Goal: Answer question/provide support: Share knowledge or assist other users

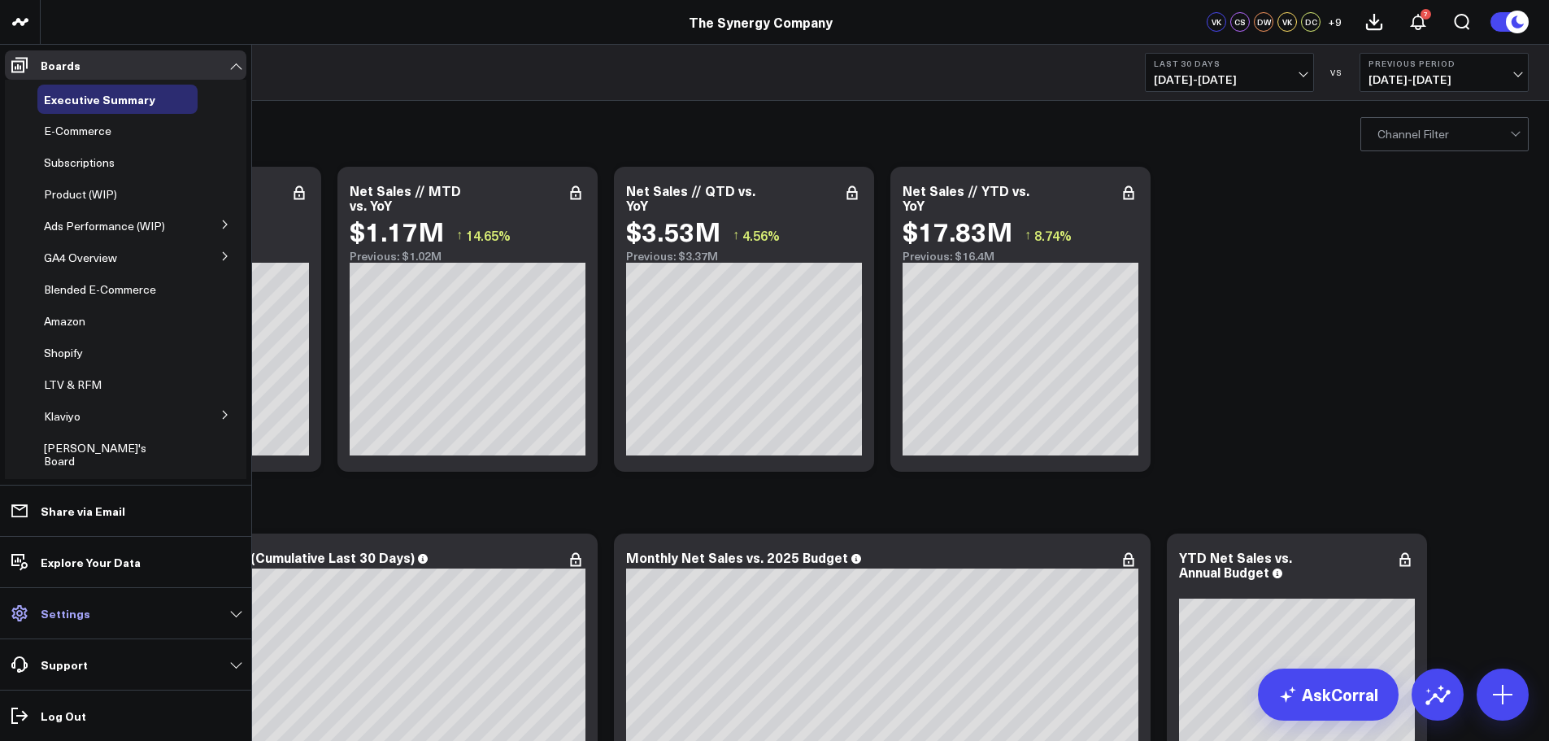
click at [65, 616] on p "Settings" at bounding box center [66, 613] width 50 height 13
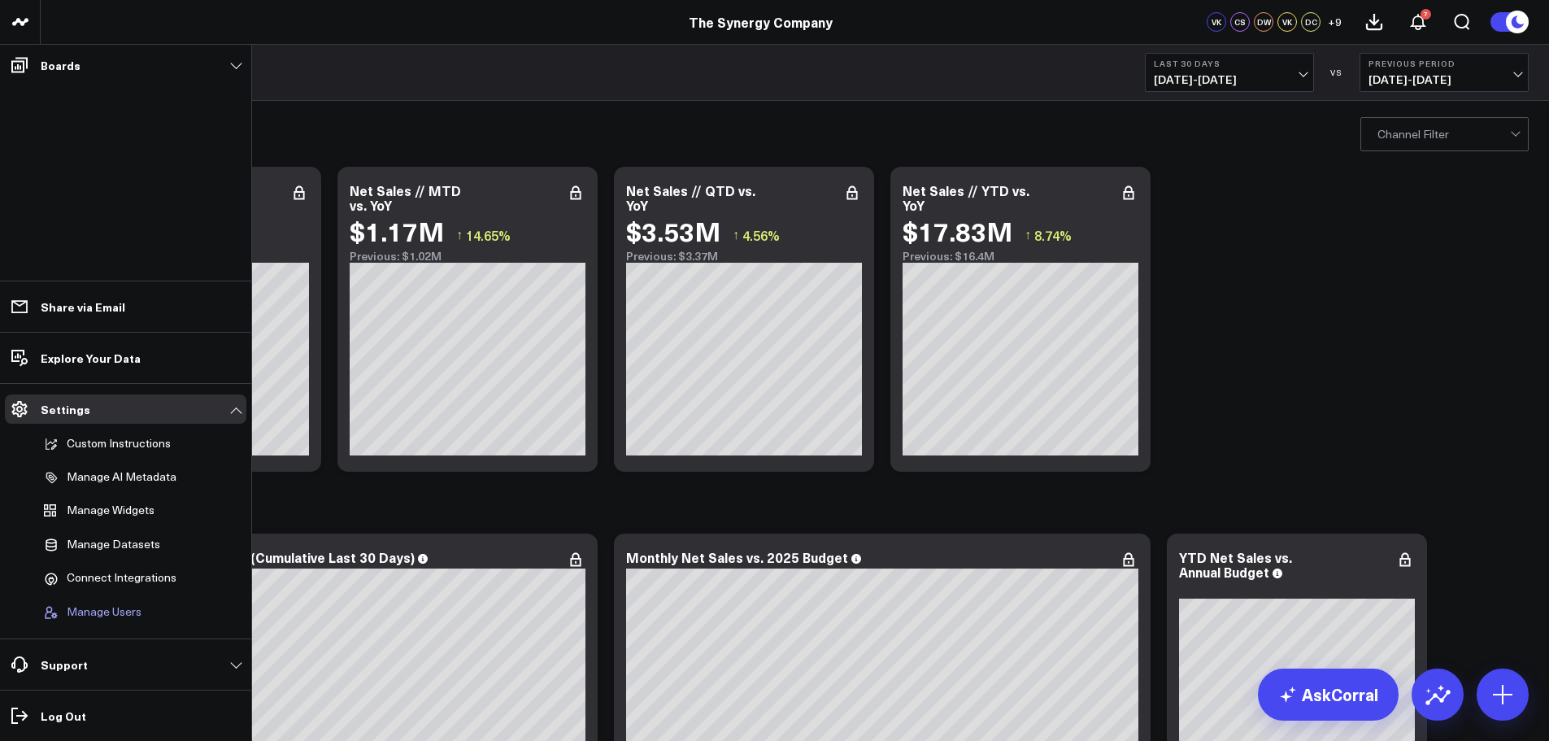
click at [81, 612] on span "Manage Users" at bounding box center [104, 612] width 75 height 15
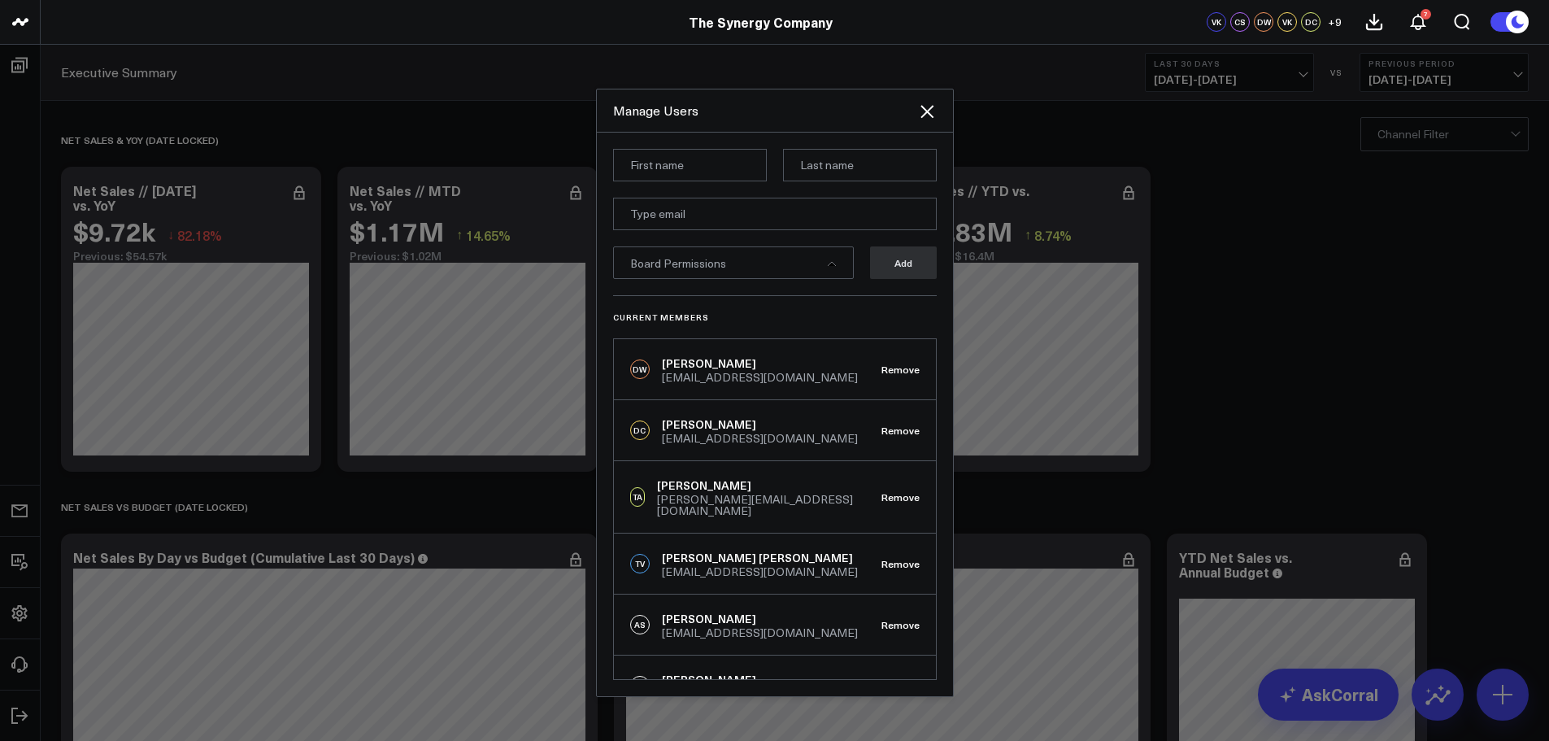
scroll to position [81, 0]
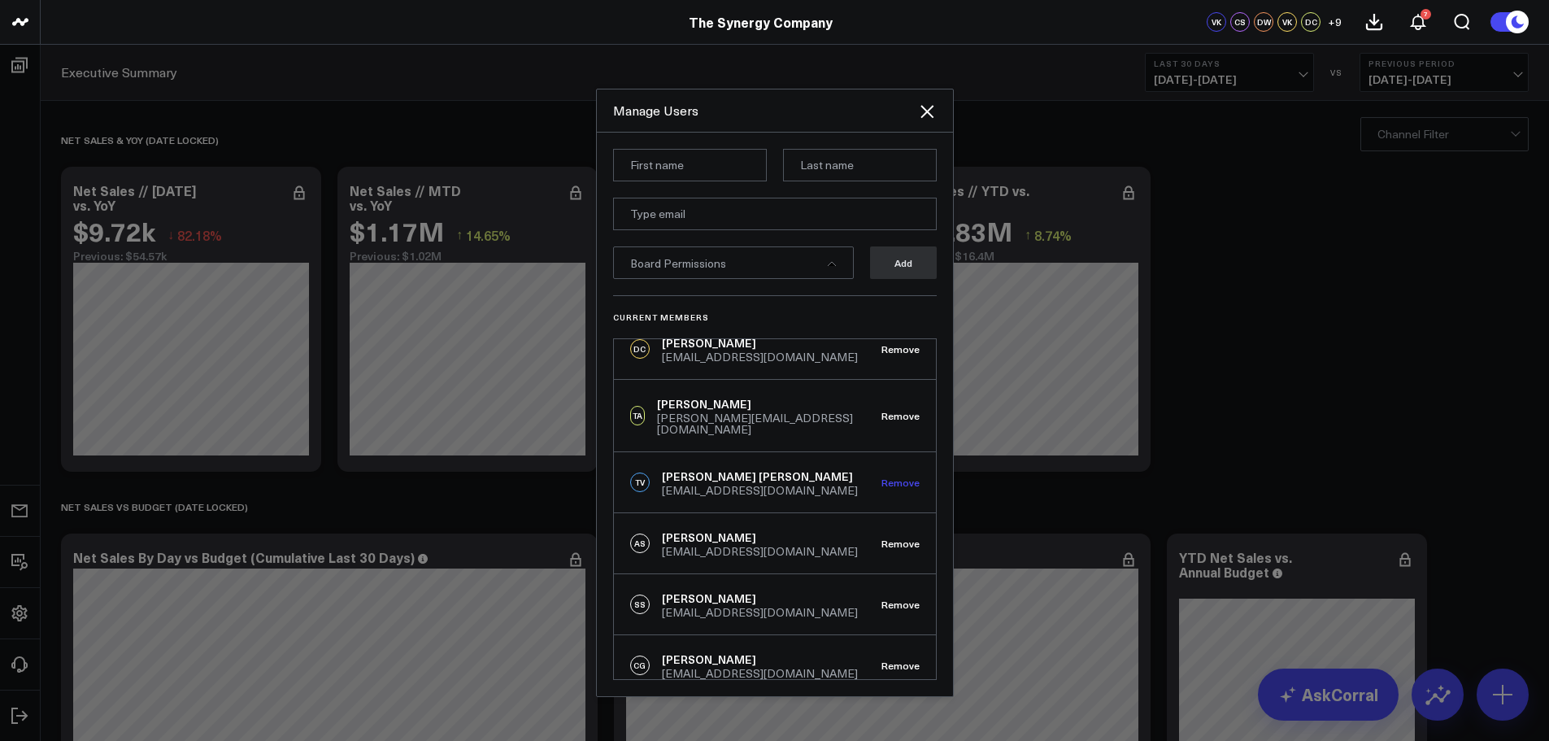
click at [893, 477] on button "Remove" at bounding box center [901, 482] width 38 height 11
click at [673, 168] on input at bounding box center [690, 165] width 154 height 33
type input "Jennifer"
type input "Briggs"
click at [760, 219] on input "email" at bounding box center [775, 214] width 324 height 33
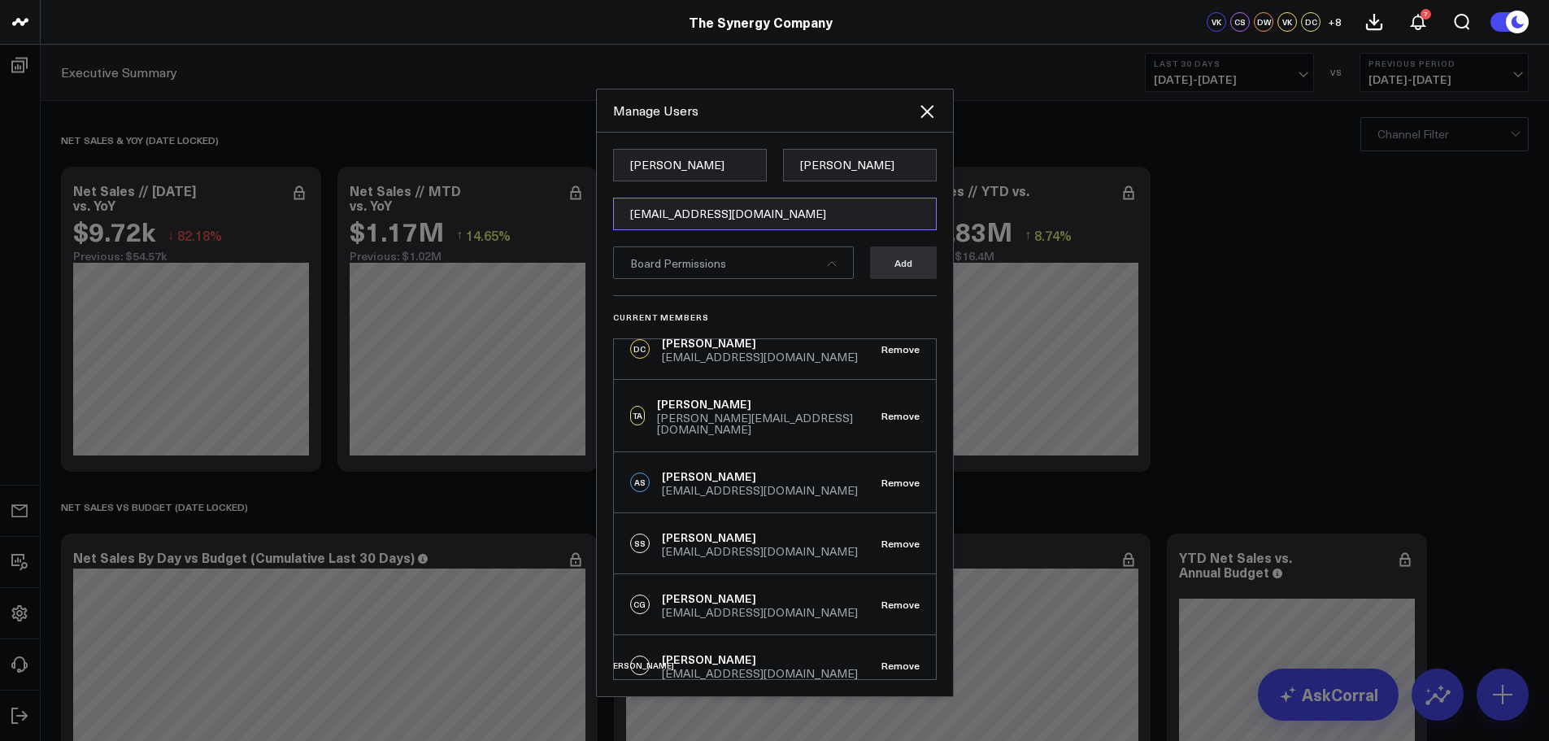
type input "[EMAIL_ADDRESS][DOMAIN_NAME]"
click at [813, 272] on div "Board Permissions" at bounding box center [733, 262] width 241 height 33
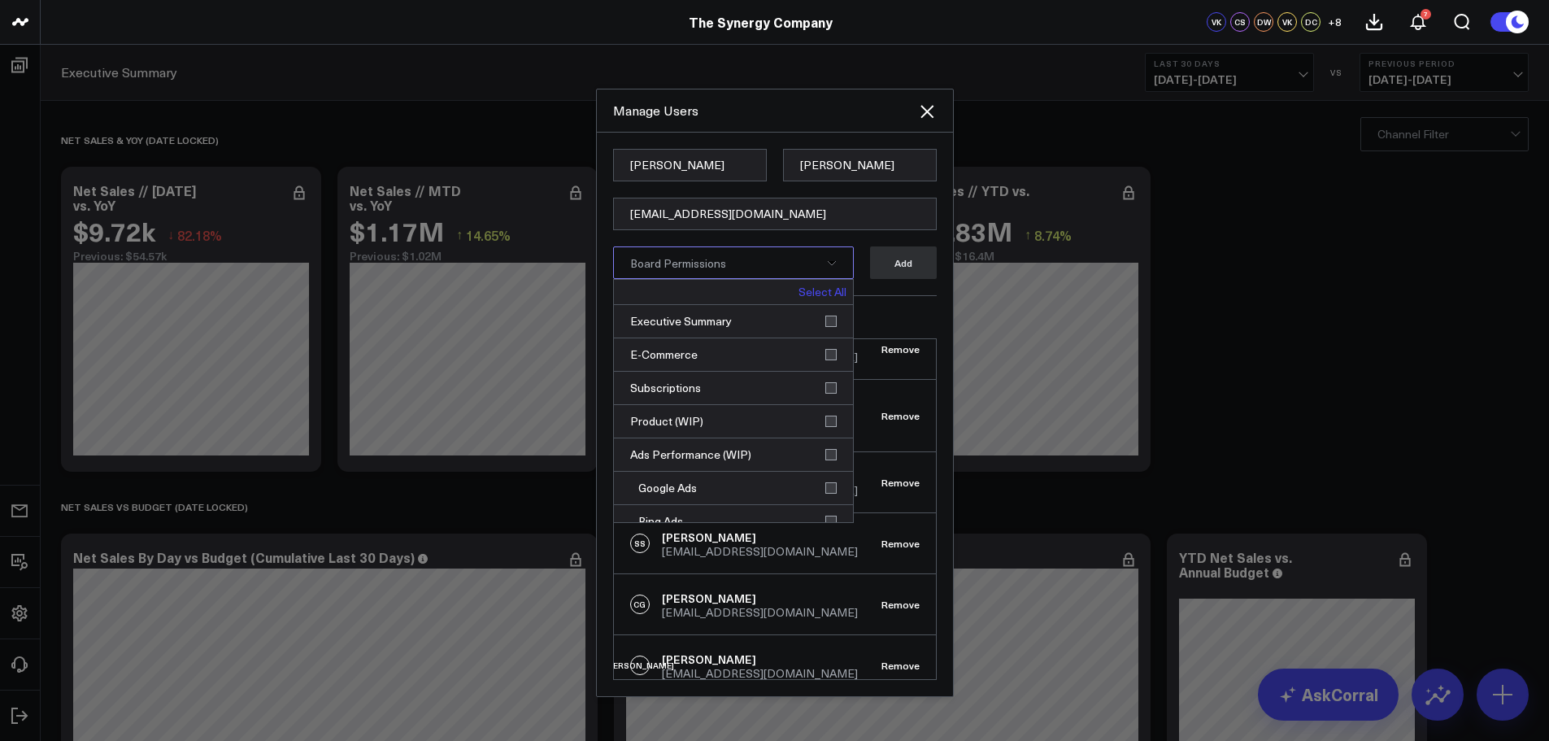
click at [805, 260] on div "Board Permissions" at bounding box center [733, 262] width 241 height 33
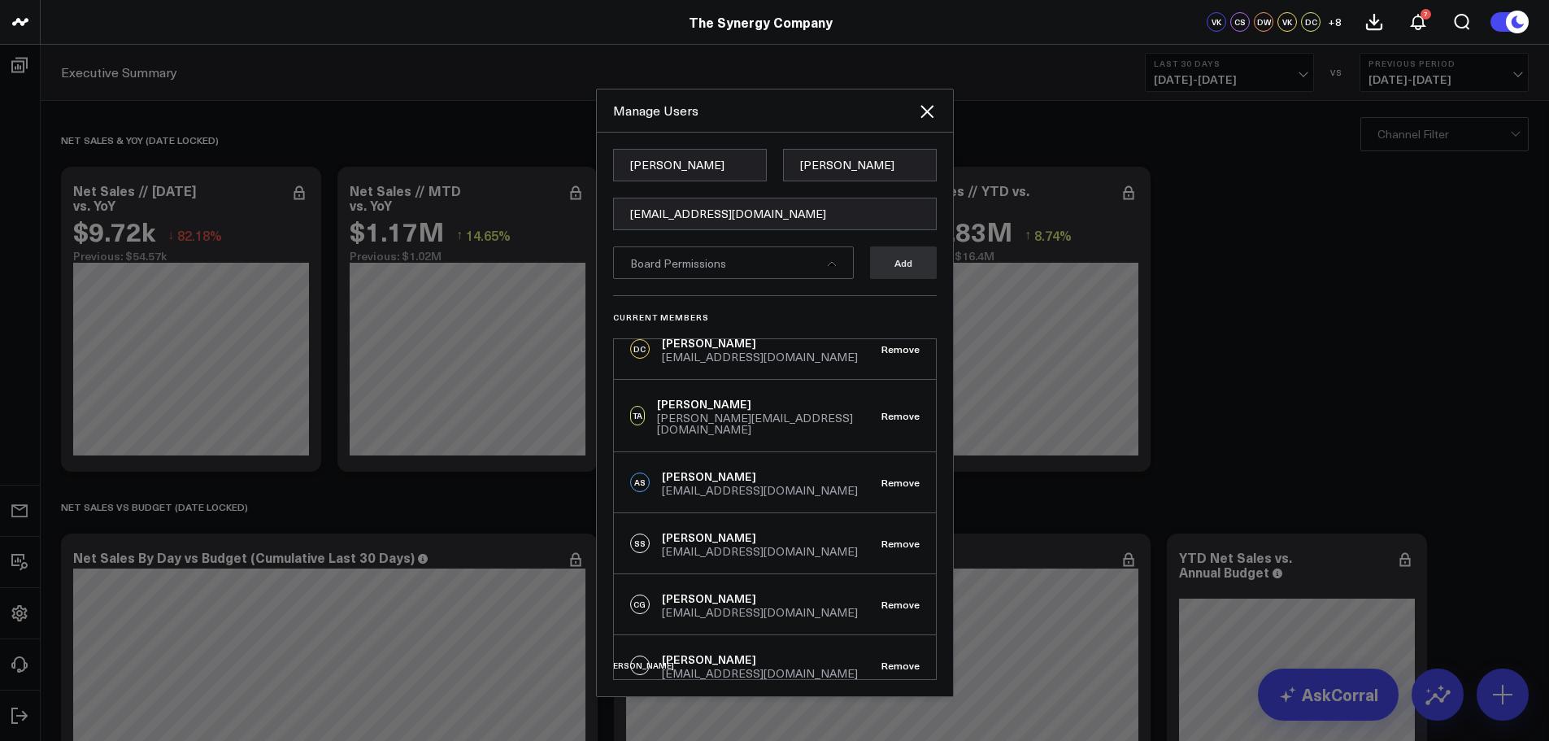
click at [834, 260] on icon at bounding box center [832, 264] width 10 height 10
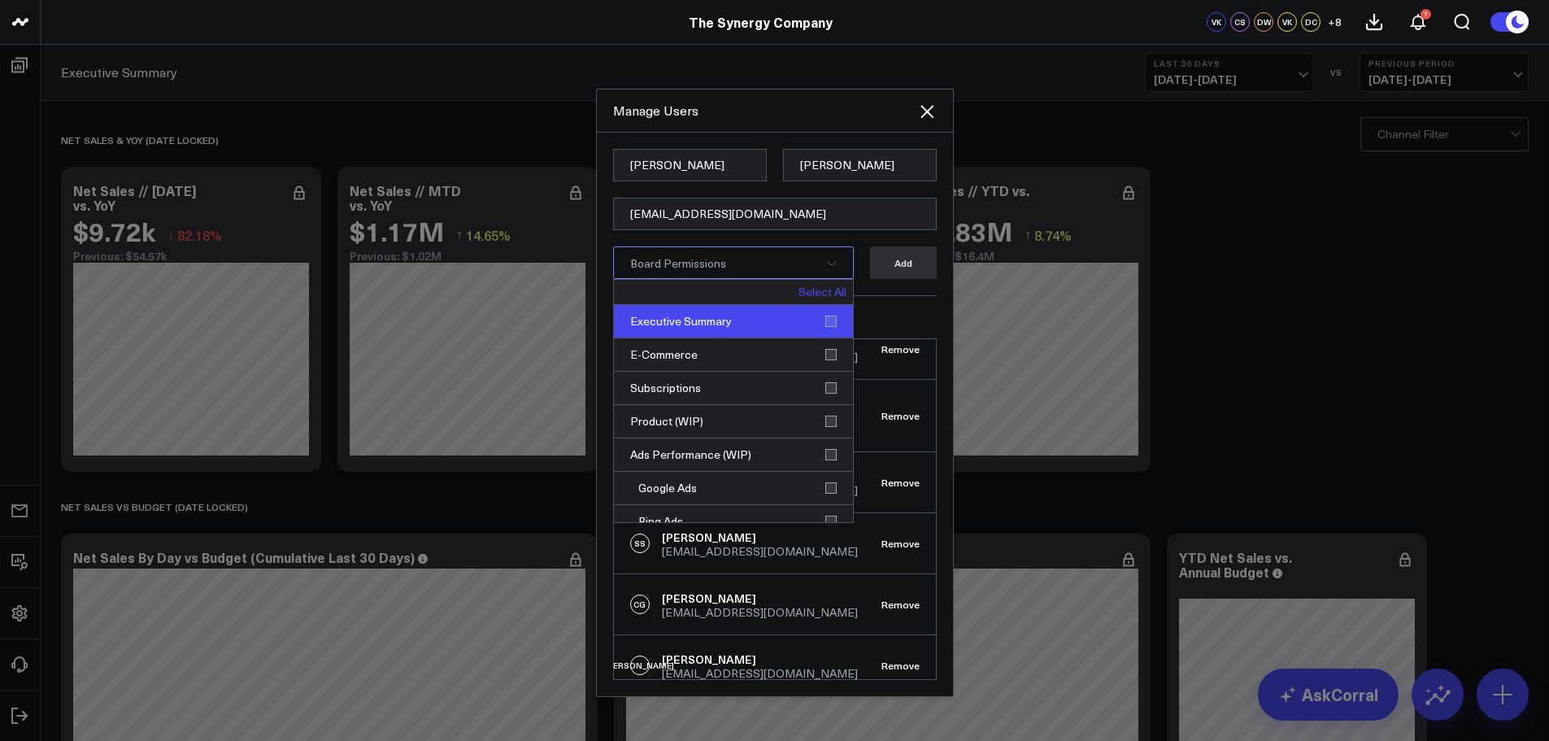
click at [821, 318] on div "Executive Summary" at bounding box center [733, 321] width 239 height 33
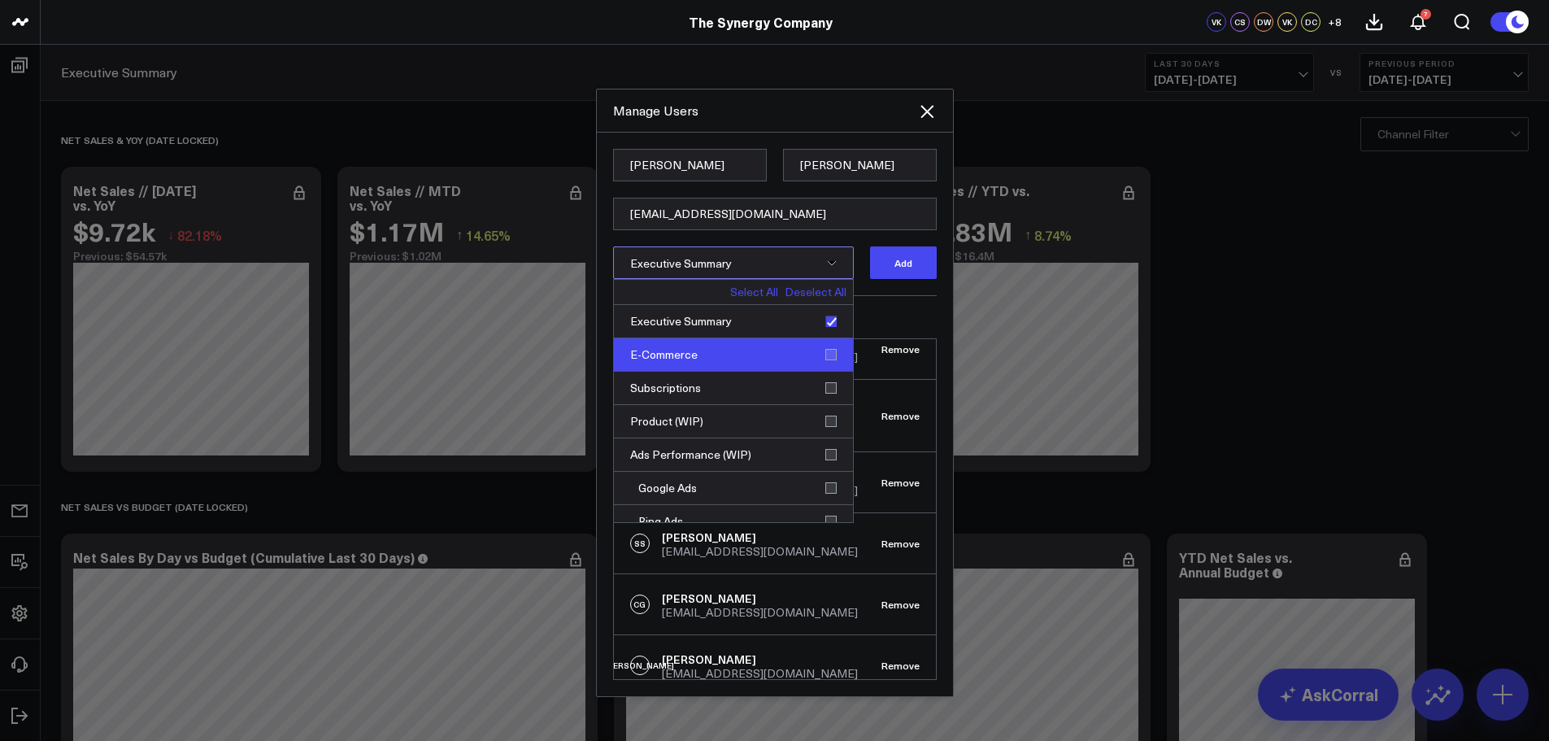
click at [825, 349] on div "E-Commerce" at bounding box center [733, 354] width 239 height 33
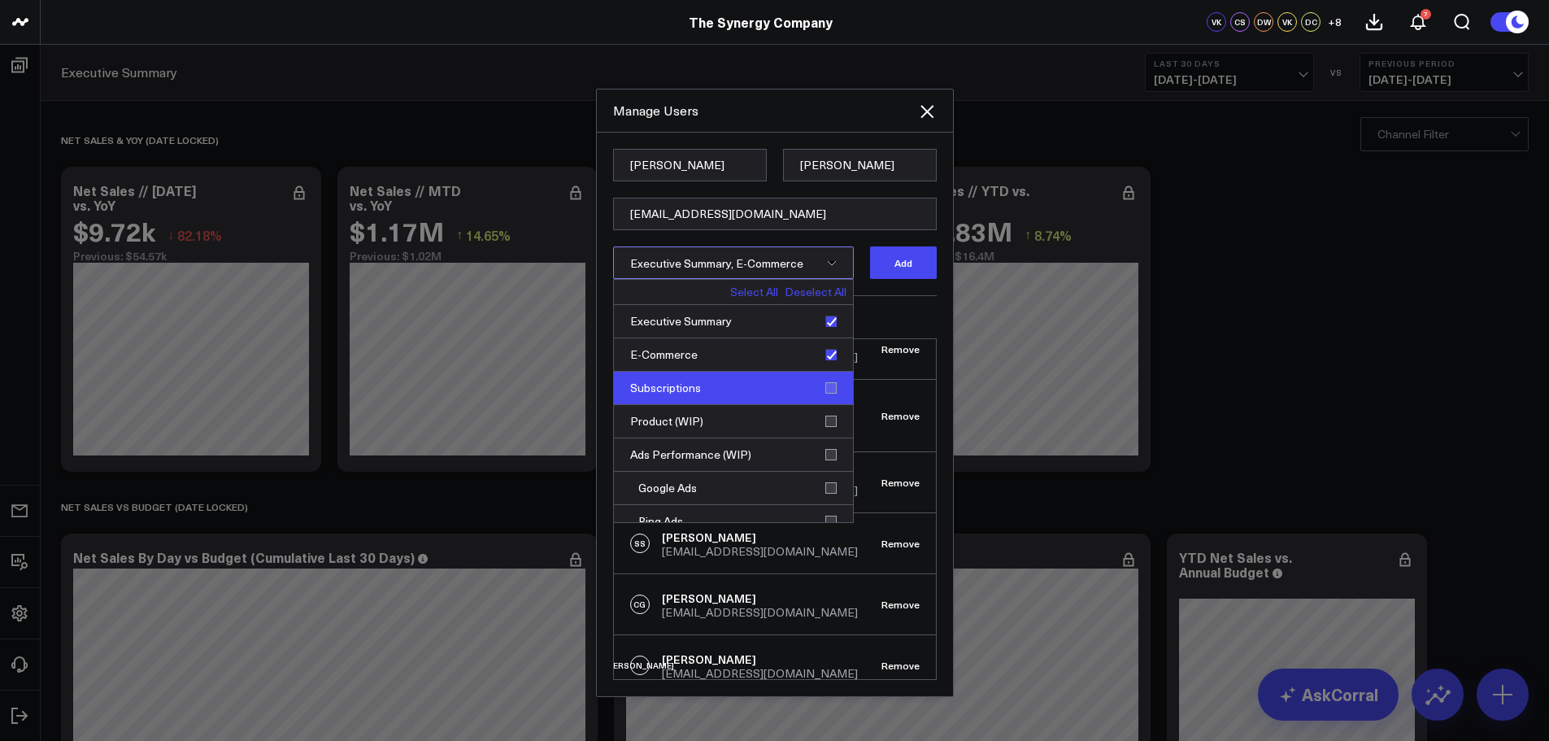
click at [821, 386] on div "Subscriptions" at bounding box center [733, 388] width 239 height 33
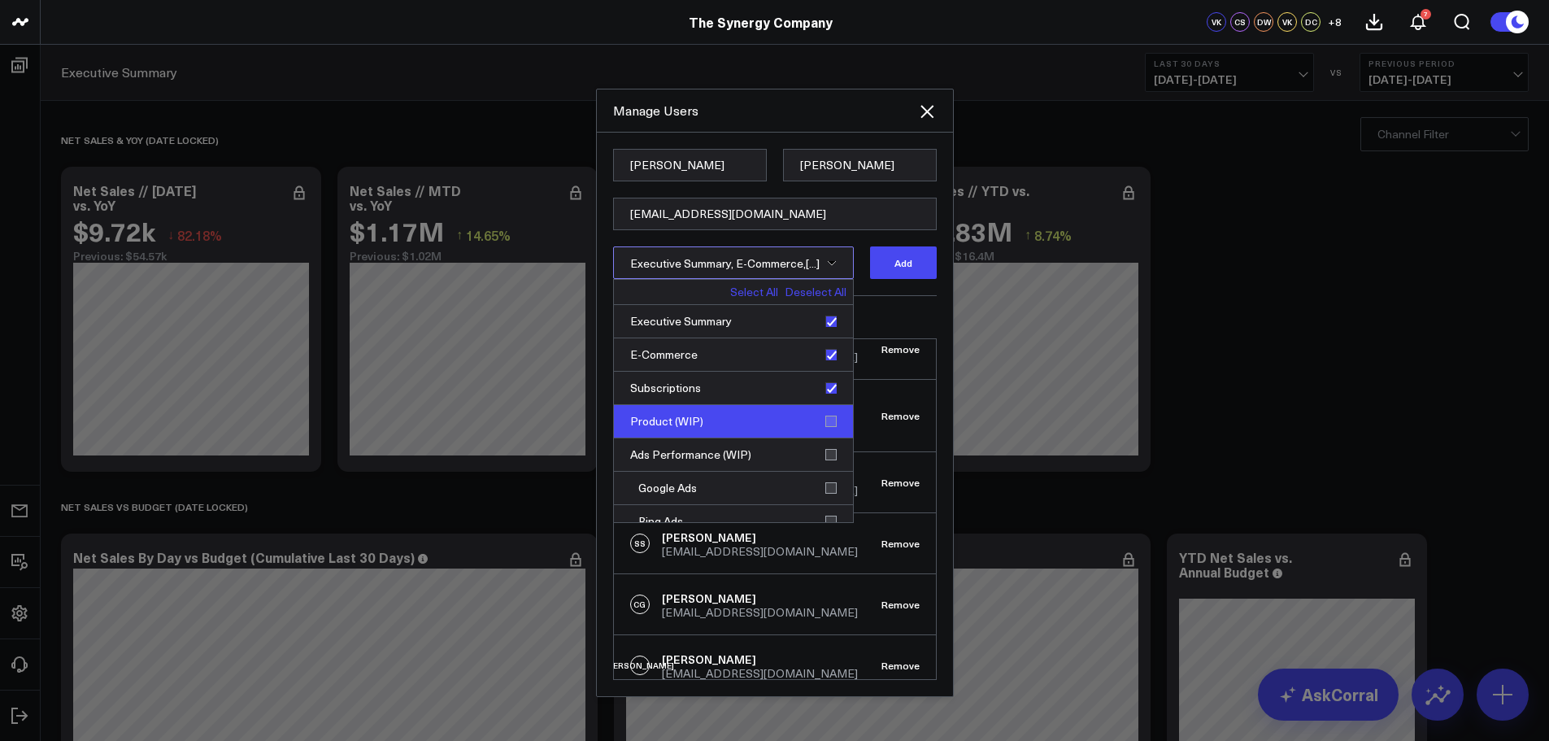
click at [821, 416] on div "Product (WIP)" at bounding box center [733, 421] width 239 height 33
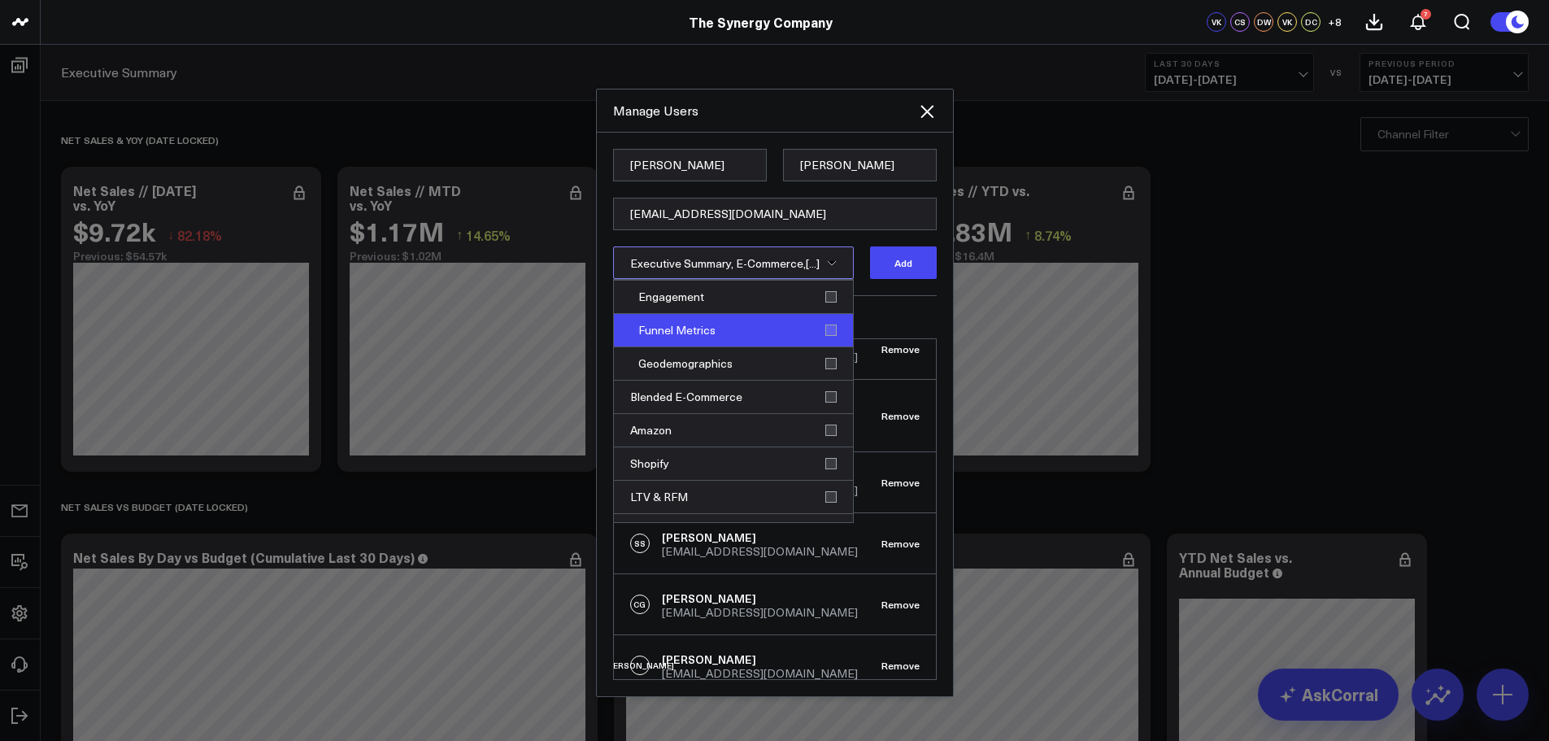
scroll to position [407, 0]
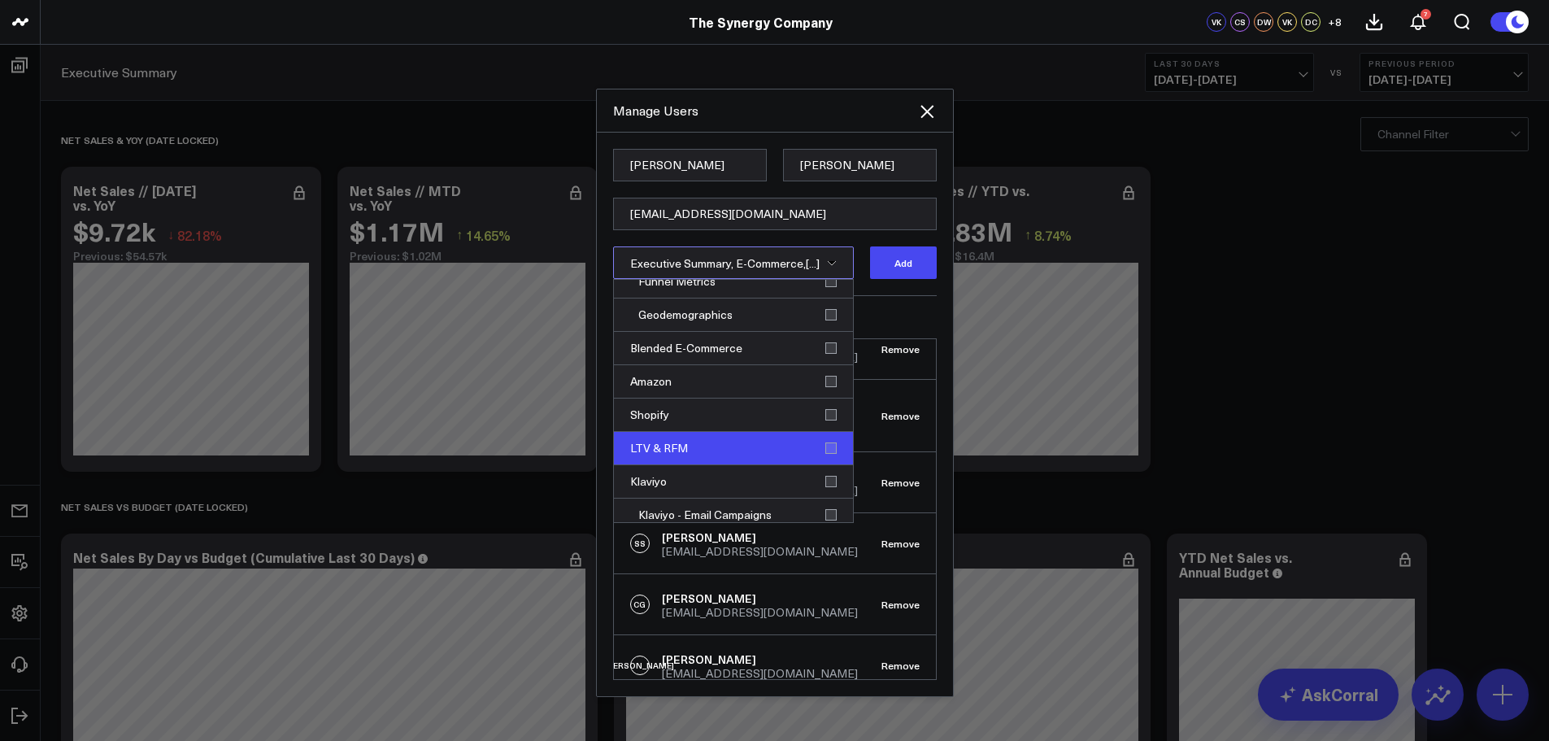
click at [818, 447] on div "LTV & RFM" at bounding box center [733, 448] width 239 height 33
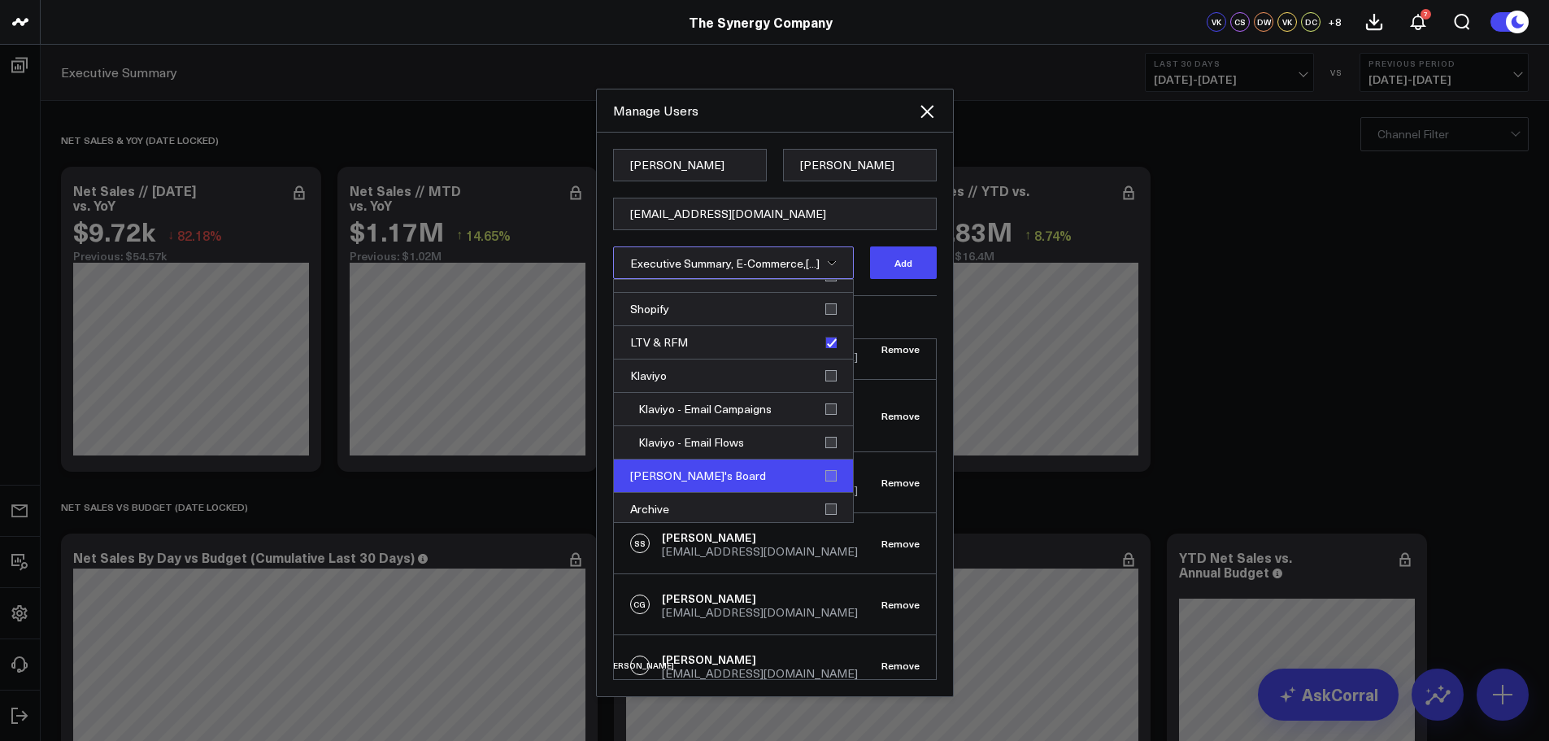
scroll to position [516, 0]
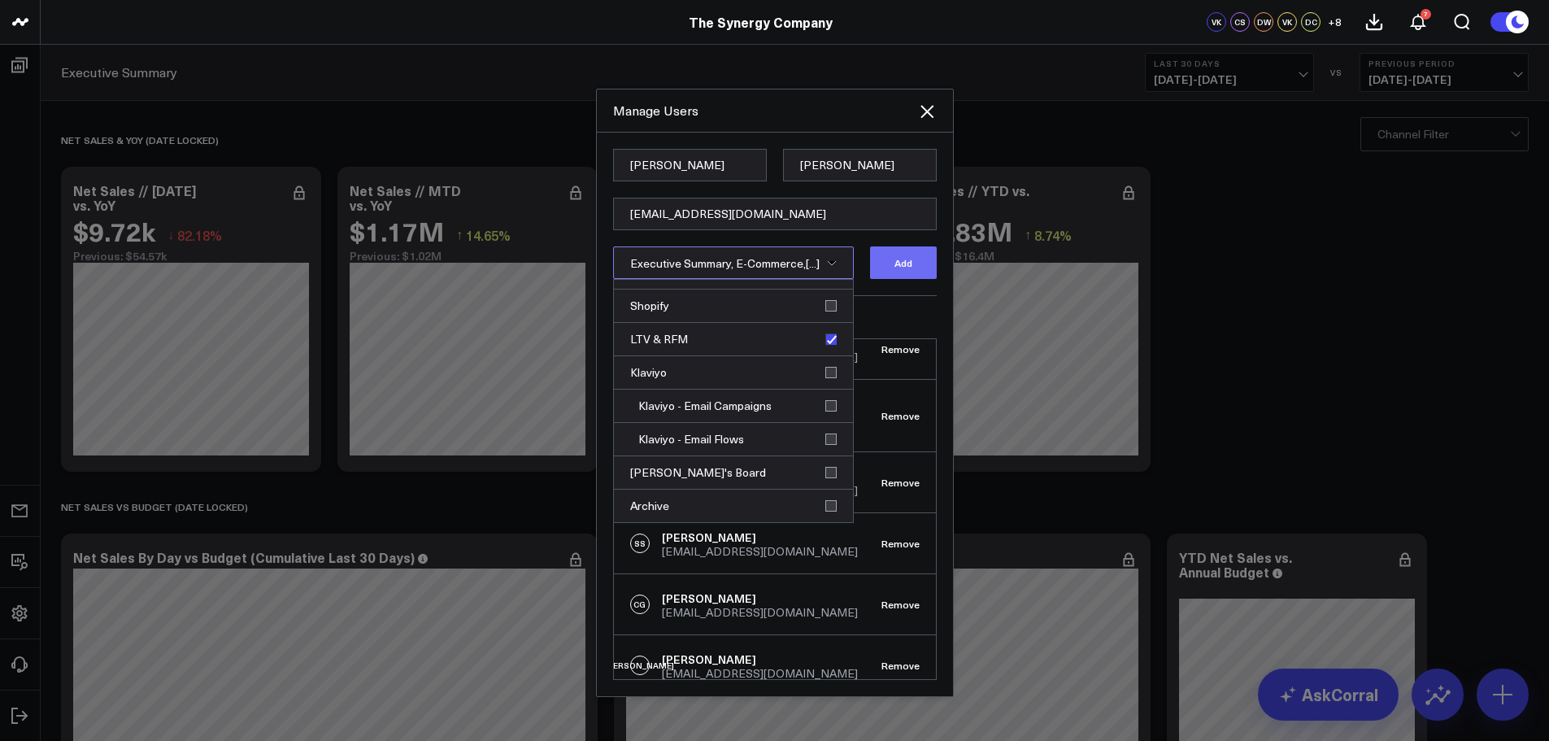
click at [907, 265] on button "Add" at bounding box center [903, 262] width 67 height 33
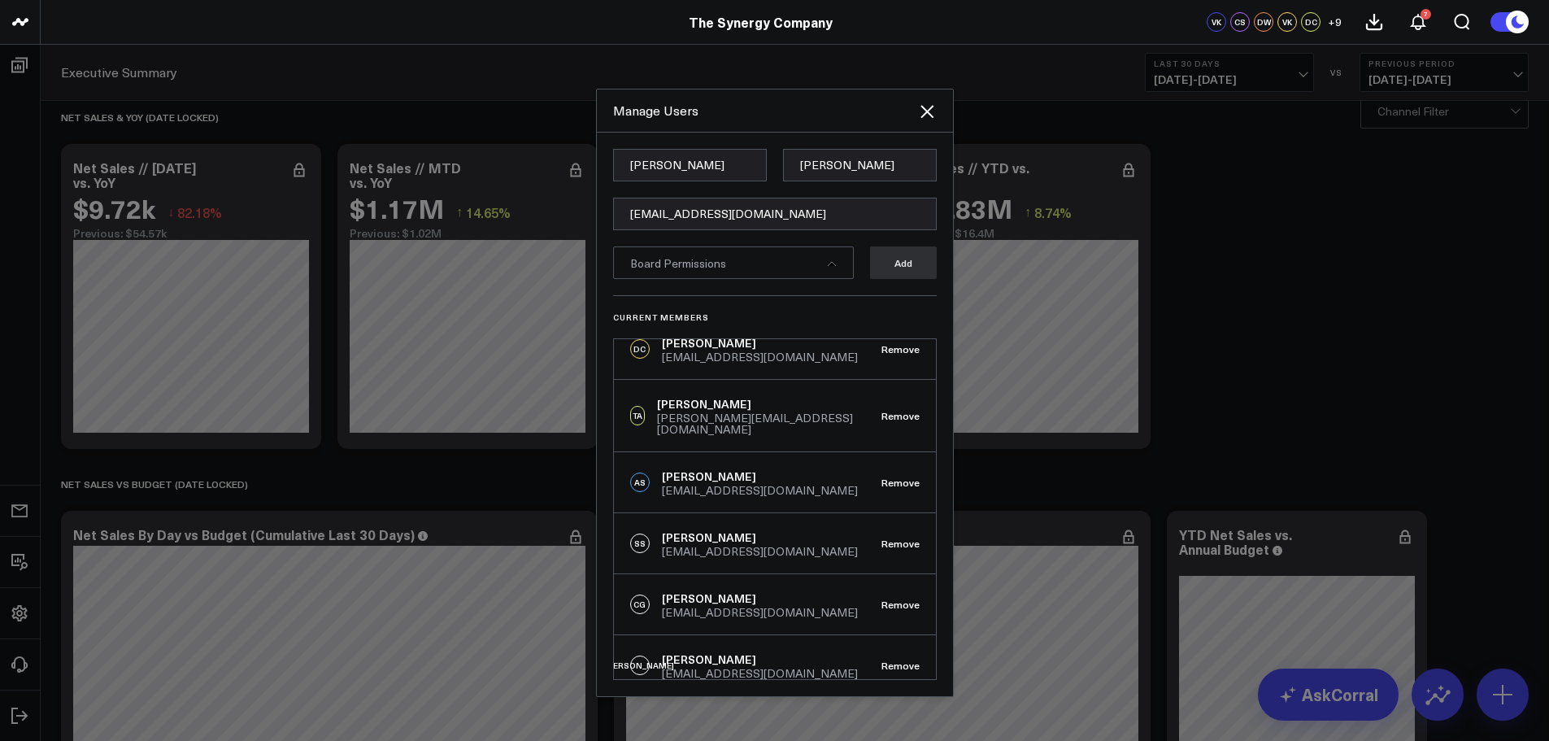
scroll to position [0, 0]
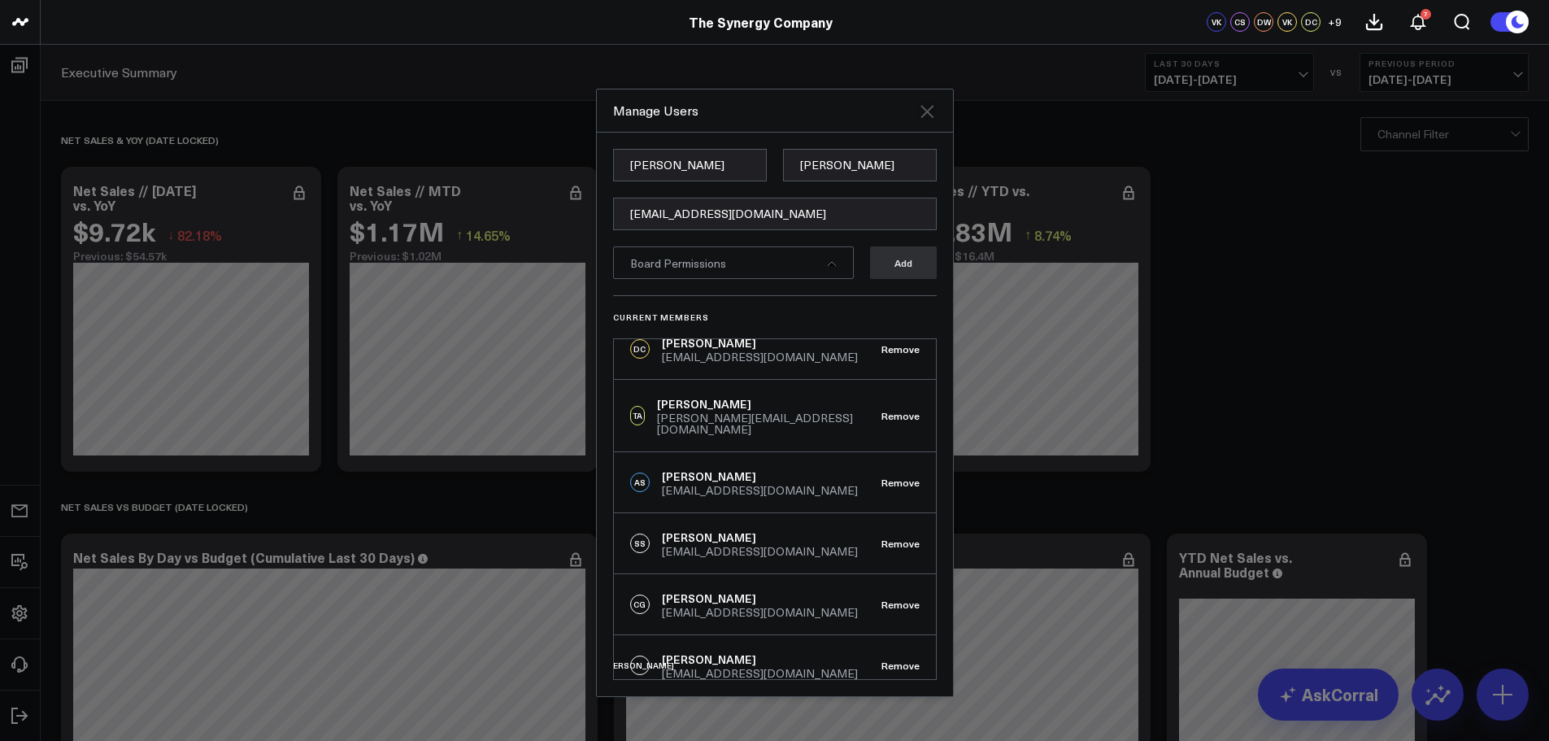
click at [921, 109] on icon at bounding box center [927, 112] width 20 height 20
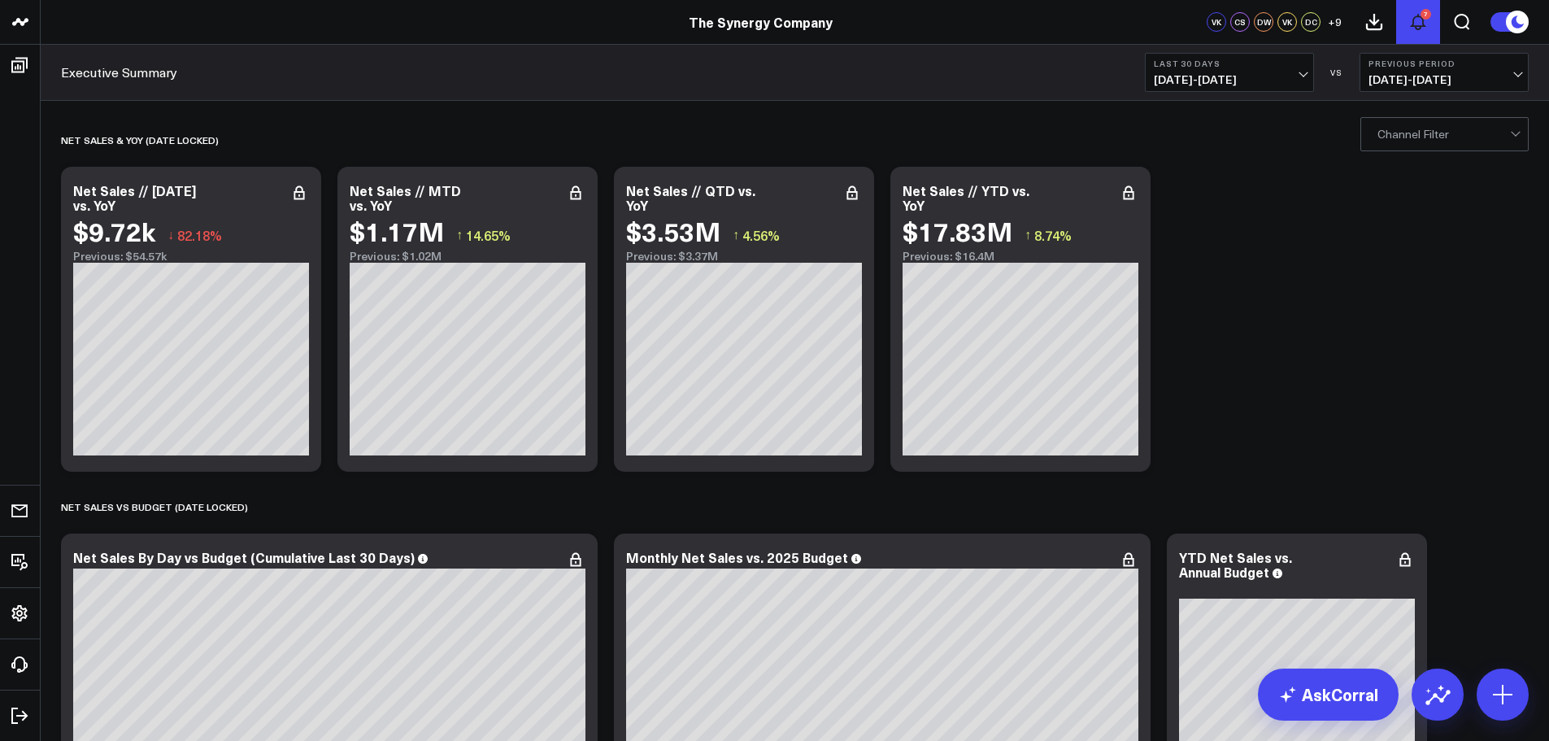
click at [1421, 15] on div "7" at bounding box center [1426, 14] width 11 height 11
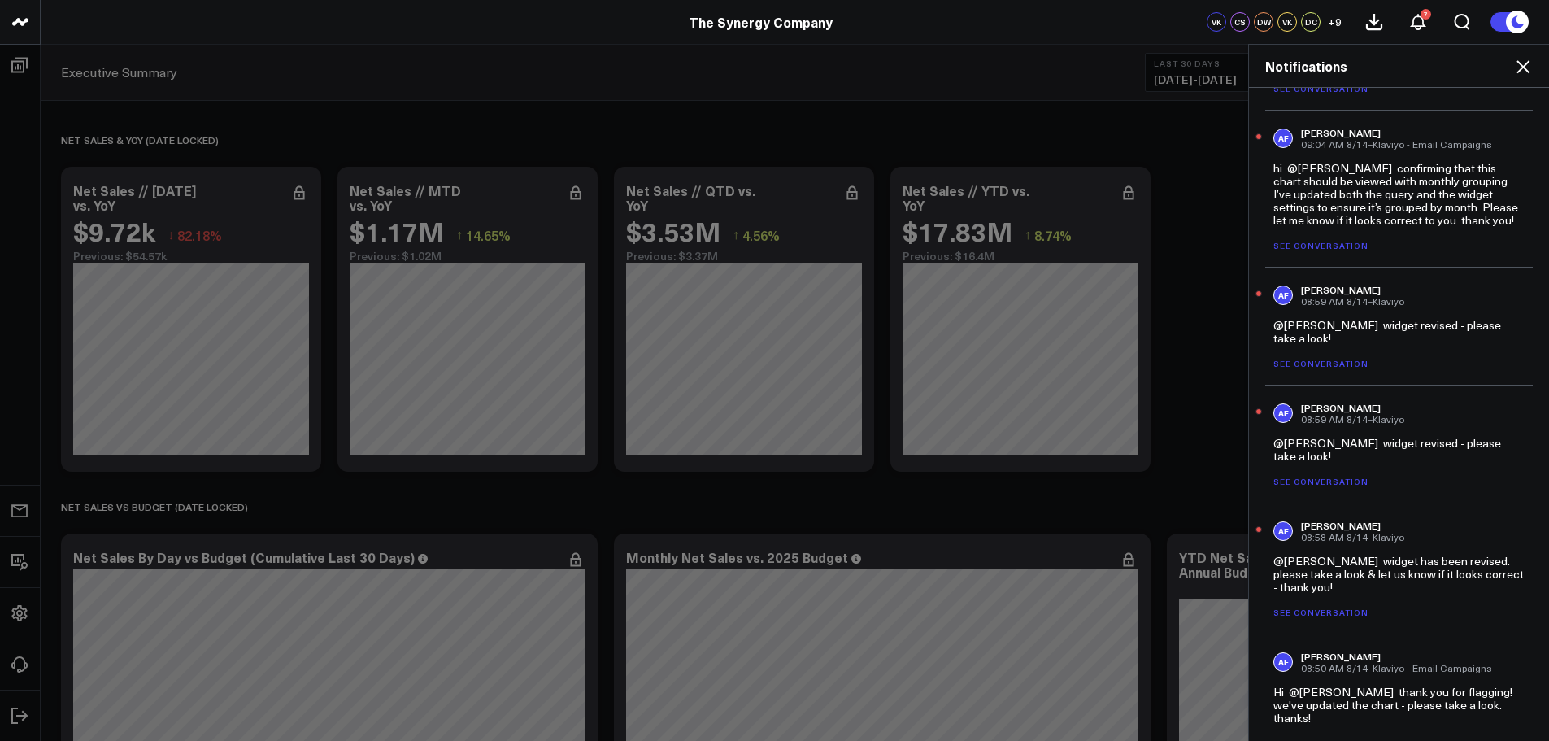
scroll to position [569, 0]
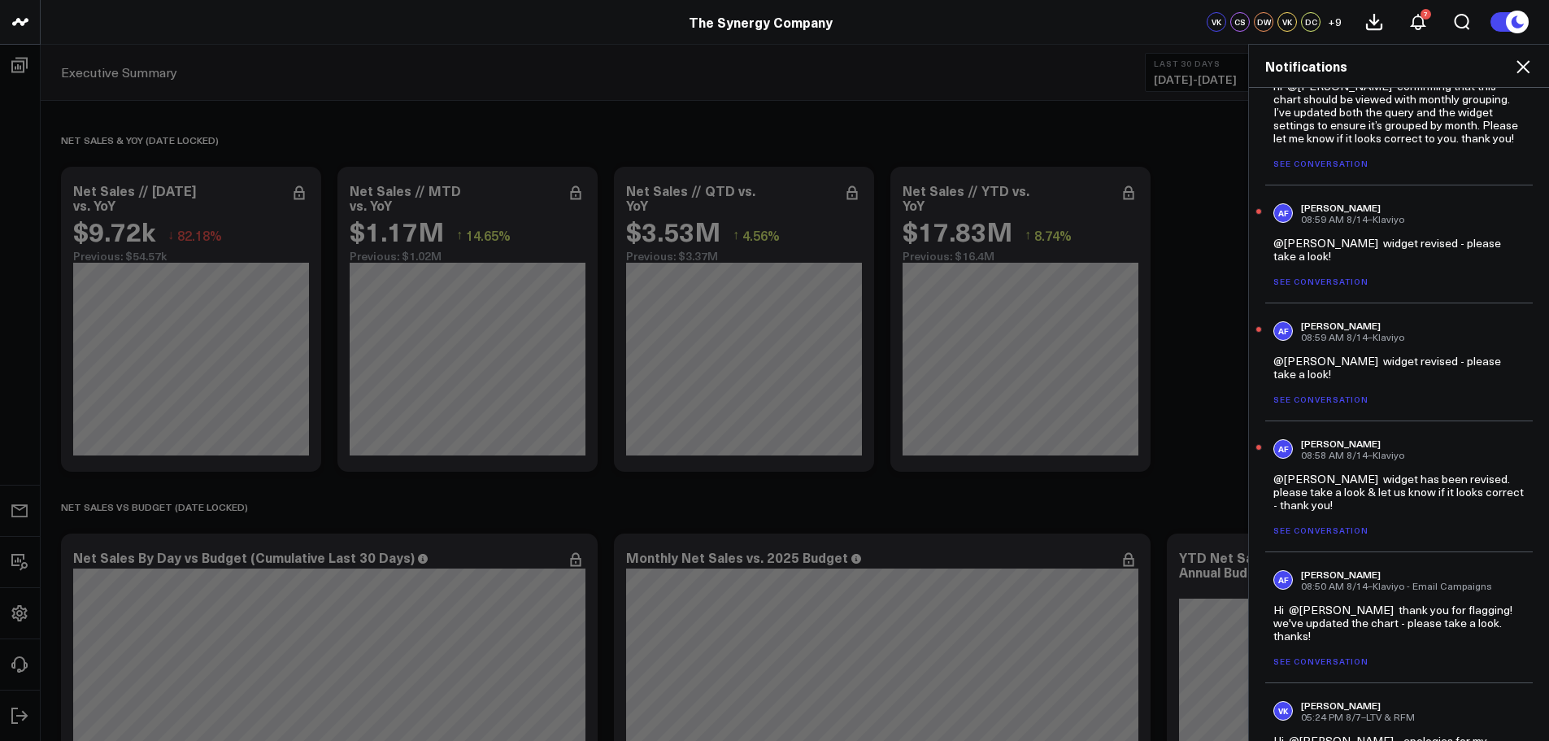
click at [1309, 529] on link "See conversation" at bounding box center [1321, 530] width 95 height 11
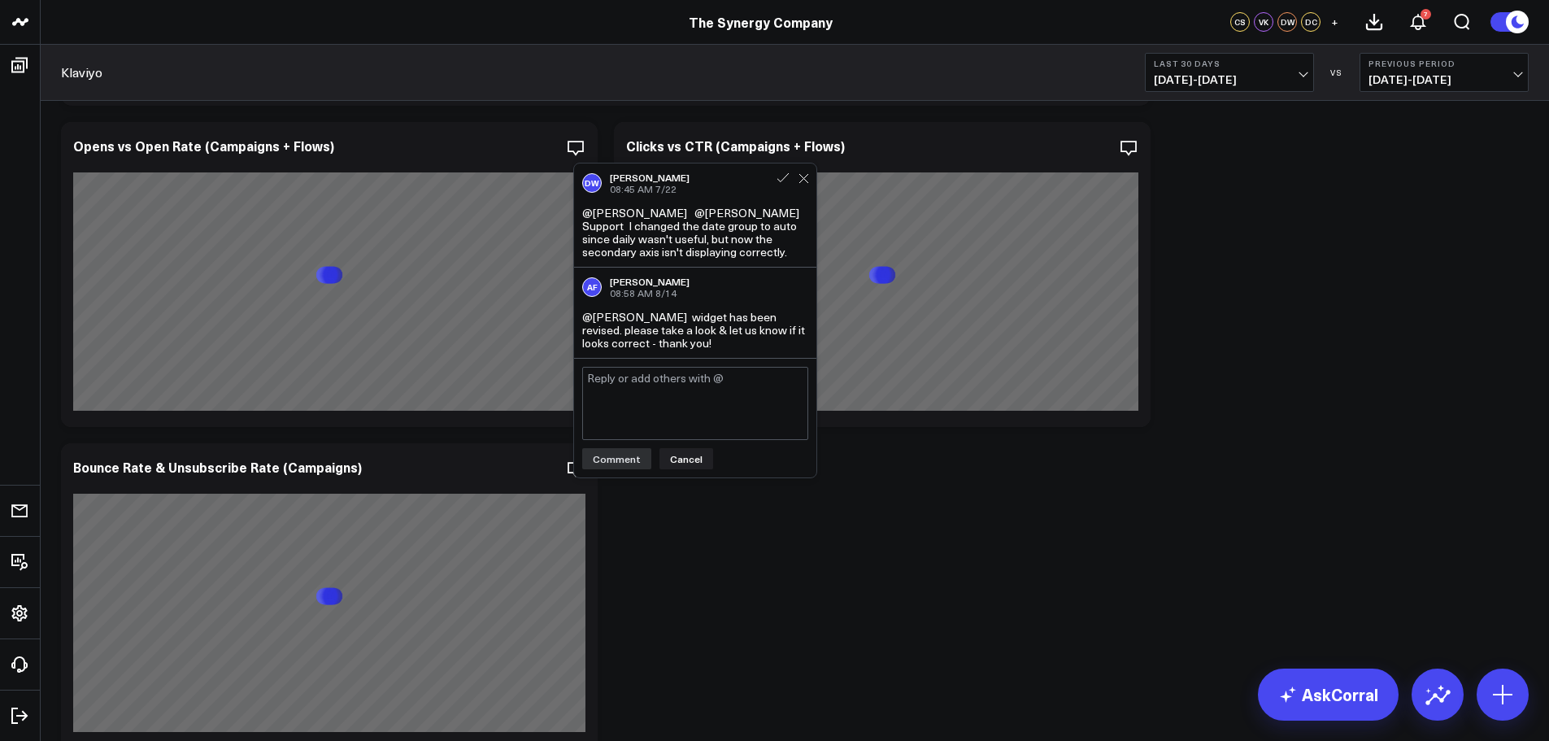
scroll to position [1730, 0]
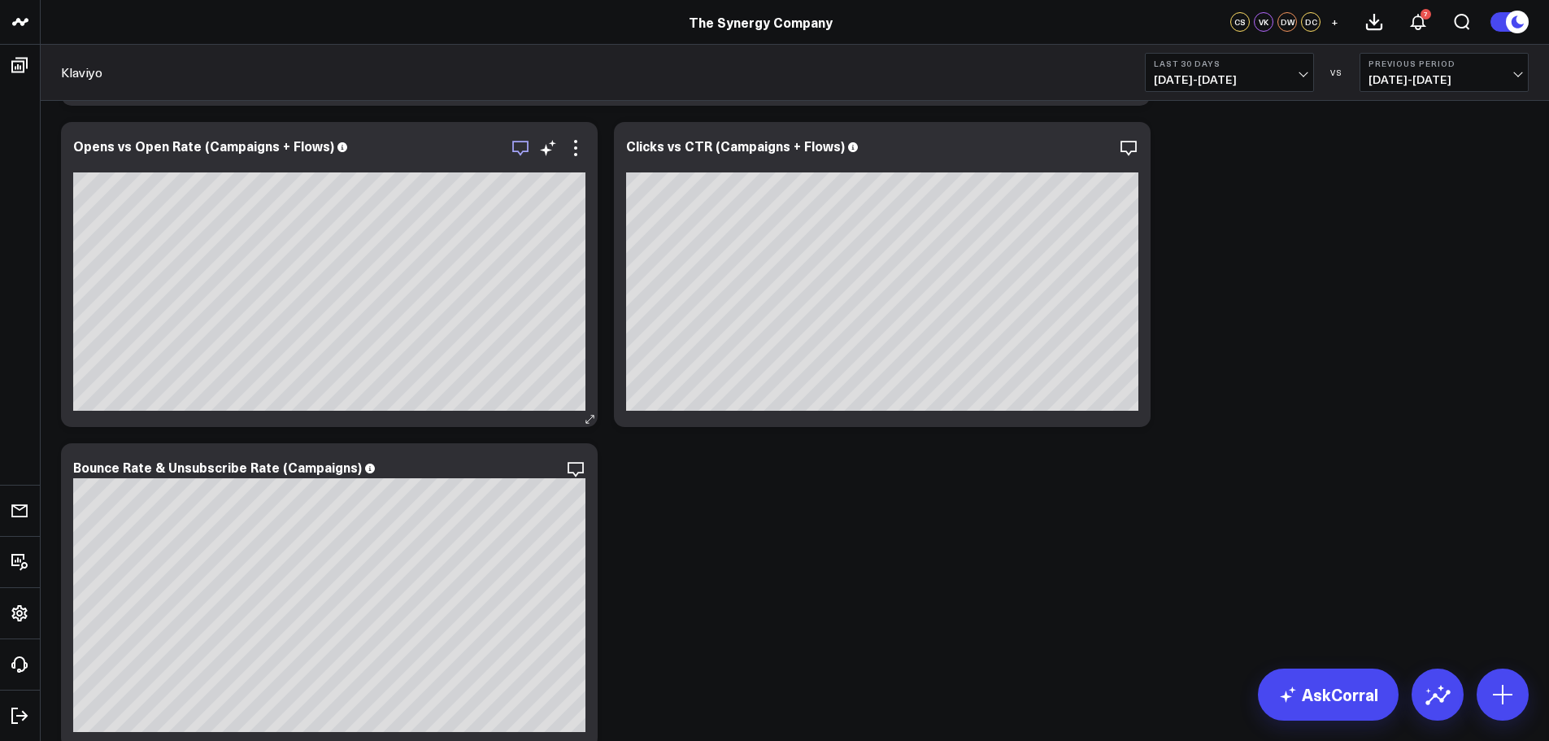
click at [520, 142] on icon "button" at bounding box center [521, 148] width 20 height 20
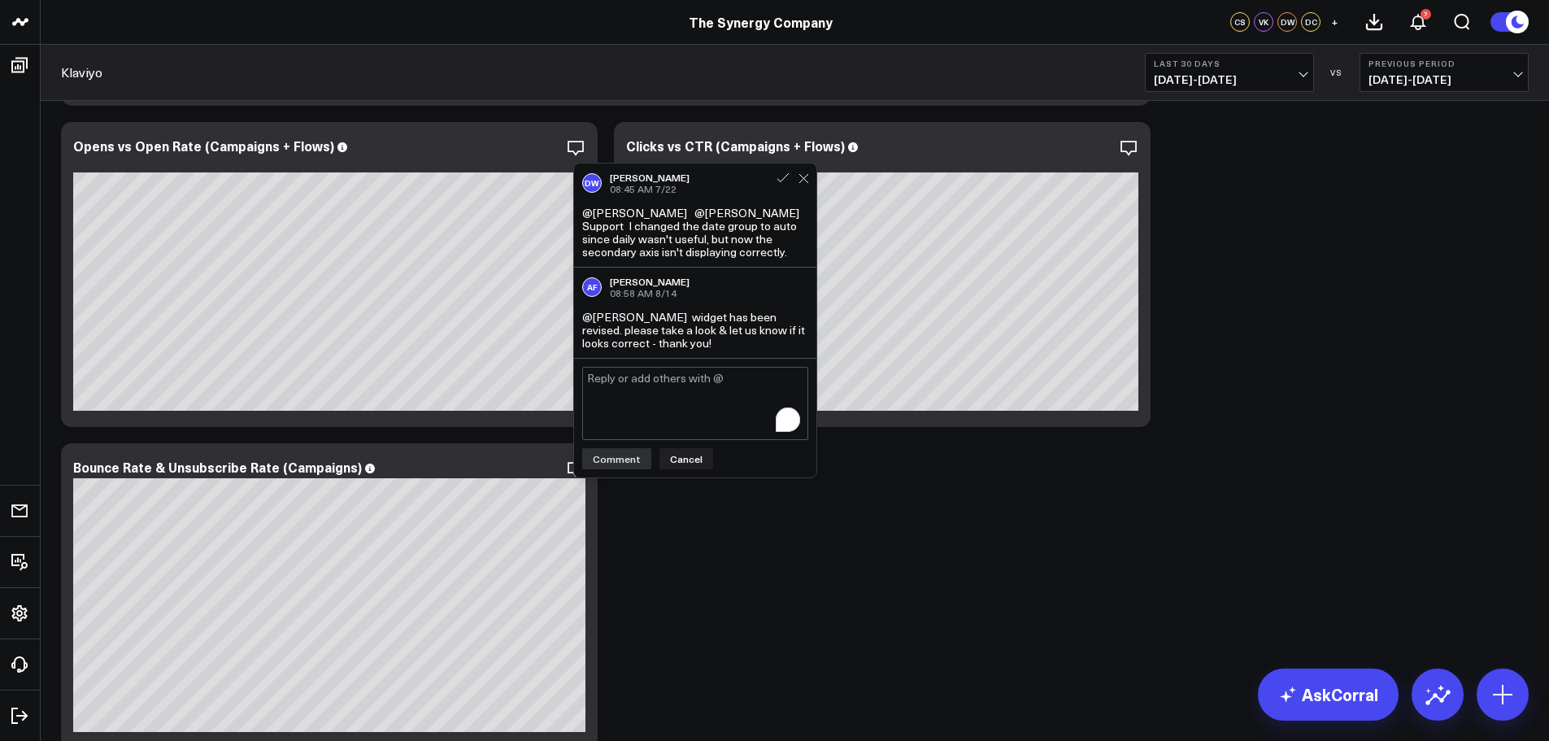
click at [1303, 77] on span "07/19/25 - 08/17/25" at bounding box center [1229, 79] width 151 height 13
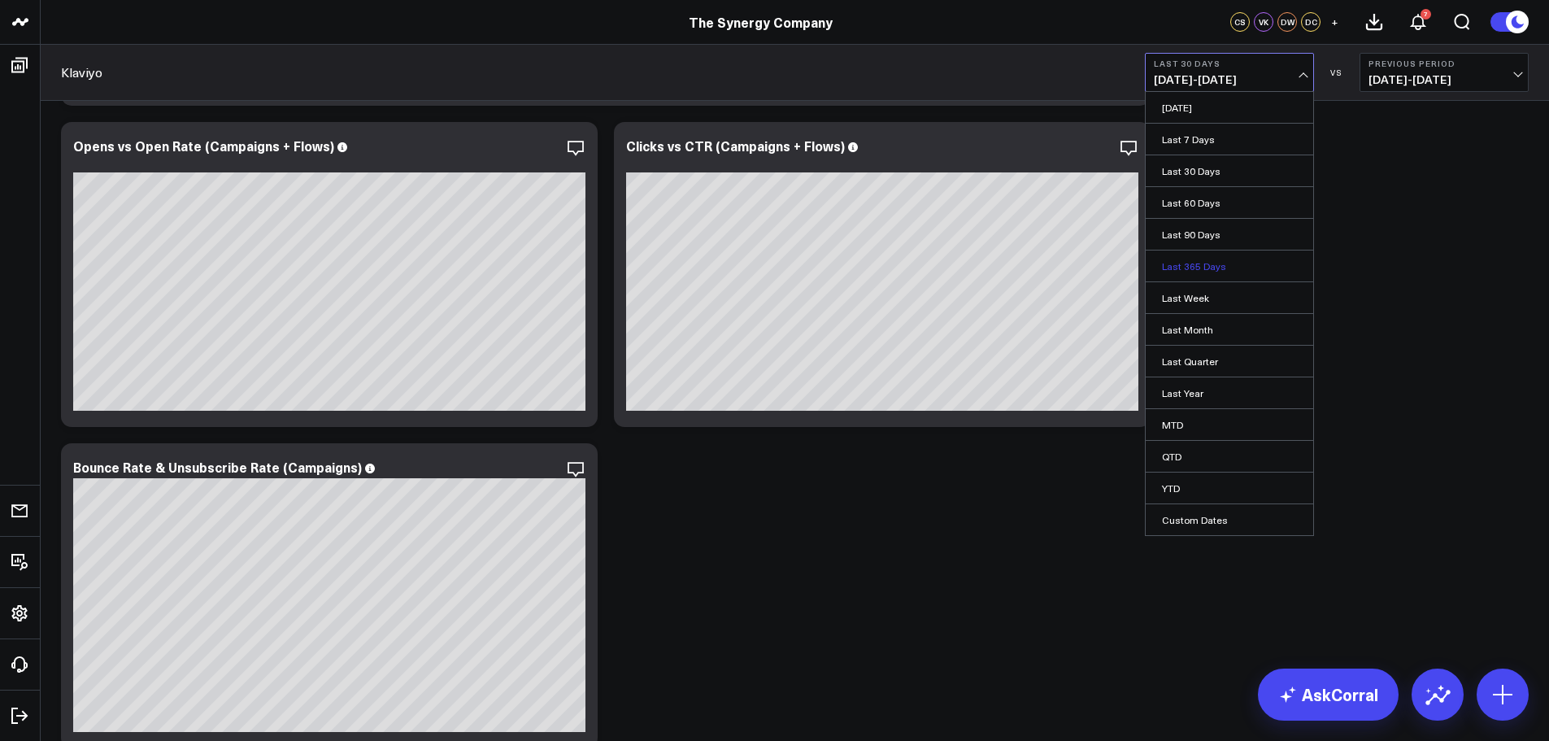
click at [1216, 264] on link "Last 365 Days" at bounding box center [1230, 266] width 168 height 31
click at [527, 143] on icon "button" at bounding box center [521, 148] width 20 height 20
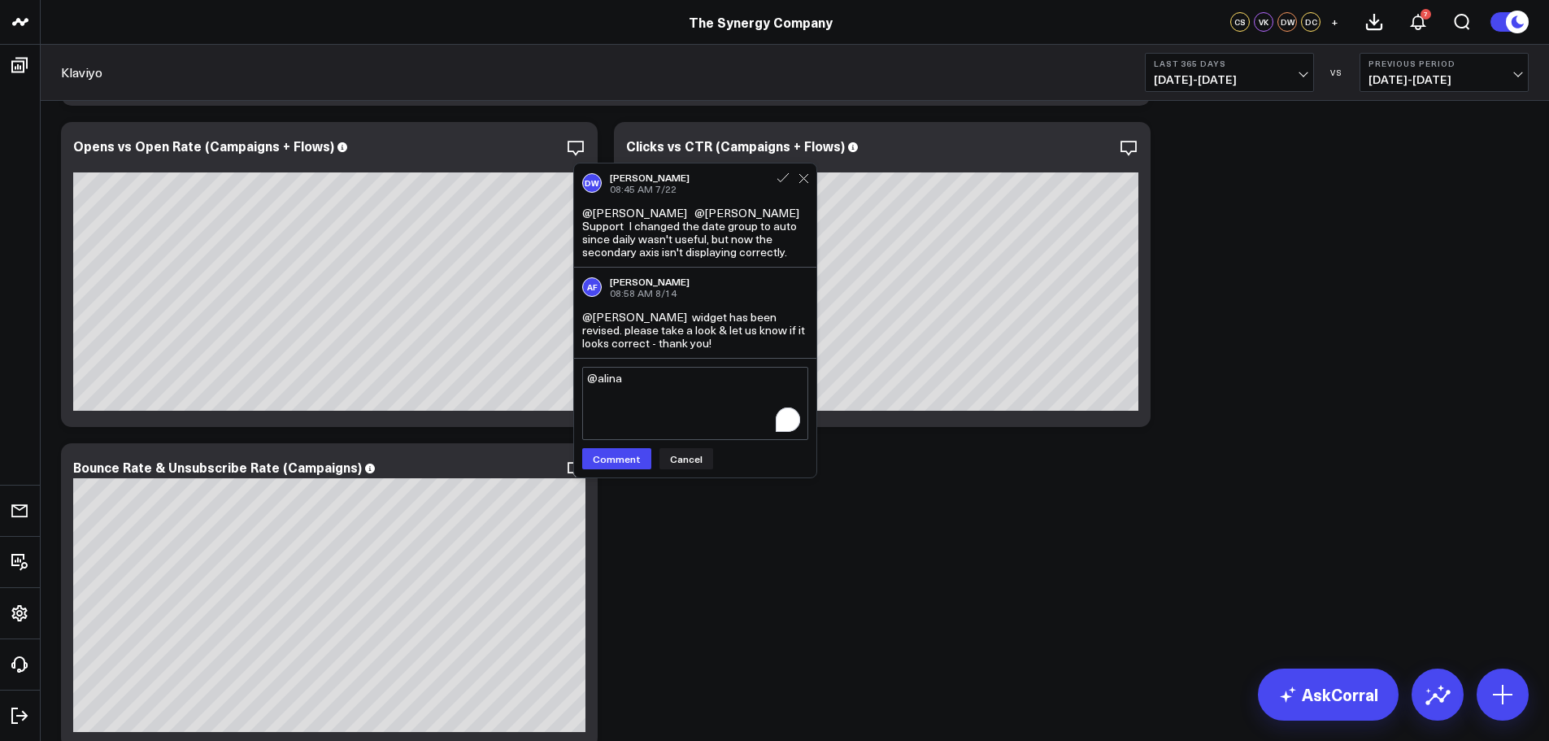
type textarea "@alina"
click at [657, 406] on textarea "@alina" at bounding box center [695, 403] width 226 height 73
click at [658, 383] on textarea "@alina" at bounding box center [695, 403] width 226 height 73
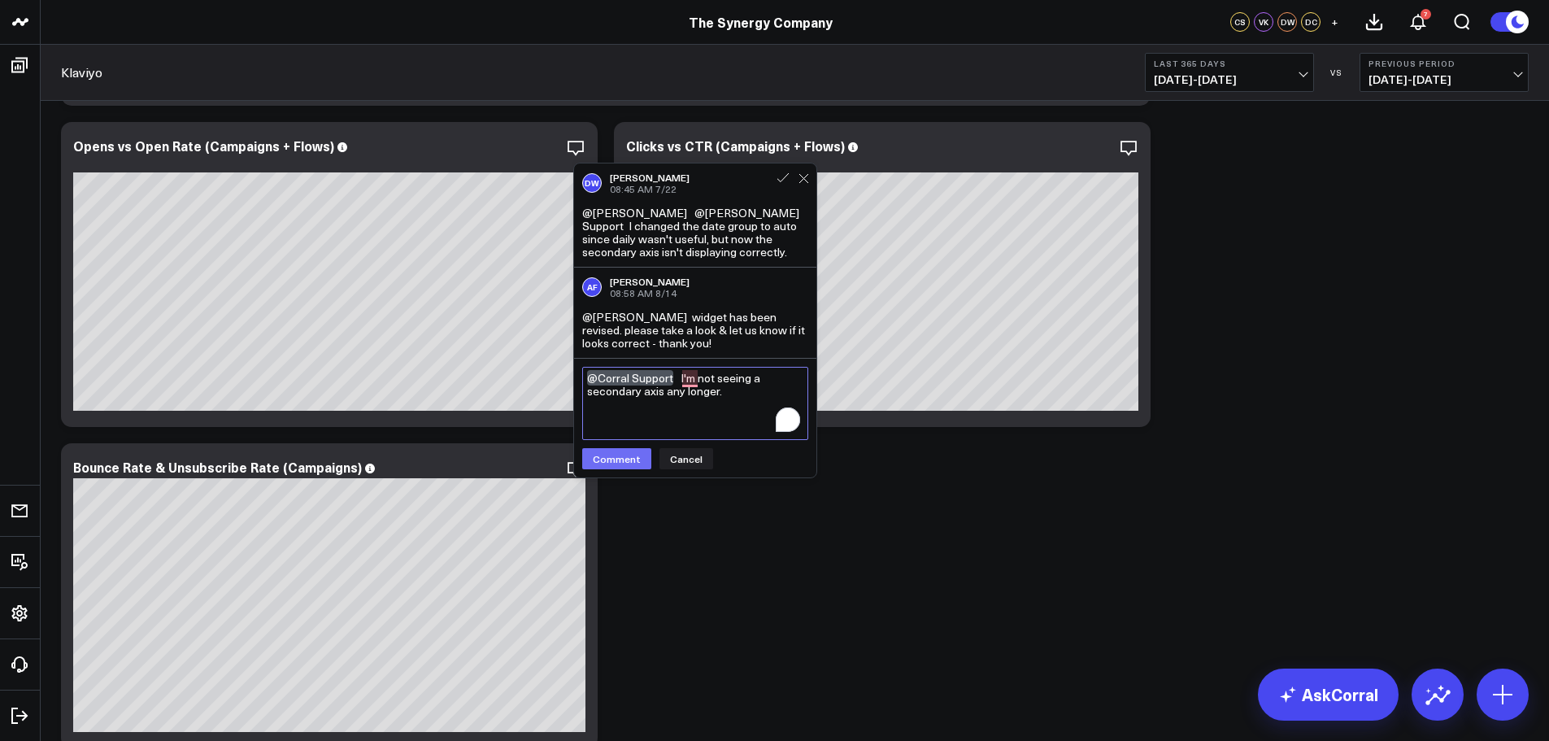
type textarea "@Corral Support I'm not seeing a secondary axis any longer."
click at [616, 464] on button "Comment" at bounding box center [616, 458] width 69 height 21
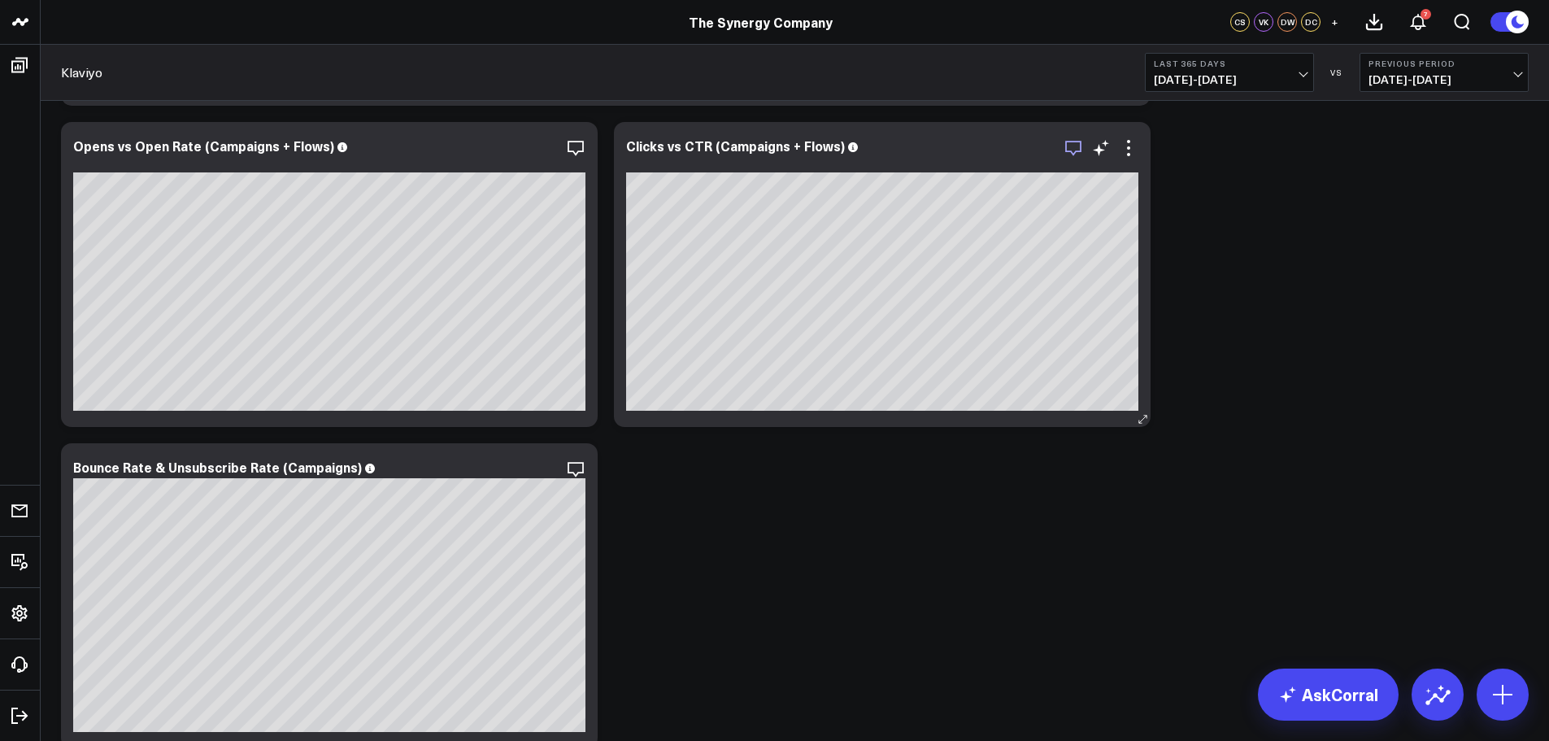
click at [1070, 144] on icon "button" at bounding box center [1074, 148] width 20 height 20
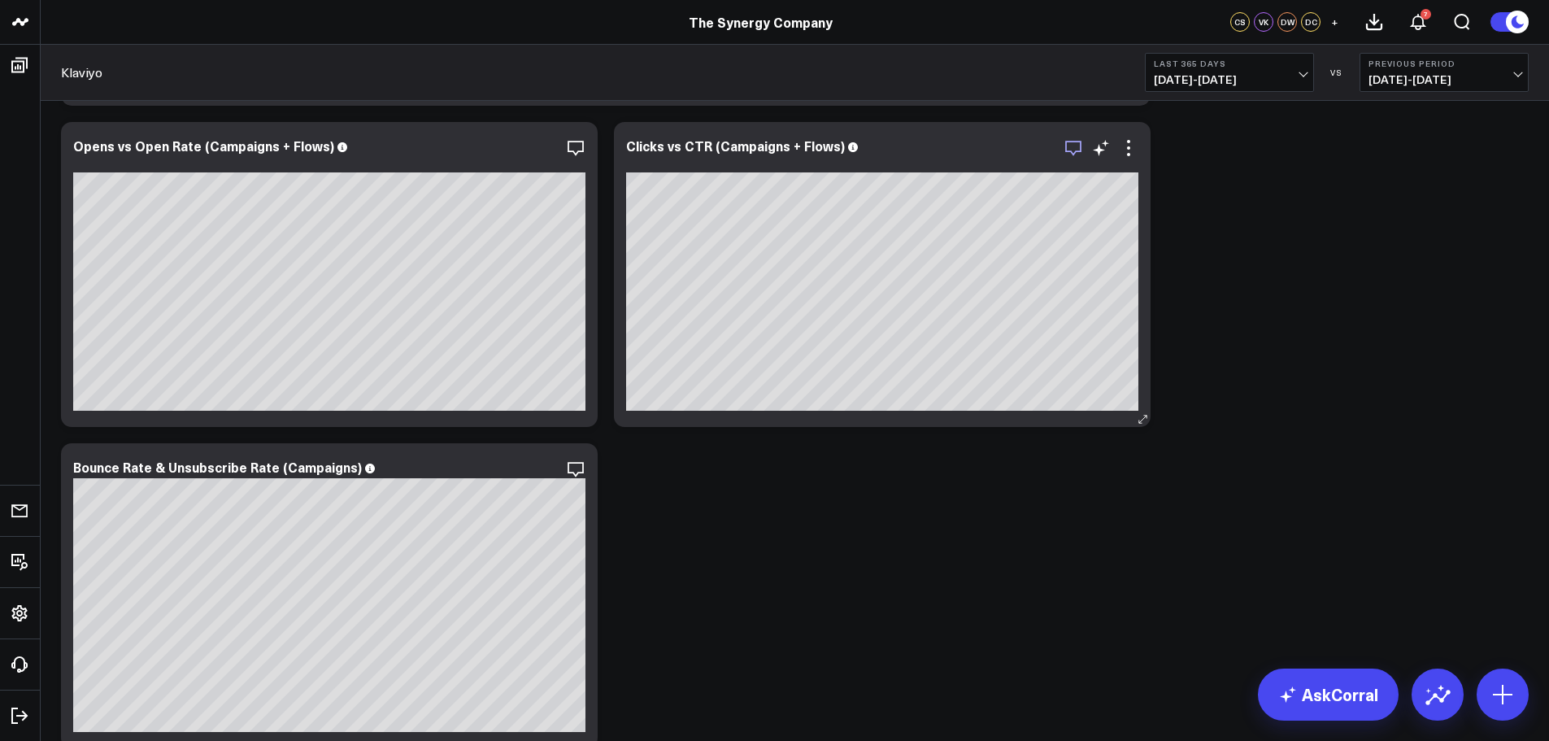
click at [1074, 148] on icon "button" at bounding box center [1074, 148] width 20 height 20
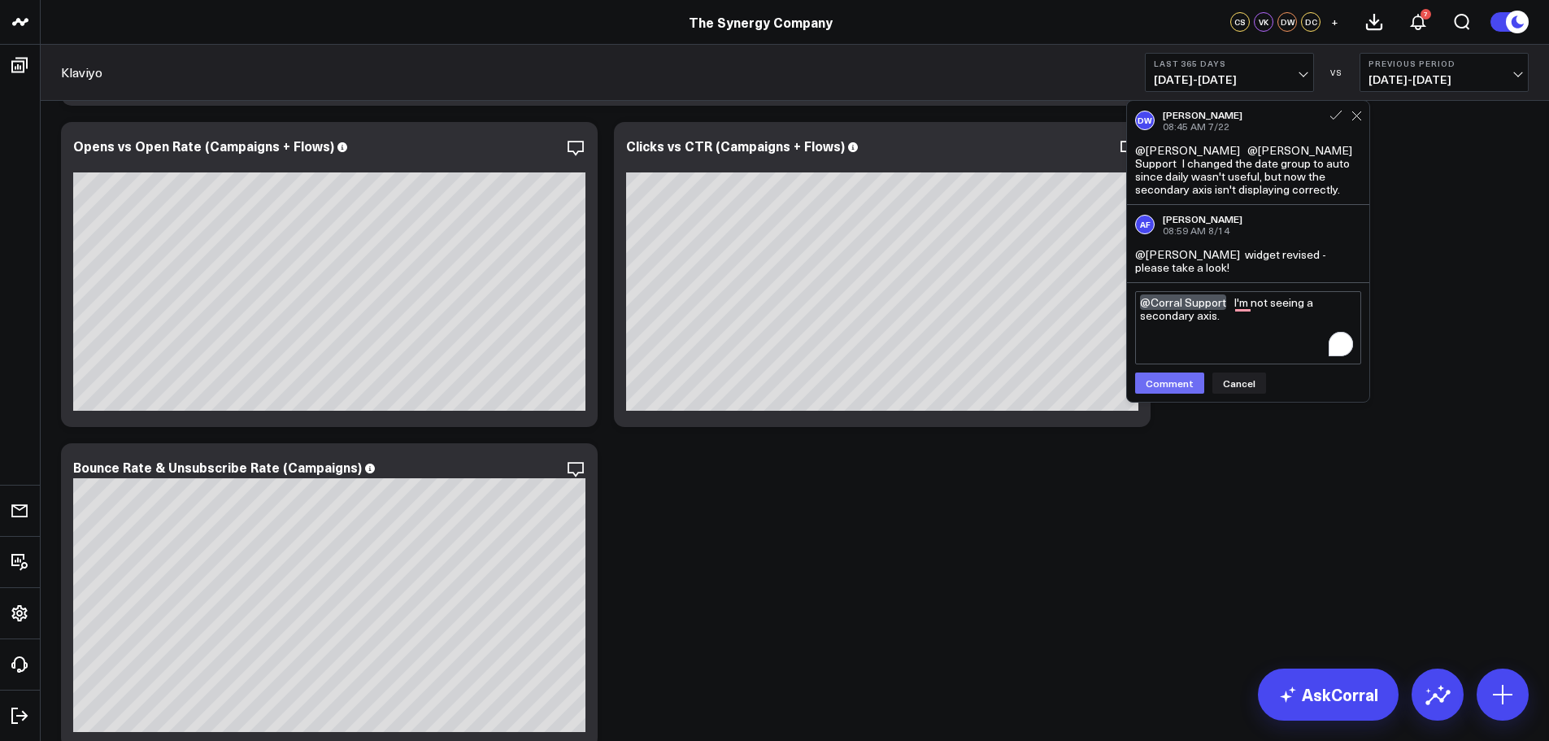
type textarea "@Corral Support I'm not seeing a secondary axis."
click at [1184, 387] on button "Comment" at bounding box center [1169, 383] width 69 height 21
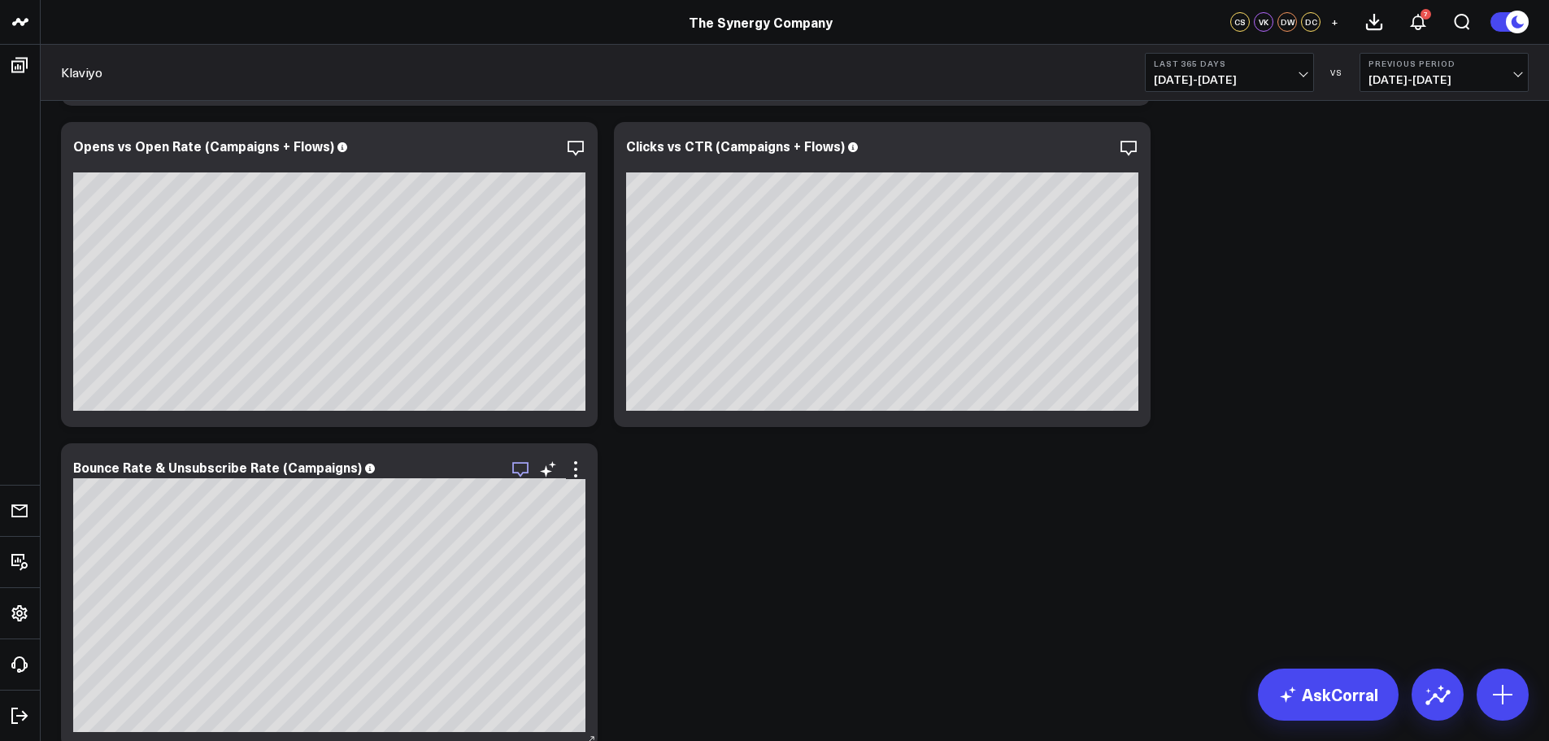
click at [517, 468] on icon "button" at bounding box center [521, 470] width 20 height 20
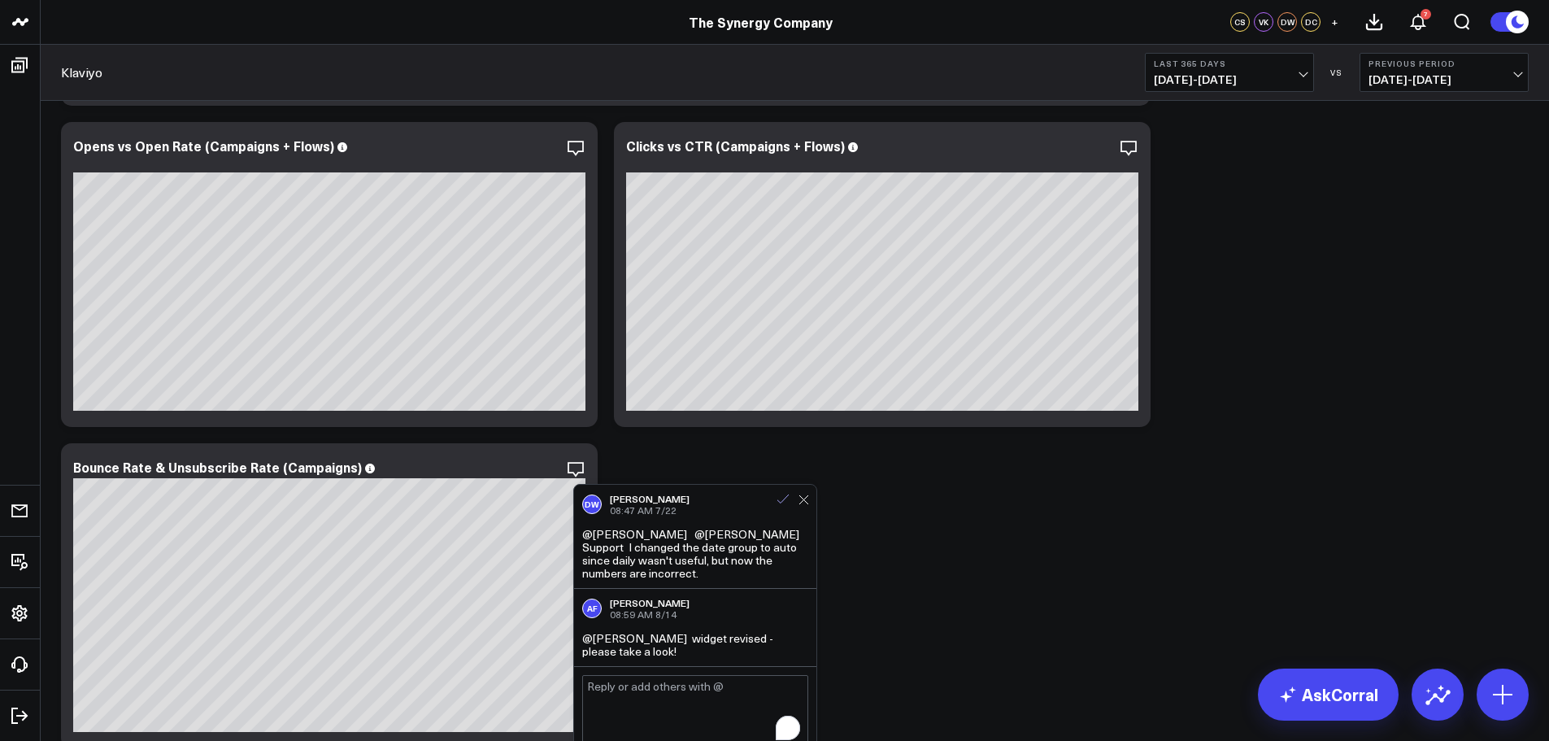
click at [782, 495] on icon at bounding box center [783, 499] width 15 height 15
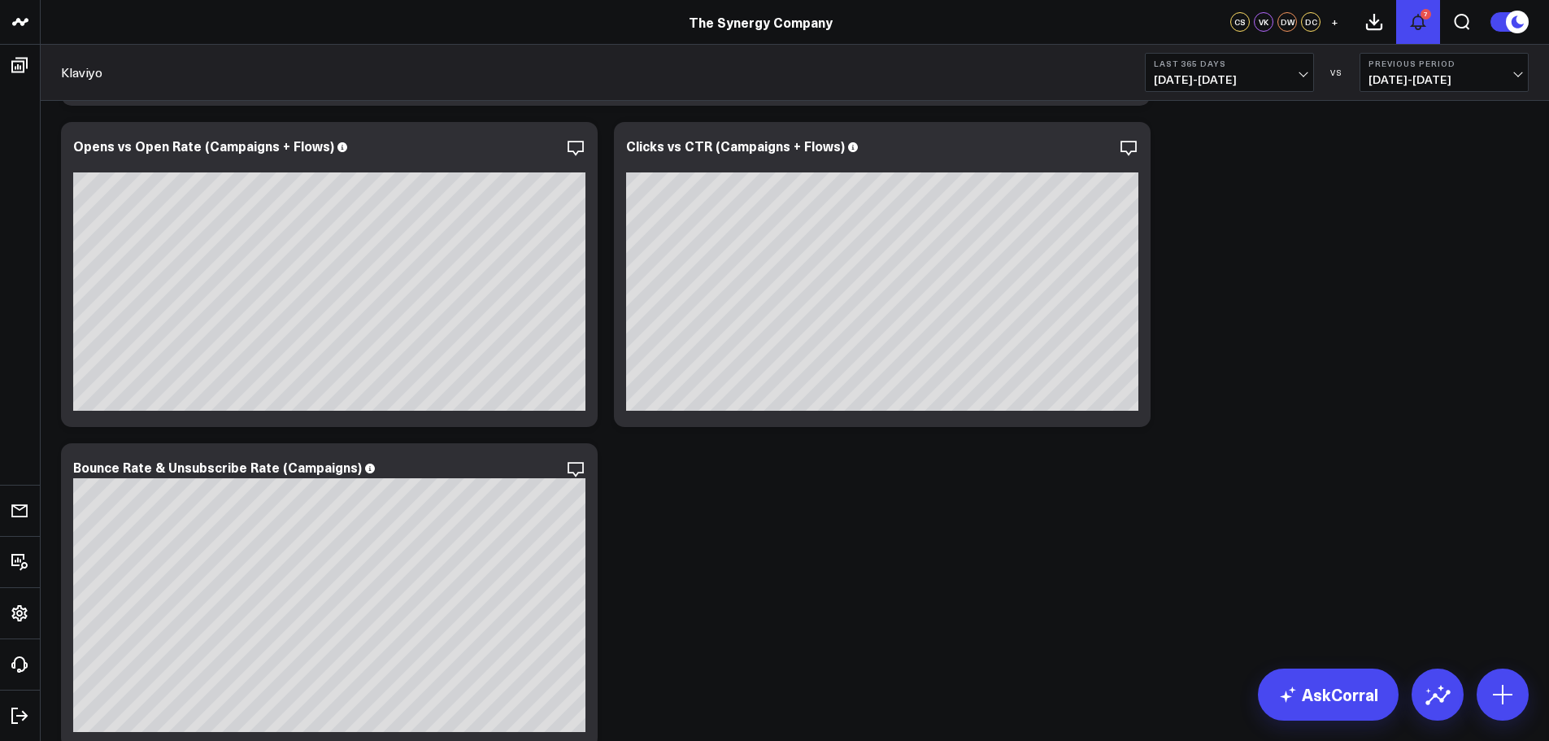
click at [1421, 20] on icon at bounding box center [1419, 22] width 20 height 20
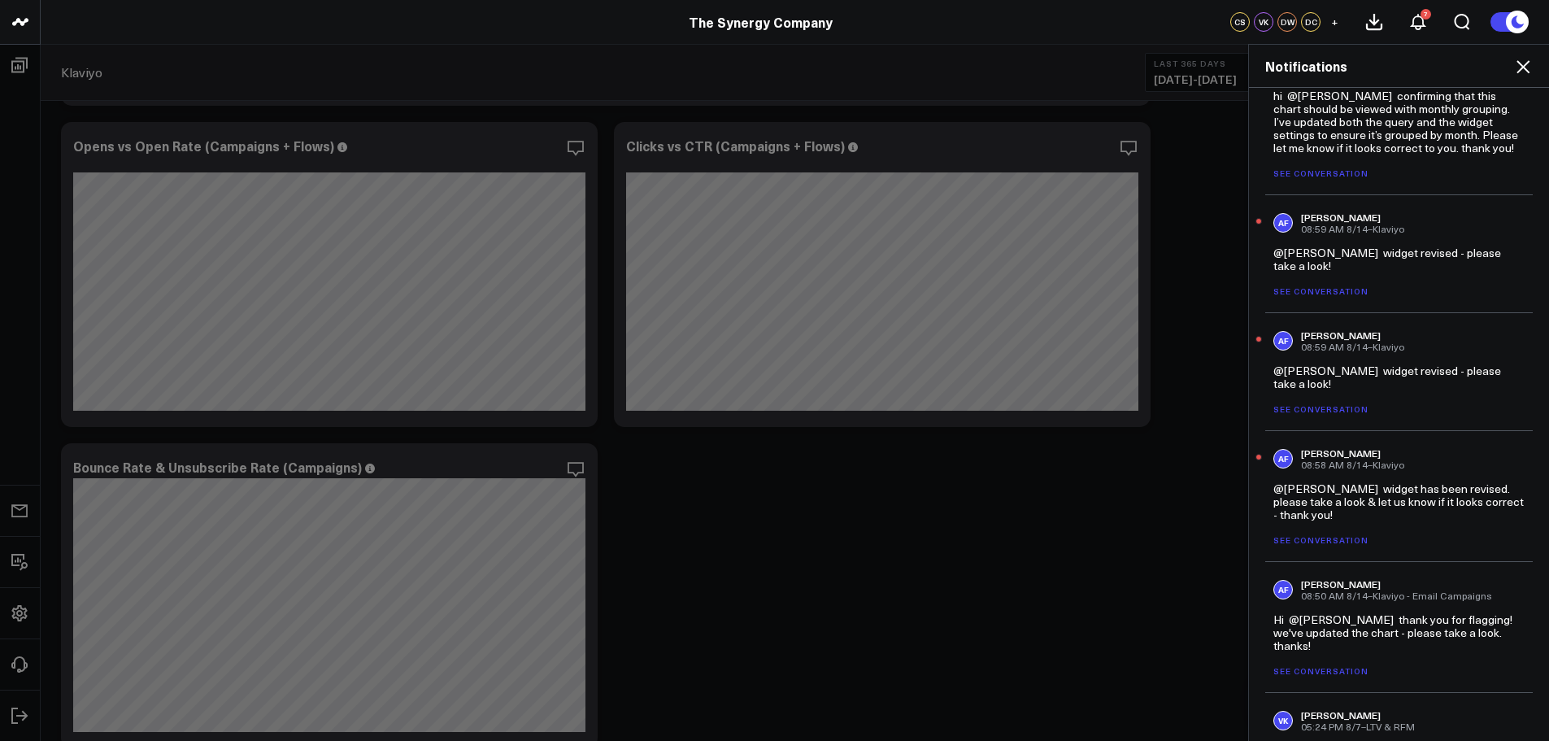
scroll to position [569, 0]
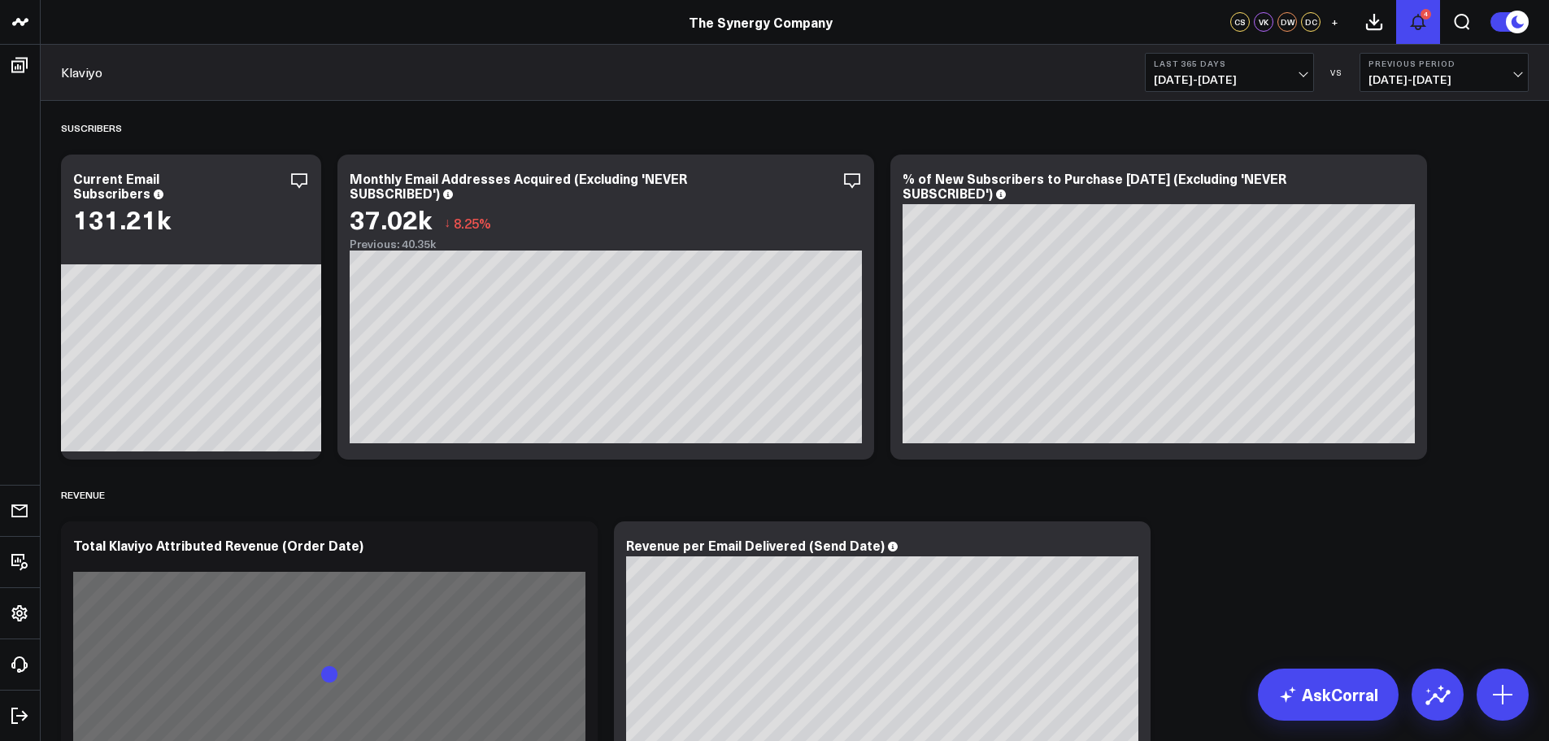
click at [1422, 21] on icon at bounding box center [1419, 22] width 20 height 20
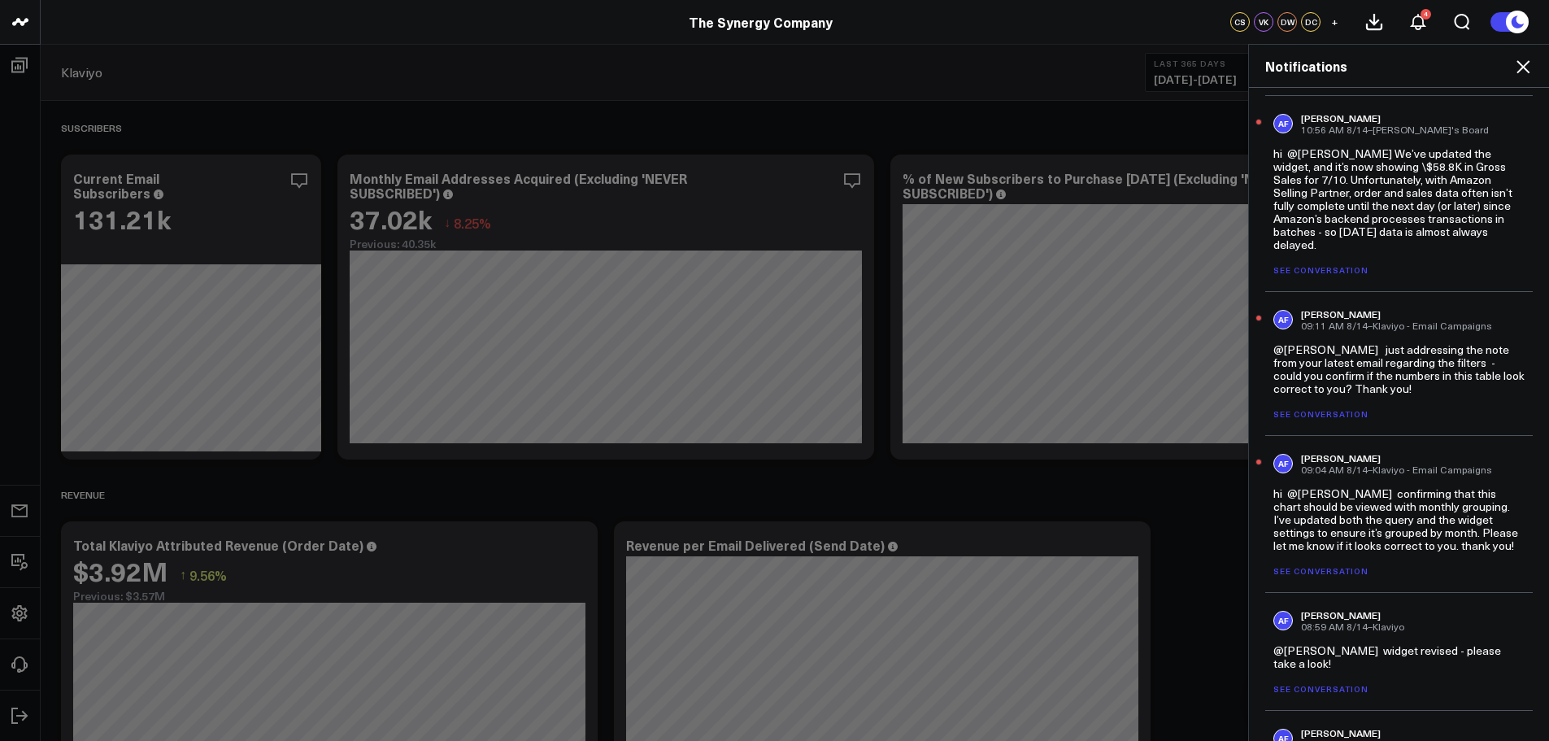
scroll to position [163, 0]
click at [1324, 569] on link "See conversation" at bounding box center [1321, 569] width 95 height 11
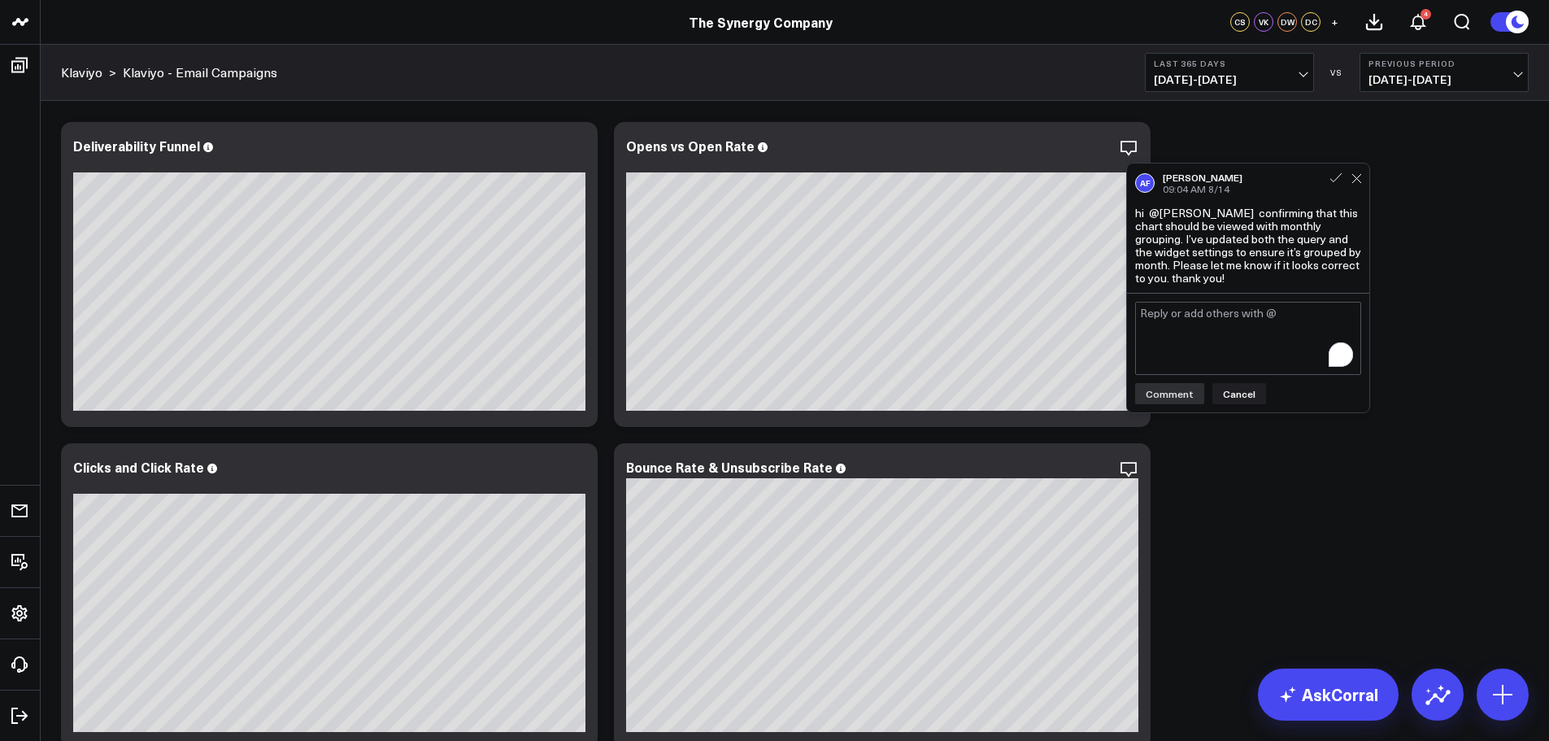
scroll to position [705, 0]
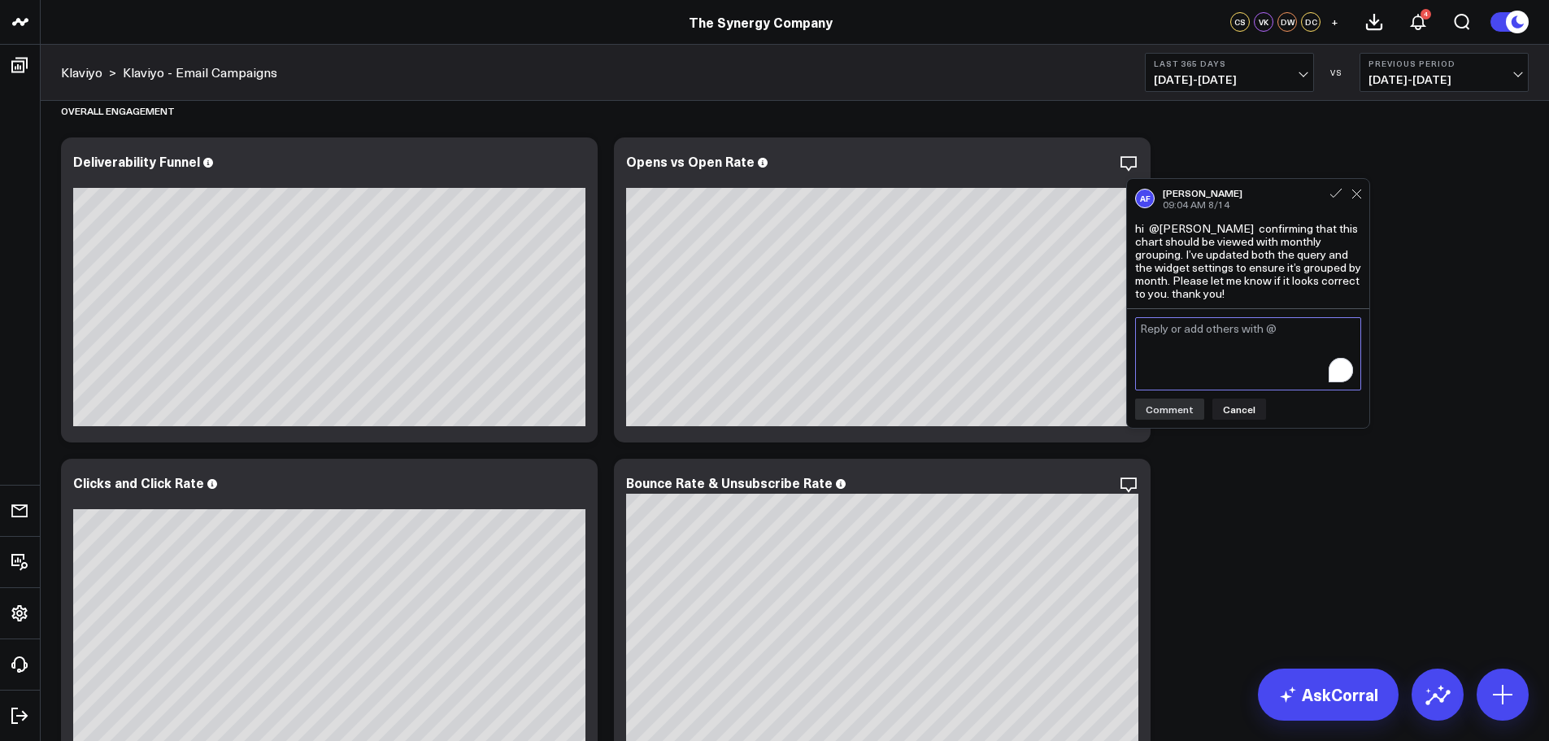
click at [1223, 359] on textarea "To enrich screen reader interactions, please activate Accessibility in Grammarl…" at bounding box center [1248, 353] width 226 height 73
type textarea "@Corral Support - Shouldn't the open rate be on a secondary axis so it's visibl…"
click at [1175, 412] on button "Comment" at bounding box center [1169, 409] width 69 height 21
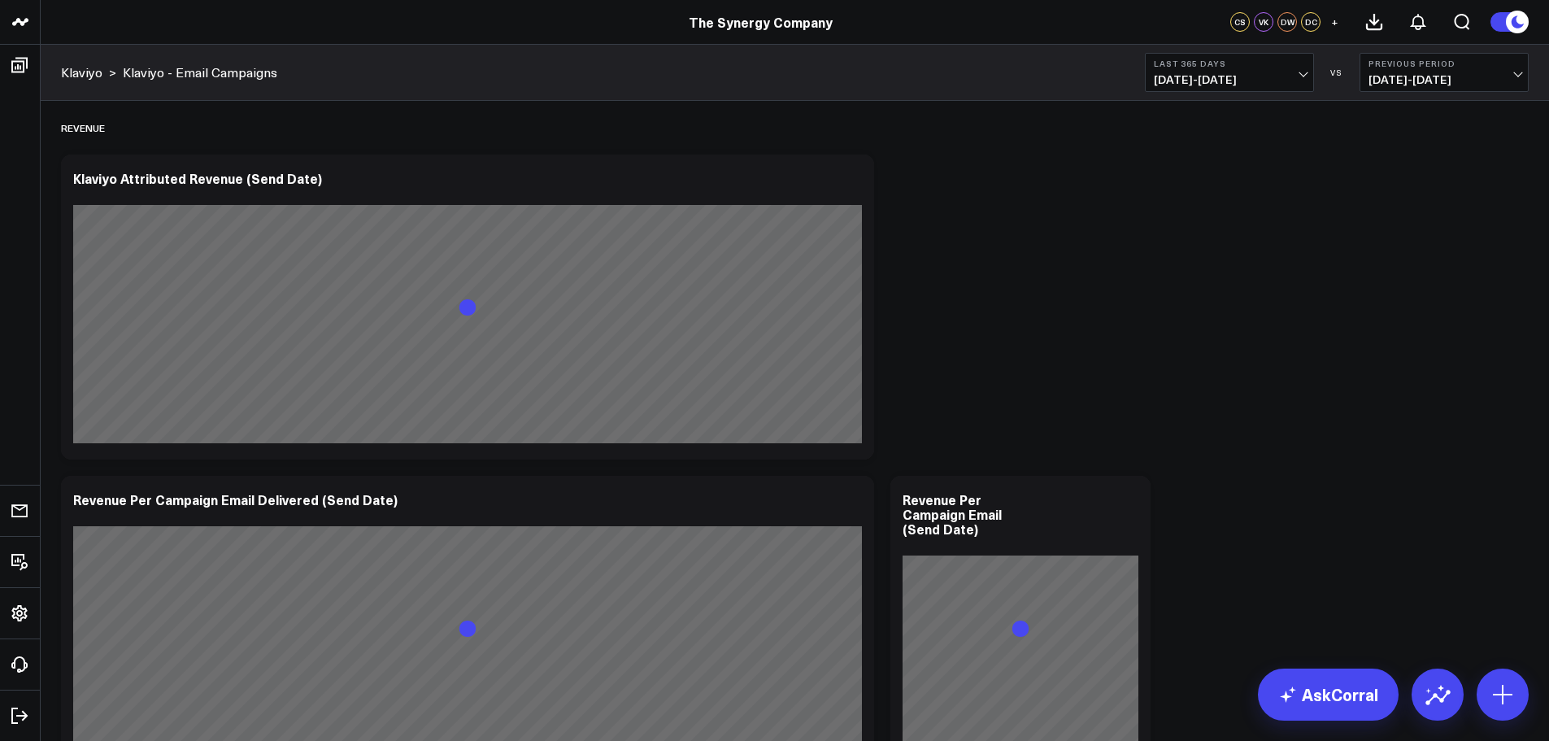
scroll to position [705, 0]
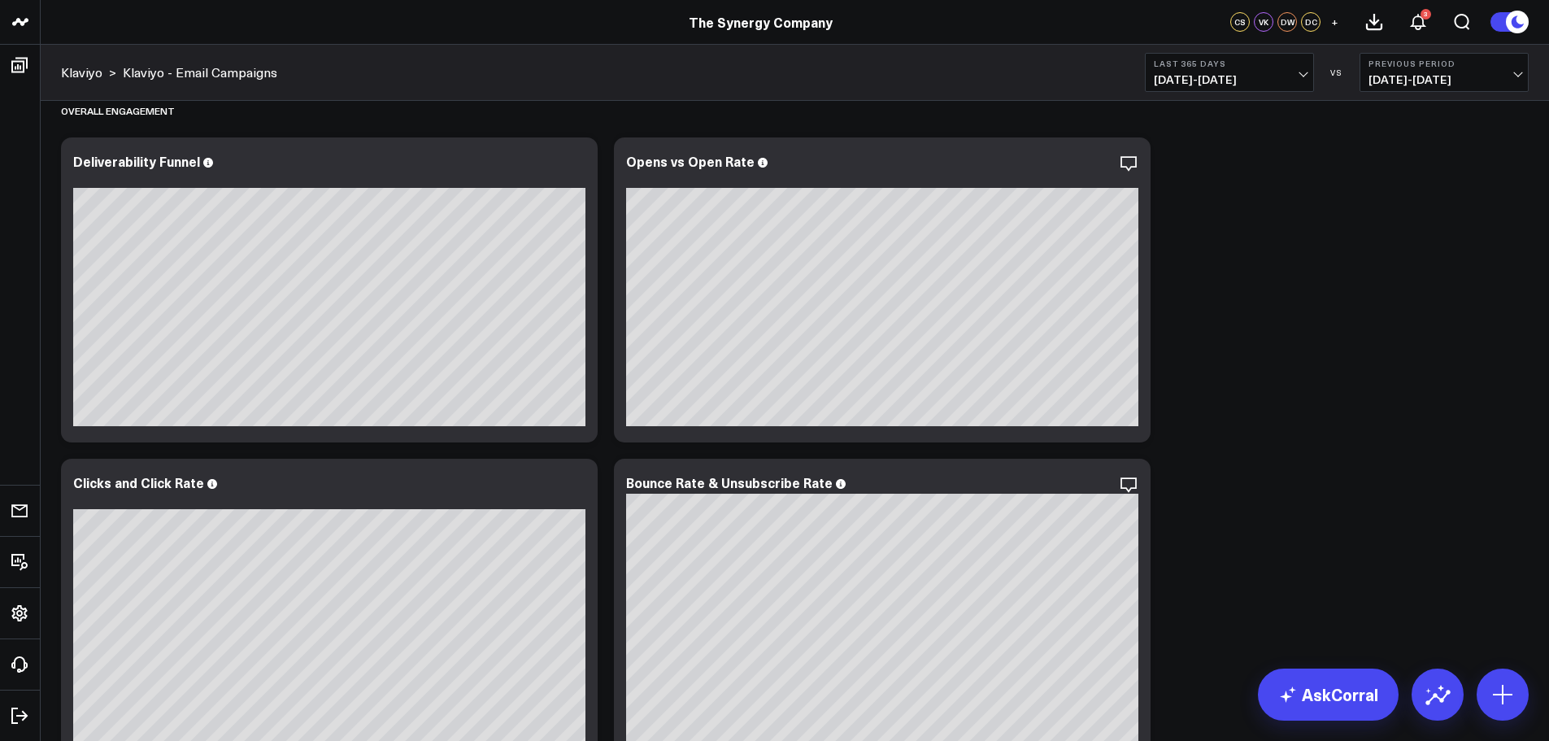
click at [1466, 387] on div "Revenue Modify via AI Copy link to widget Ask support Remove Create linked copy…" at bounding box center [795, 428] width 1484 height 2064
click at [1421, 14] on div "3" at bounding box center [1426, 14] width 11 height 11
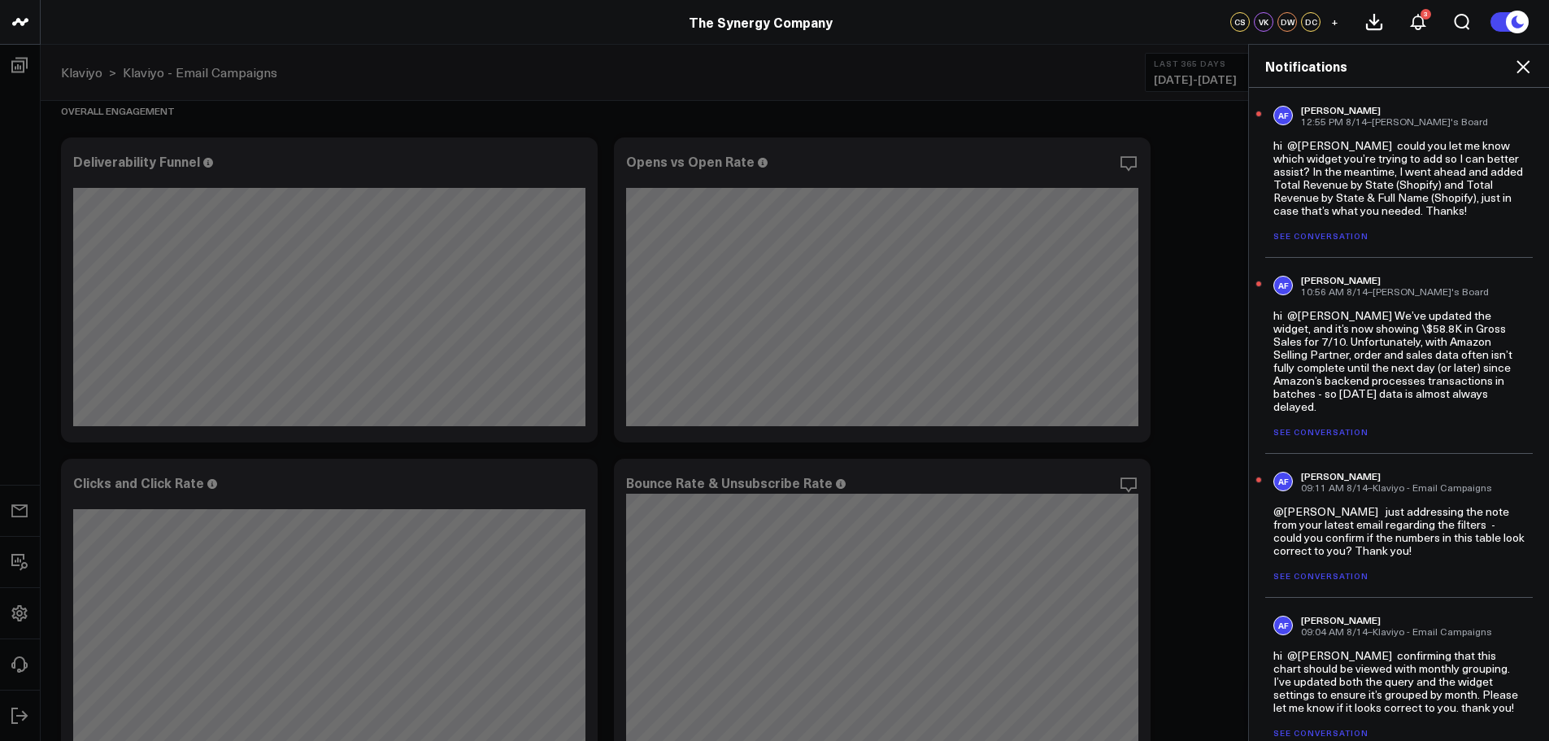
click at [1316, 575] on link "See conversation" at bounding box center [1321, 575] width 95 height 11
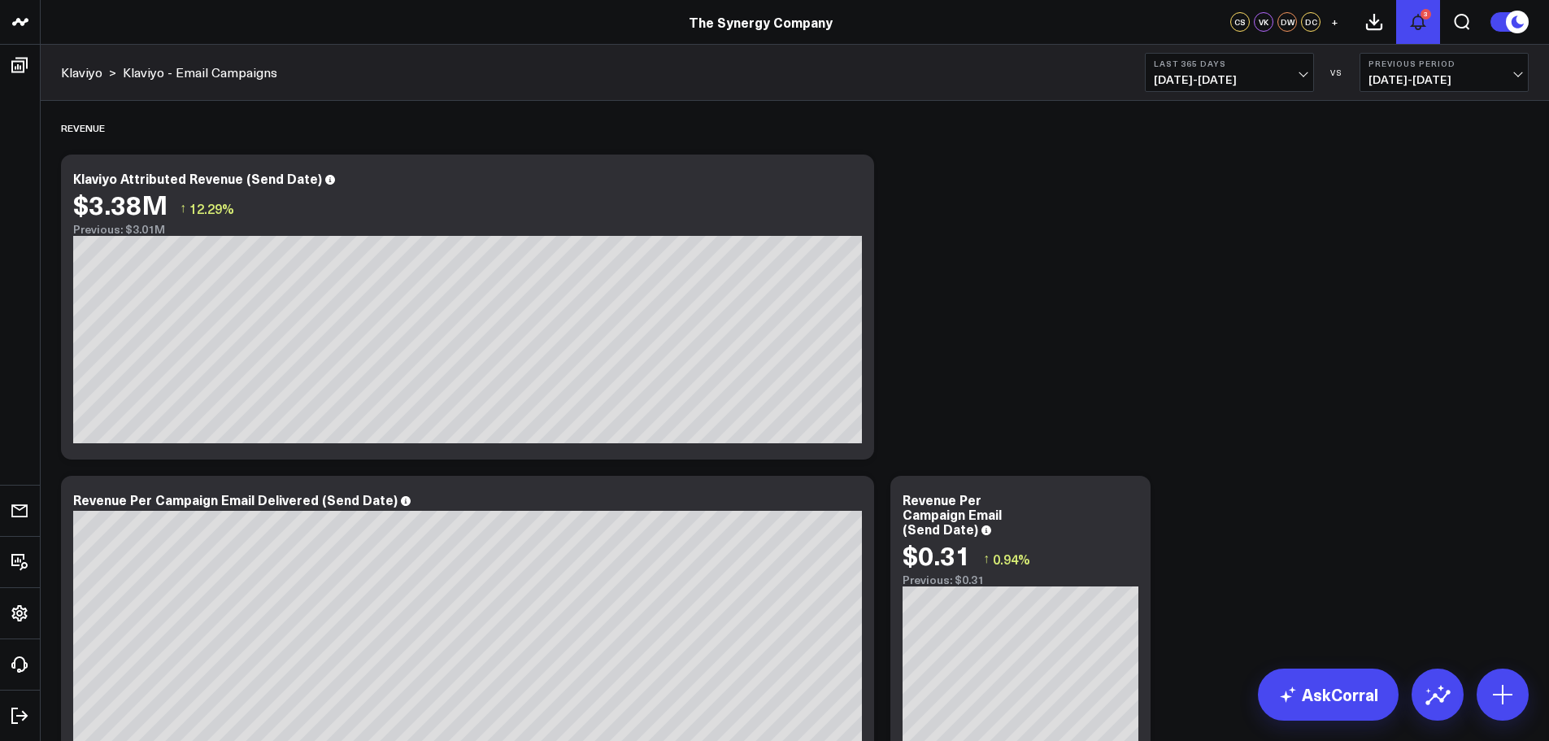
click at [1420, 19] on icon at bounding box center [1419, 22] width 20 height 20
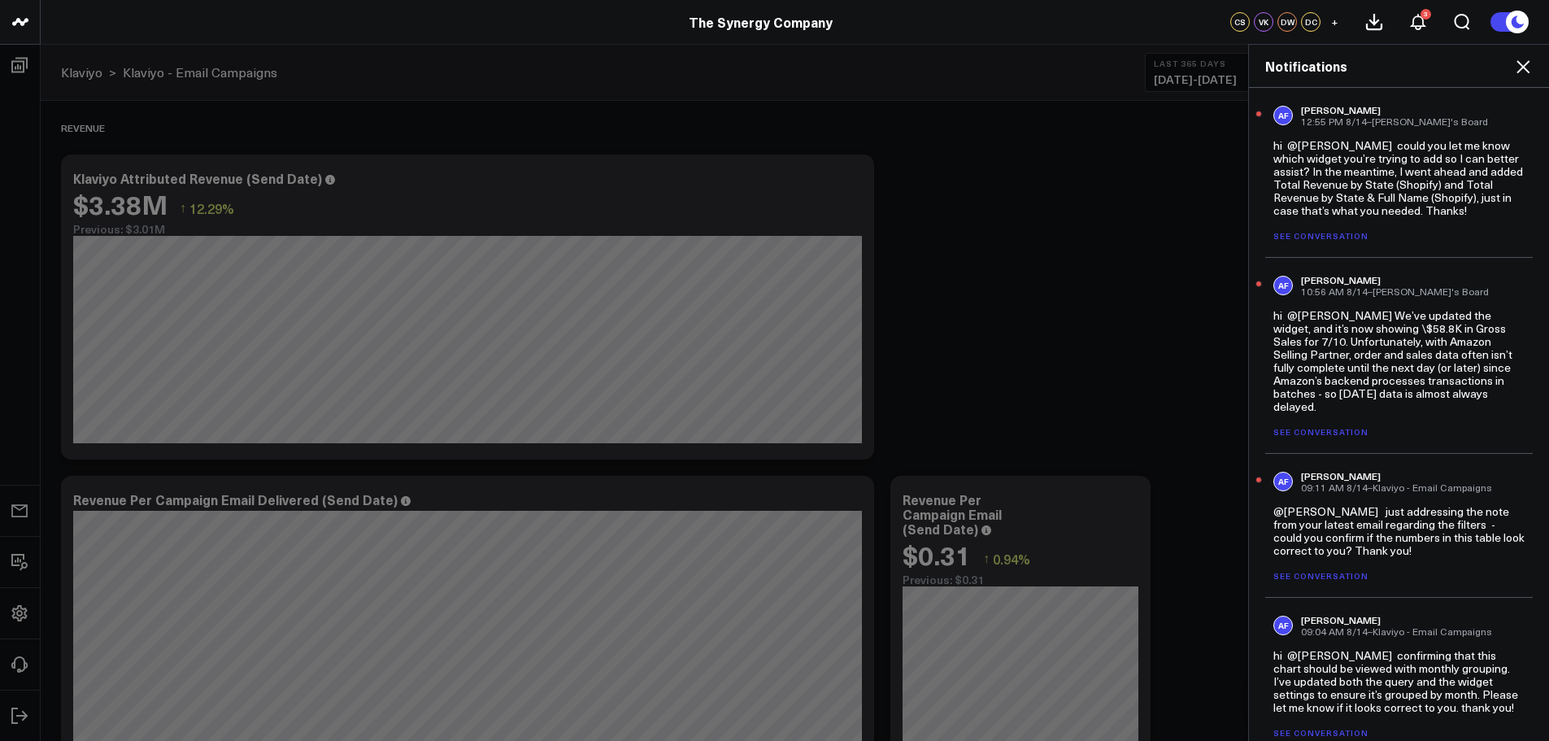
click at [1300, 575] on link "See conversation" at bounding box center [1321, 575] width 95 height 11
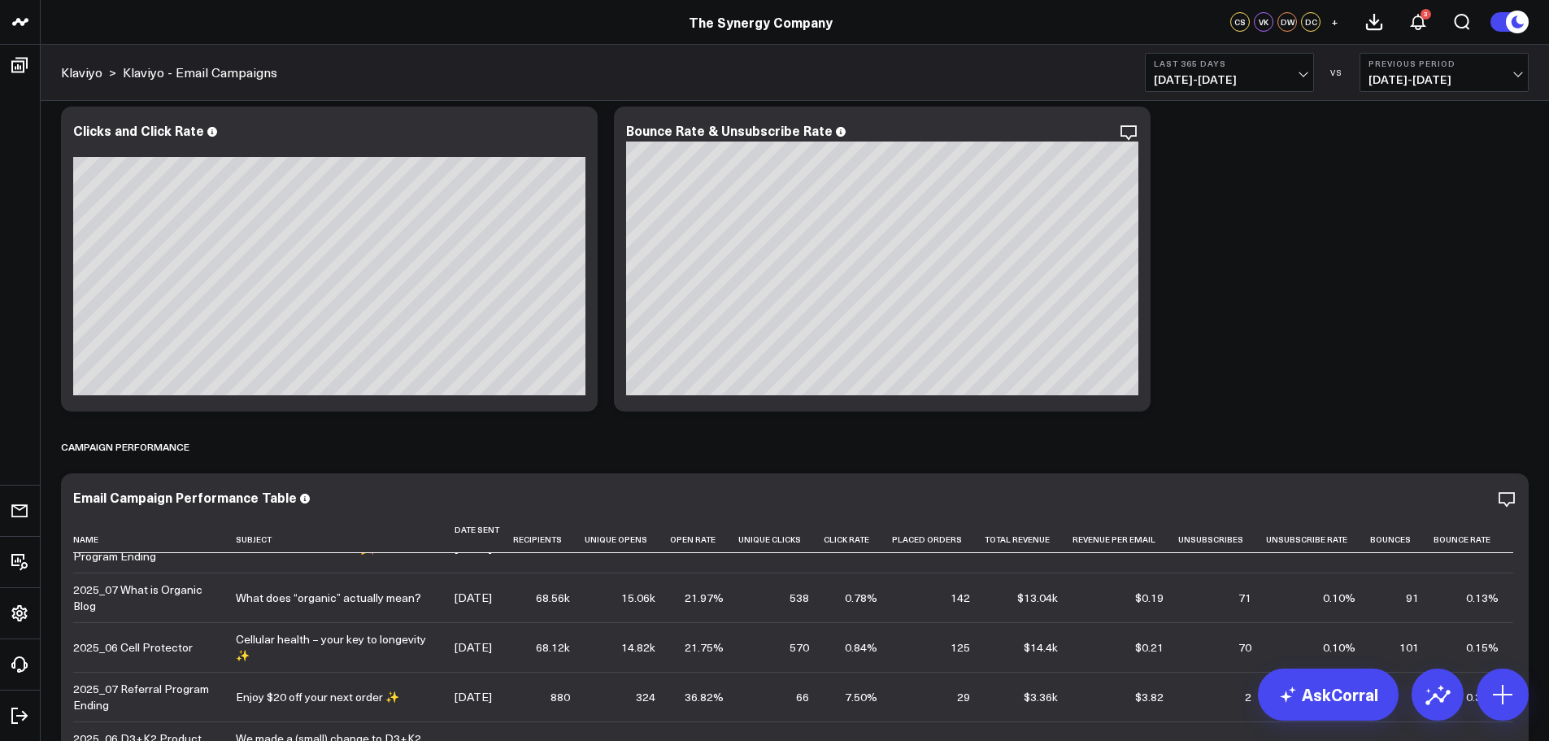
scroll to position [1220, 0]
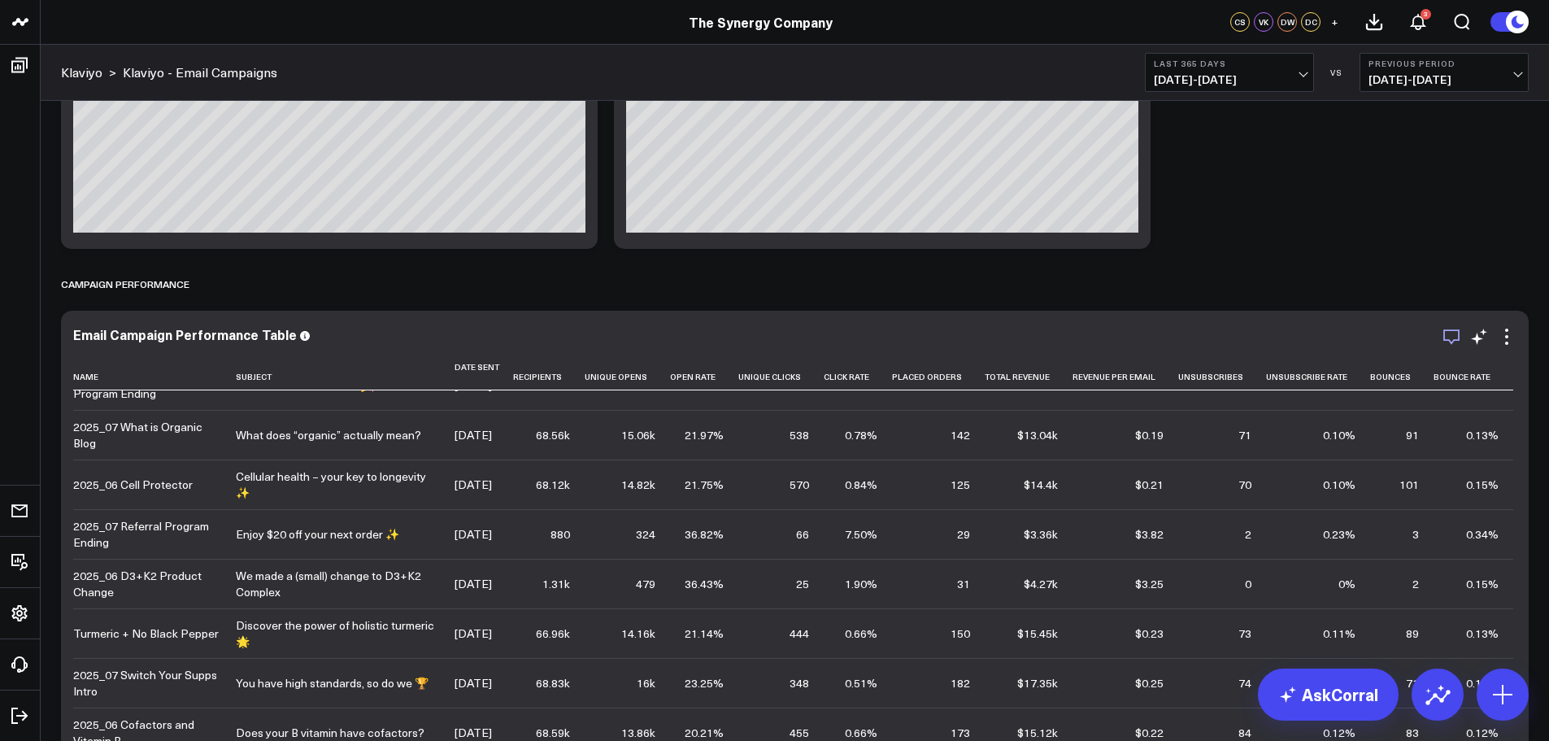
click at [1454, 339] on icon "button" at bounding box center [1452, 337] width 20 height 20
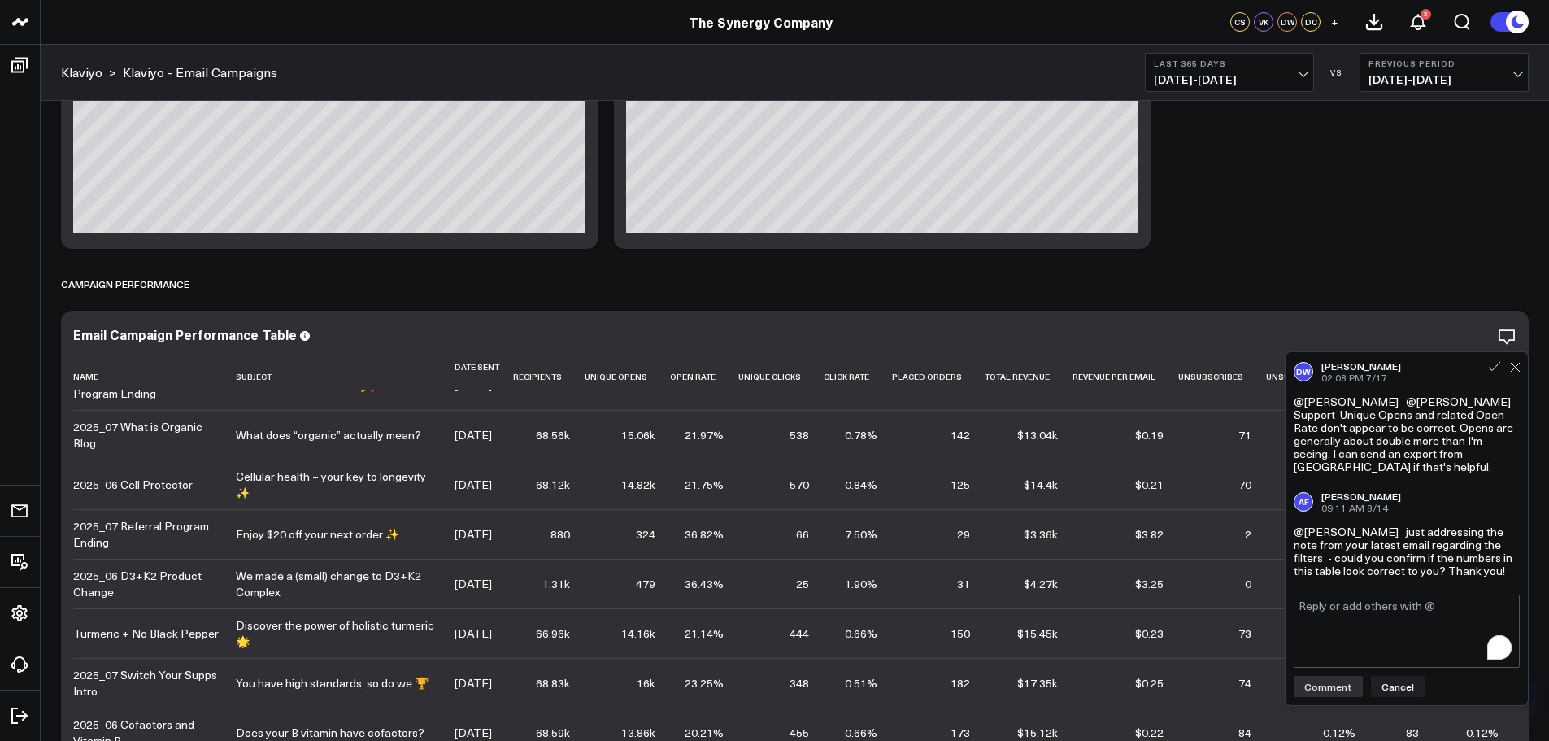
click at [1367, 605] on textarea "To enrich screen reader interactions, please activate Accessibility in Grammarl…" at bounding box center [1407, 631] width 226 height 73
type textarea "@Corral Support Yes, they look correct. Thanks."
click at [1316, 679] on button "Comment" at bounding box center [1328, 686] width 69 height 21
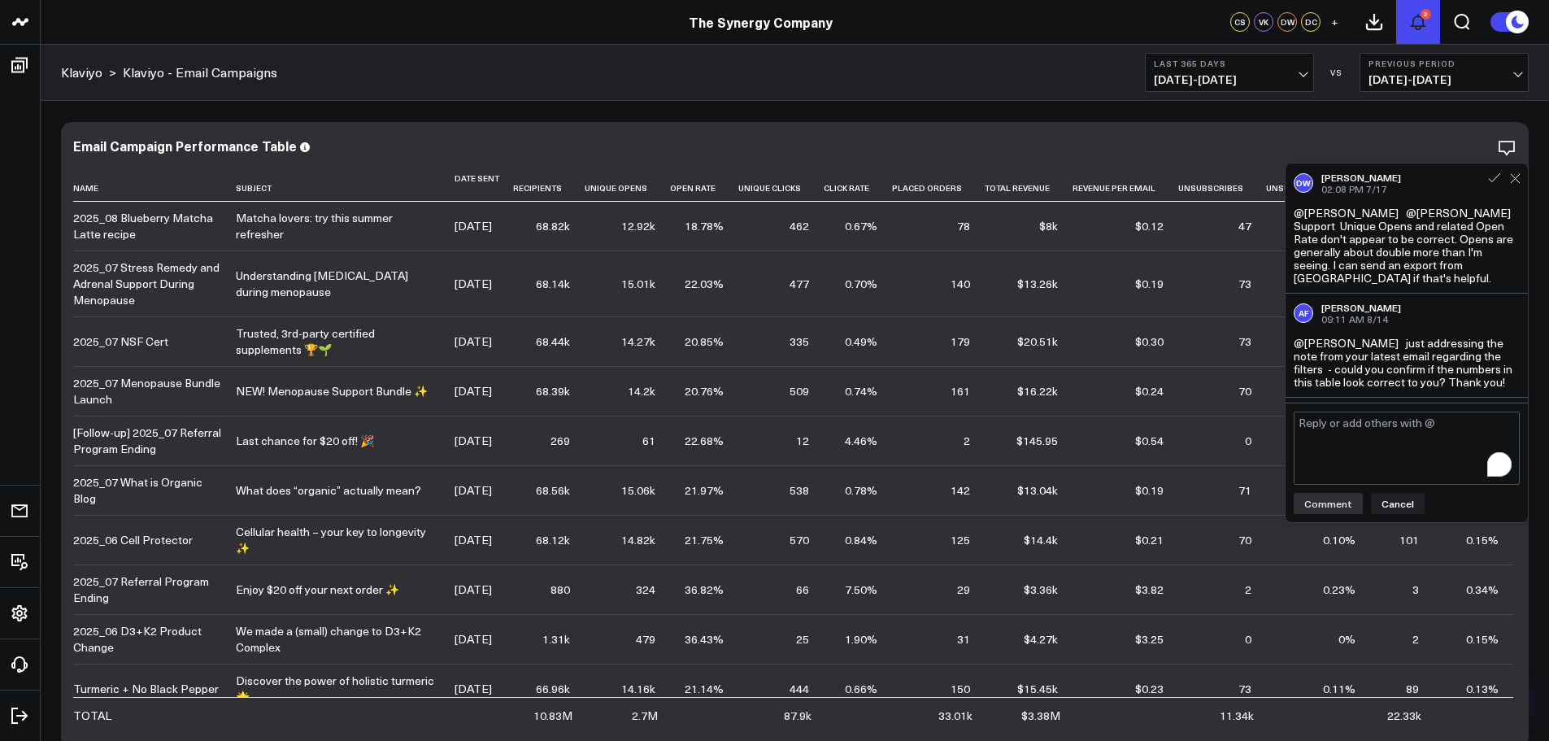
click at [1416, 11] on button "2" at bounding box center [1418, 22] width 44 height 44
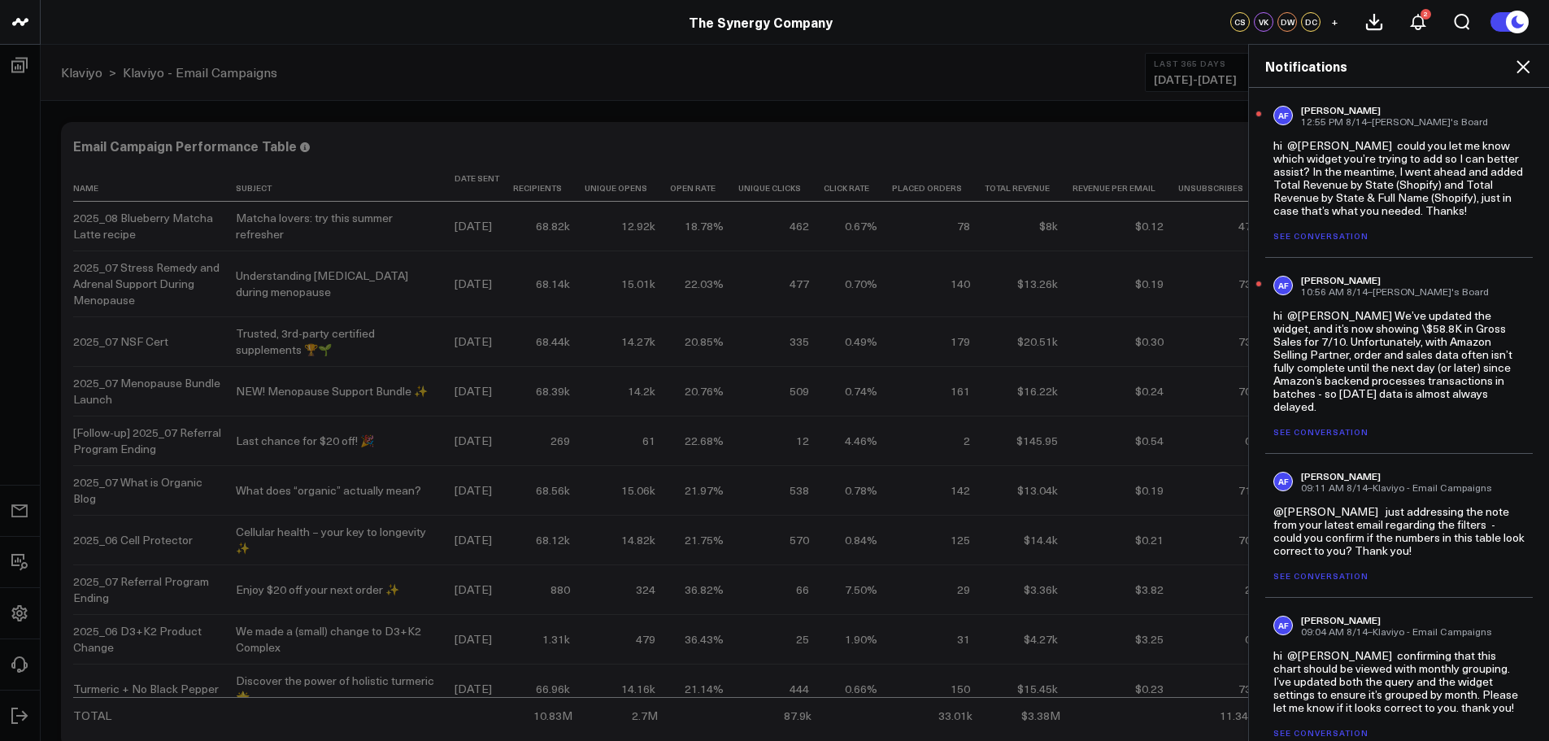
click at [1306, 431] on link "See conversation" at bounding box center [1321, 431] width 95 height 11
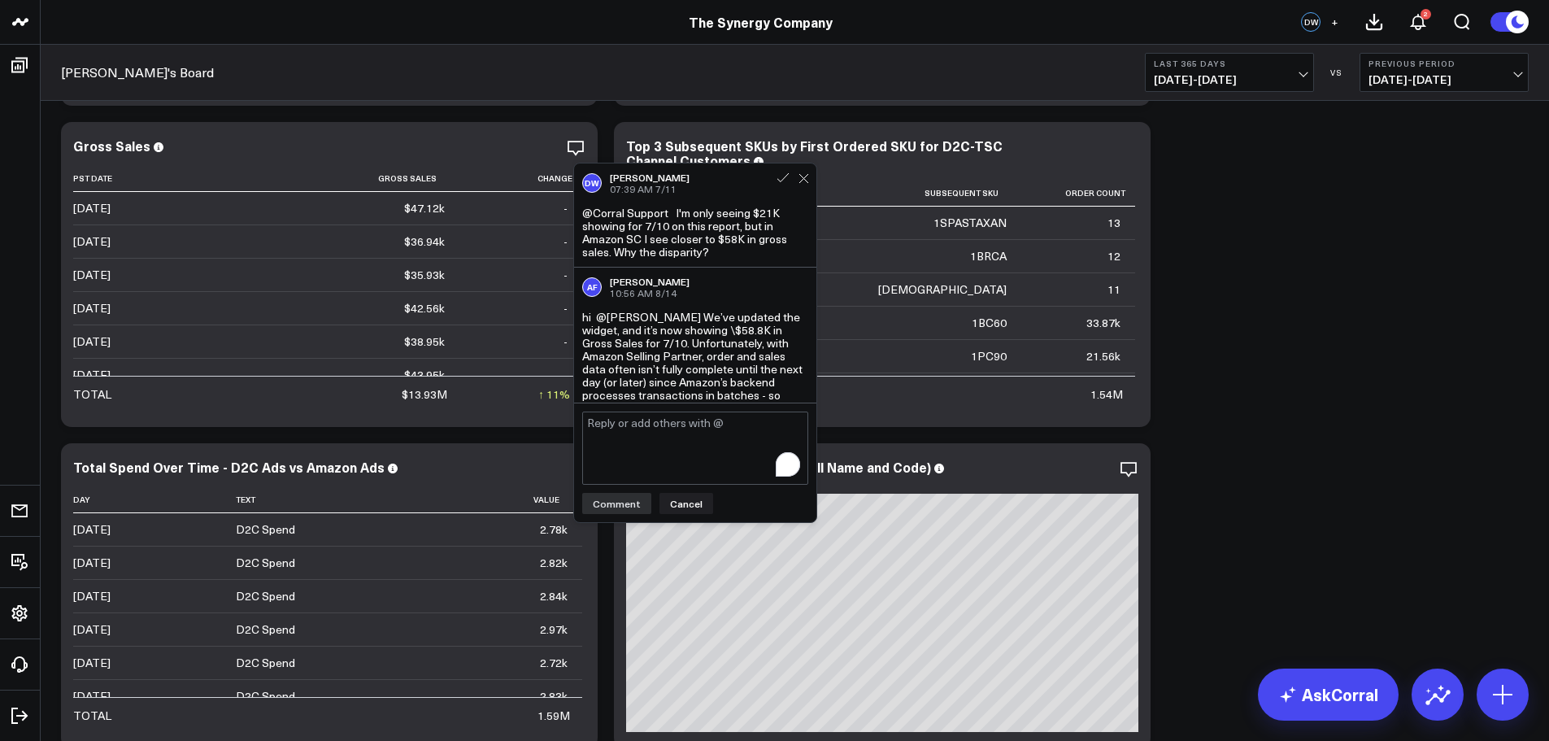
scroll to position [1524, 0]
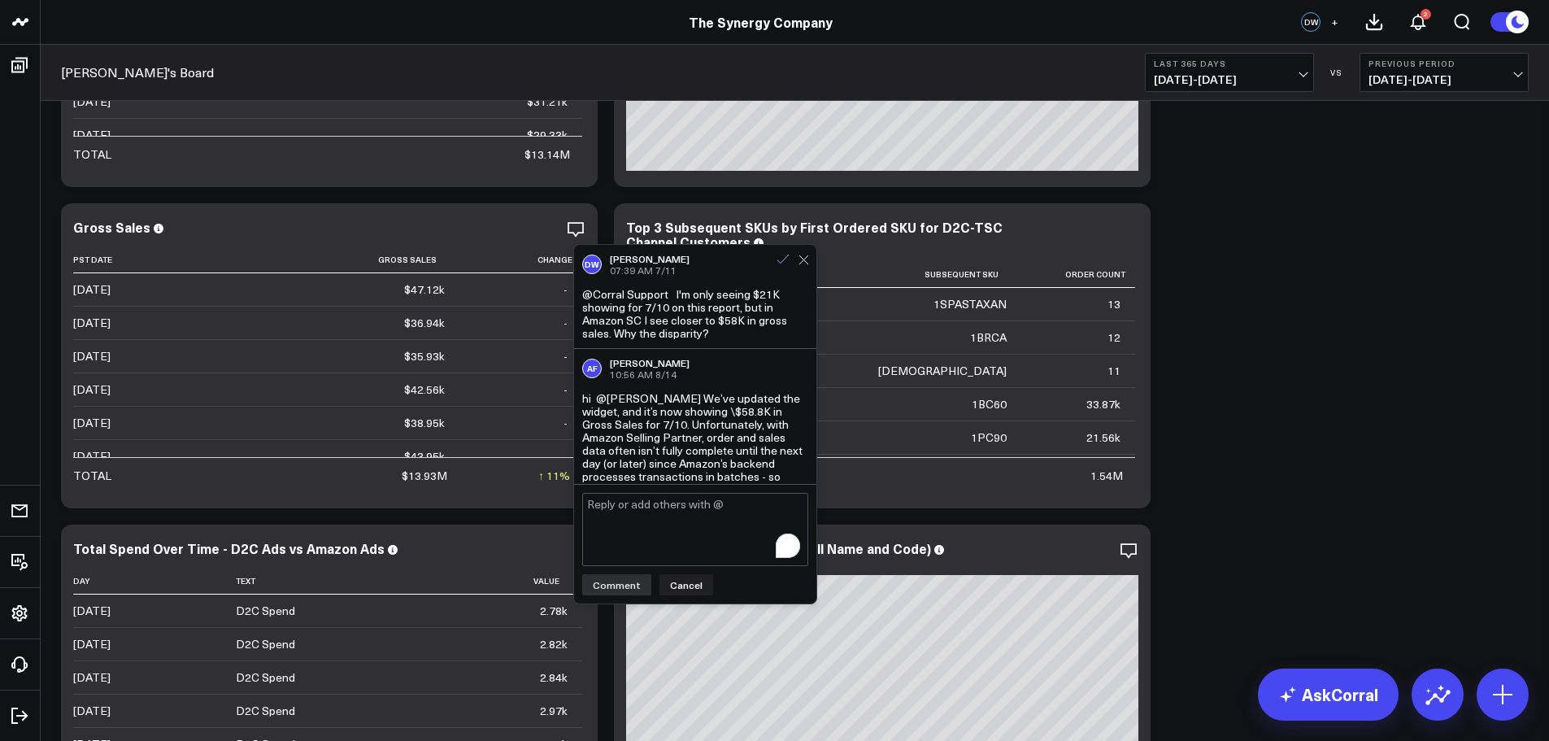
click at [785, 256] on icon at bounding box center [783, 259] width 15 height 15
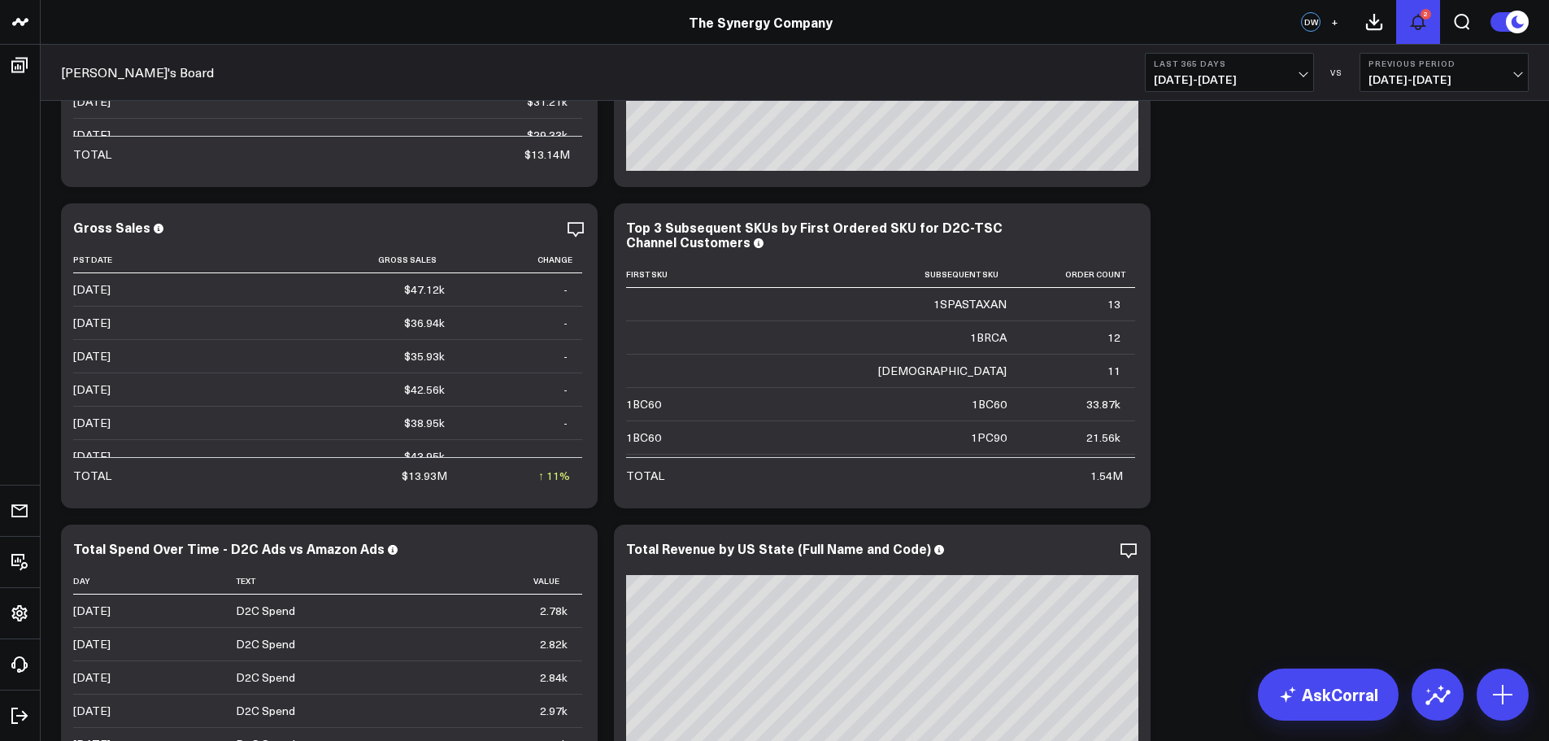
click at [1417, 16] on use at bounding box center [1418, 22] width 13 height 15
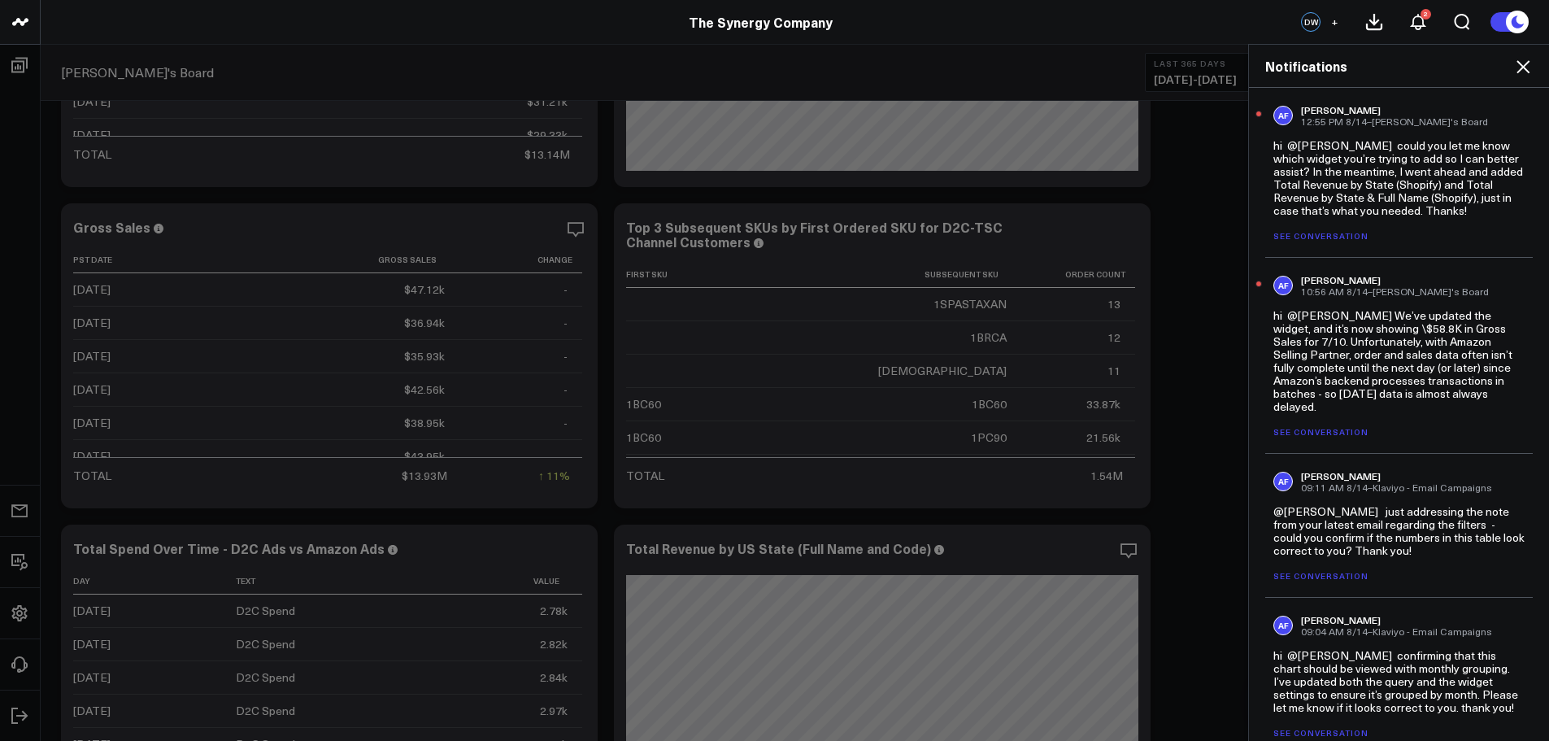
click at [1305, 233] on link "See conversation" at bounding box center [1321, 235] width 95 height 11
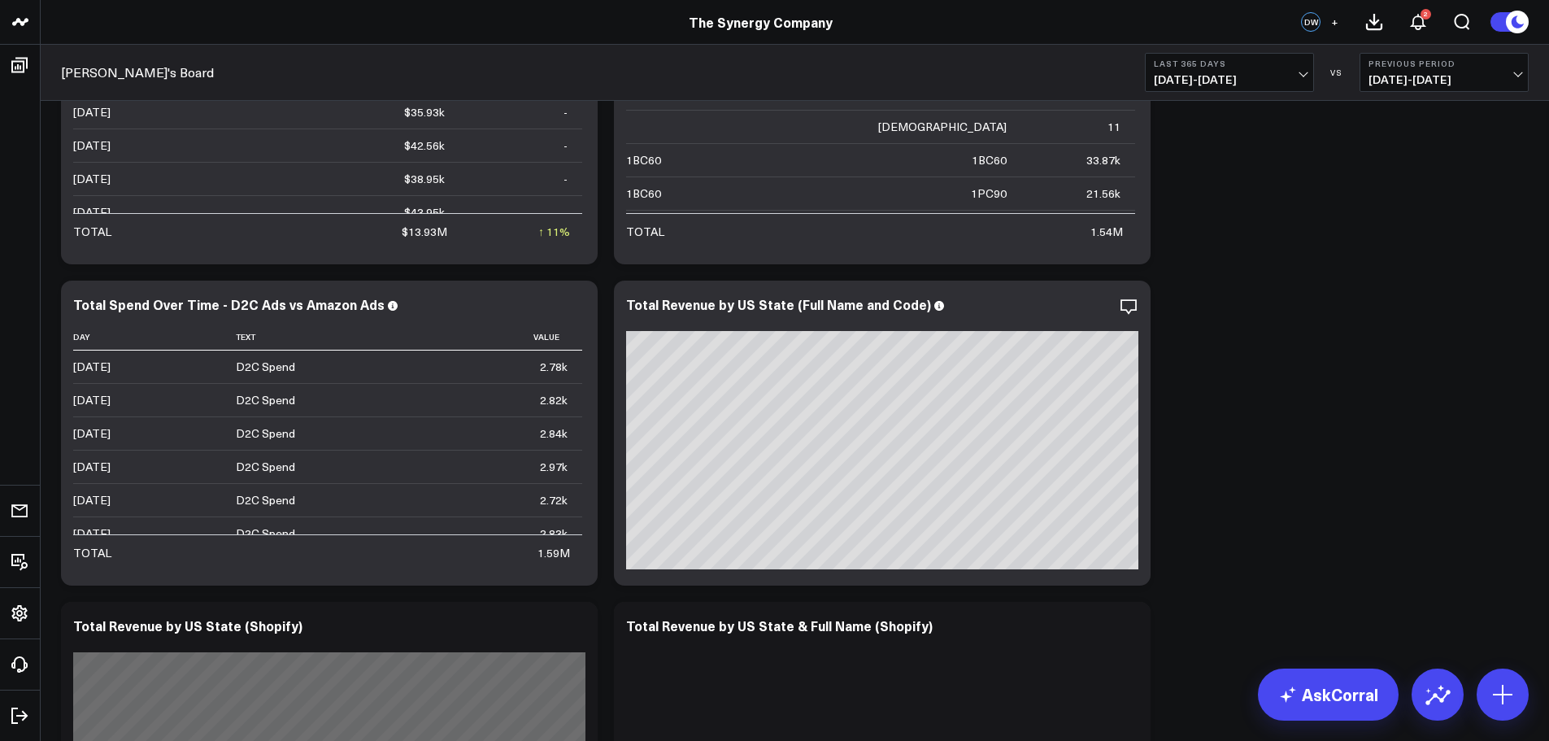
scroll to position [1931, 0]
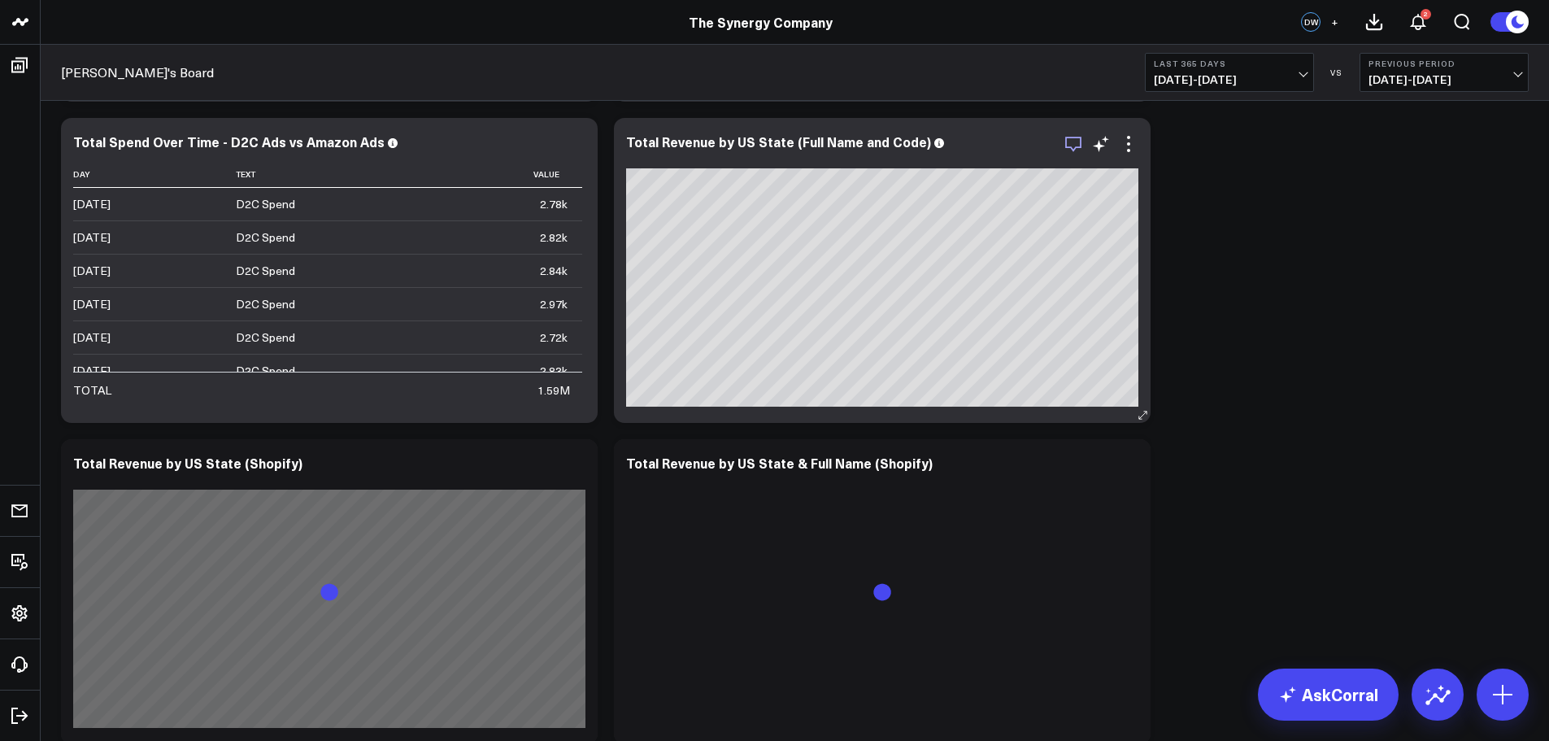
click at [1075, 147] on icon "button" at bounding box center [1073, 144] width 16 height 15
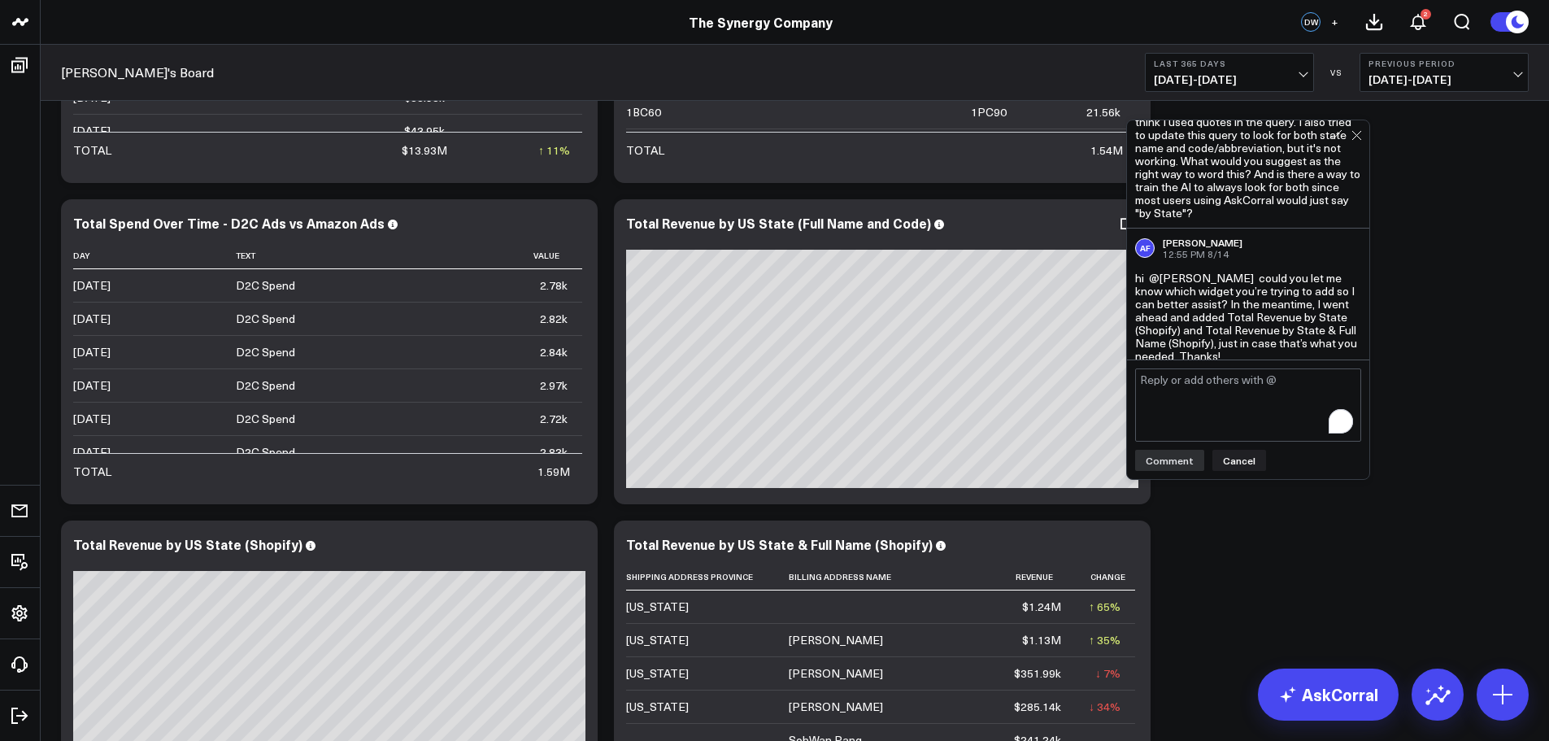
scroll to position [606, 0]
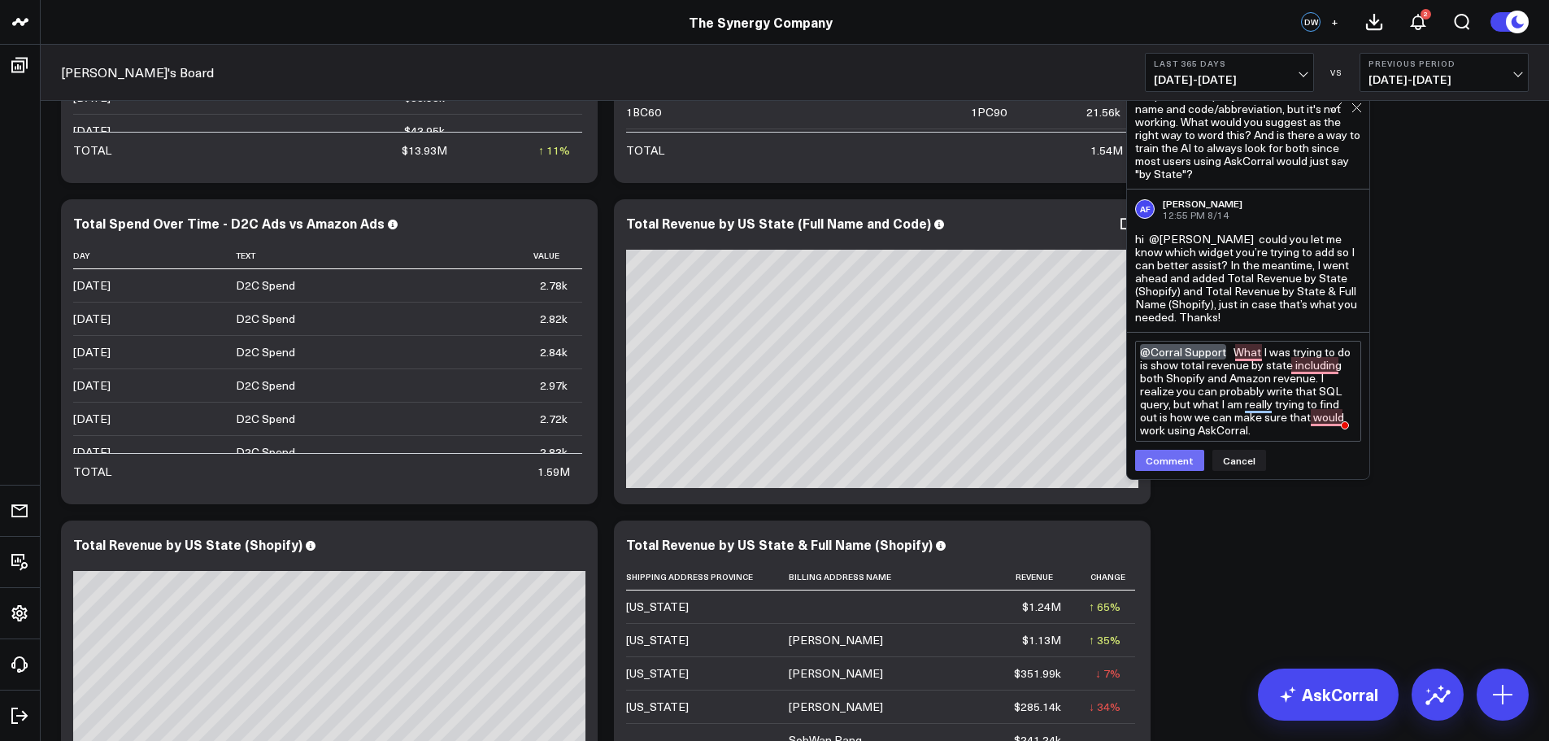
type textarea "@Corral Support What I was trying to do is show total revenue by state includin…"
click at [1170, 461] on button "Comment" at bounding box center [1169, 460] width 69 height 21
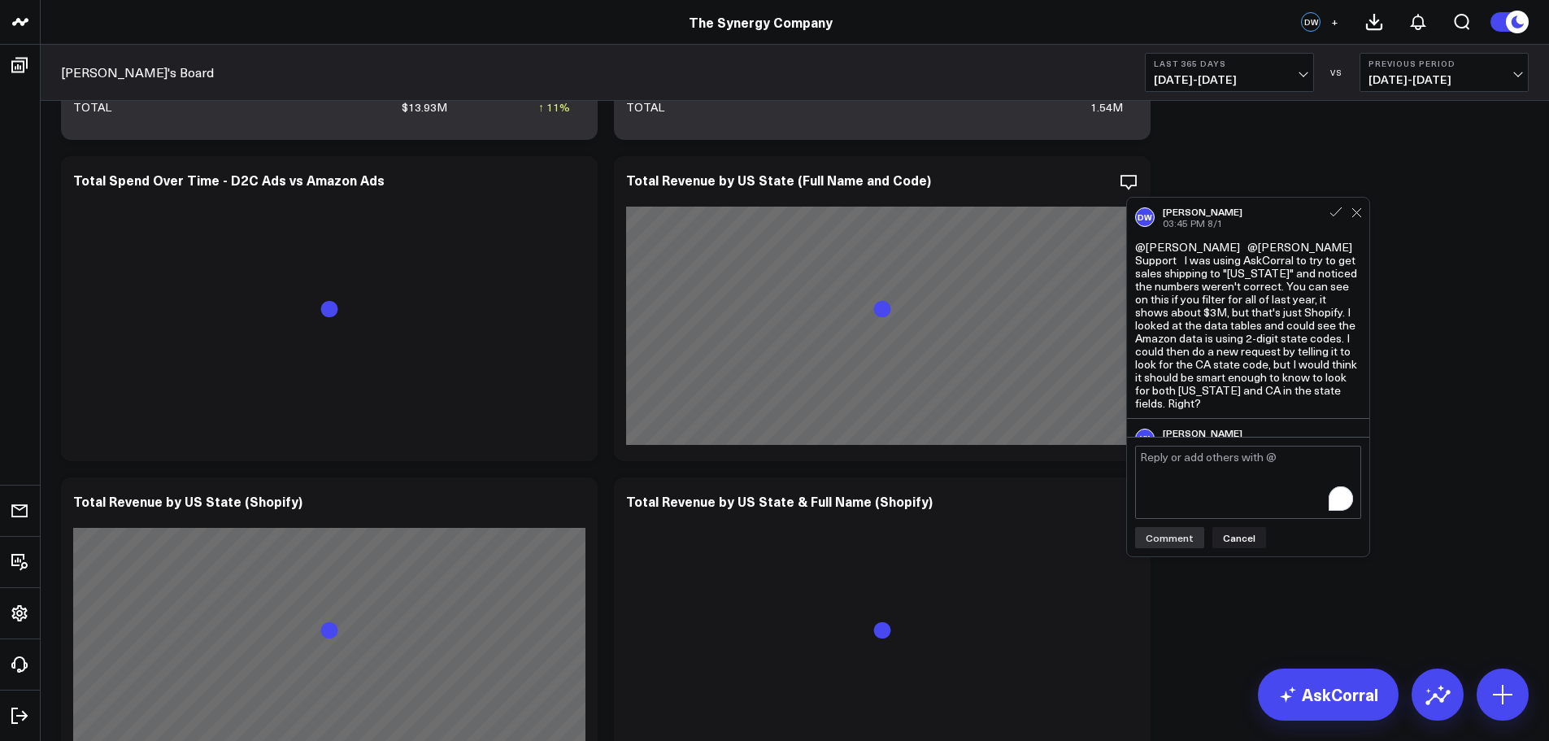
scroll to position [1927, 0]
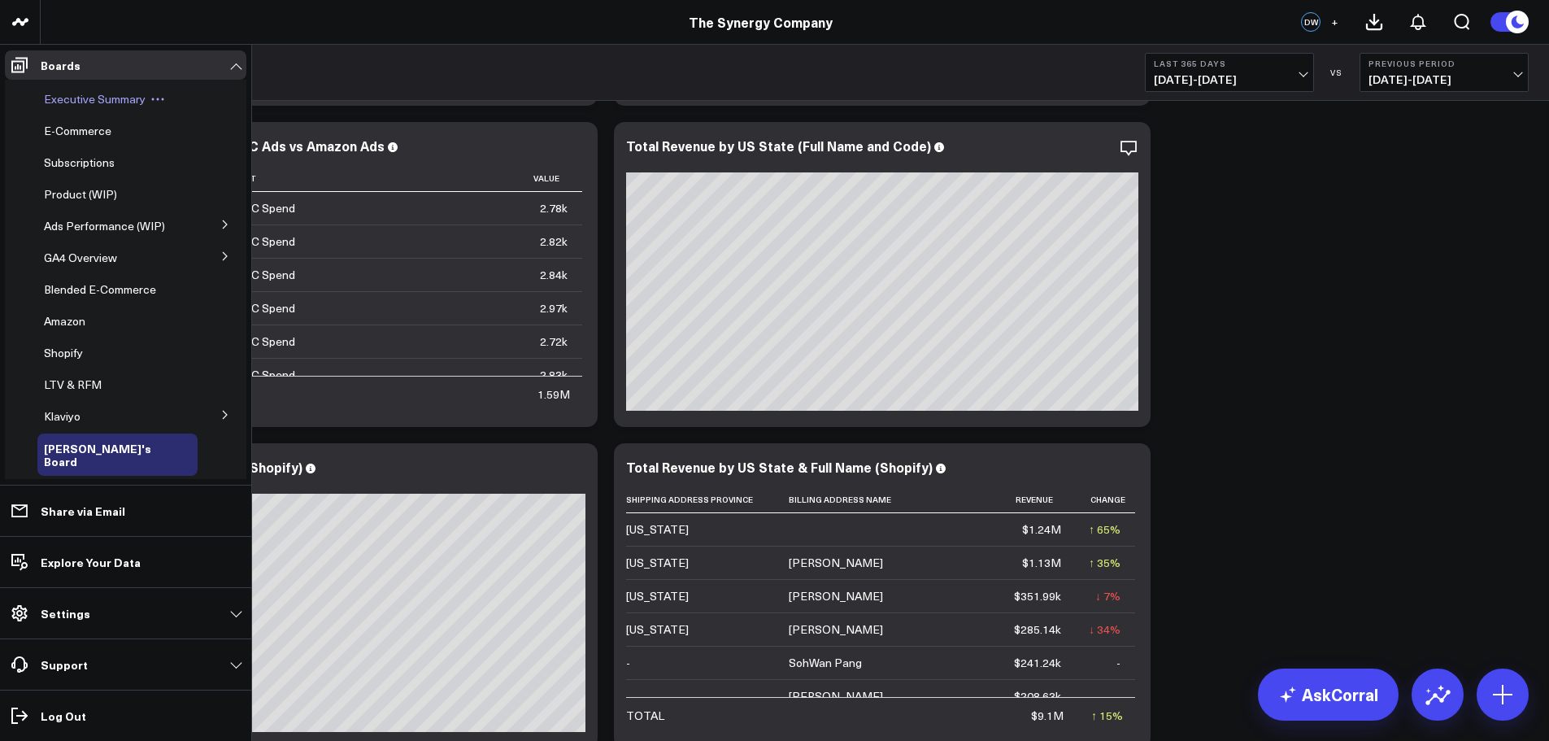
click at [75, 101] on span "Executive Summary" at bounding box center [95, 98] width 102 height 15
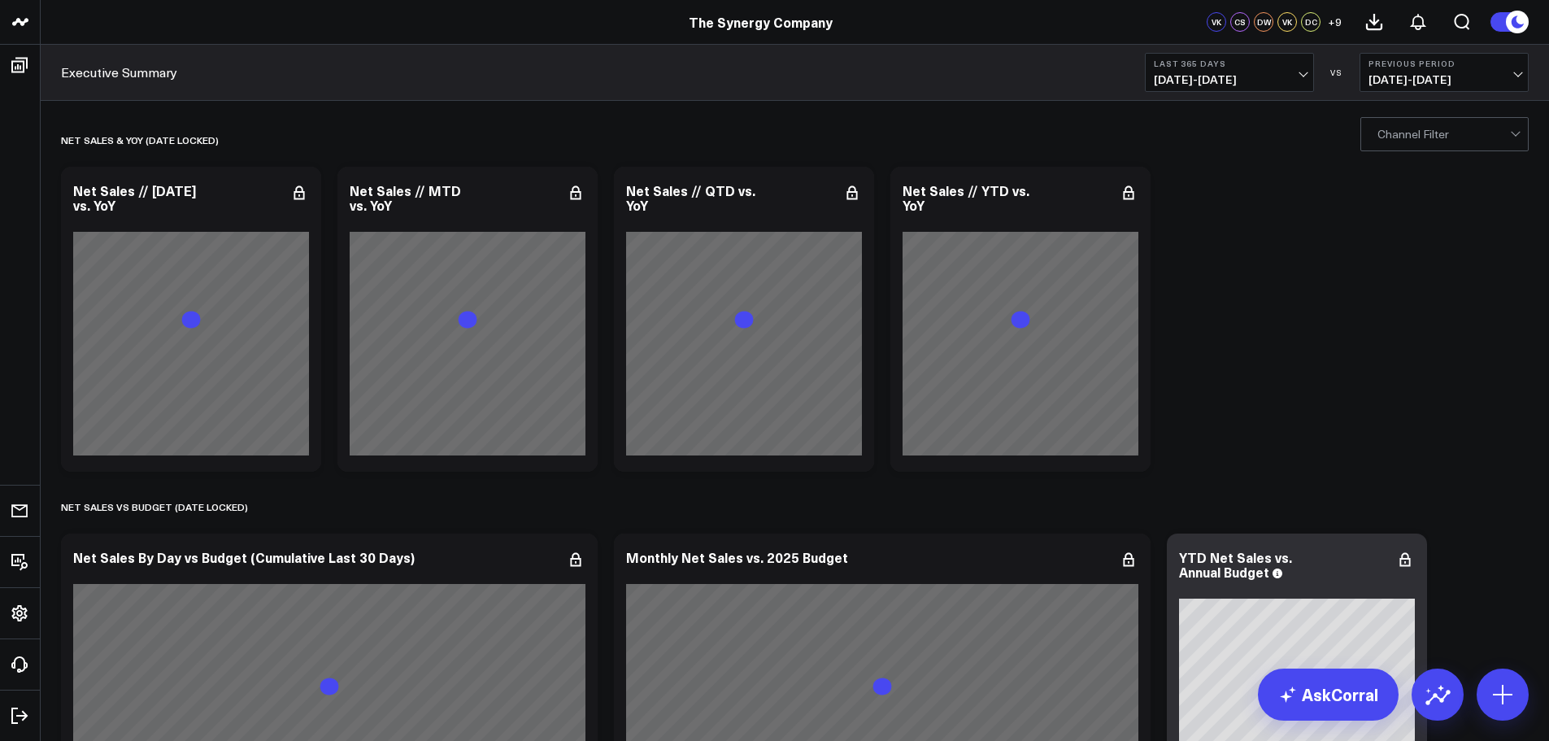
click at [1301, 73] on span "[DATE] - [DATE]" at bounding box center [1229, 79] width 151 height 13
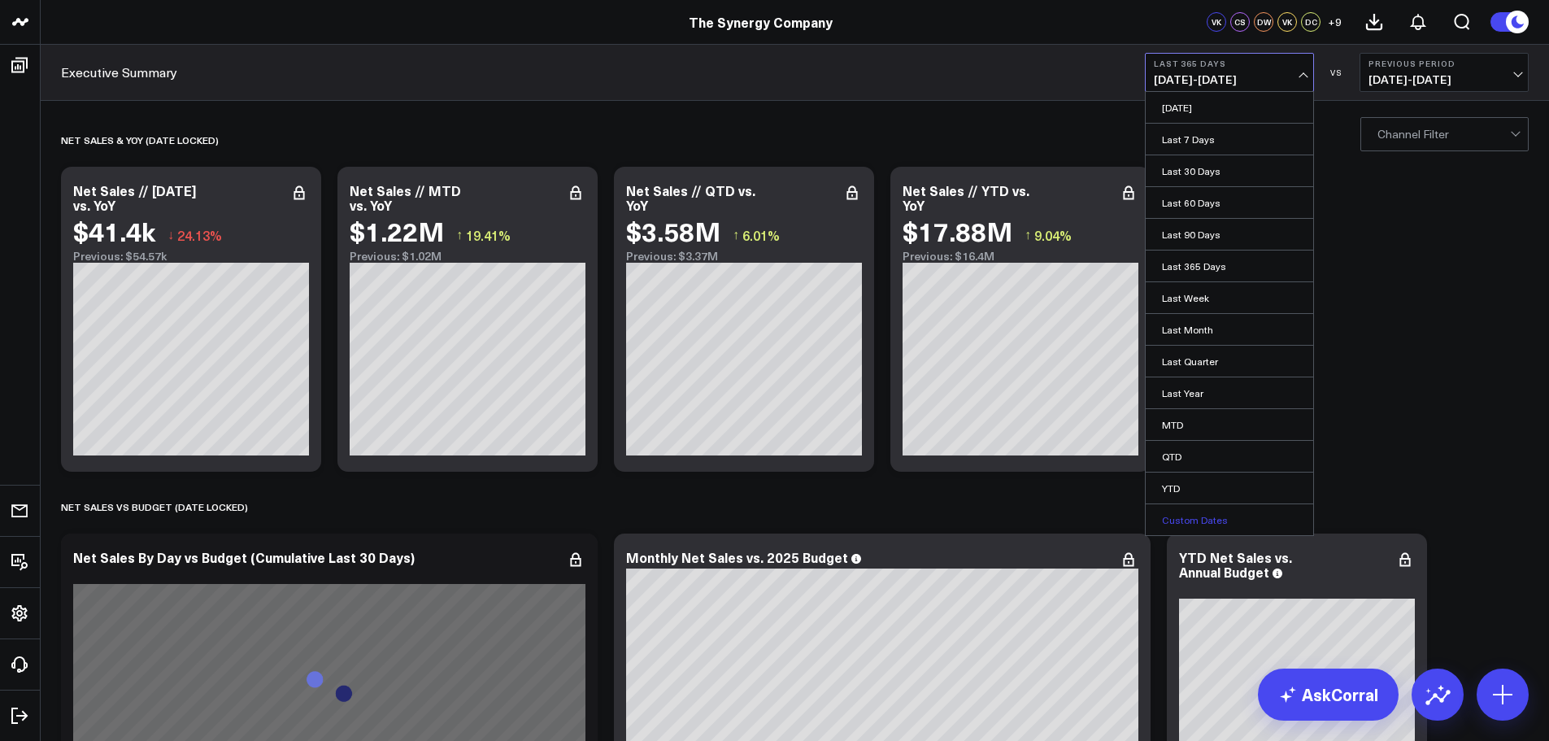
click at [1205, 516] on link "Custom Dates" at bounding box center [1230, 519] width 168 height 31
select select "7"
select select "2025"
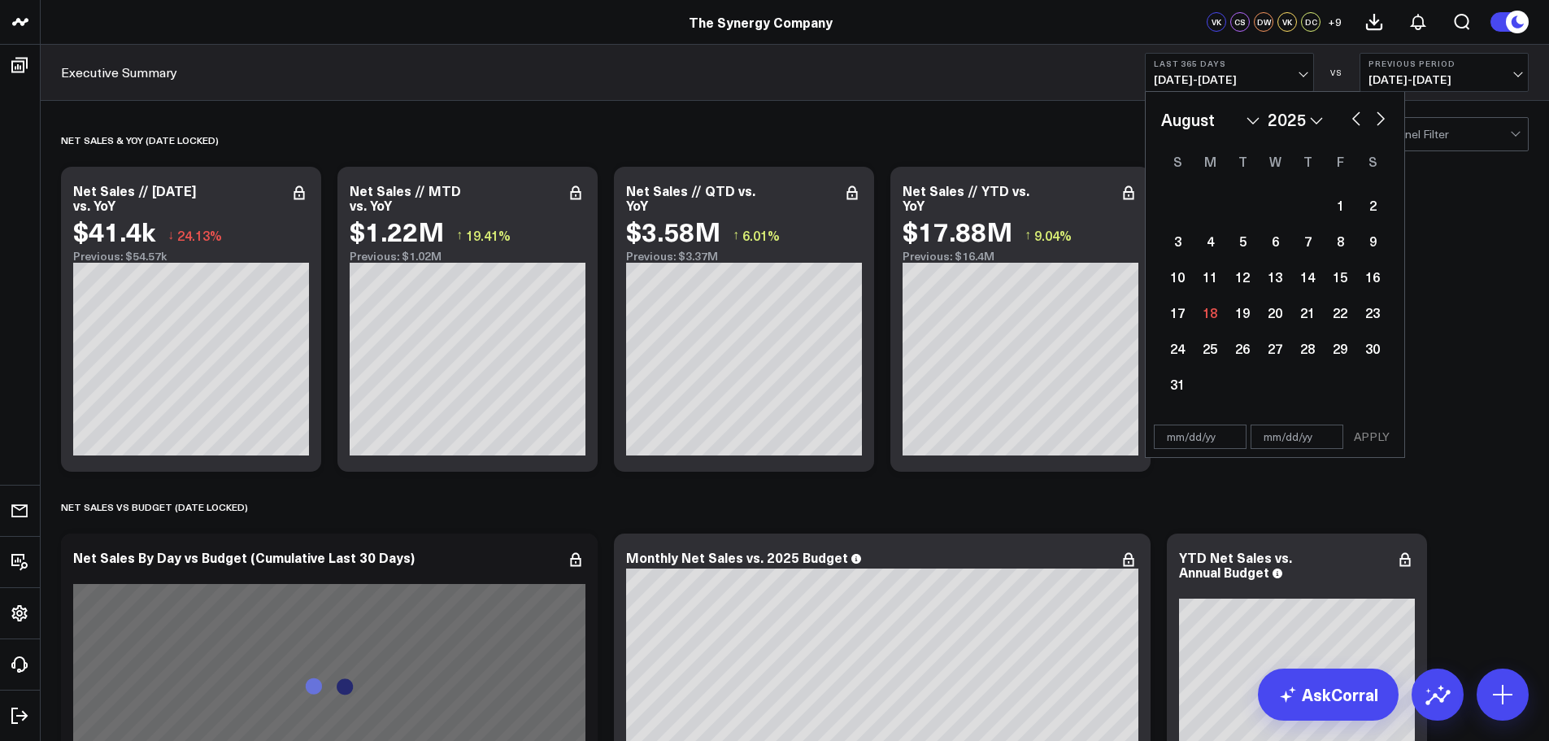
click at [1253, 120] on select "January February March April May June July August September October November De…" at bounding box center [1210, 119] width 98 height 24
select select "2025"
click at [1271, 203] on div "1" at bounding box center [1275, 205] width 33 height 33
type input "[DATE]"
select select "2025"
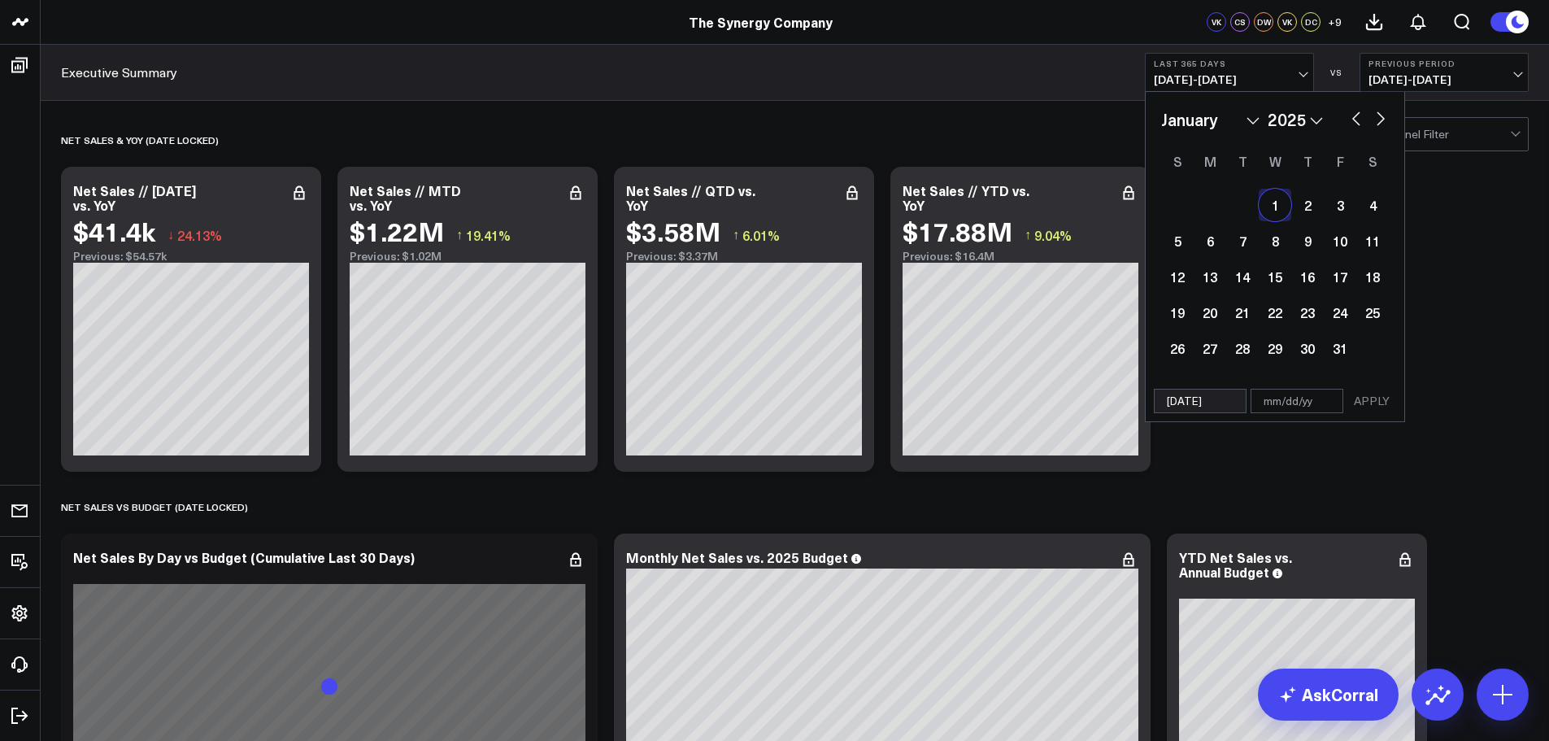
click at [1250, 119] on select "January February March April May June July August September October November De…" at bounding box center [1210, 119] width 98 height 24
select select "6"
select select "2025"
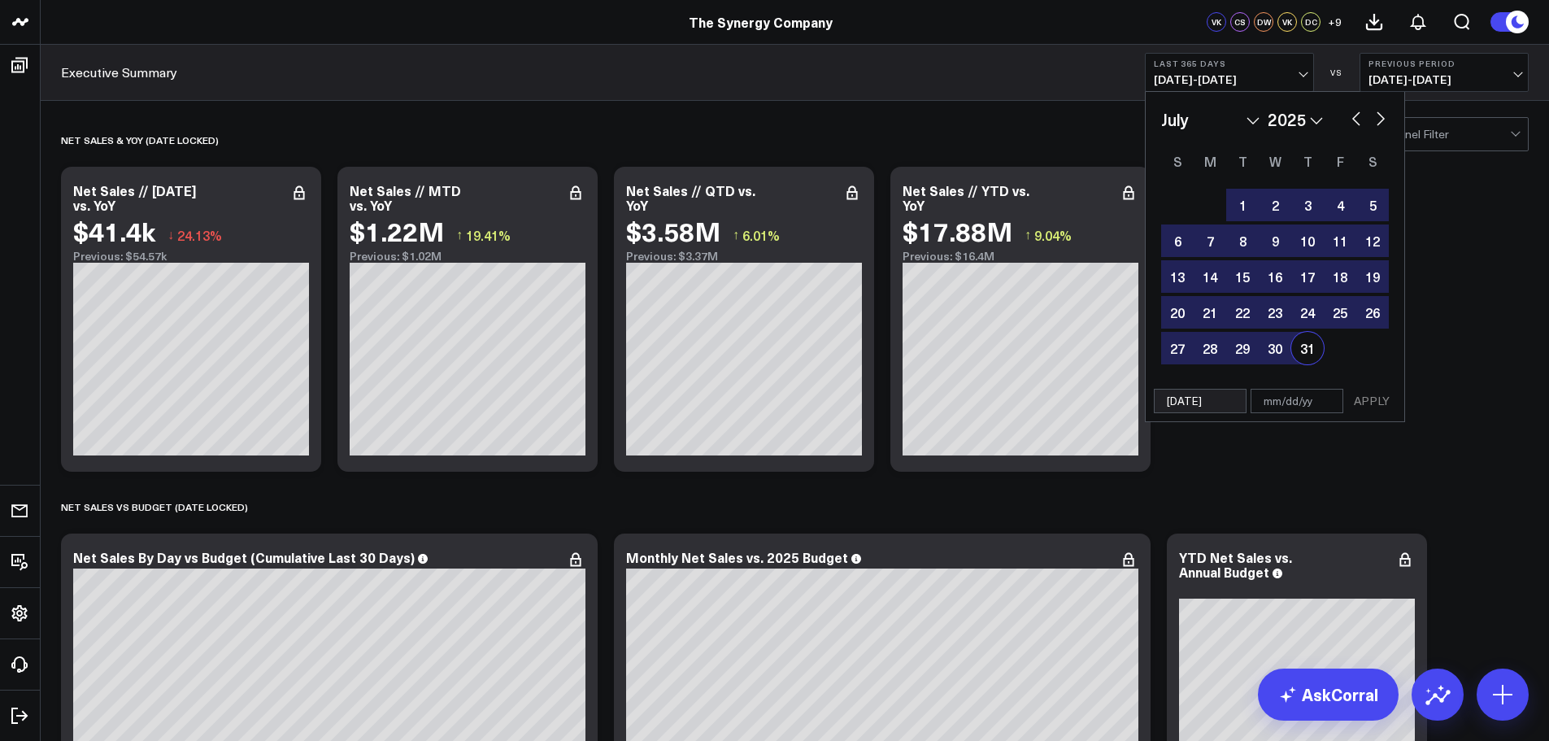
click at [1308, 349] on div "31" at bounding box center [1308, 348] width 33 height 33
type input "[DATE]"
select select "6"
select select "2025"
click at [1378, 399] on button "APPLY" at bounding box center [1372, 401] width 49 height 24
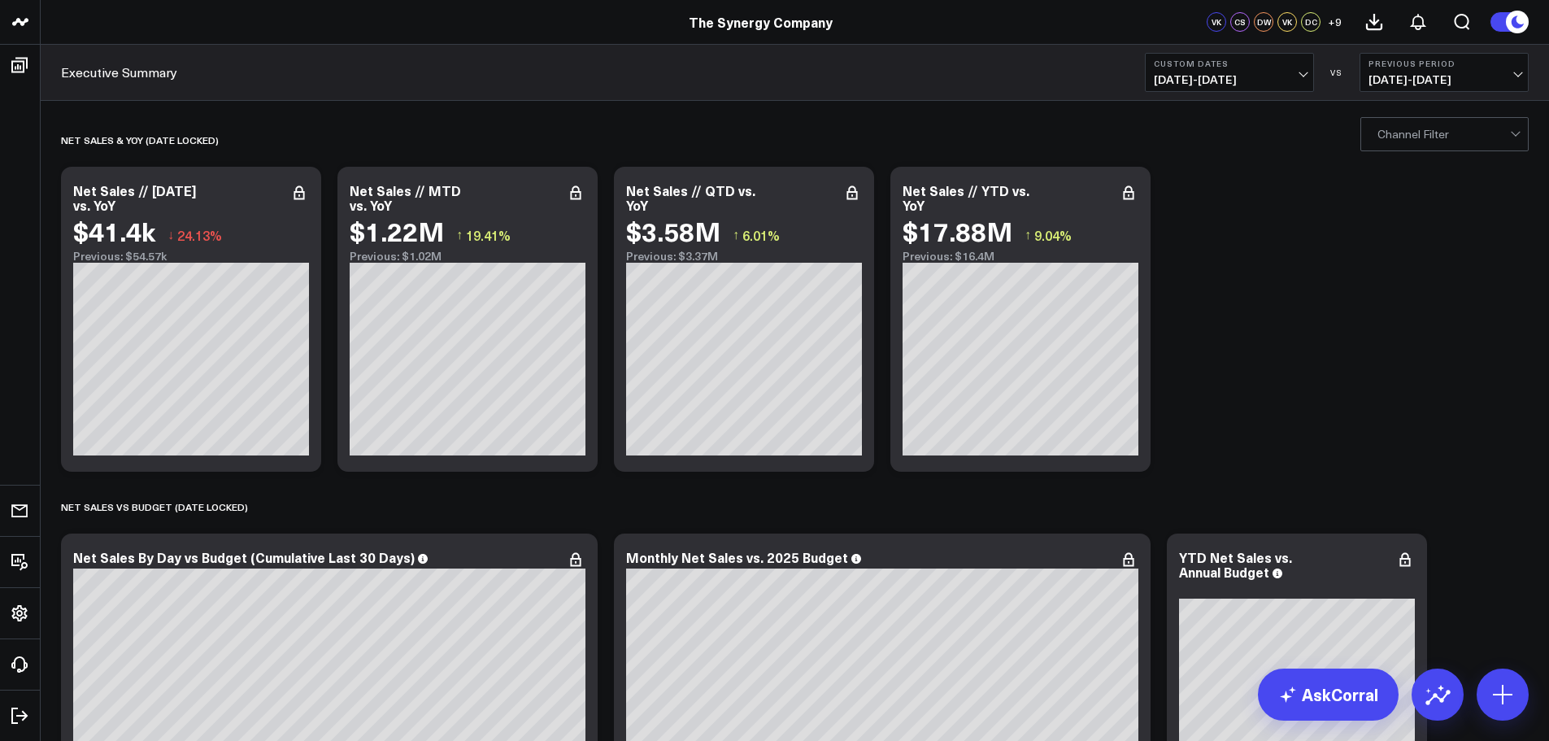
click at [1512, 73] on span "06/03/24 - 12/31/24" at bounding box center [1444, 79] width 151 height 13
click at [1399, 168] on link "YoY" at bounding box center [1445, 170] width 168 height 31
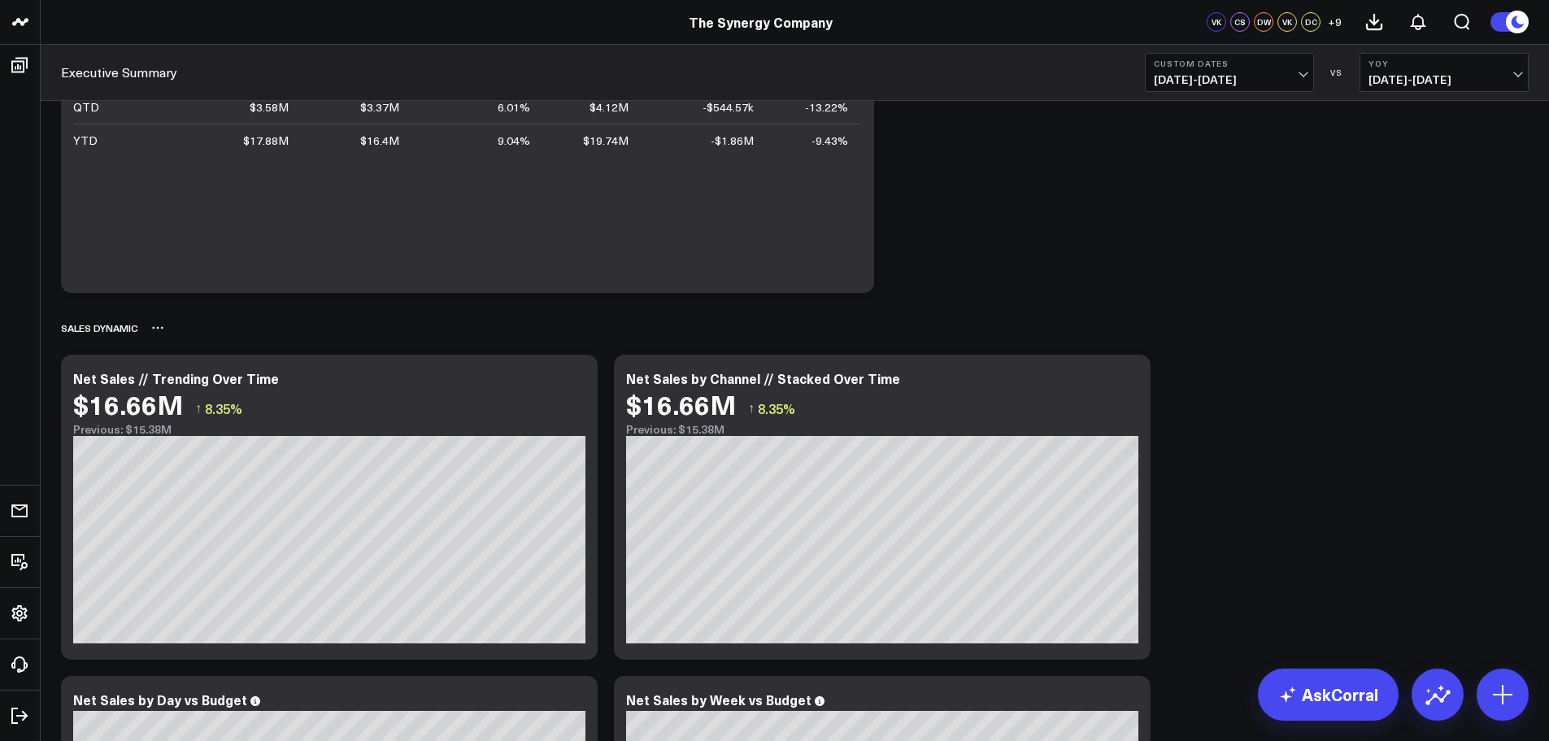
scroll to position [895, 0]
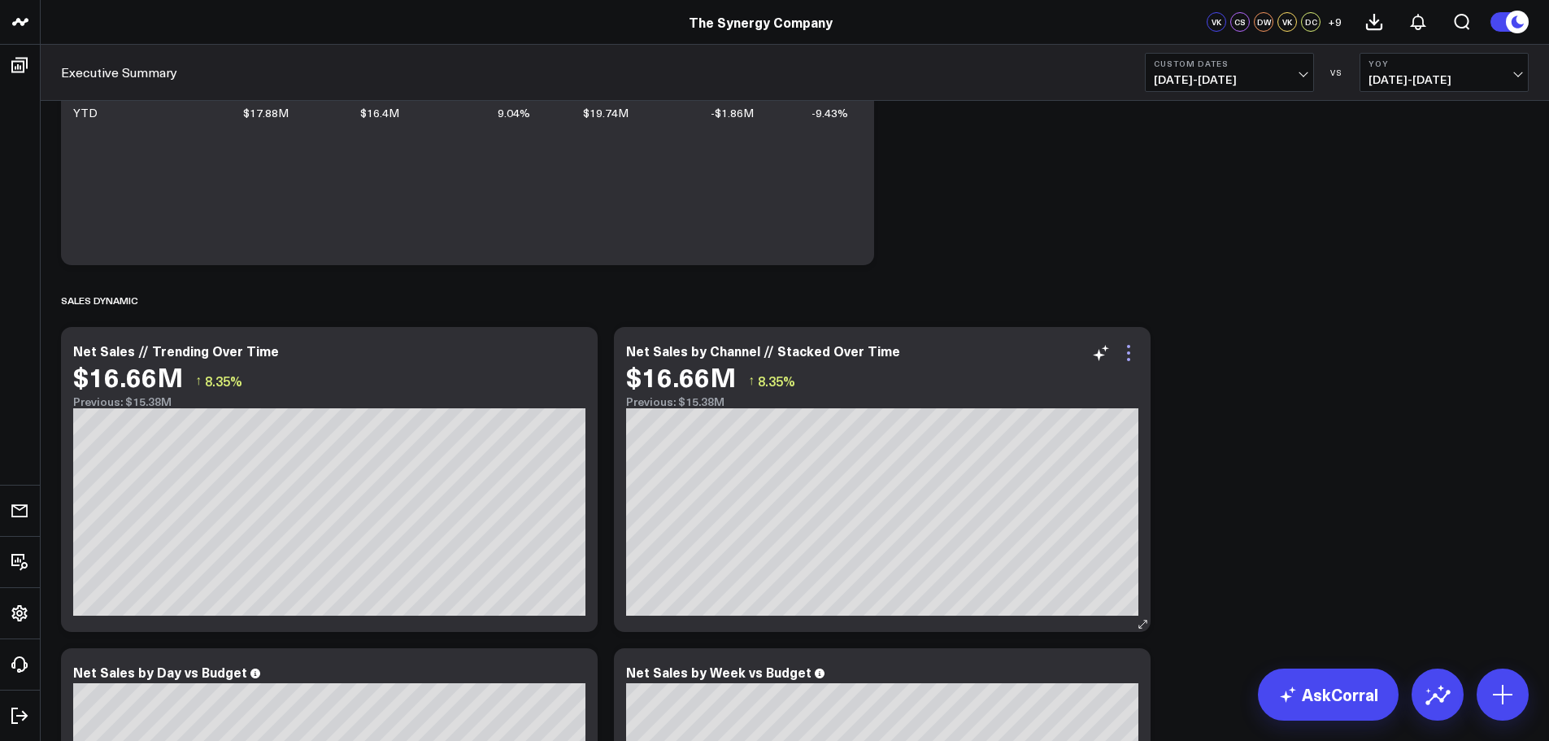
click at [1129, 351] on icon at bounding box center [1129, 353] width 20 height 20
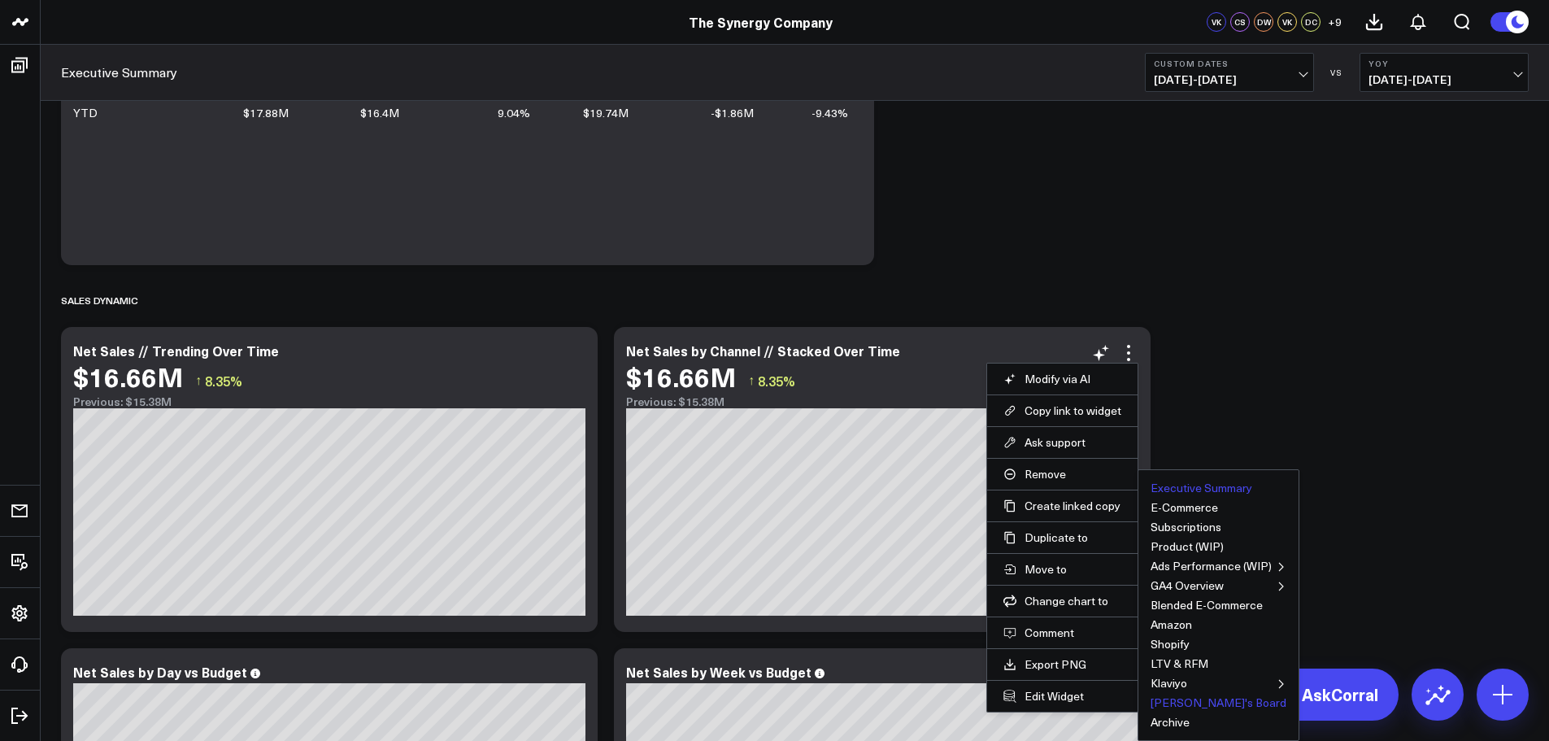
click at [1174, 704] on button "[PERSON_NAME]'s Board" at bounding box center [1219, 702] width 136 height 11
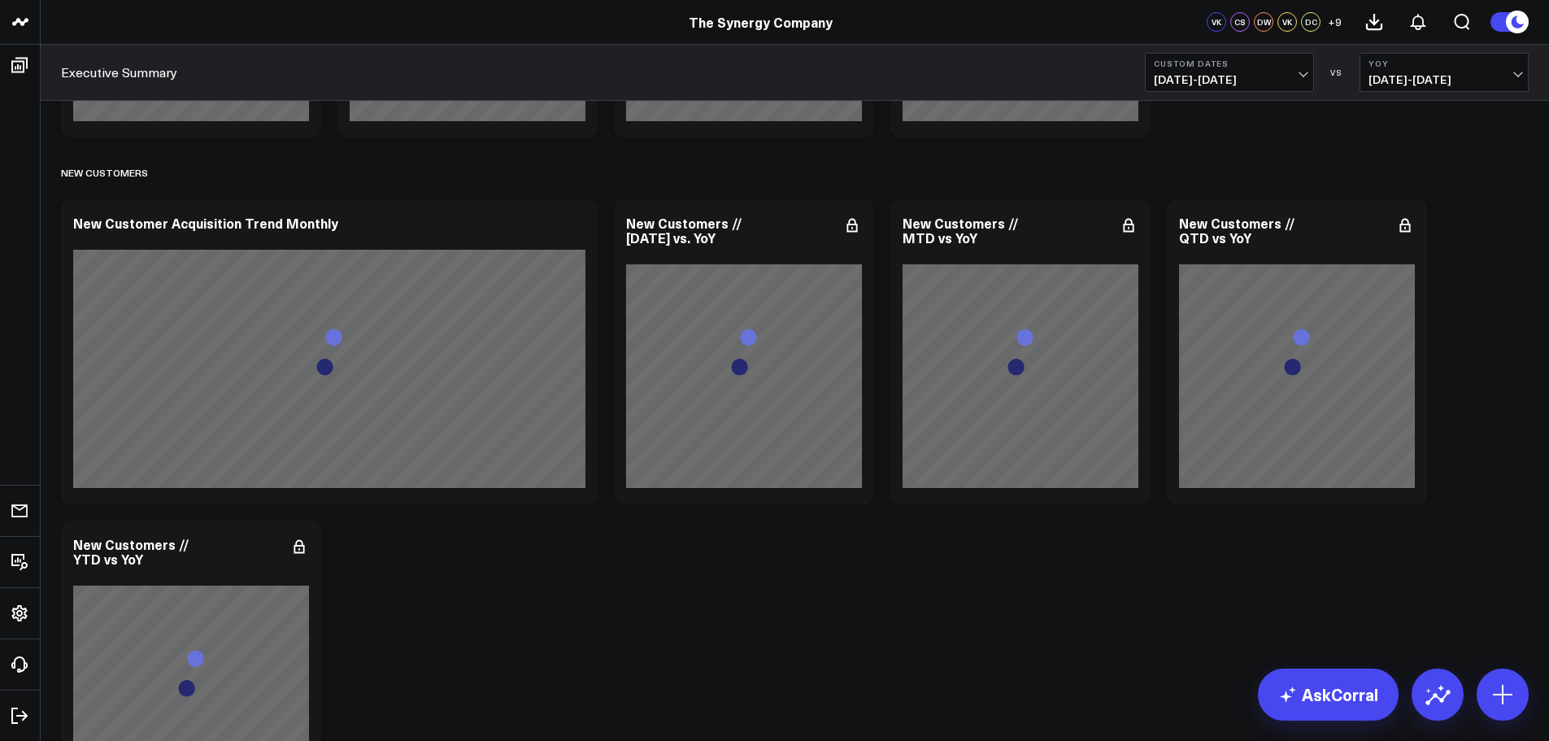
scroll to position [3172, 0]
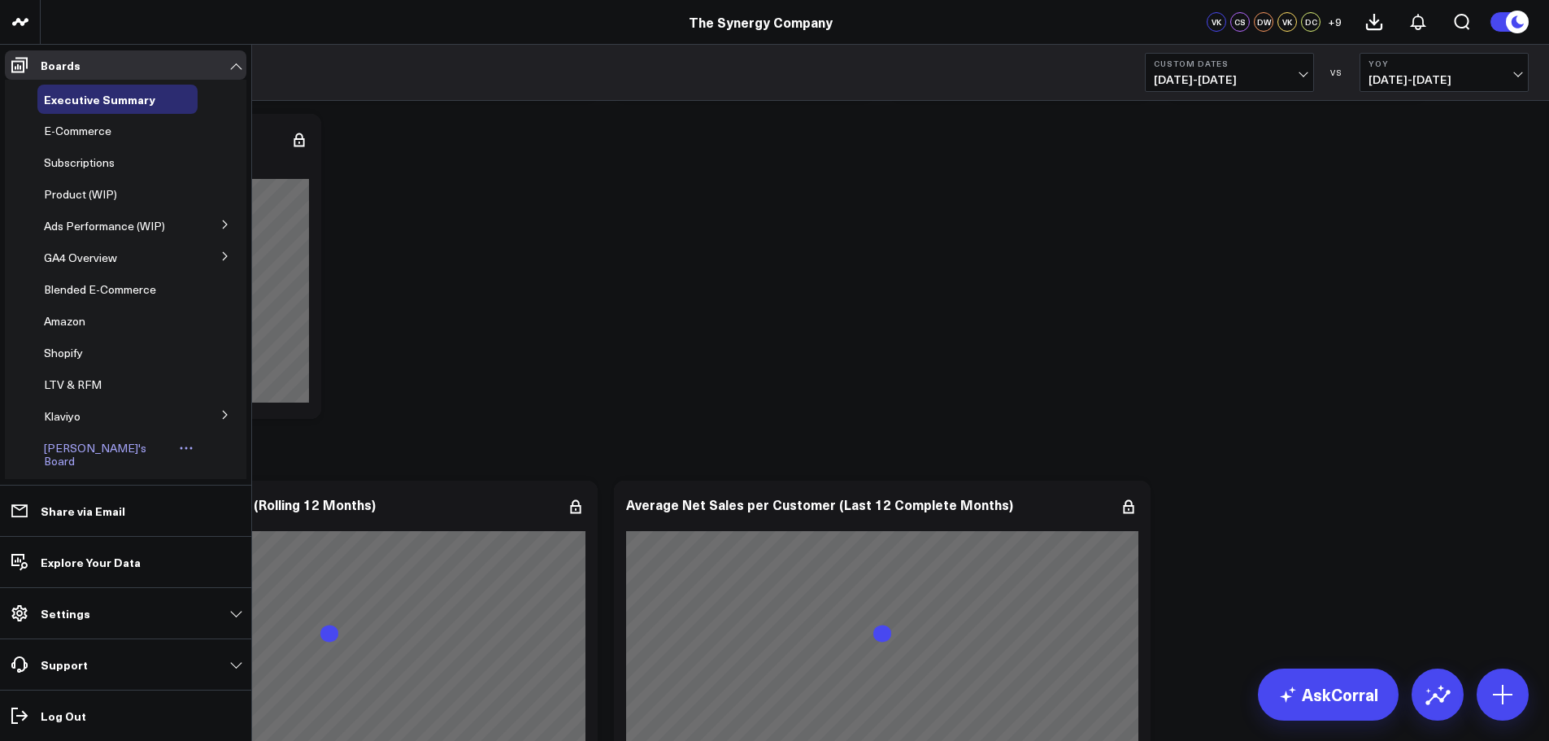
click at [92, 445] on span "[PERSON_NAME]'s Board" at bounding box center [95, 454] width 102 height 28
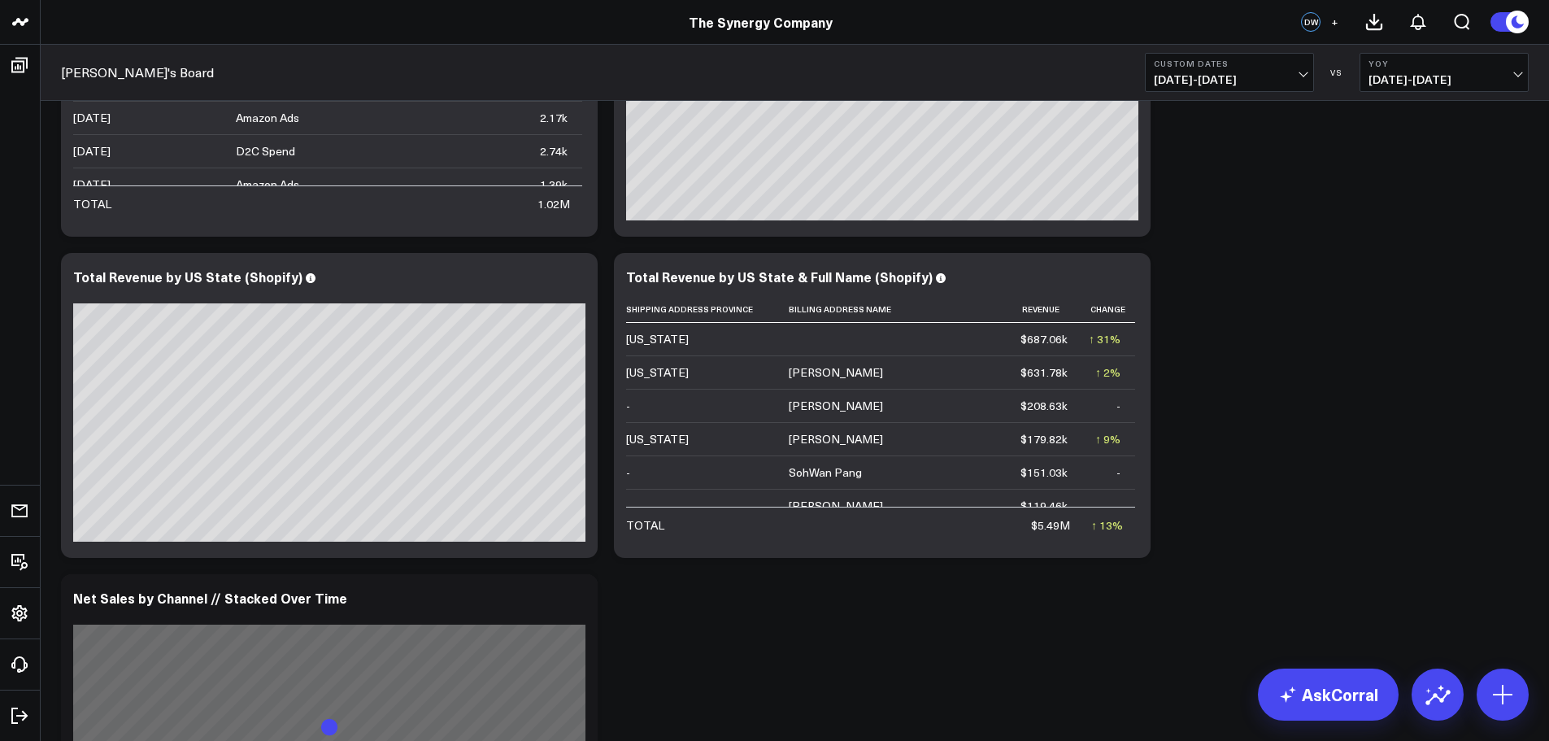
scroll to position [2361, 0]
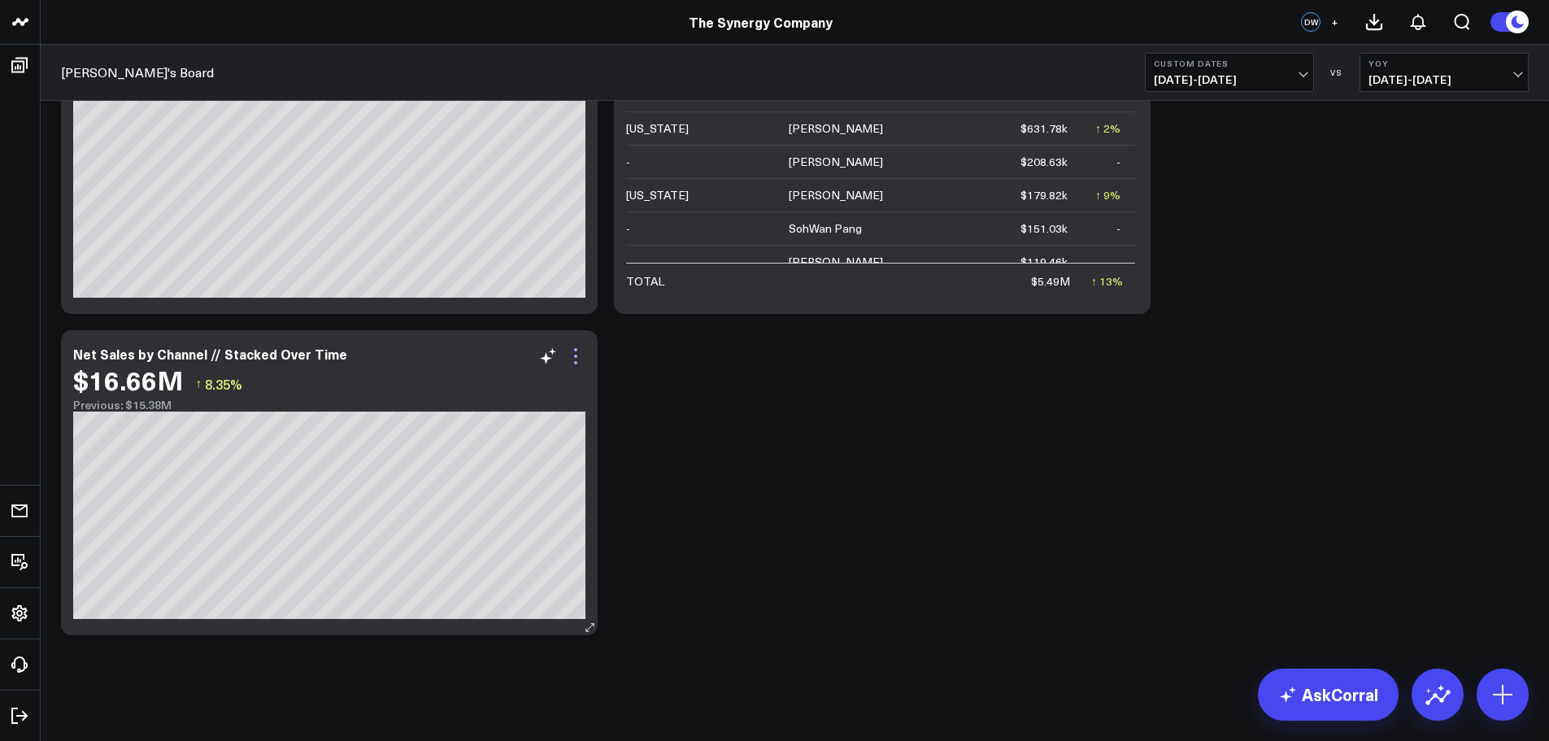
click at [573, 360] on icon at bounding box center [576, 356] width 20 height 20
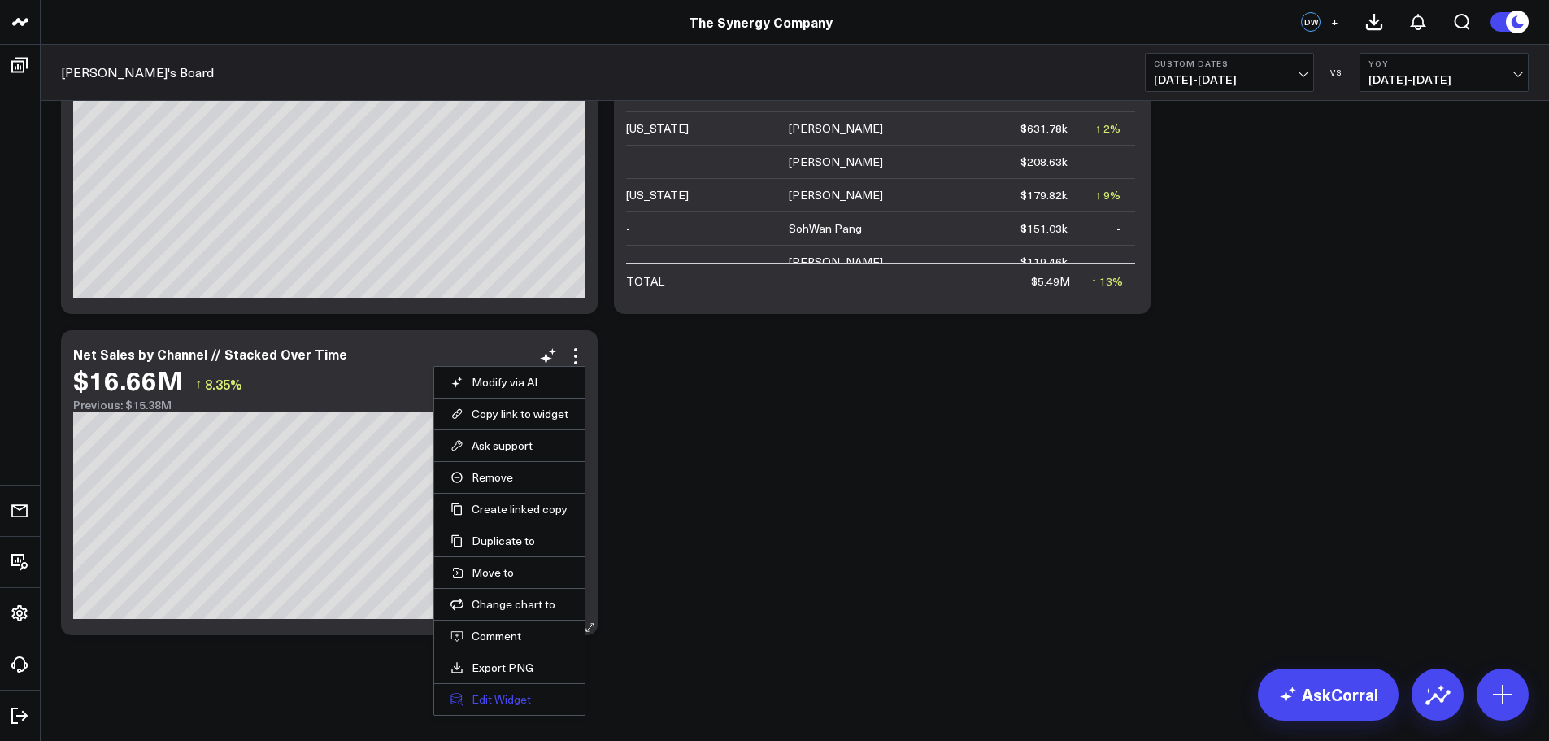
click at [501, 703] on button "Edit Widget" at bounding box center [510, 699] width 118 height 15
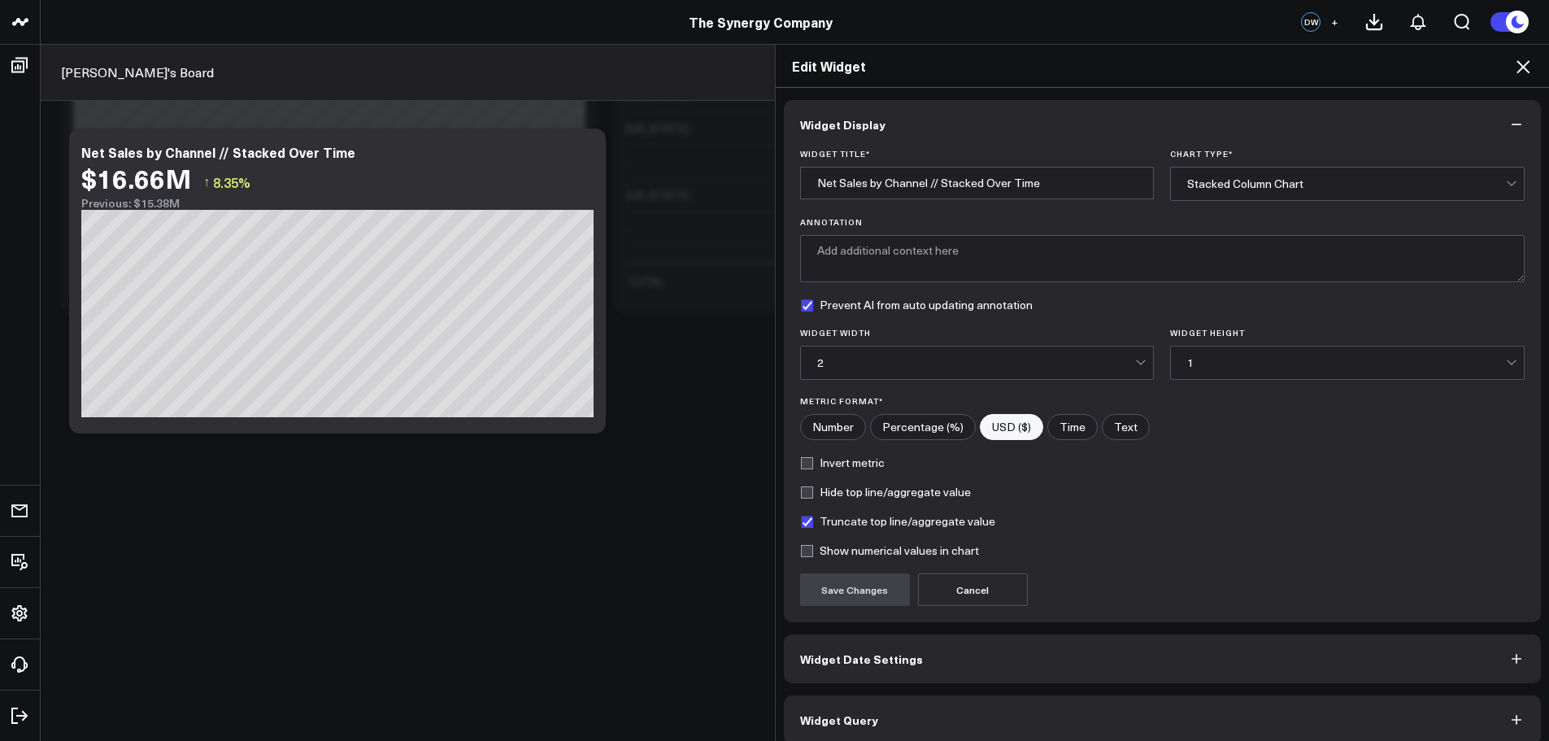
click at [865, 664] on span "Widget Date Settings" at bounding box center [861, 658] width 123 height 13
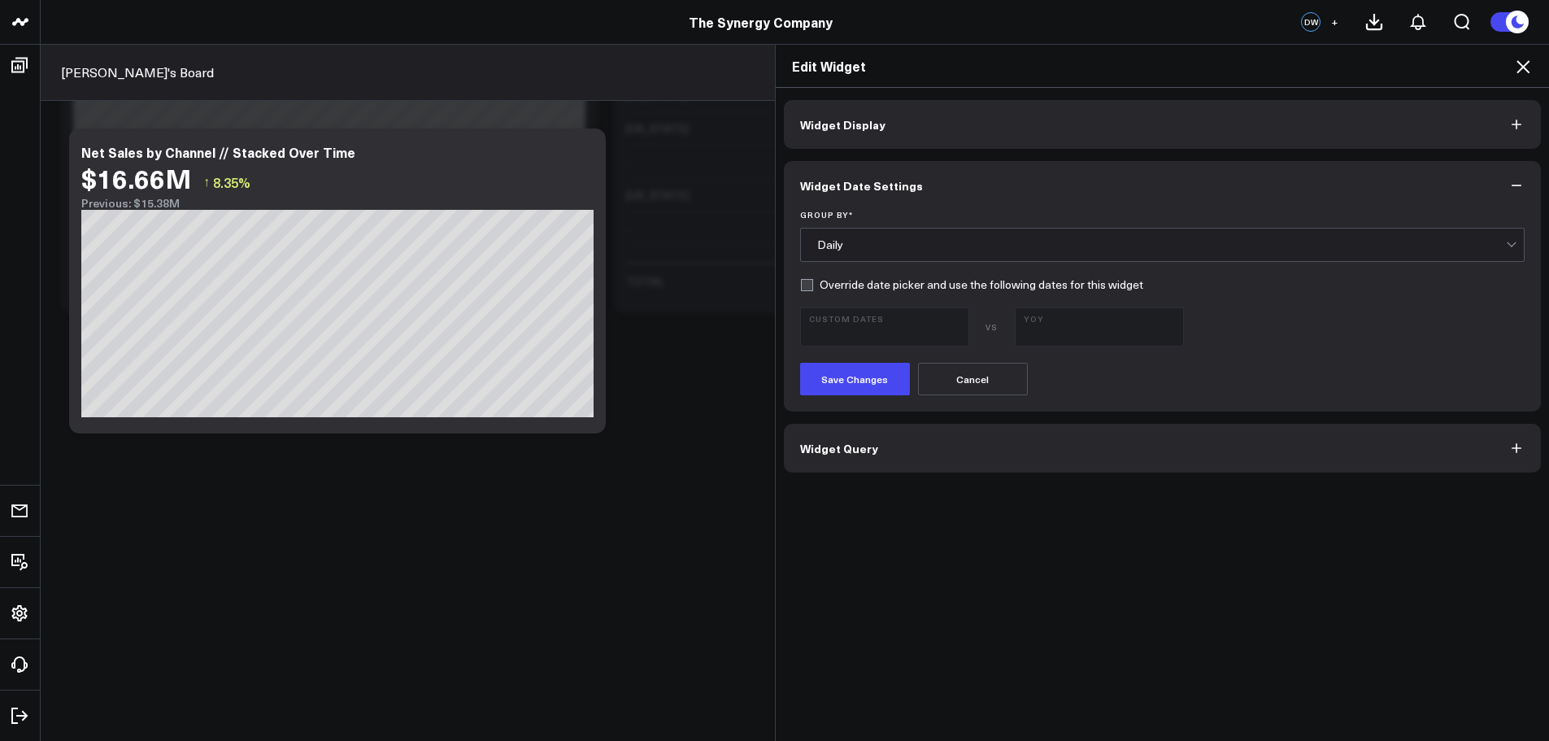
click at [839, 247] on div "Daily" at bounding box center [1162, 244] width 690 height 13
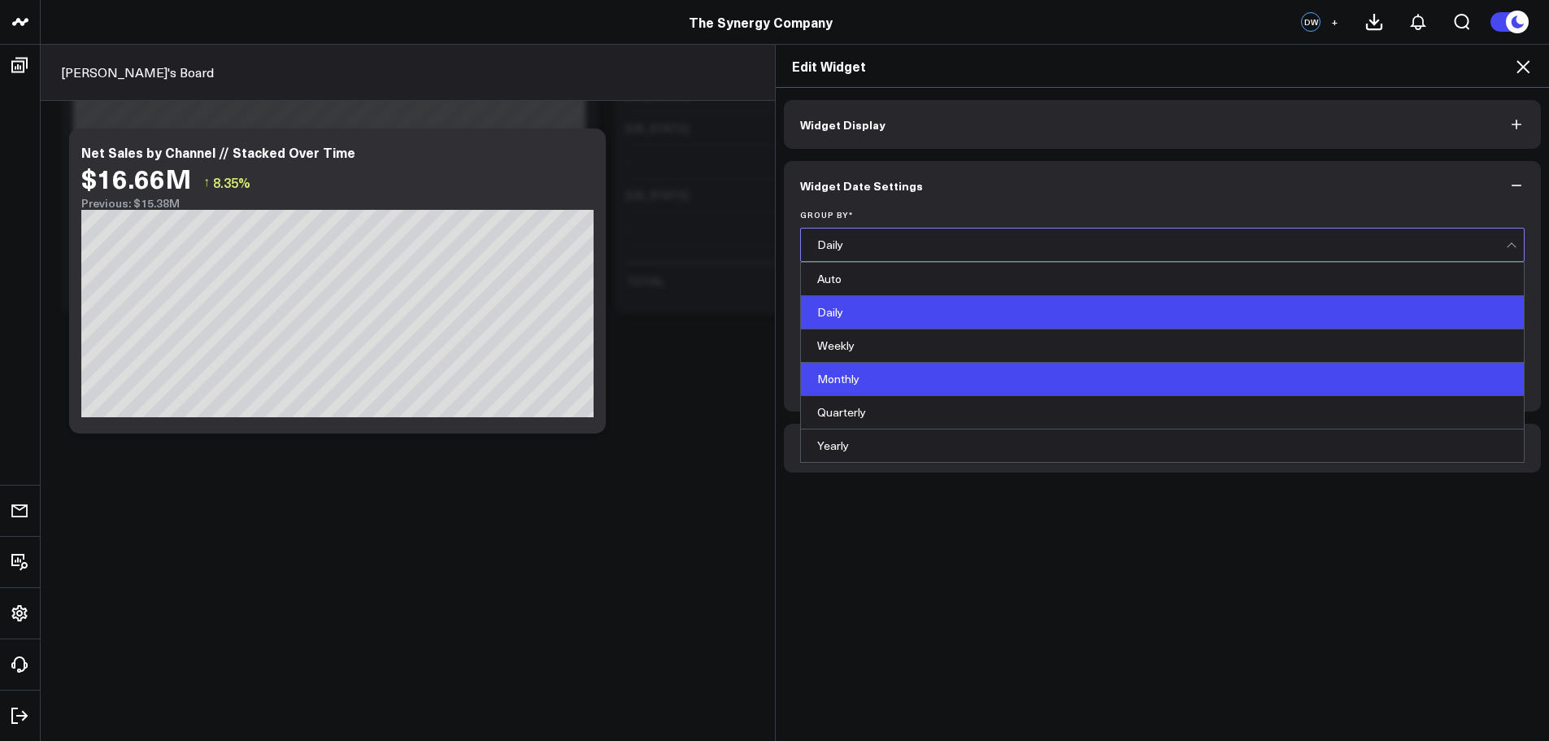
click at [842, 378] on div "Monthly" at bounding box center [1163, 379] width 724 height 33
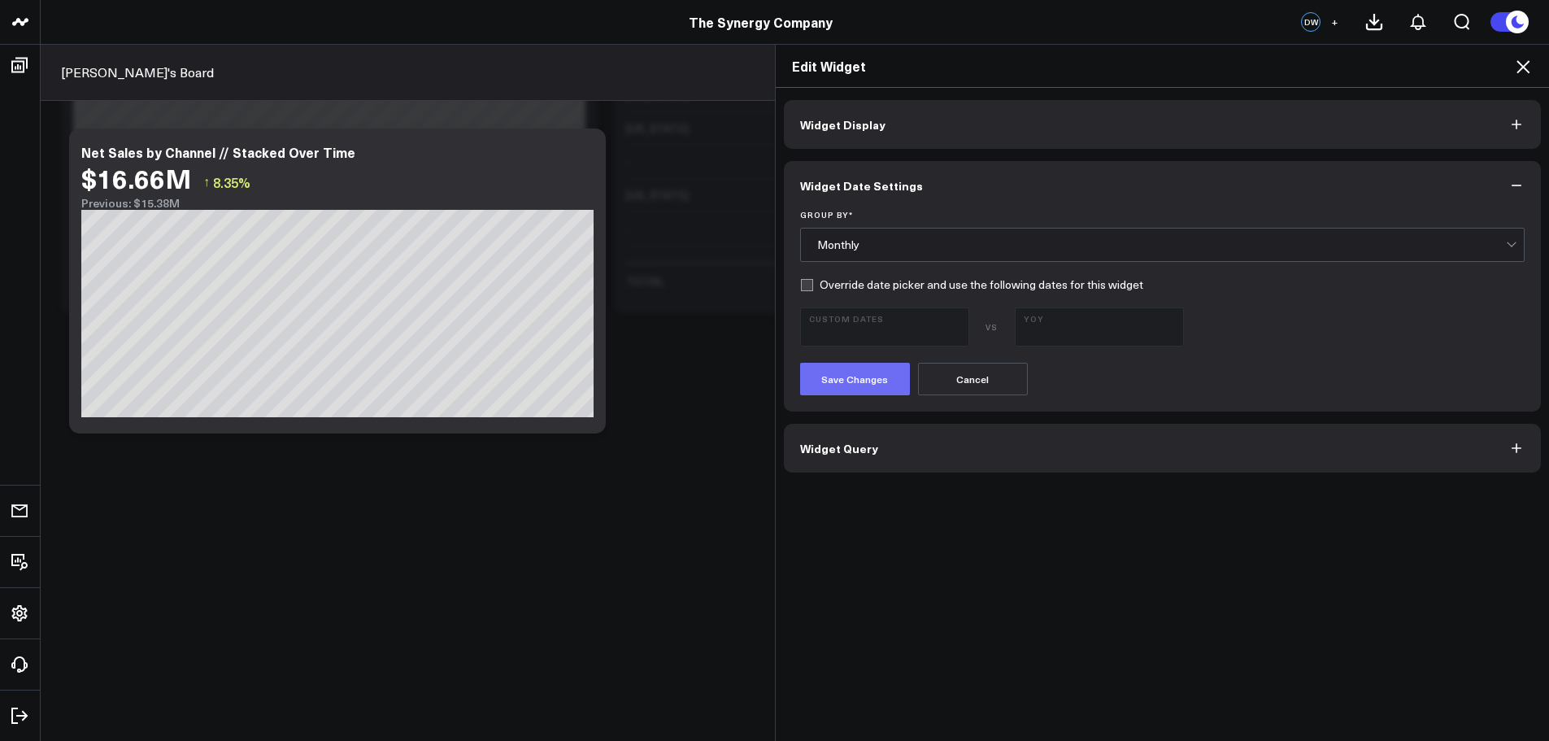
click at [837, 381] on button "Save Changes" at bounding box center [855, 379] width 110 height 33
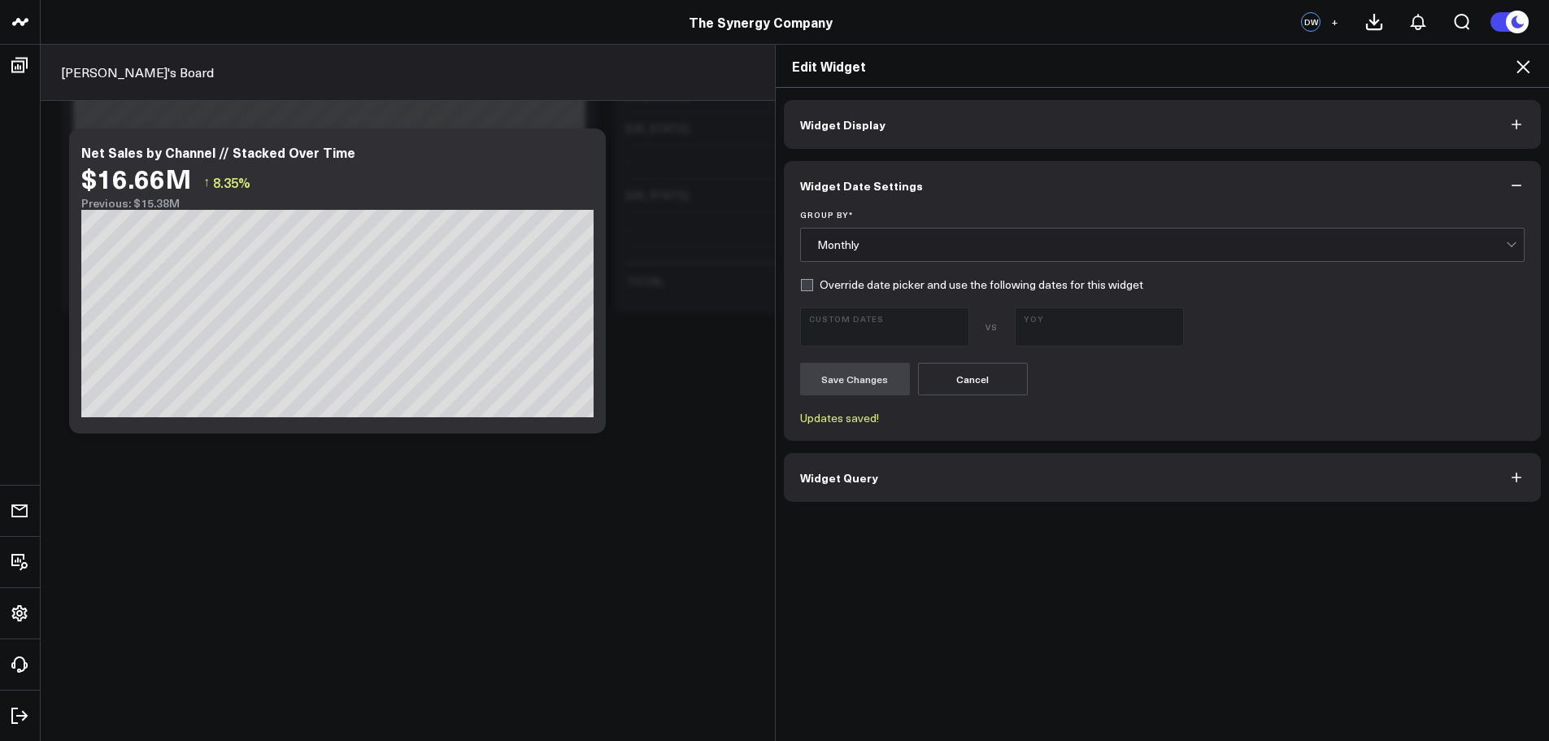
click at [1523, 68] on icon at bounding box center [1523, 66] width 13 height 13
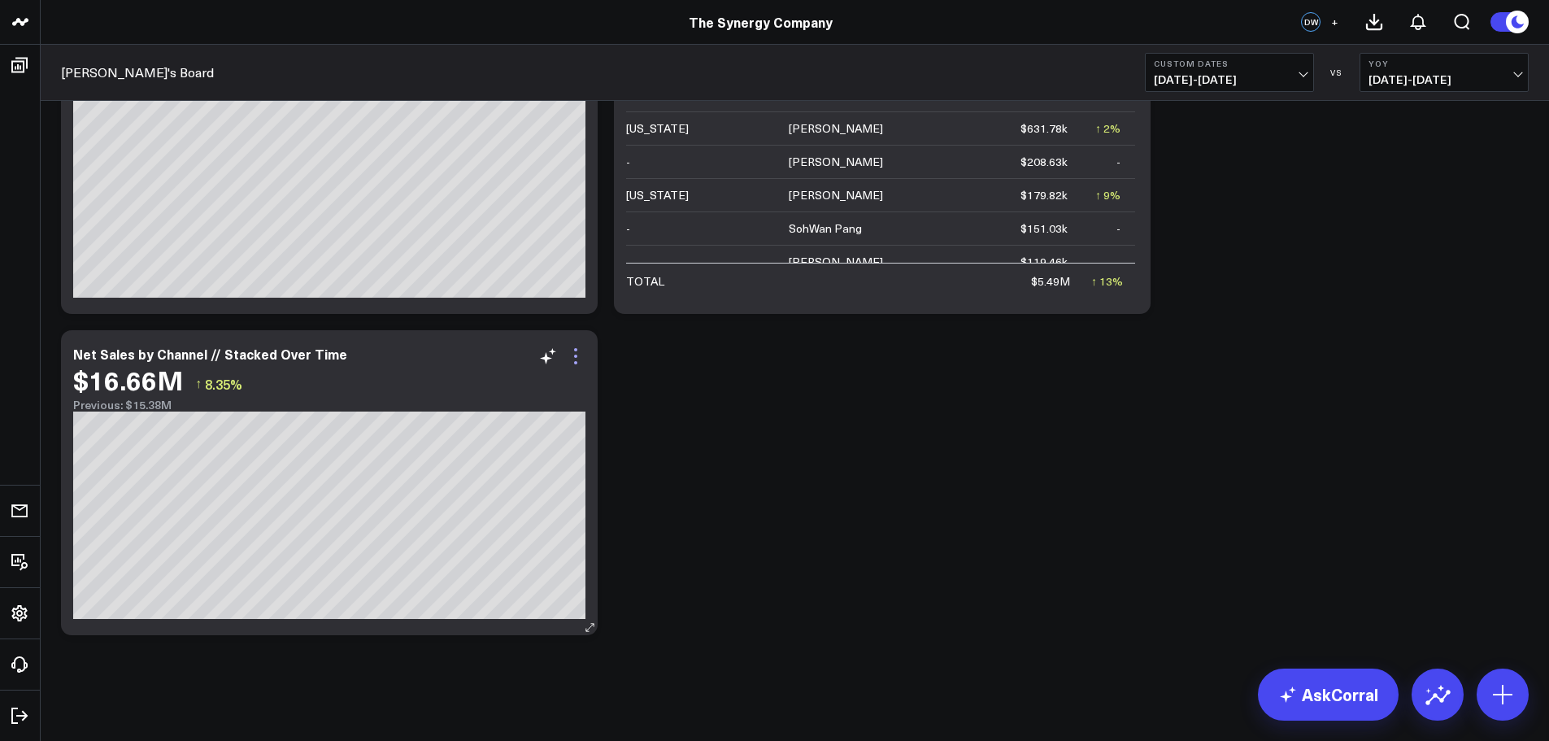
click at [577, 358] on icon at bounding box center [576, 356] width 20 height 20
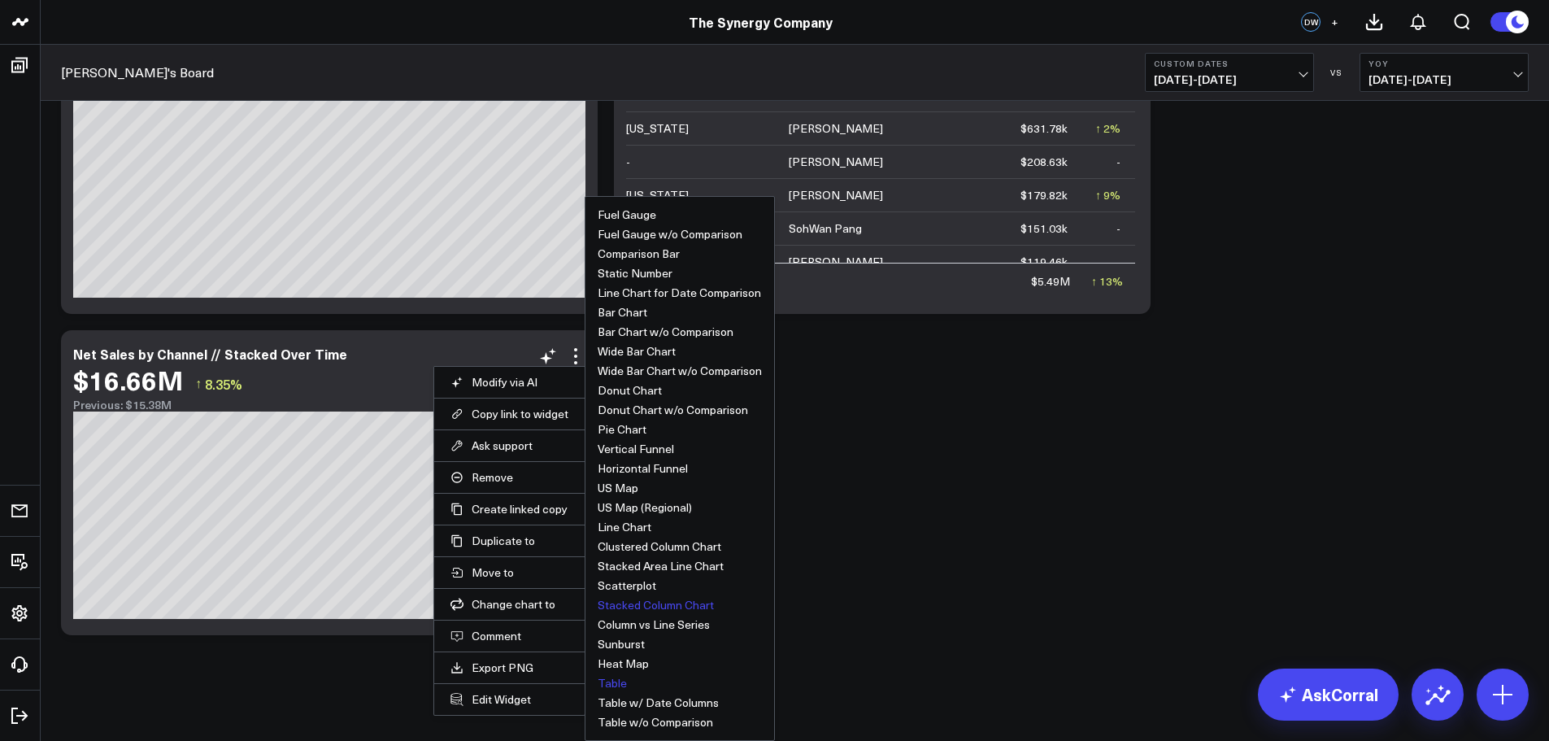
click at [612, 682] on button "Table" at bounding box center [612, 683] width 29 height 11
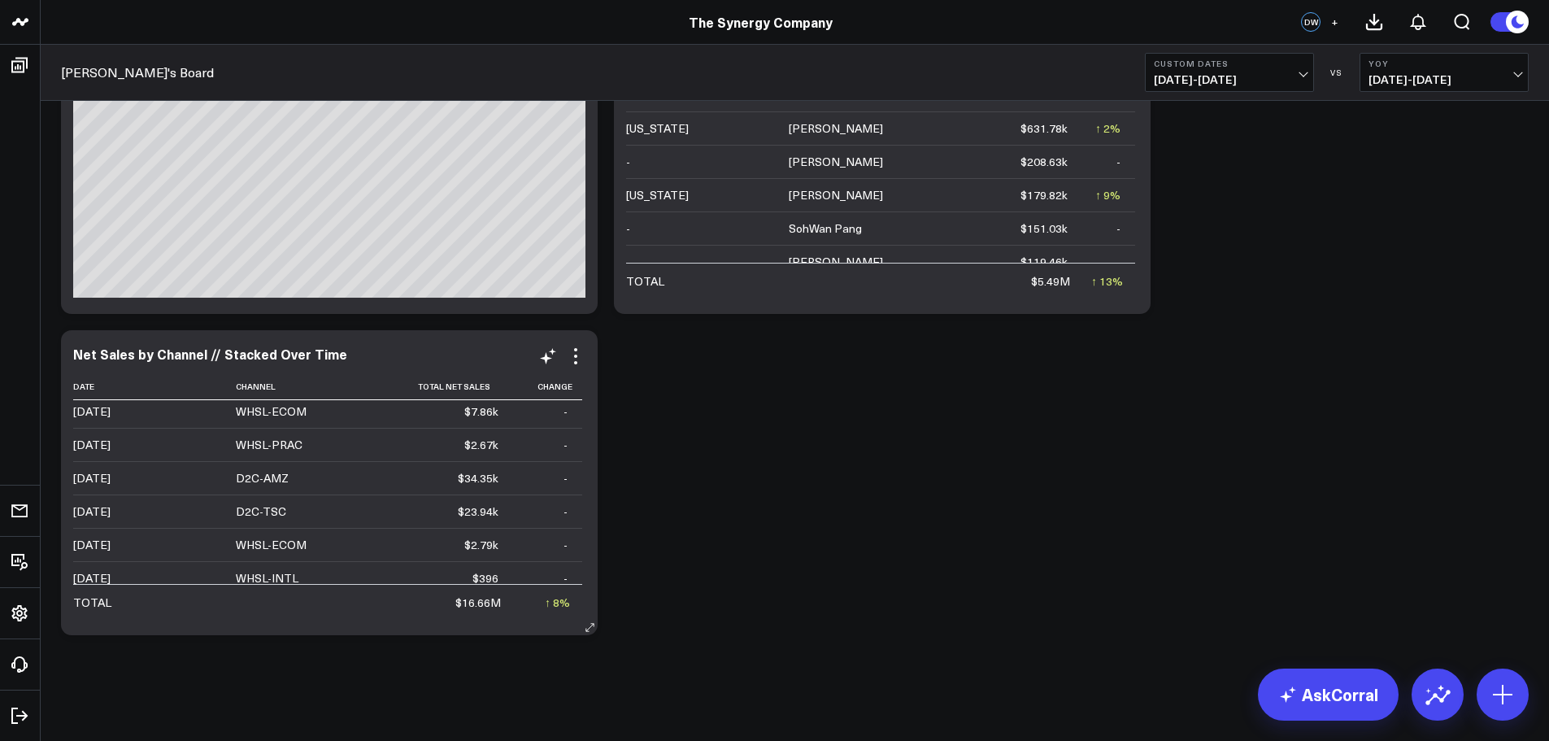
scroll to position [1220, 0]
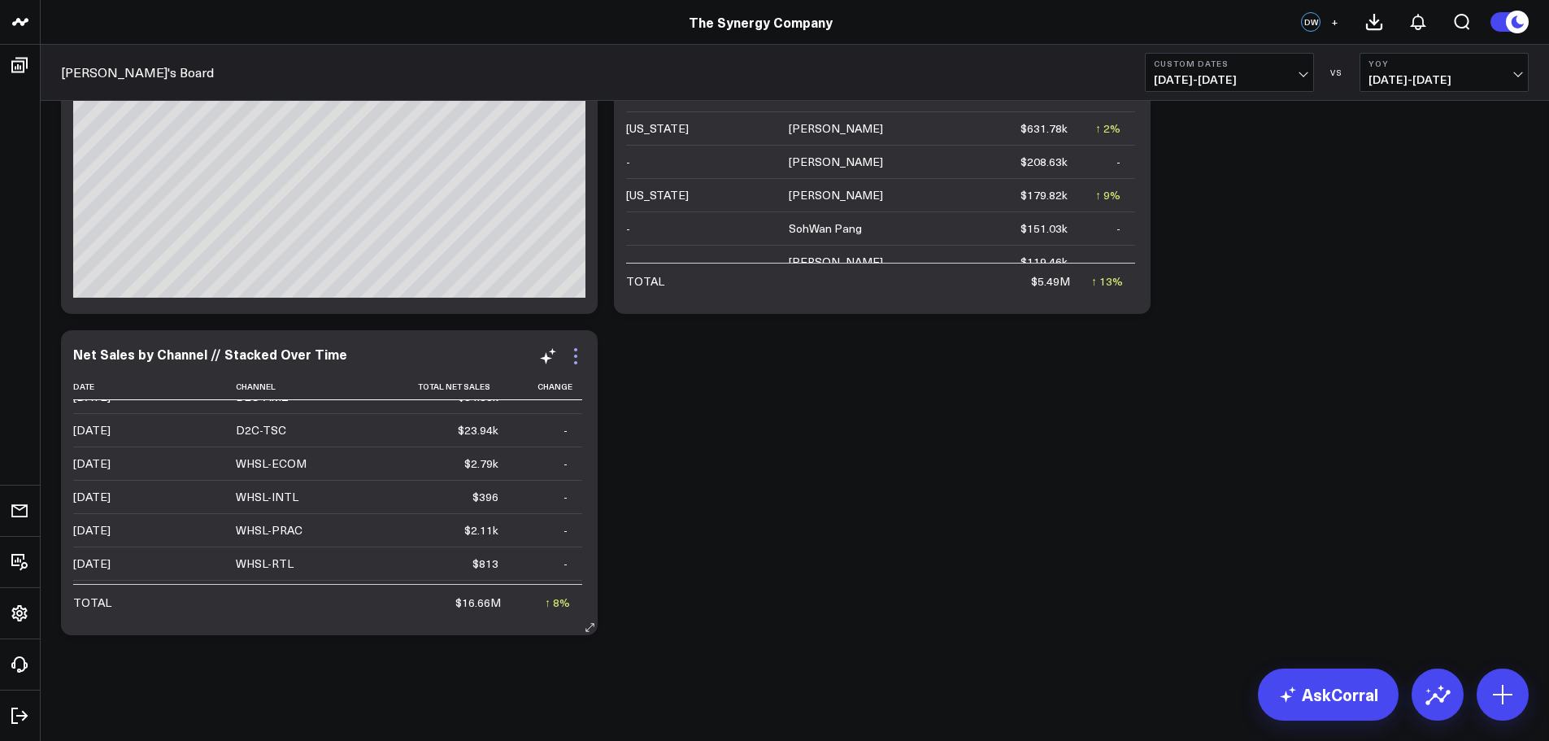
click at [576, 358] on icon at bounding box center [575, 356] width 3 height 3
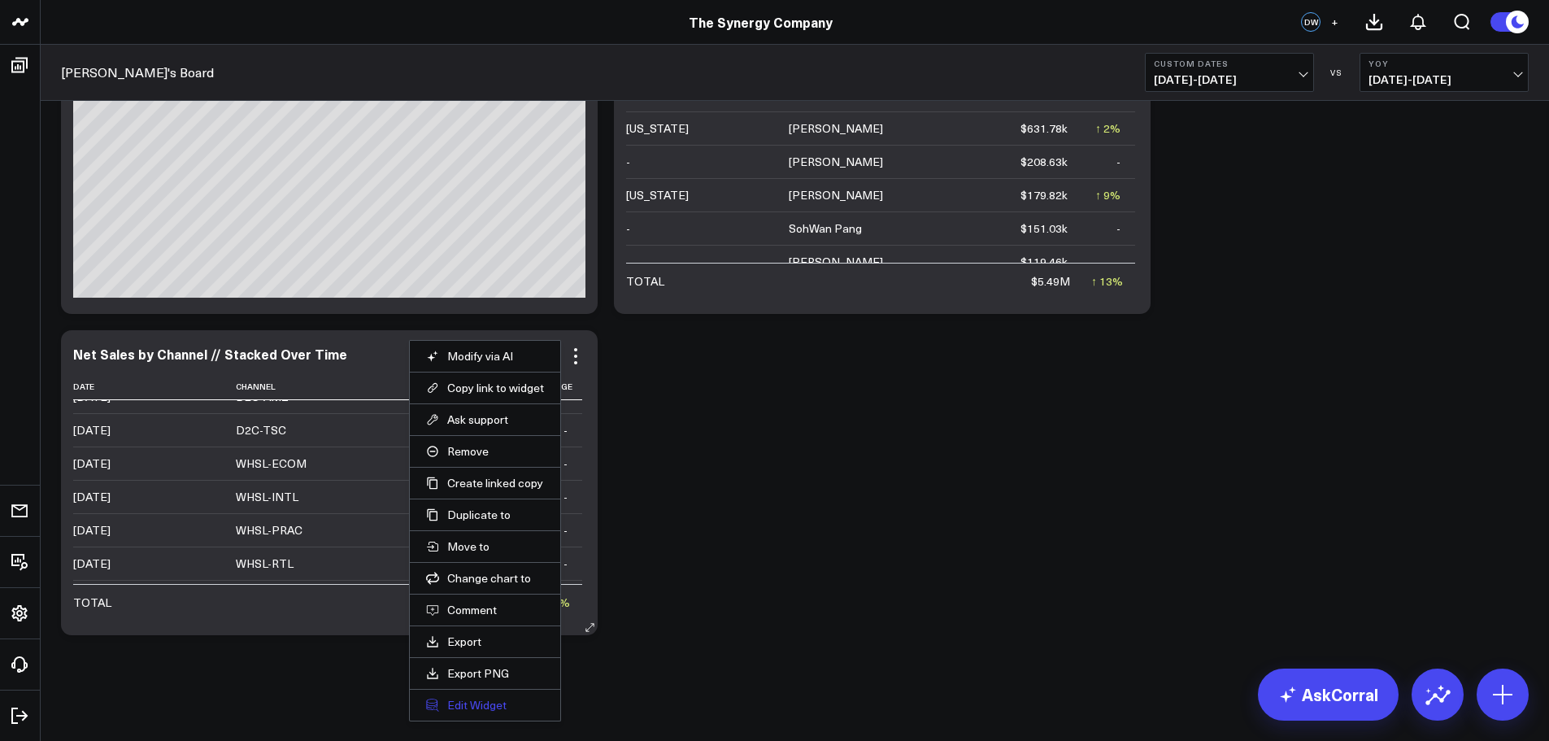
click at [487, 704] on button "Edit Widget" at bounding box center [485, 705] width 118 height 15
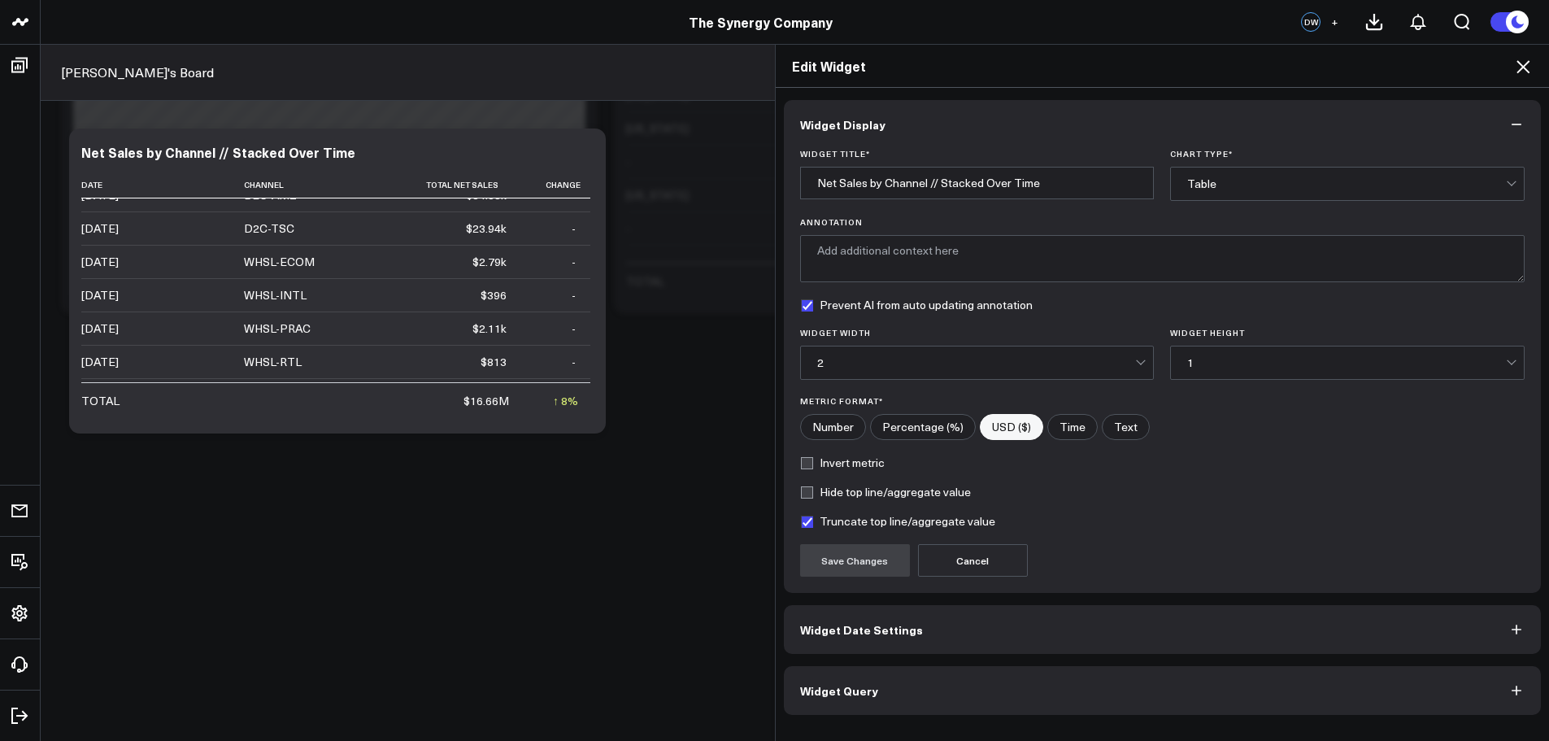
click at [844, 628] on span "Widget Date Settings" at bounding box center [861, 629] width 123 height 13
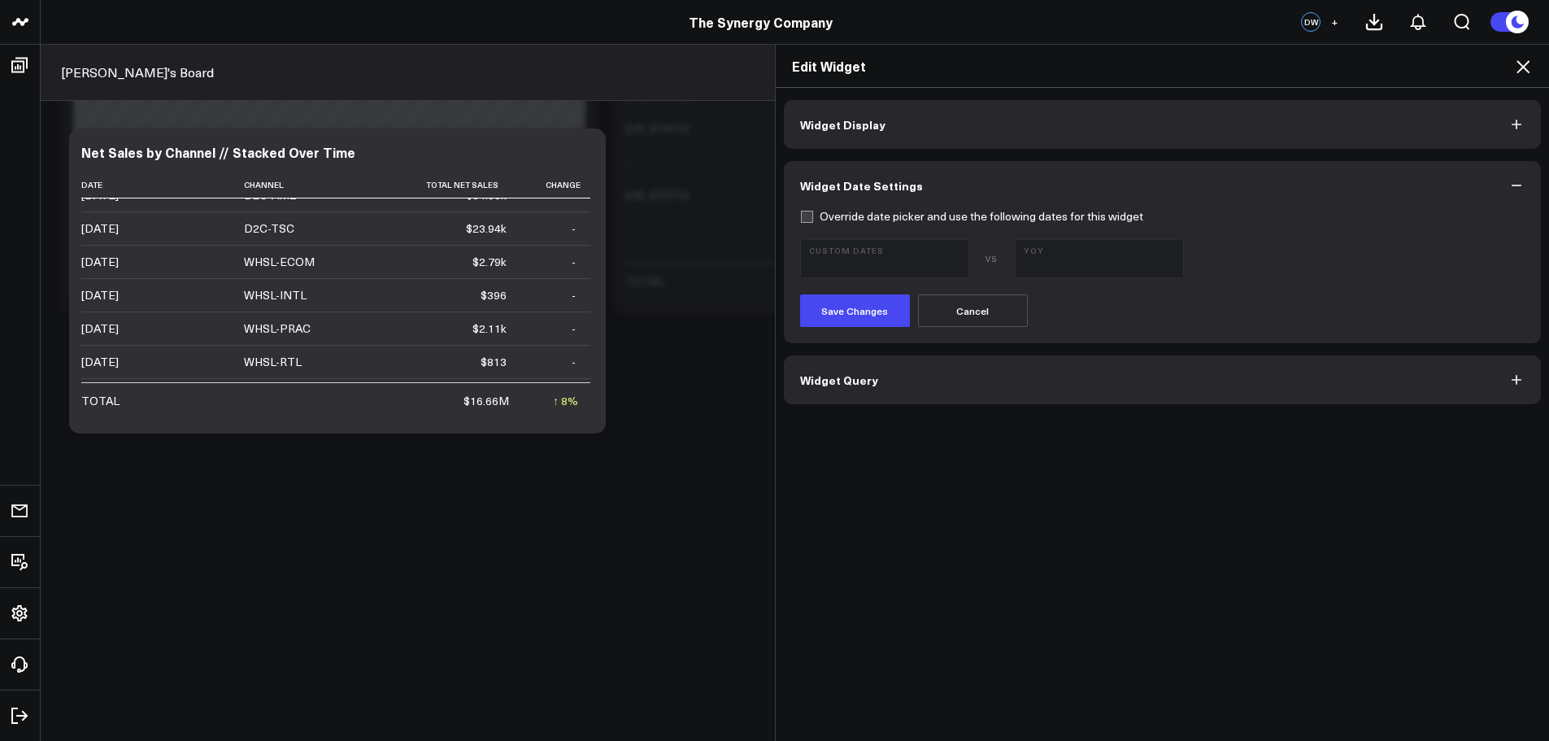
click at [892, 129] on button "Widget Display" at bounding box center [1163, 124] width 758 height 49
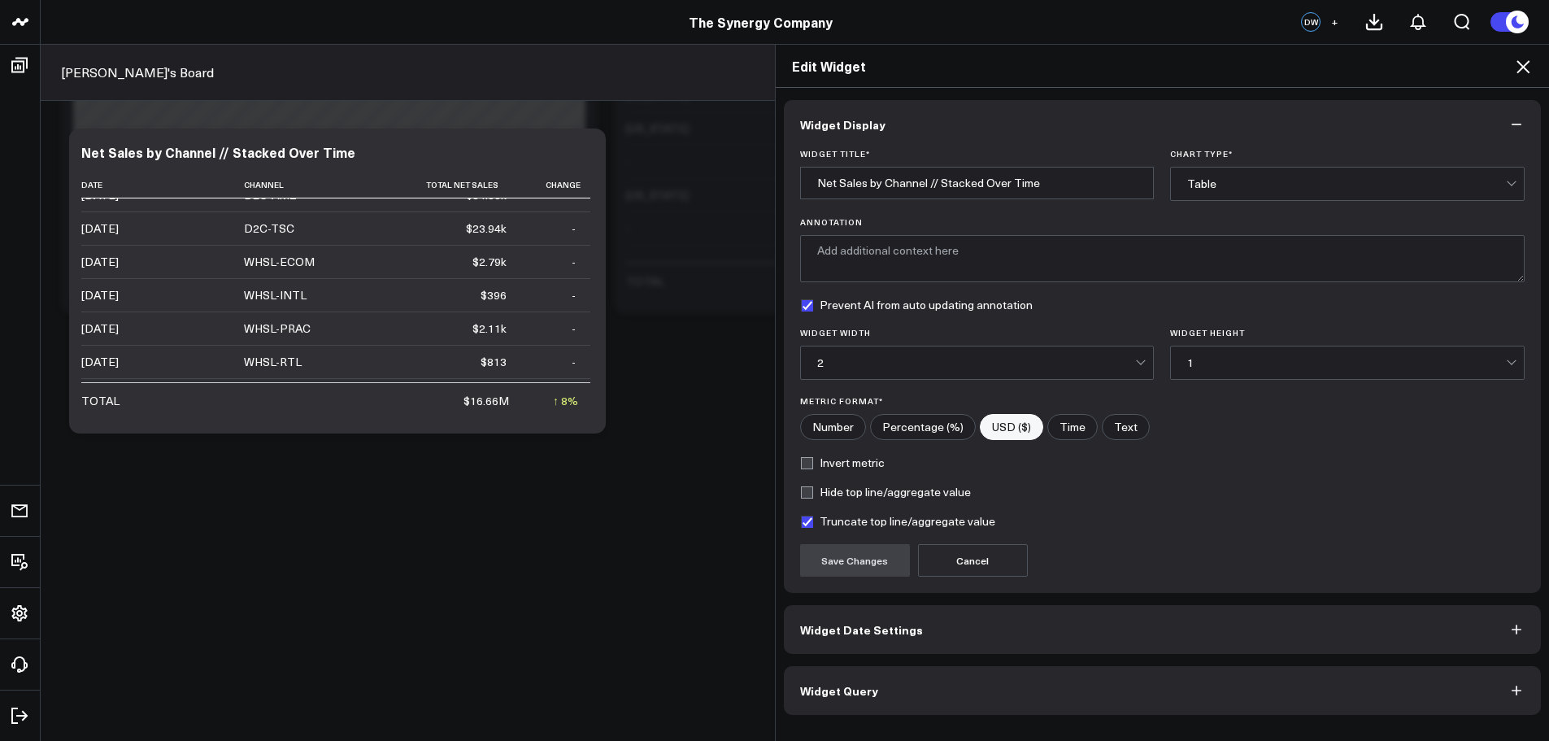
click at [1196, 184] on div "Table" at bounding box center [1346, 183] width 319 height 13
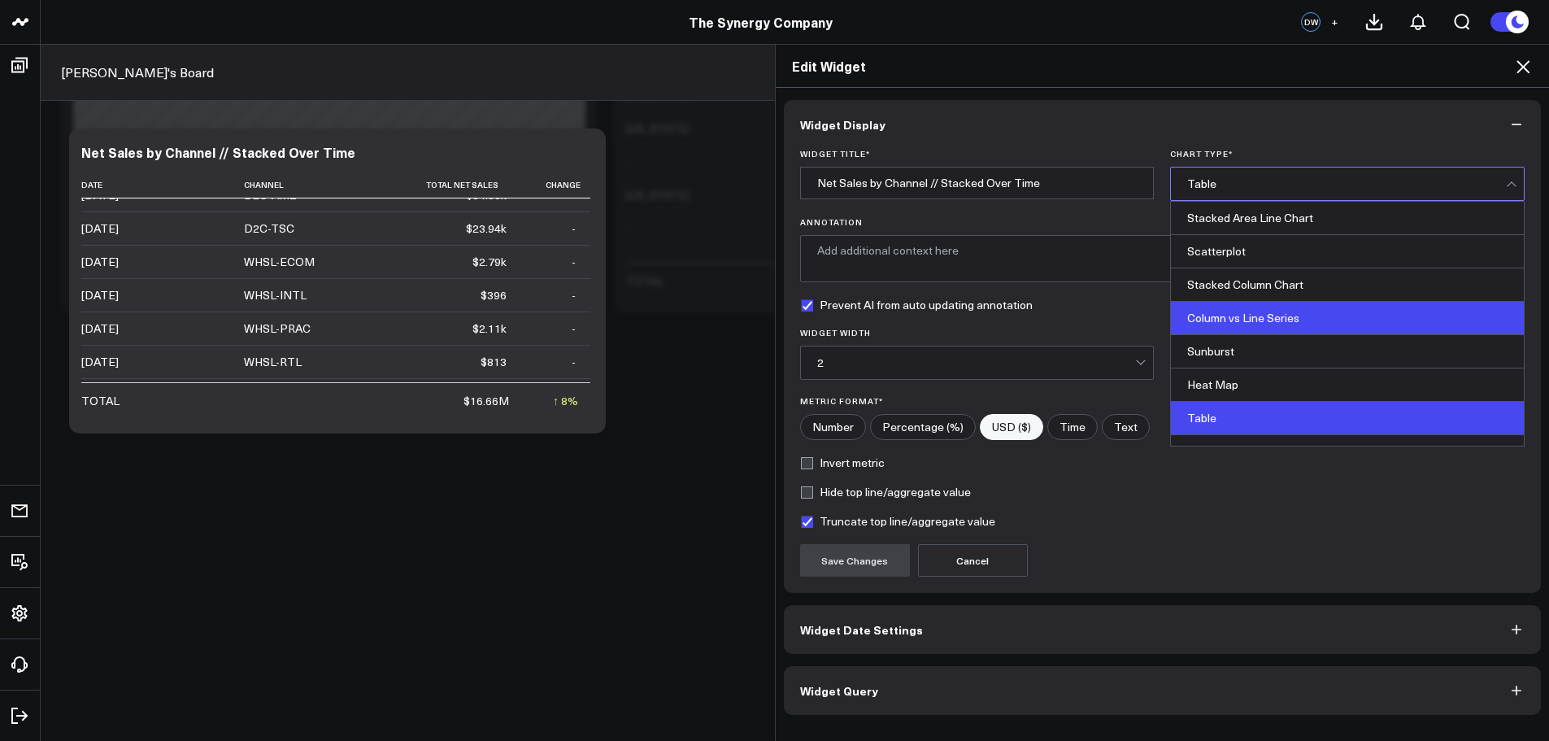
scroll to position [656, 0]
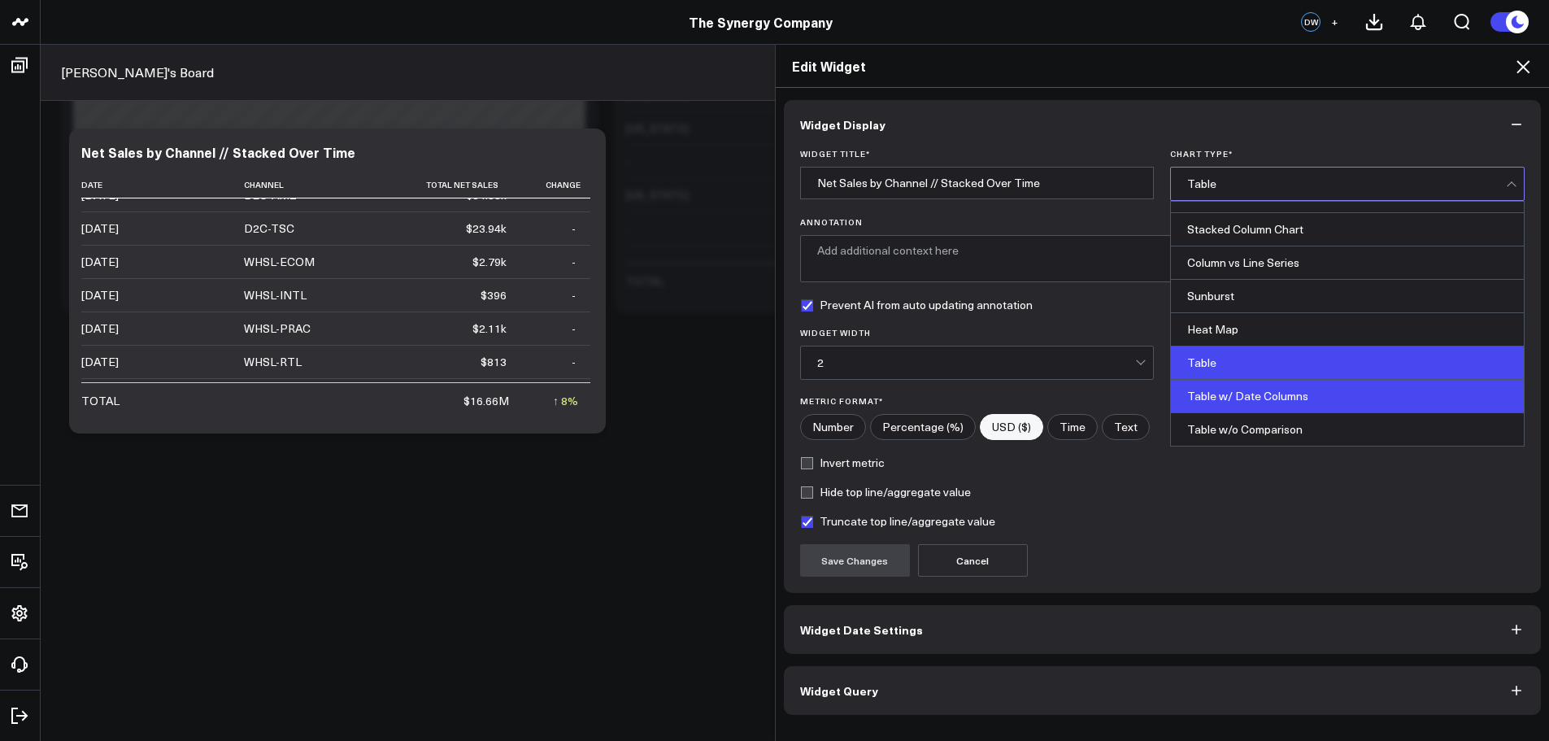
click at [1233, 390] on div "Table w/ Date Columns" at bounding box center [1347, 396] width 353 height 33
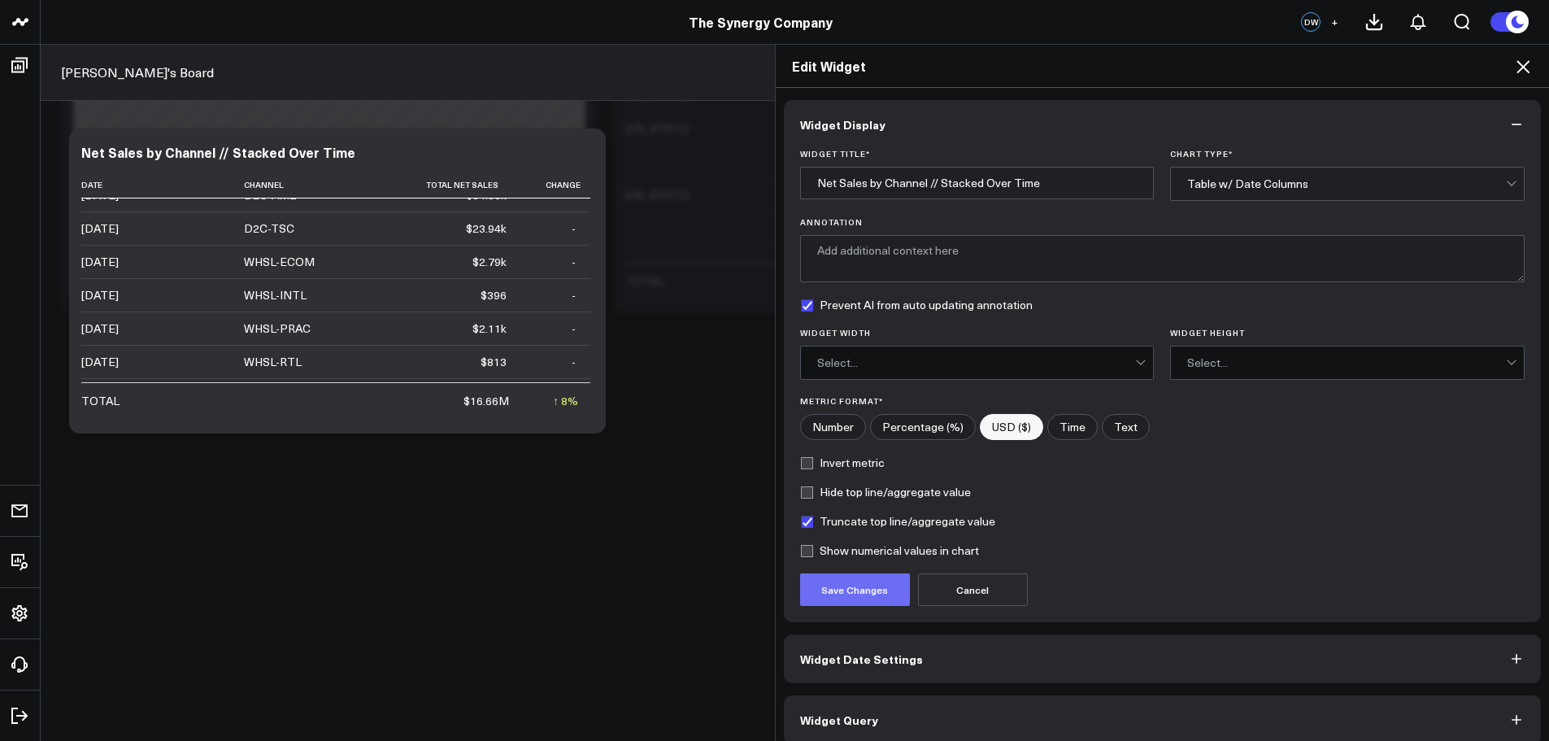
click at [853, 581] on button "Save Changes" at bounding box center [855, 589] width 110 height 33
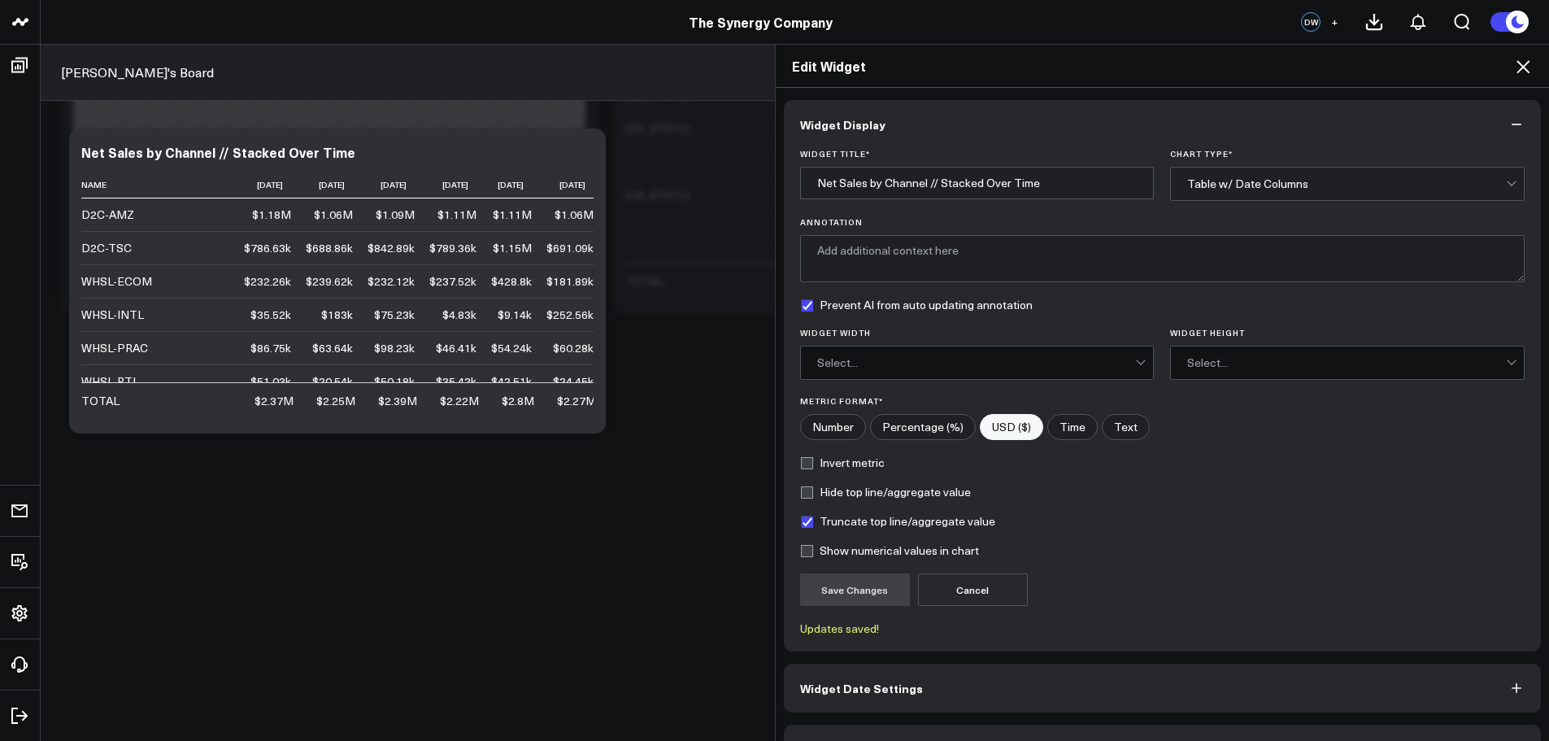
drag, startPoint x: 1517, startPoint y: 72, endPoint x: 1523, endPoint y: 56, distance: 16.5
click at [1517, 71] on icon at bounding box center [1524, 67] width 20 height 20
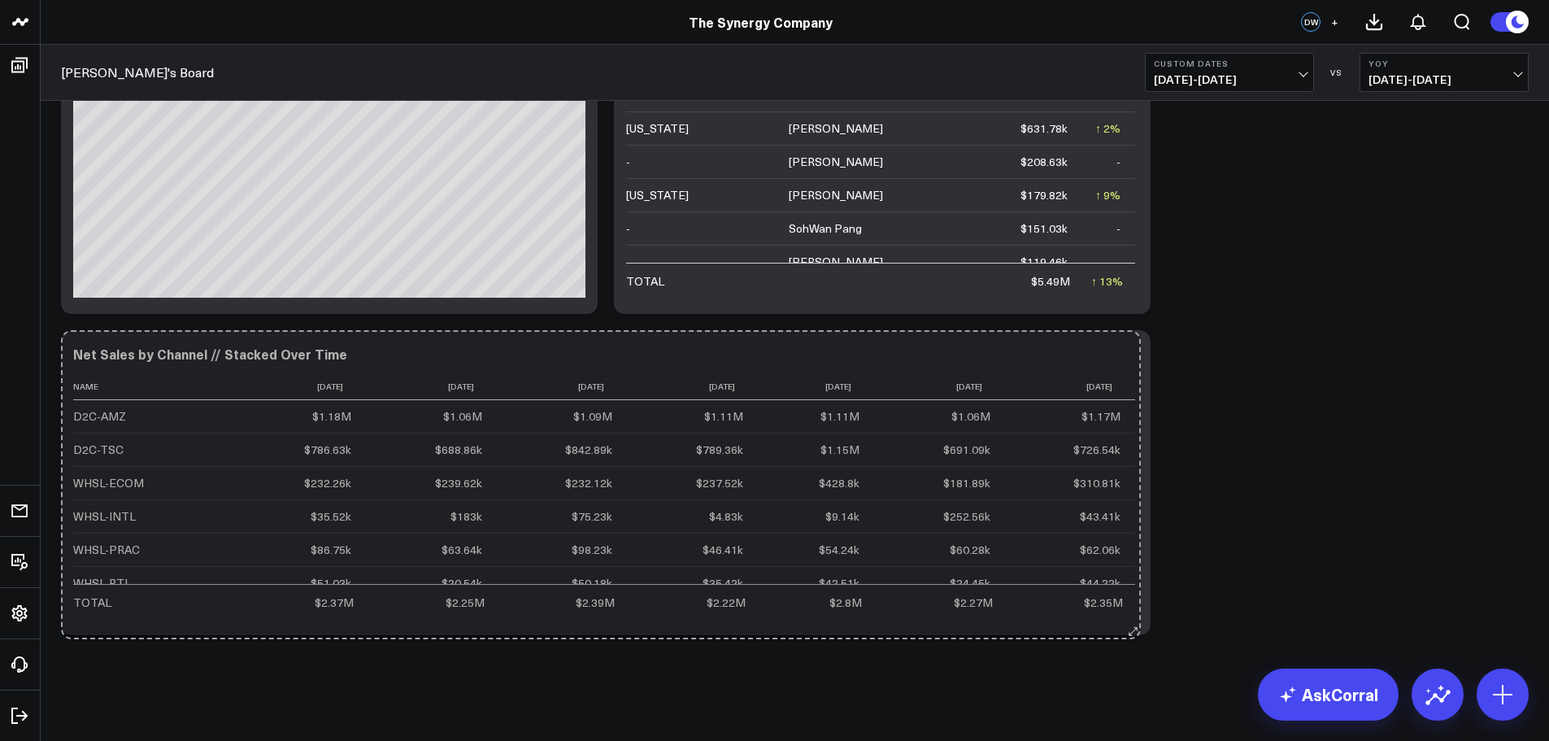
drag, startPoint x: 590, startPoint y: 632, endPoint x: 1134, endPoint y: 636, distance: 543.3
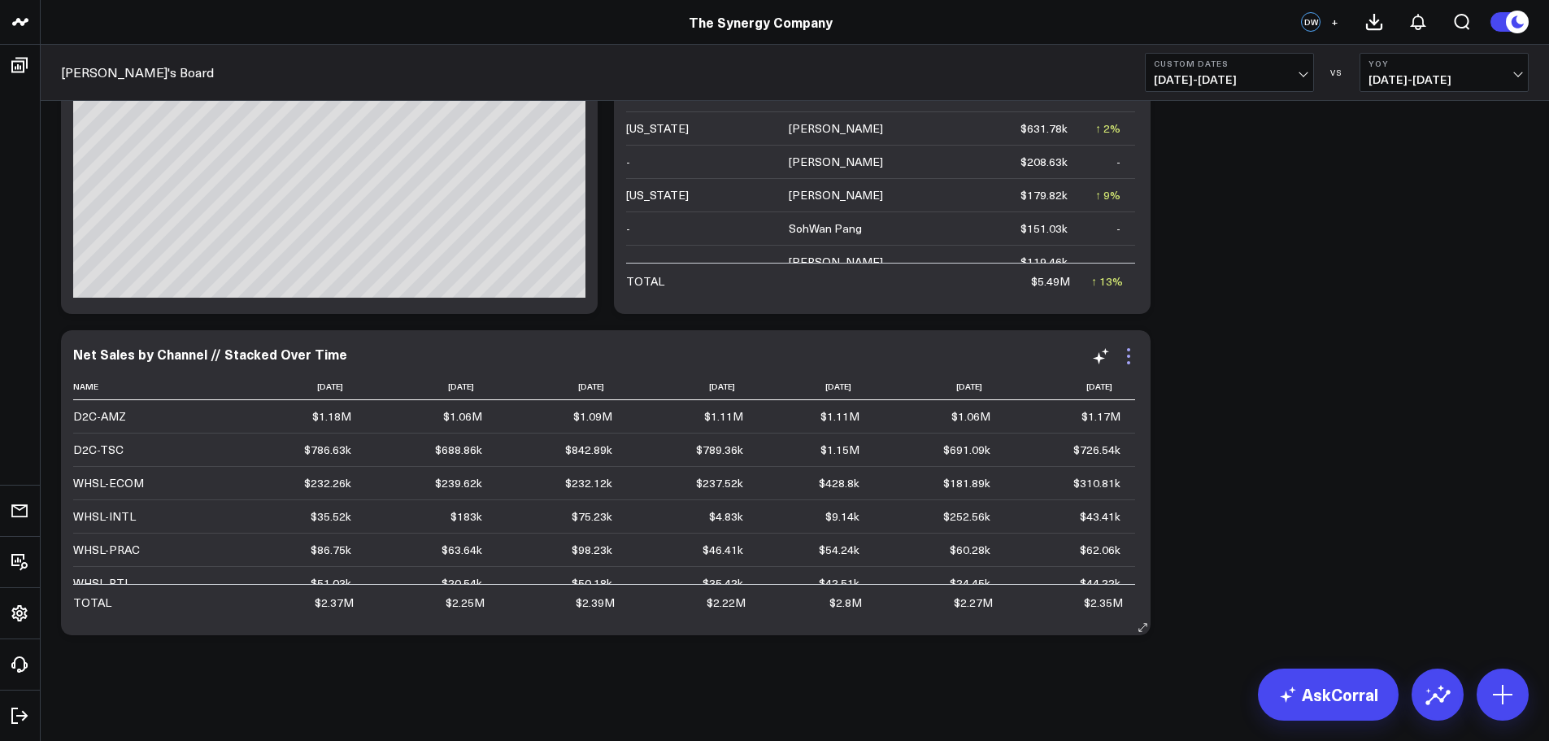
click at [1126, 359] on icon at bounding box center [1129, 356] width 20 height 20
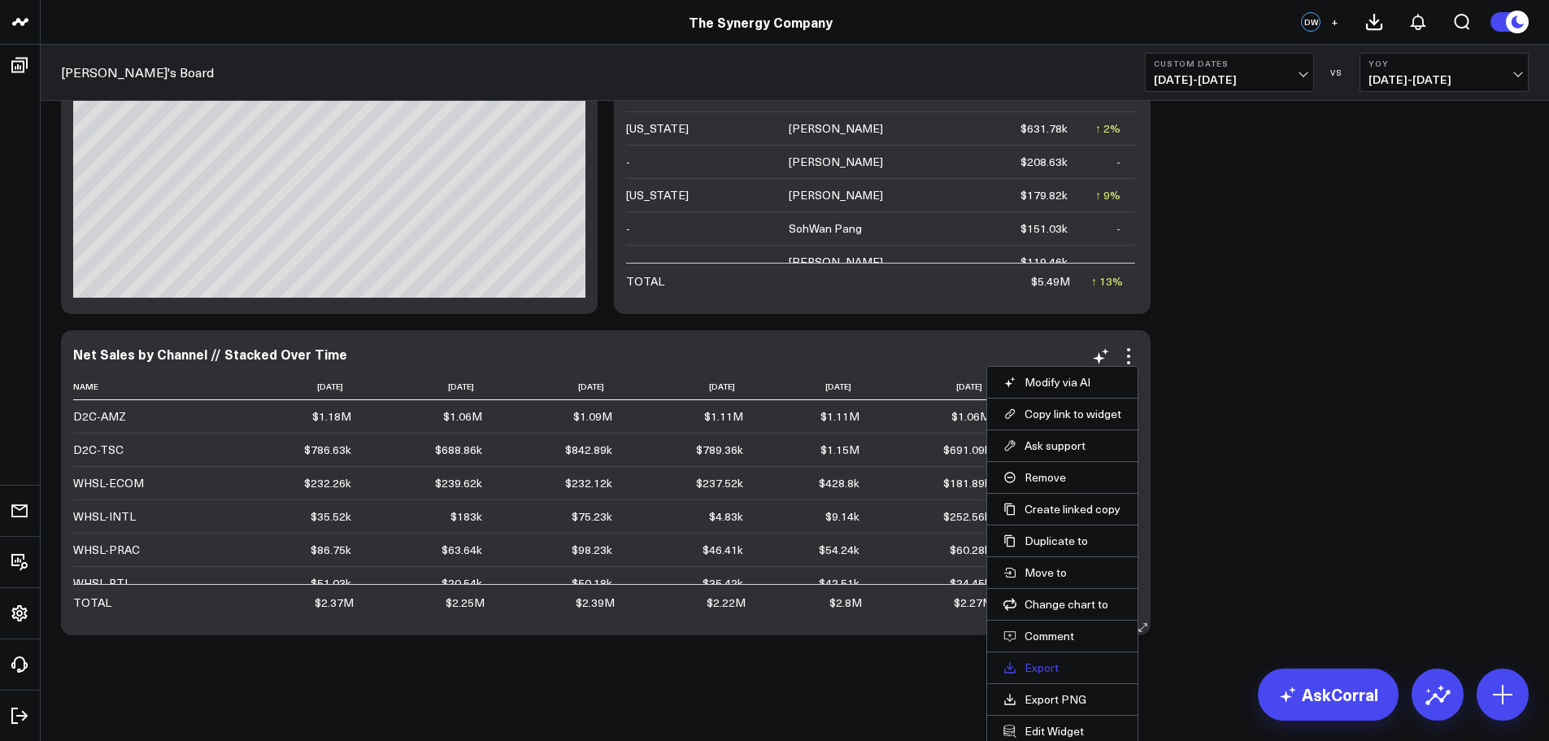
click at [1057, 671] on link "Export" at bounding box center [1063, 667] width 118 height 15
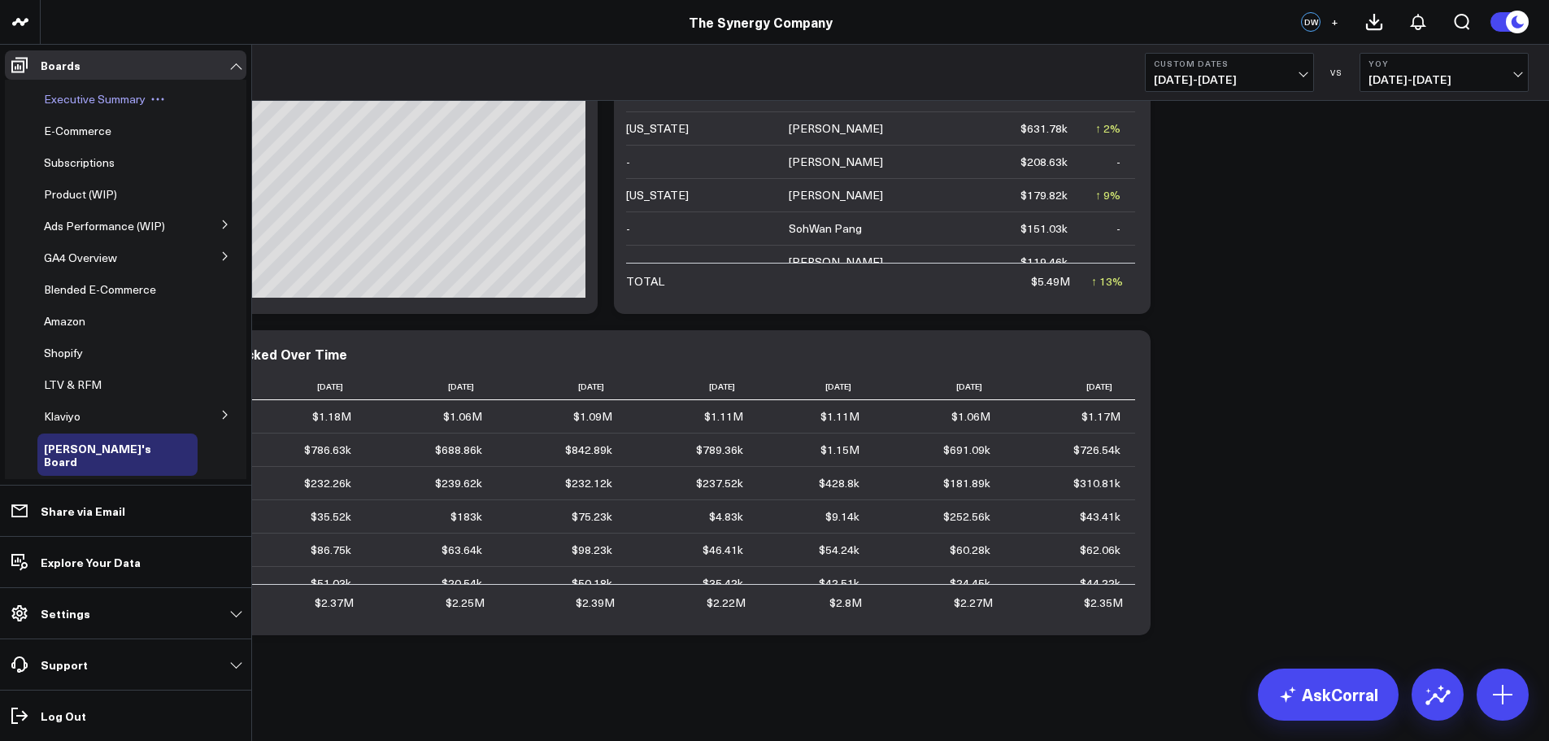
click at [83, 102] on span "Executive Summary" at bounding box center [95, 98] width 102 height 15
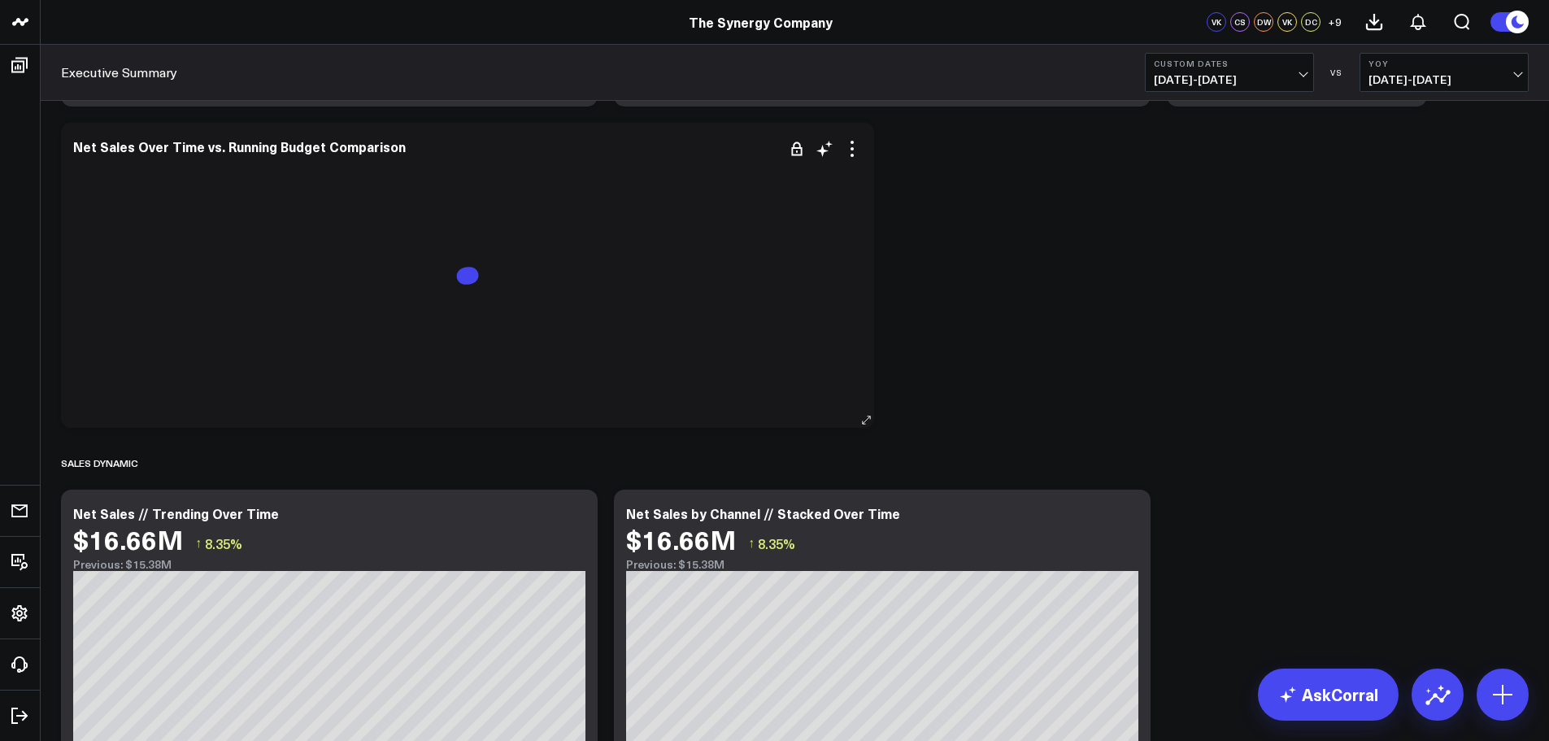
scroll to position [717, 0]
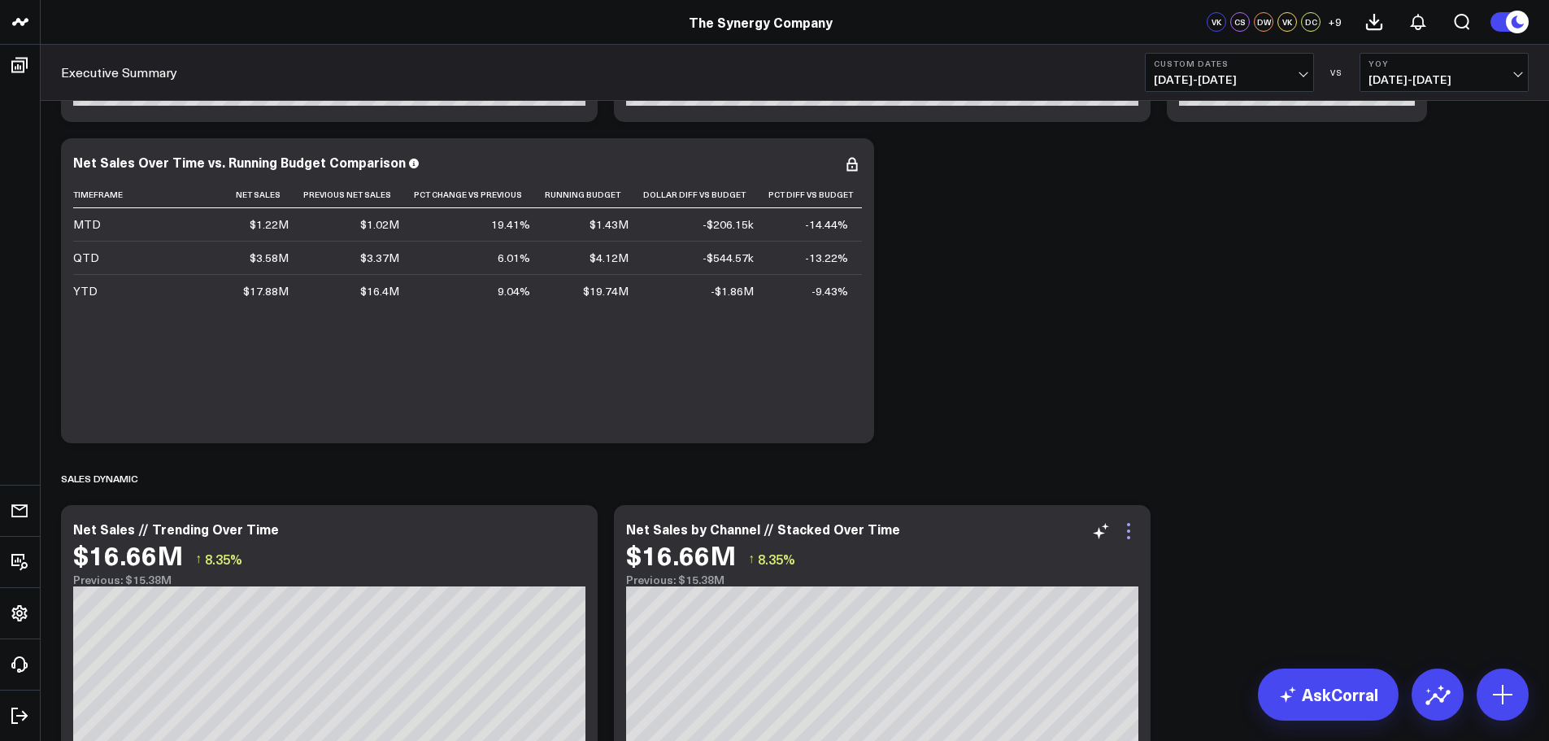
click at [1128, 526] on icon at bounding box center [1129, 531] width 20 height 20
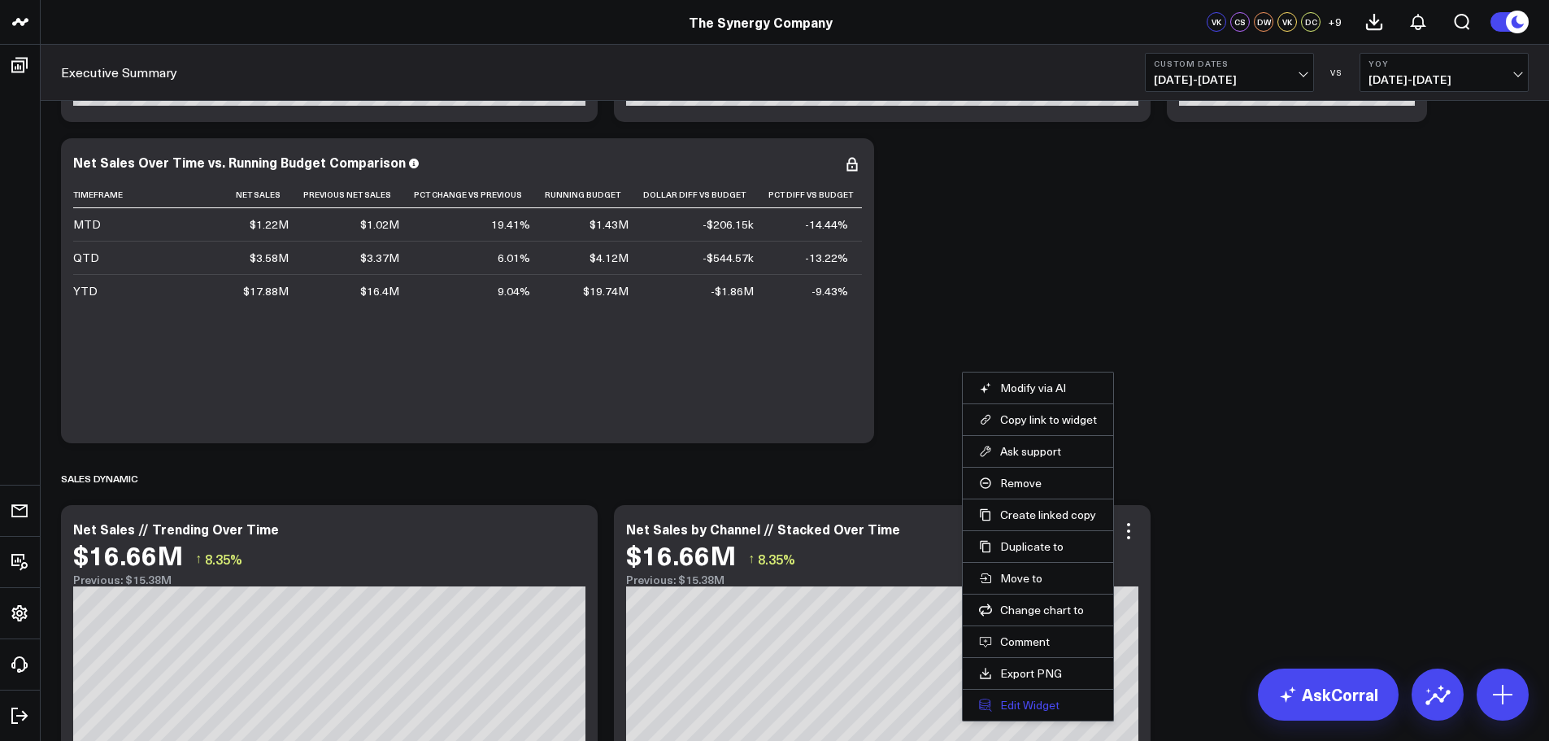
click at [1036, 707] on button "Edit Widget" at bounding box center [1038, 705] width 118 height 15
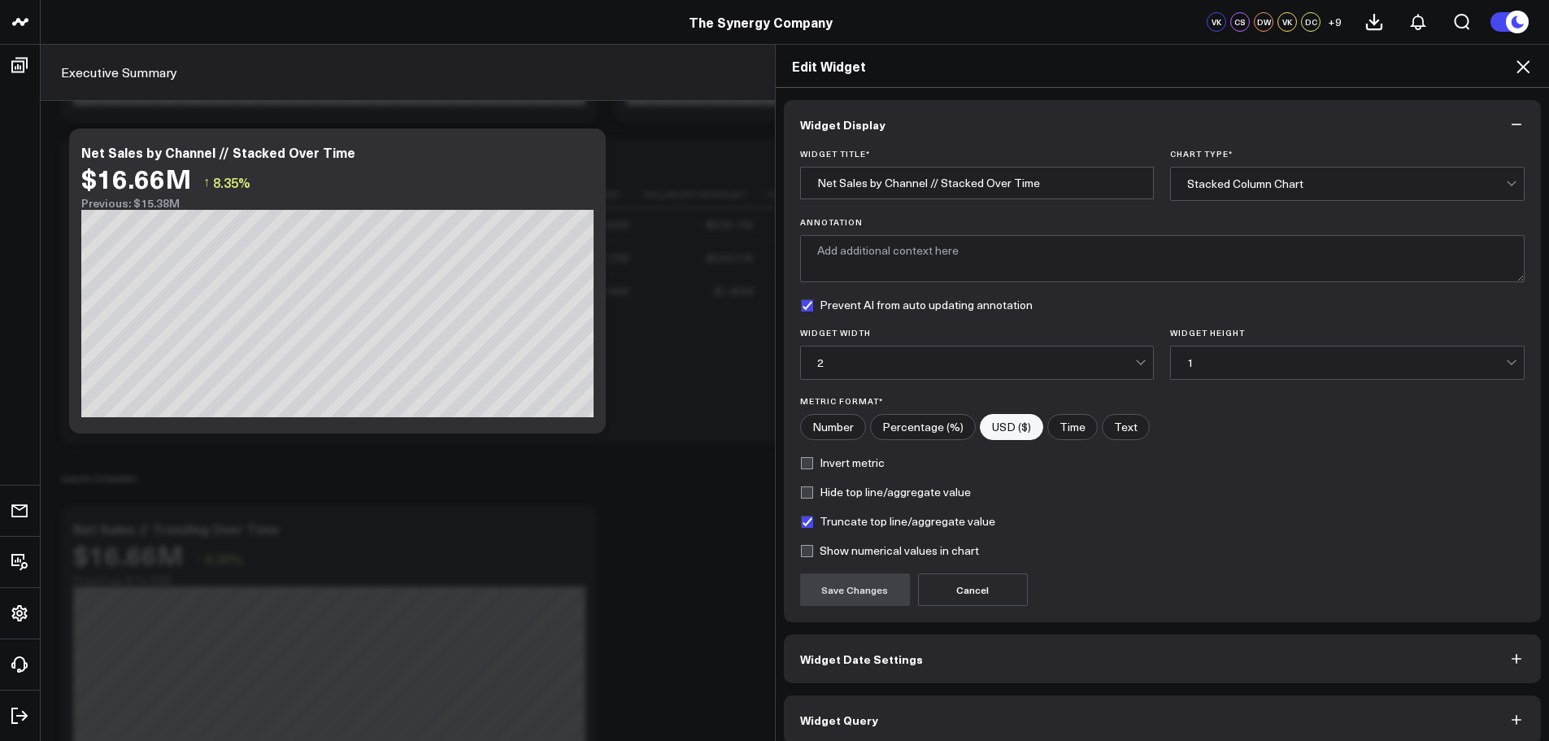
click at [947, 658] on button "Widget Date Settings" at bounding box center [1163, 658] width 758 height 49
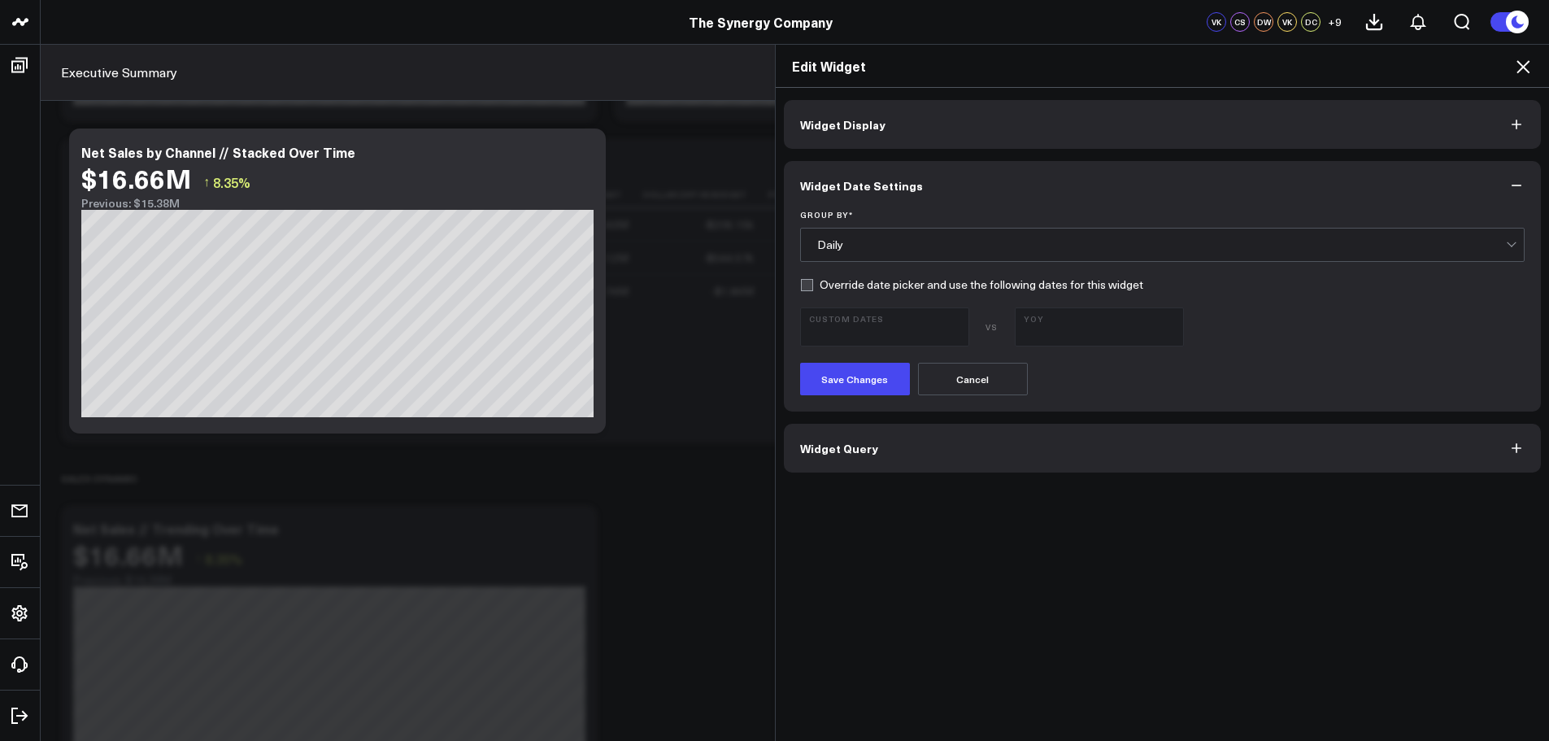
click at [879, 246] on div "Daily" at bounding box center [1162, 244] width 690 height 13
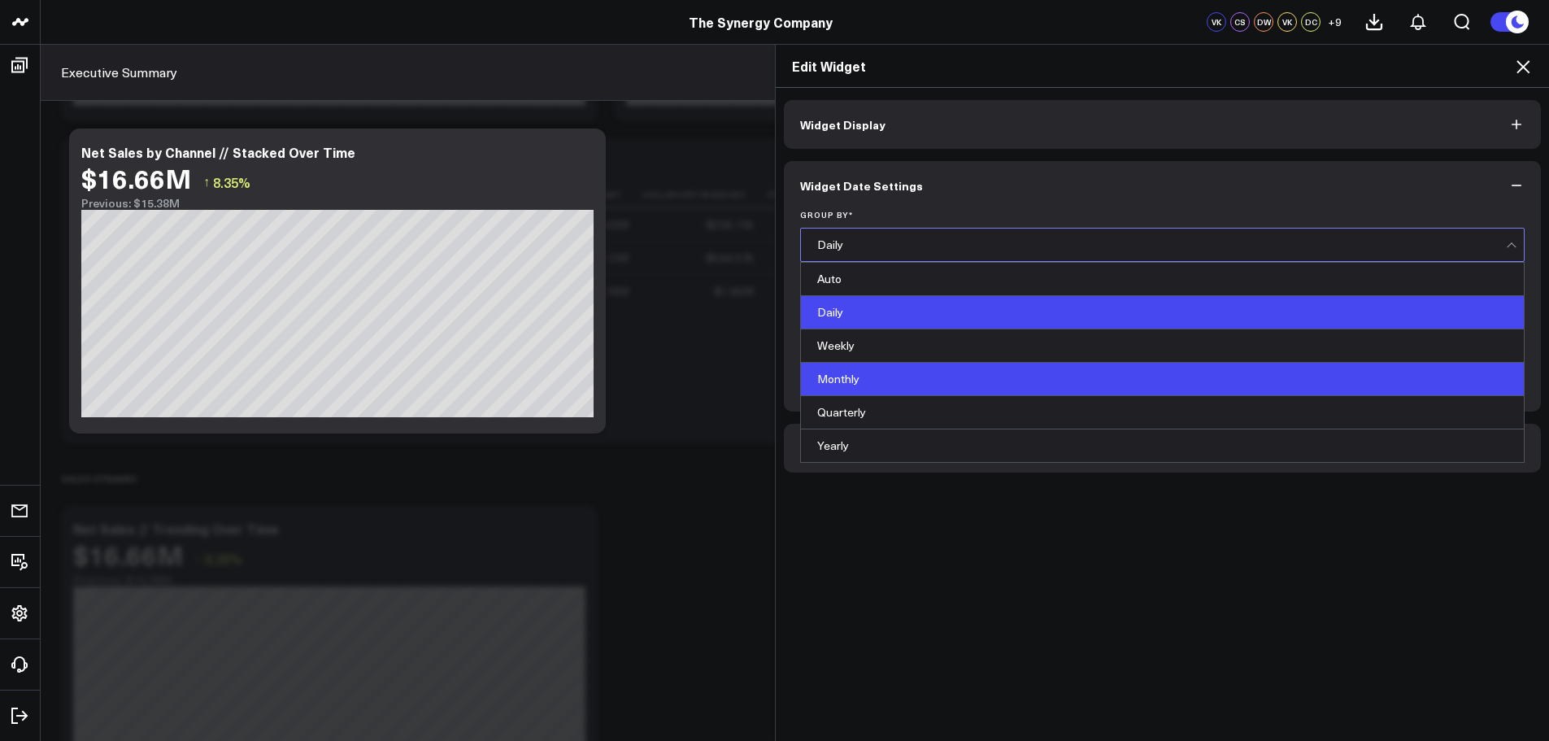
click at [847, 382] on div "Monthly" at bounding box center [1163, 379] width 724 height 33
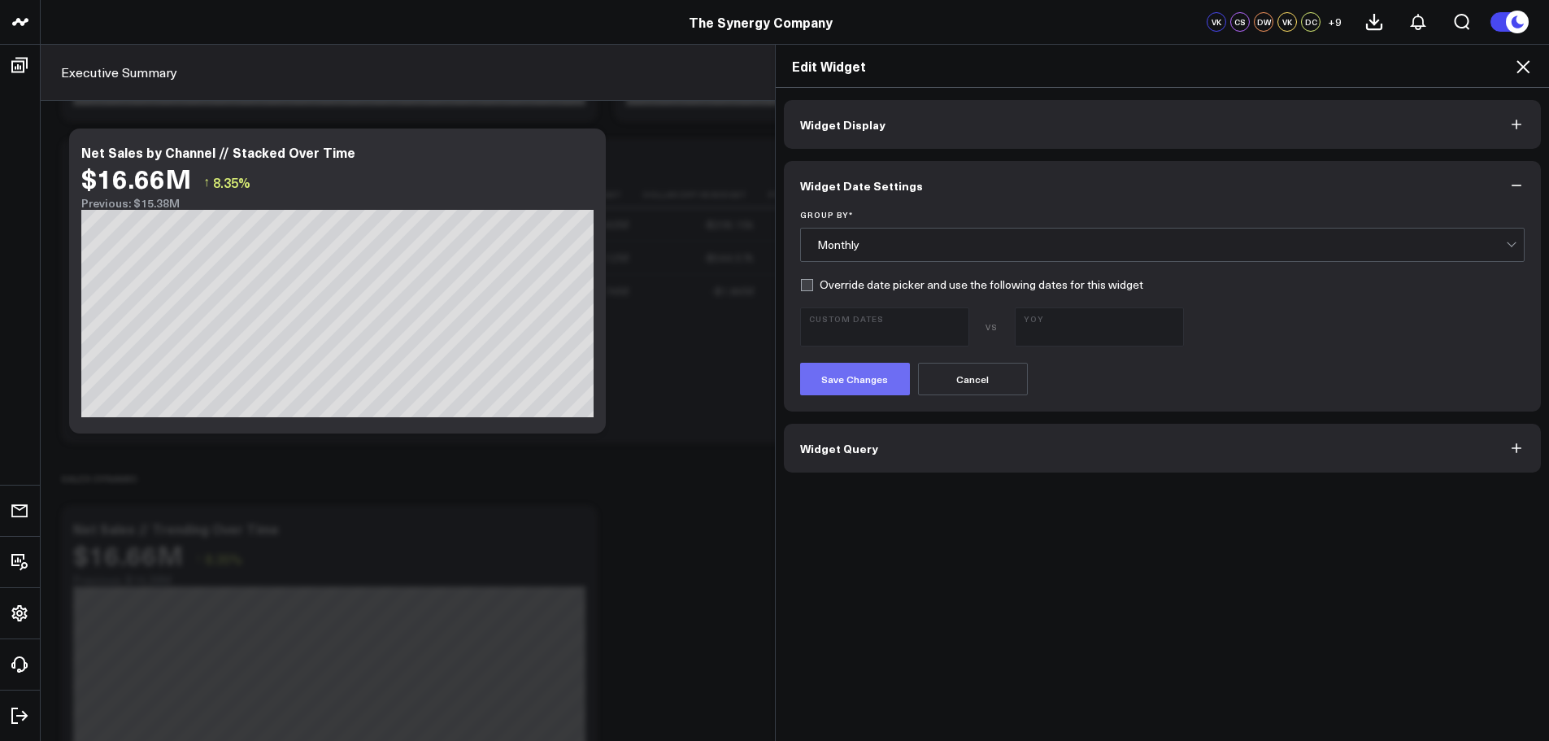
click at [848, 373] on button "Save Changes" at bounding box center [855, 379] width 110 height 33
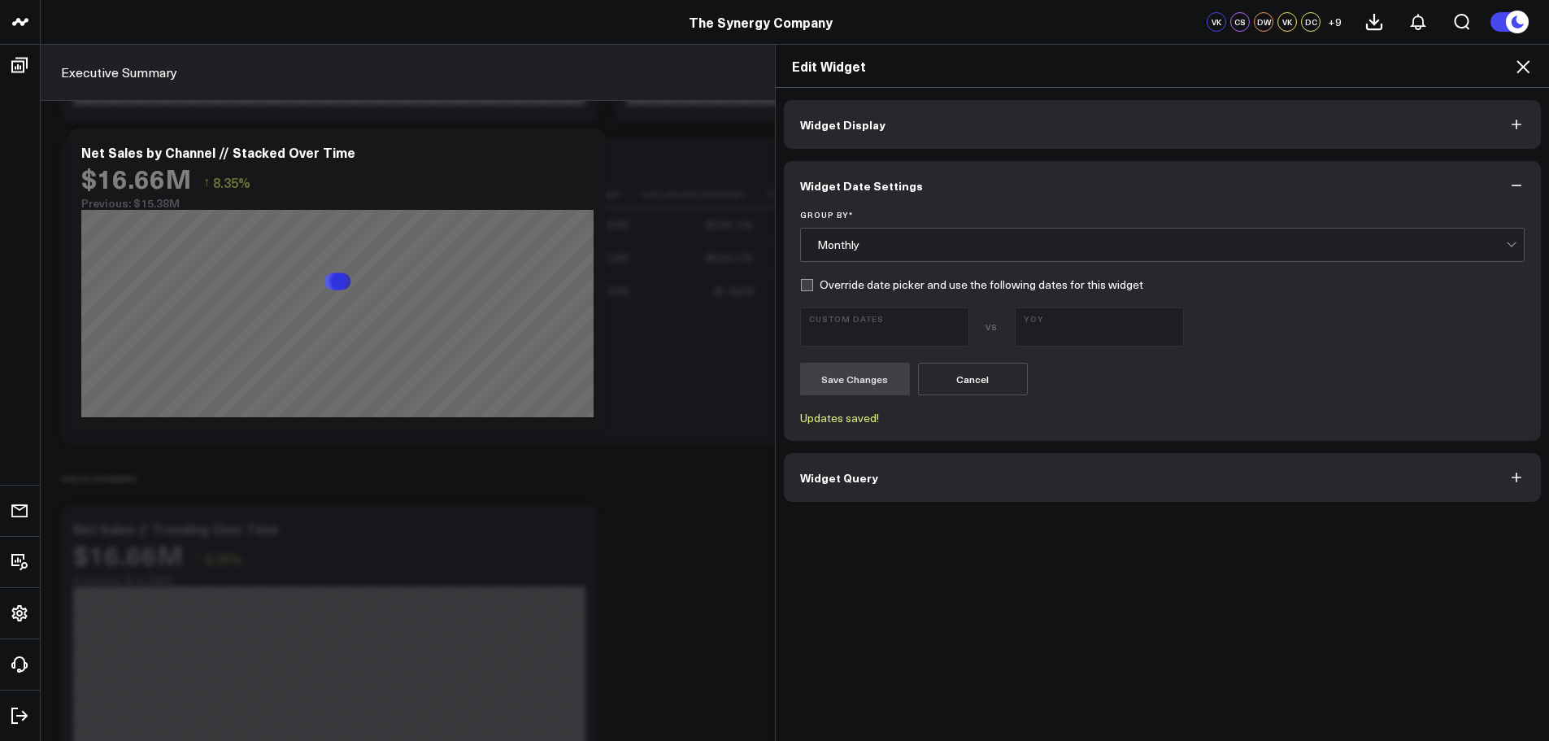
click at [1527, 68] on icon at bounding box center [1524, 67] width 20 height 20
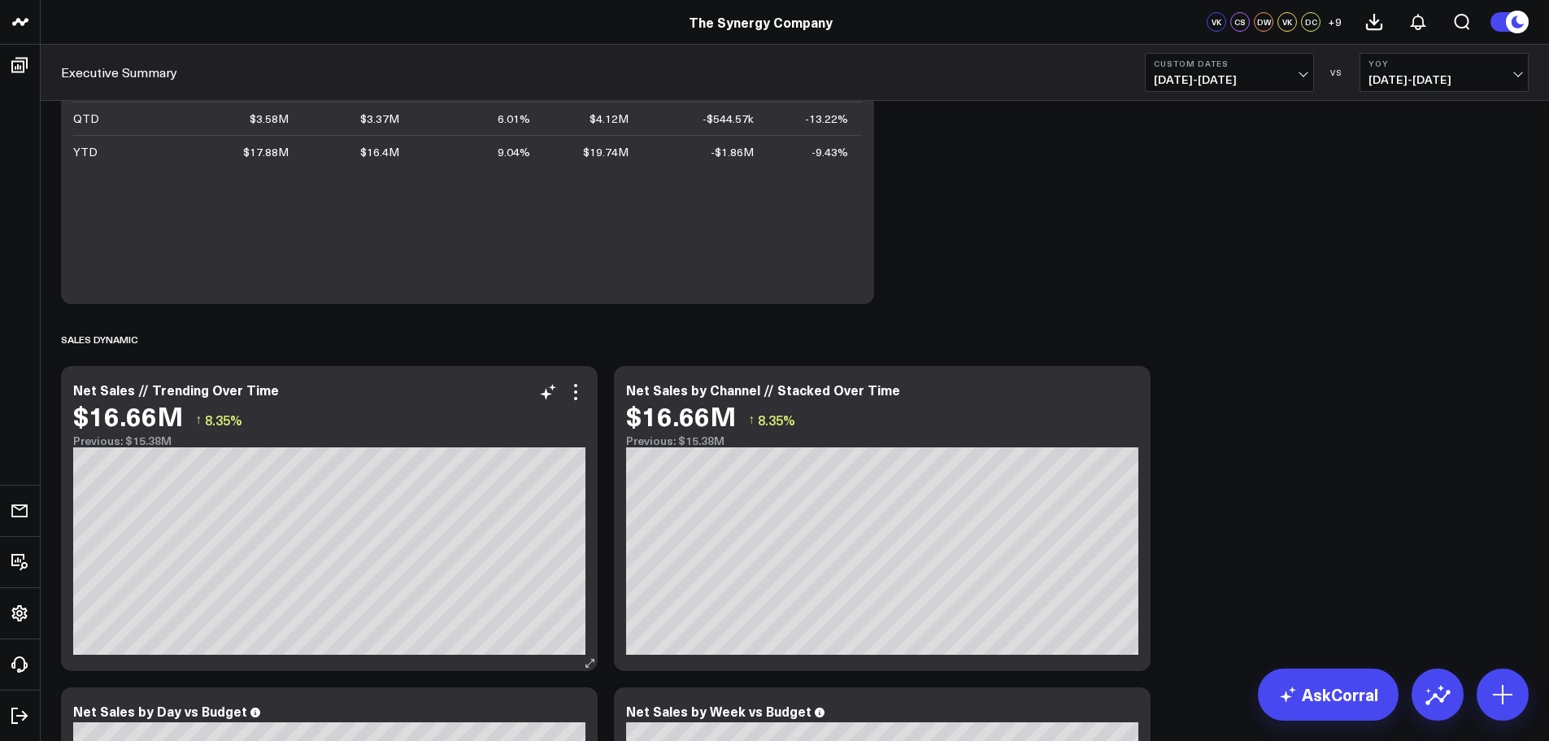
scroll to position [961, 0]
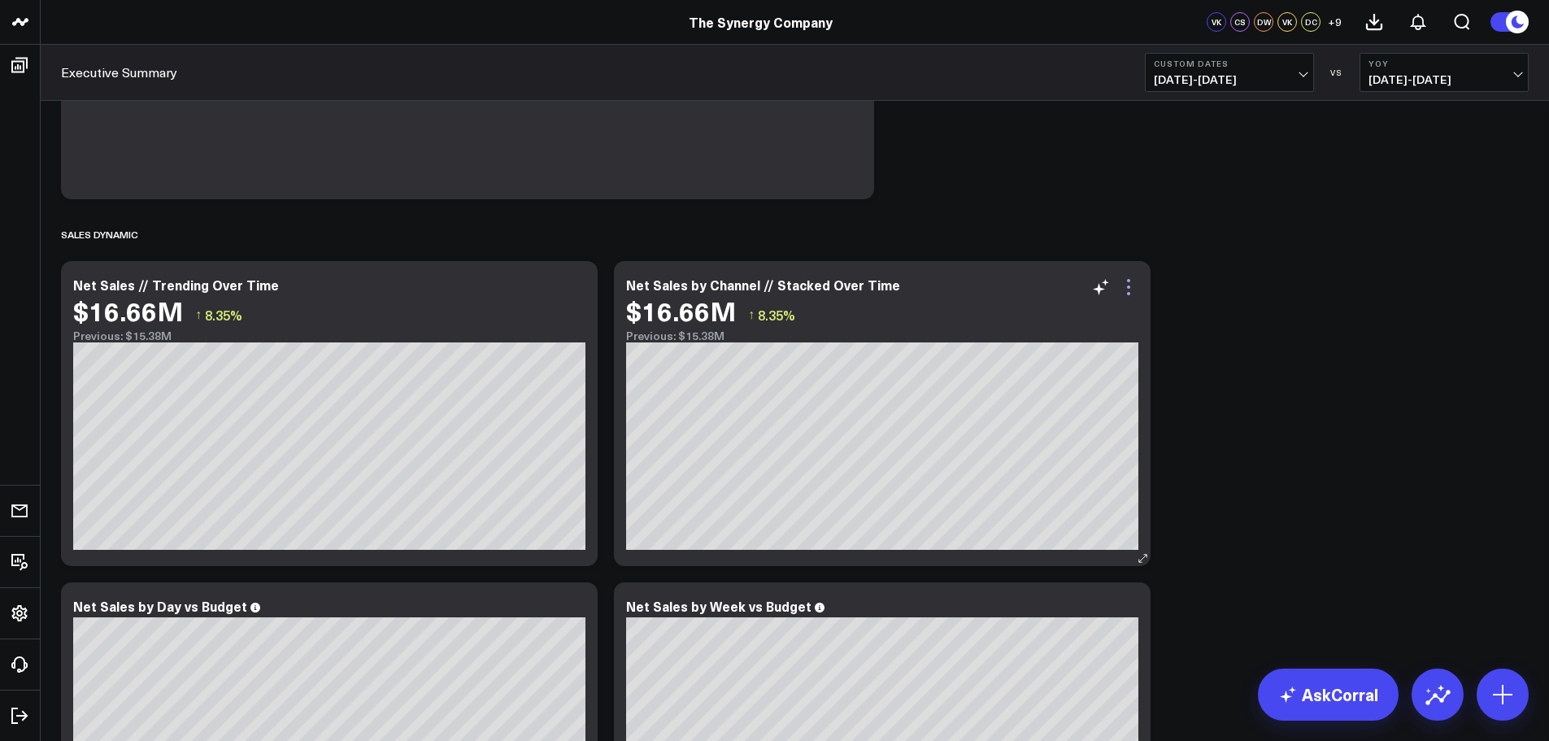
click at [1131, 284] on icon at bounding box center [1129, 287] width 20 height 20
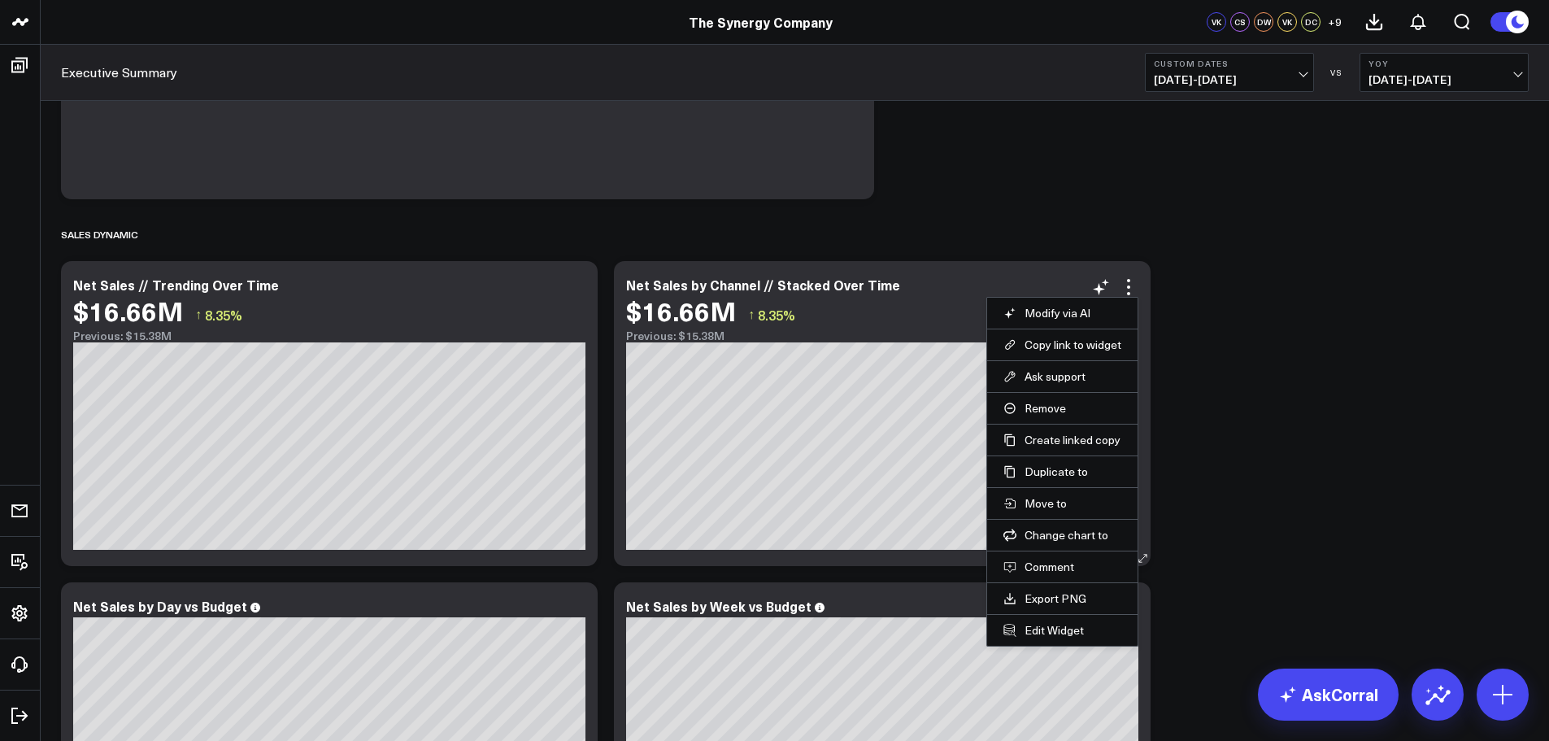
click at [1034, 563] on button "Comment" at bounding box center [1063, 567] width 118 height 15
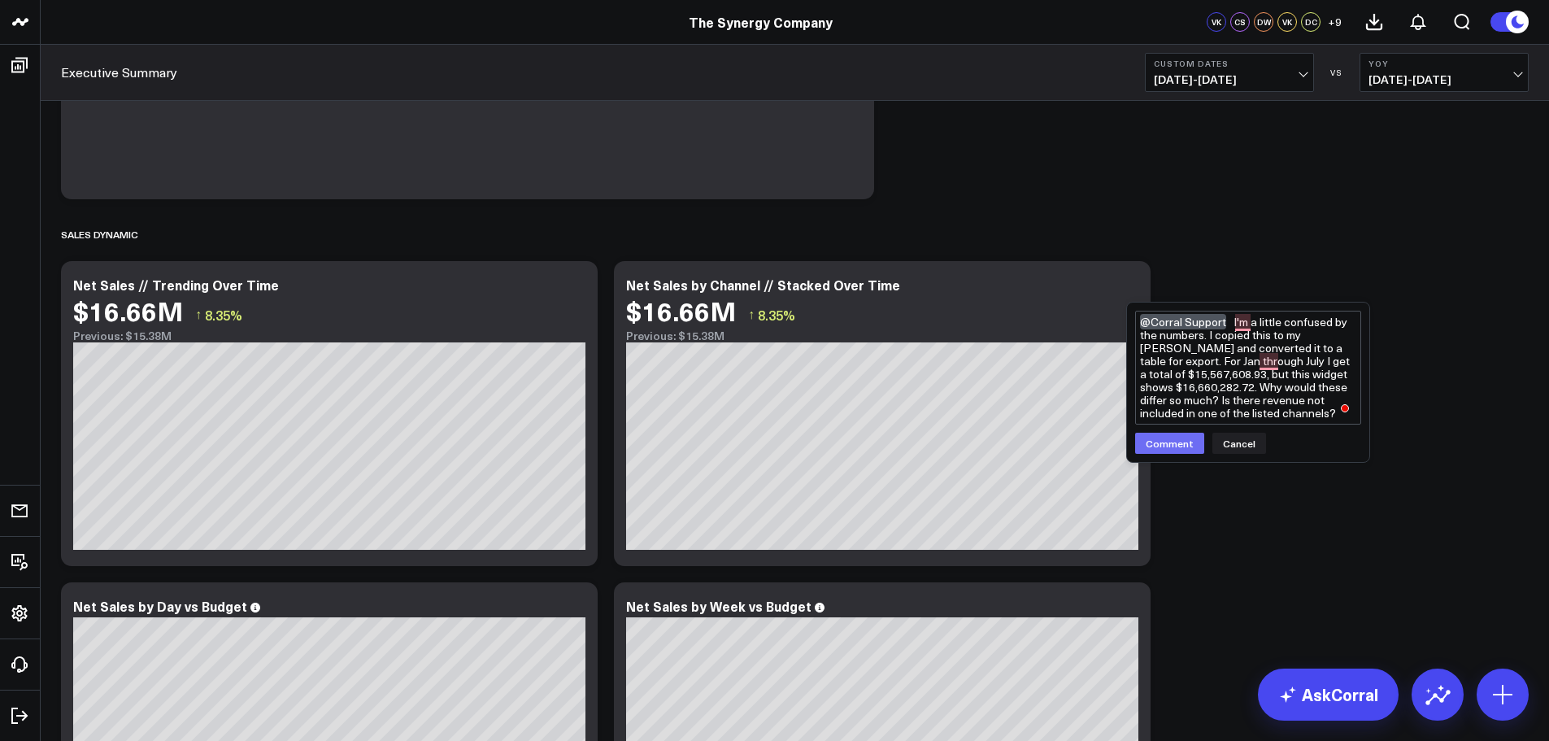
type textarea "@Corral Support I'm a little confused by the numbers. I copied this to my David…"
click at [1177, 445] on button "Comment" at bounding box center [1169, 443] width 69 height 21
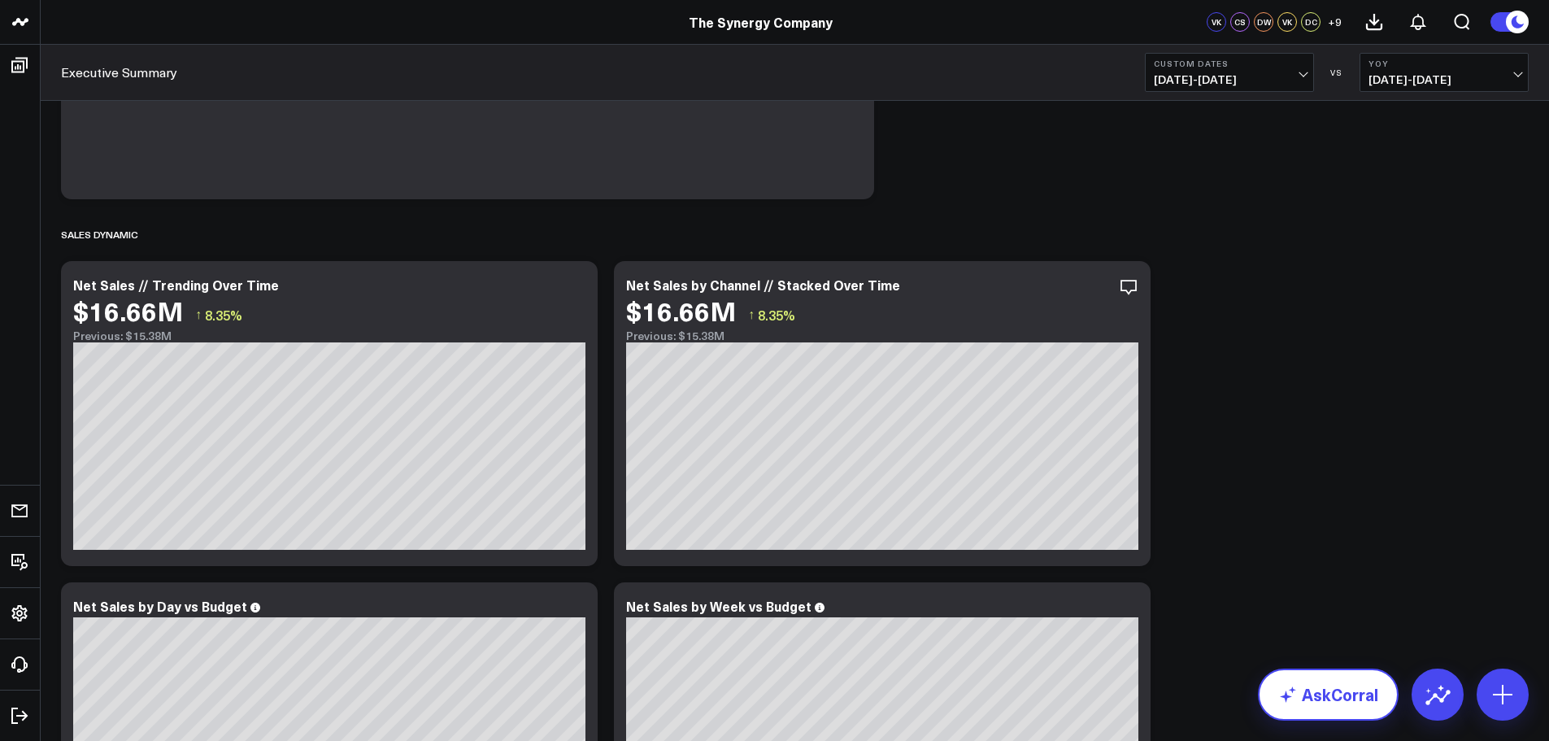
click at [1322, 695] on link "AskCorral" at bounding box center [1328, 695] width 141 height 52
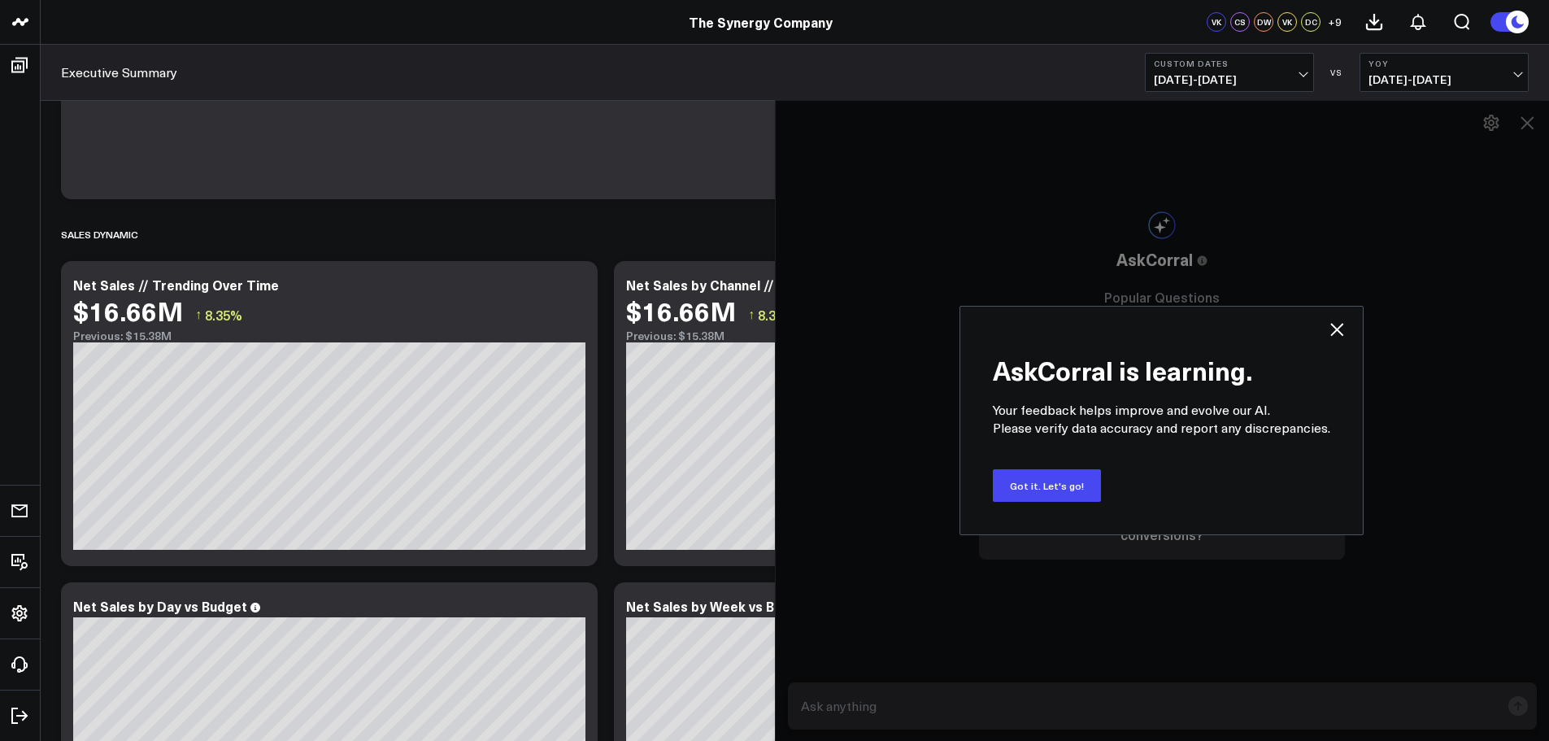
click at [1335, 327] on use at bounding box center [1337, 329] width 13 height 13
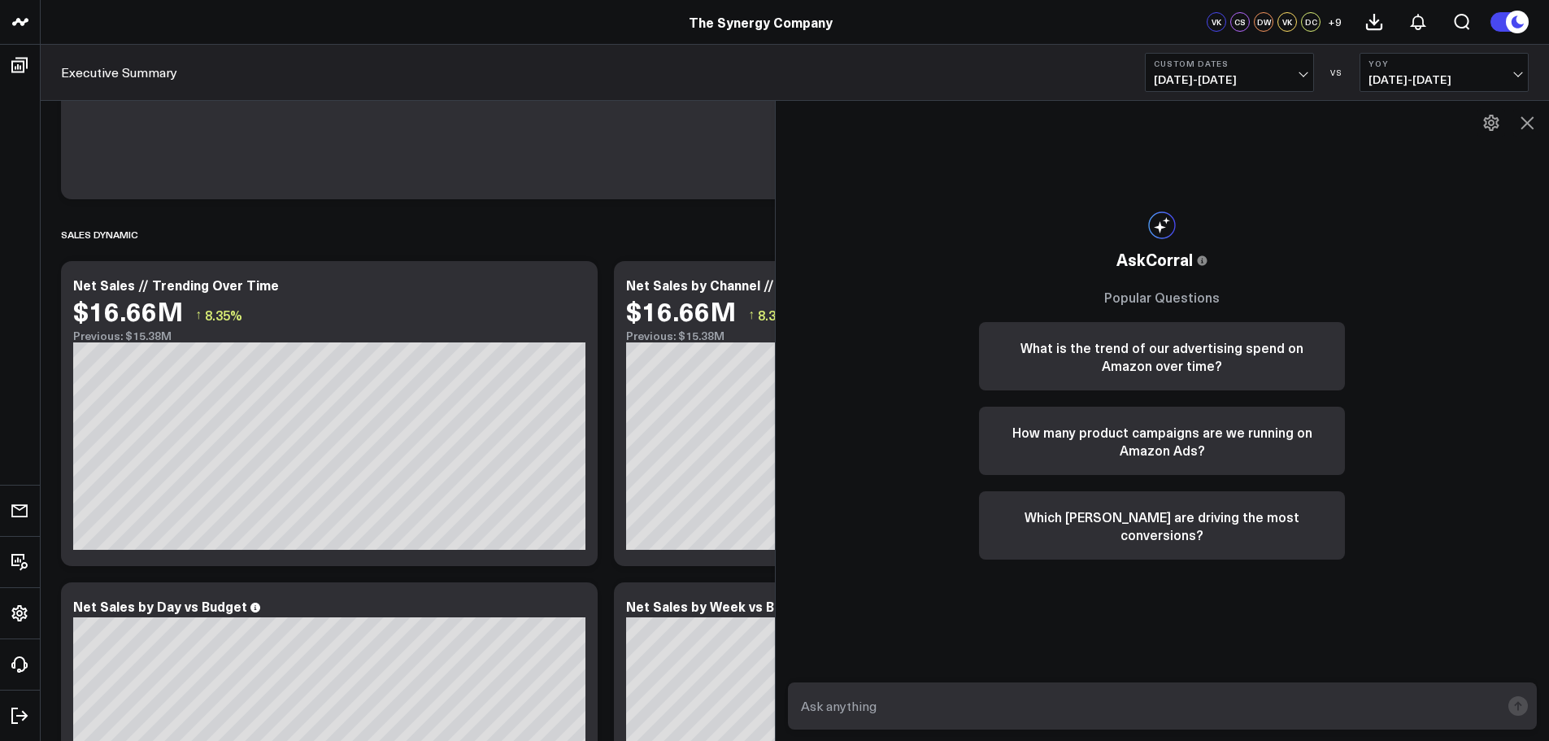
click at [1530, 115] on icon at bounding box center [1528, 123] width 20 height 20
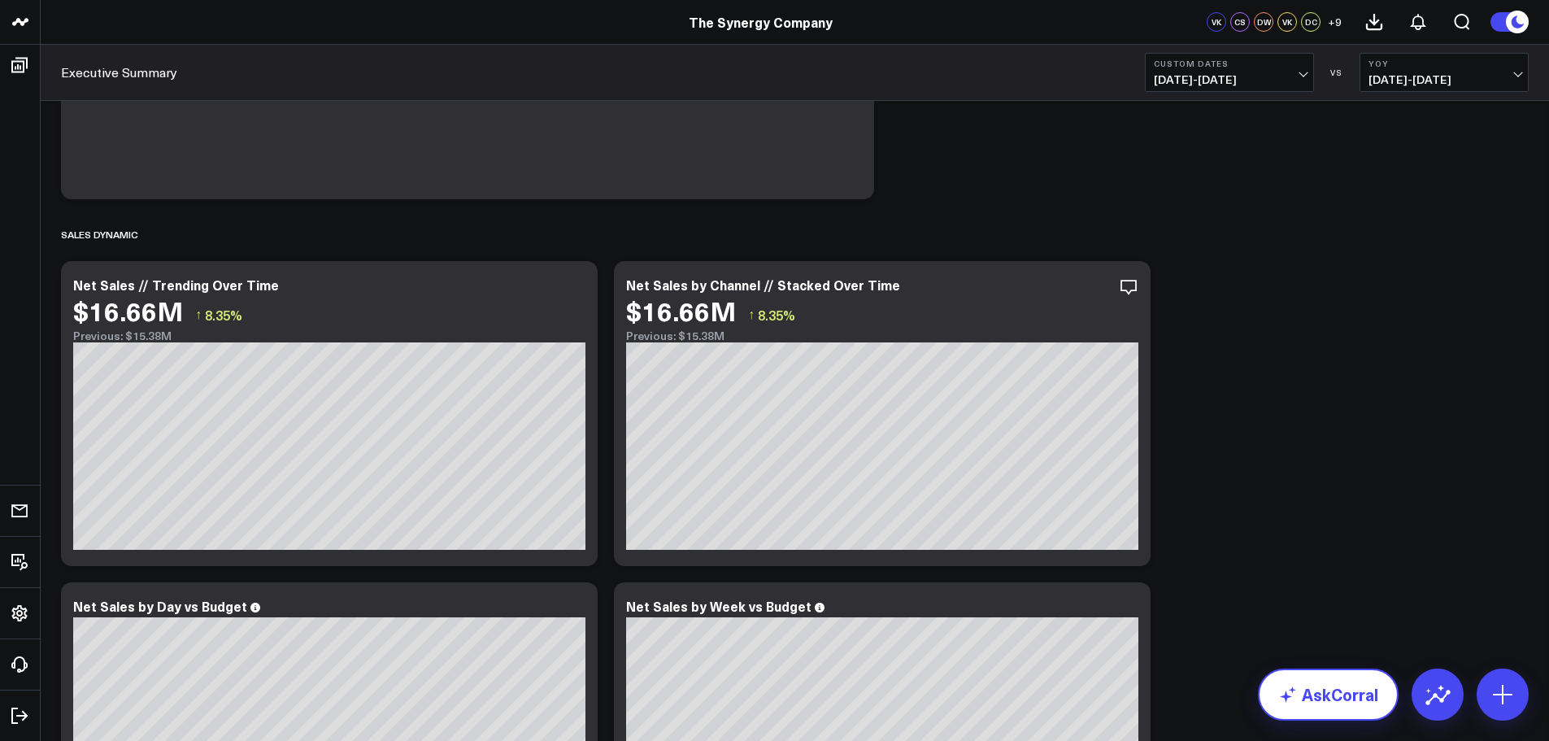
click at [1332, 689] on link "AskCorral" at bounding box center [1328, 695] width 141 height 52
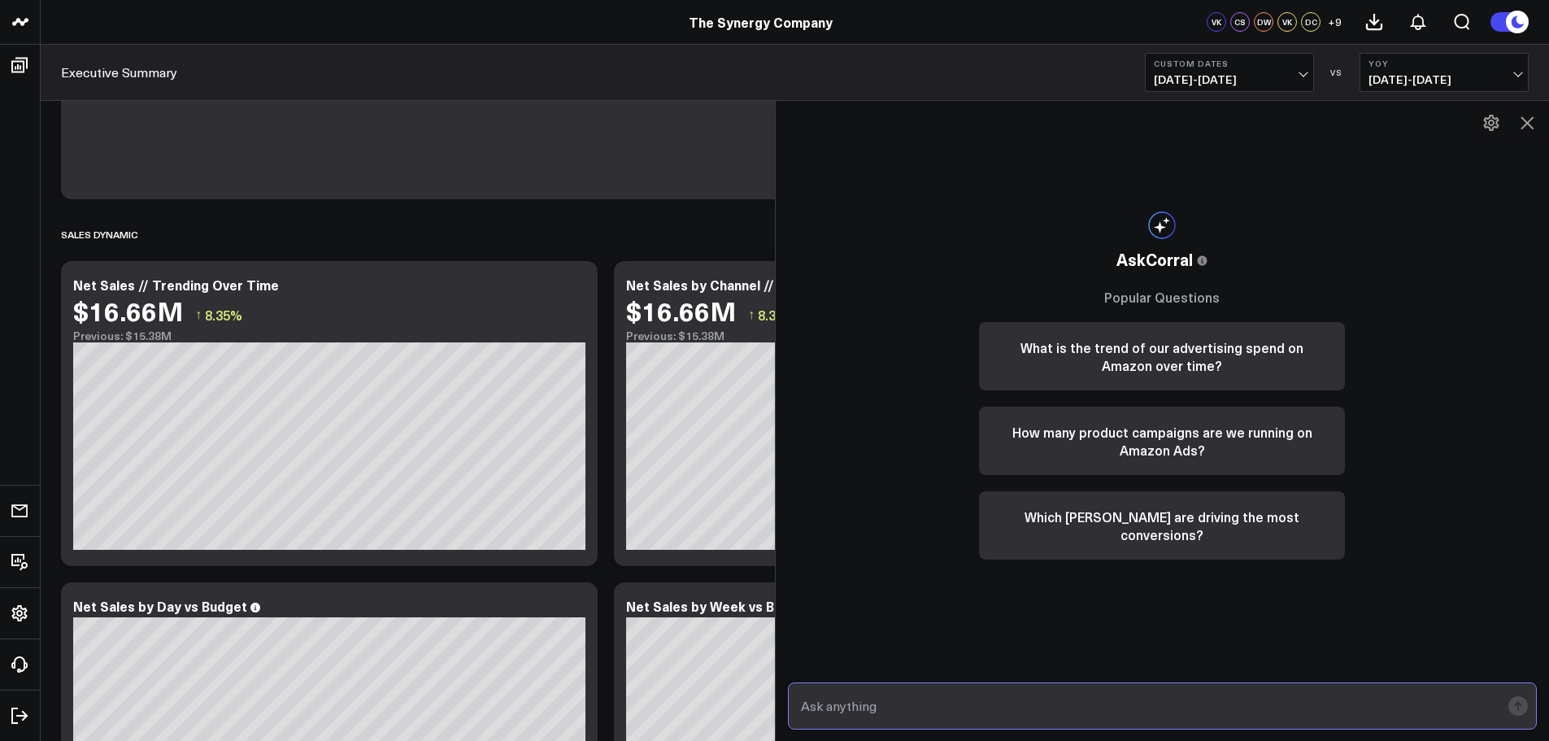
click at [1096, 707] on input "text" at bounding box center [1149, 705] width 704 height 29
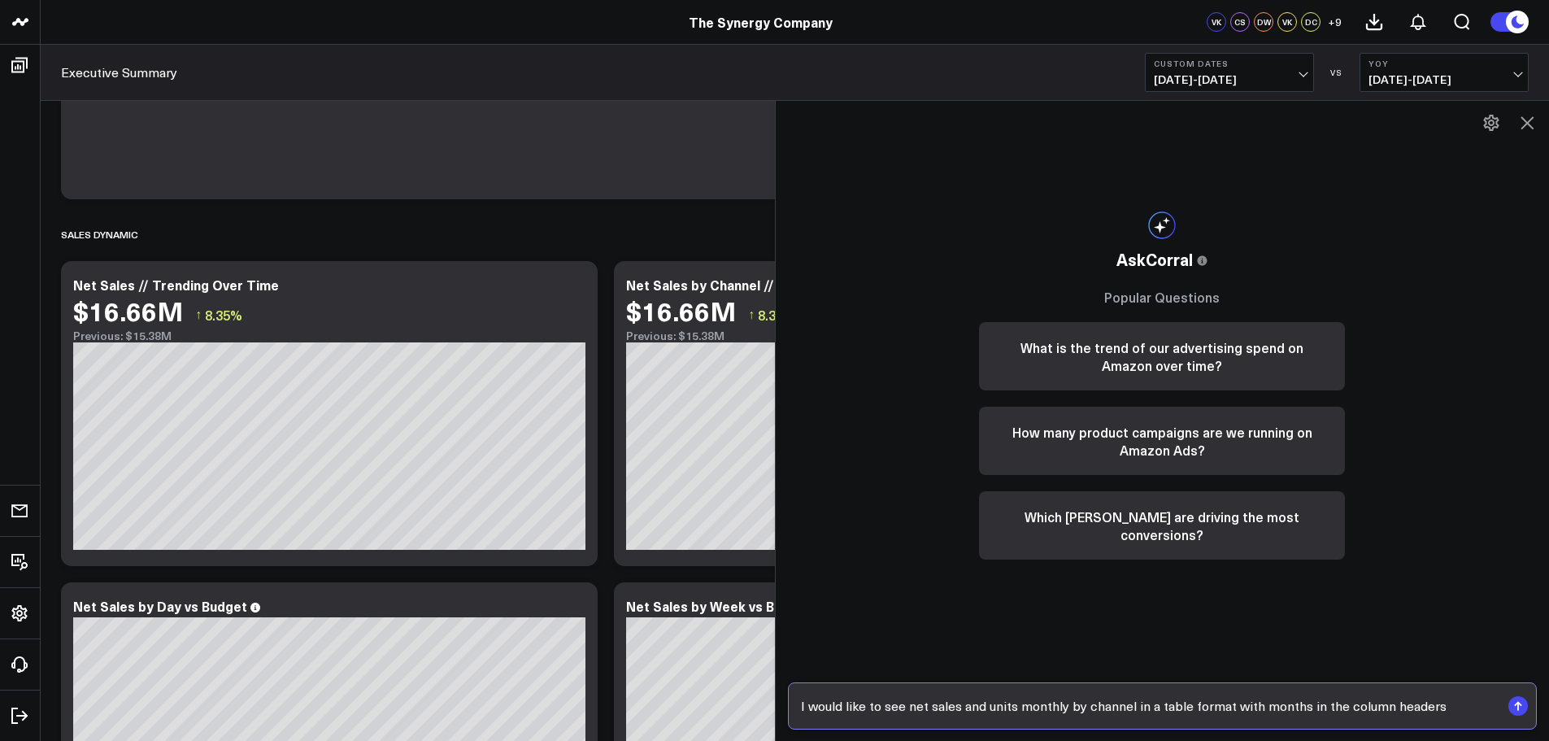
type input "I would like to see net sales and units monthly by channel in a table format wi…"
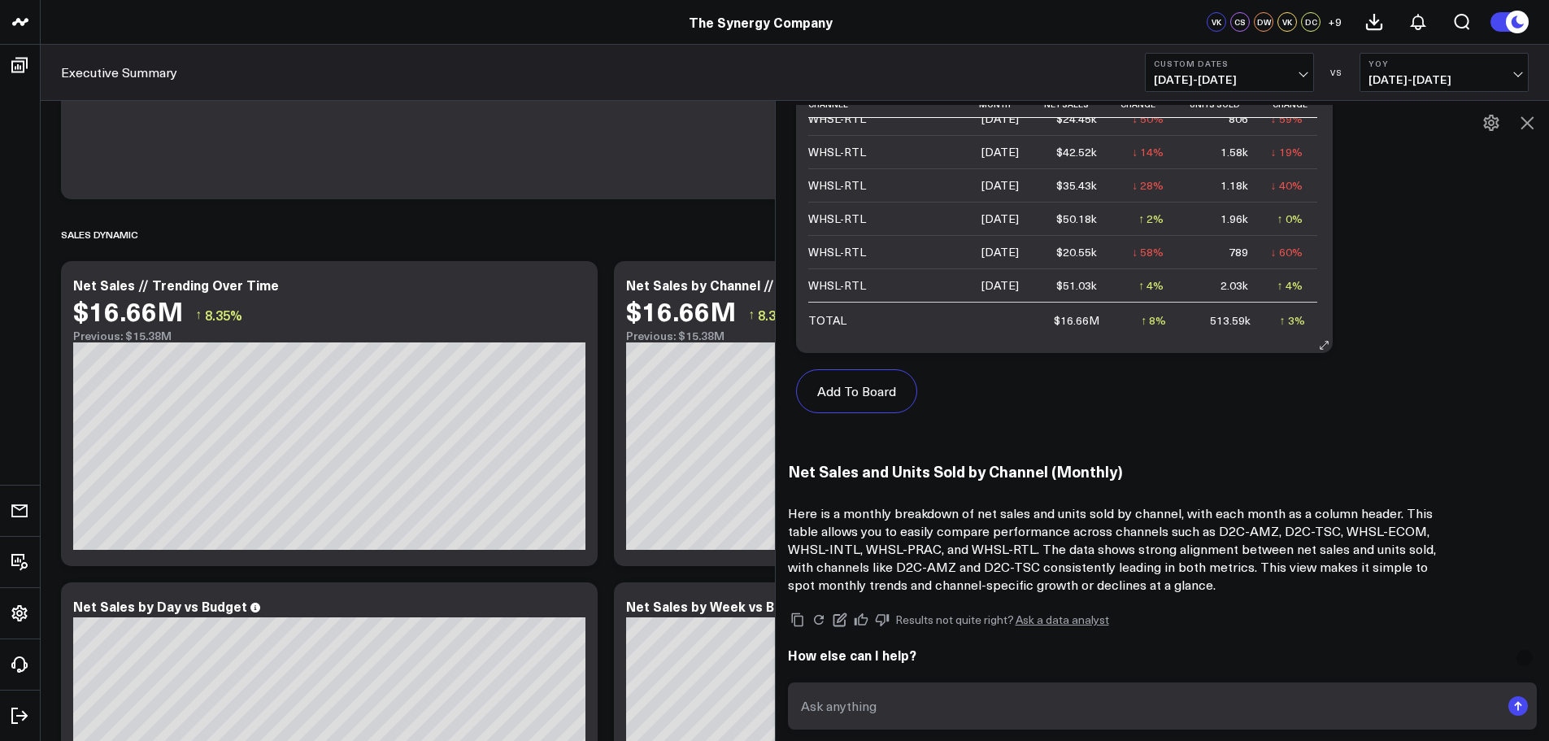
scroll to position [747, 0]
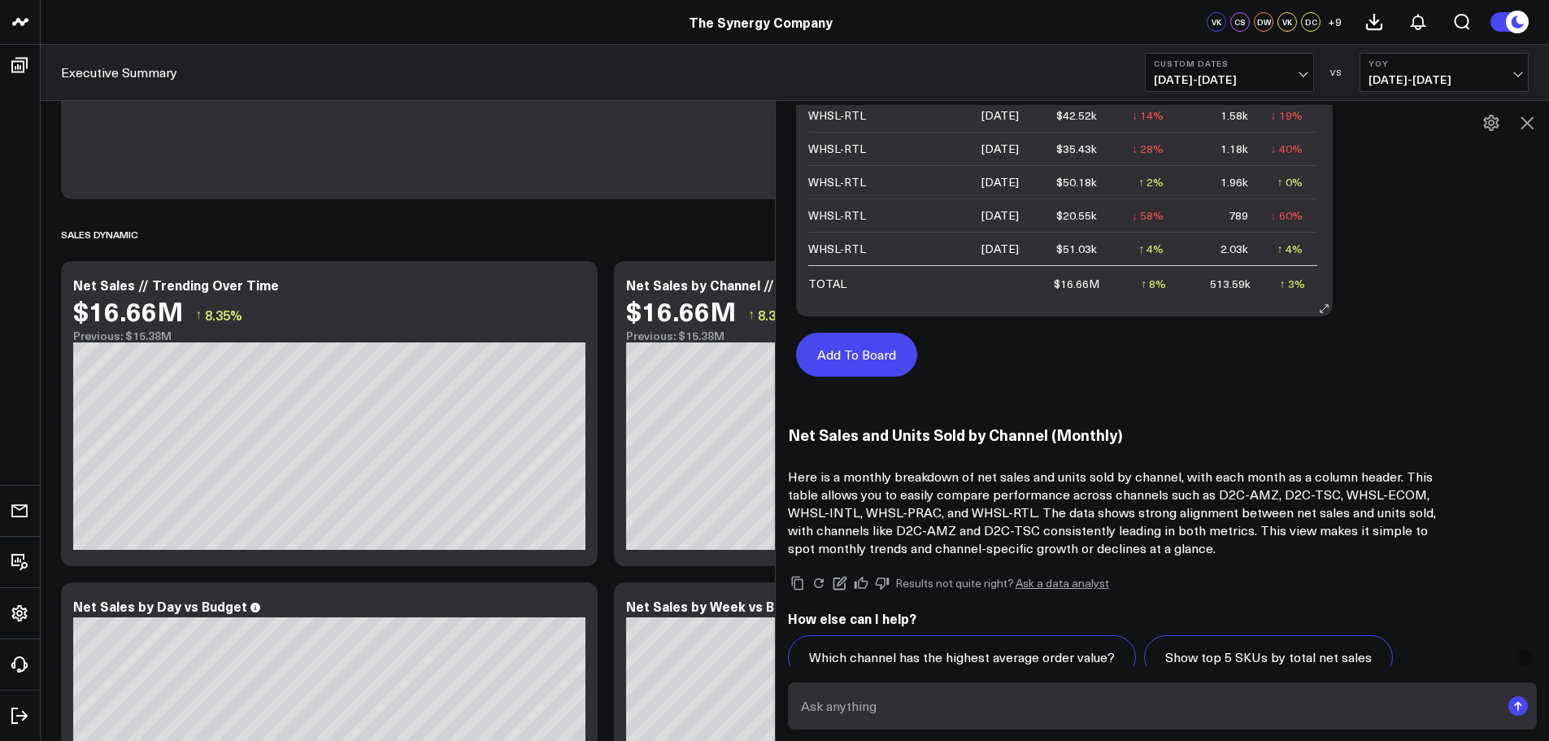
click at [866, 358] on button "Add To Board" at bounding box center [856, 355] width 121 height 44
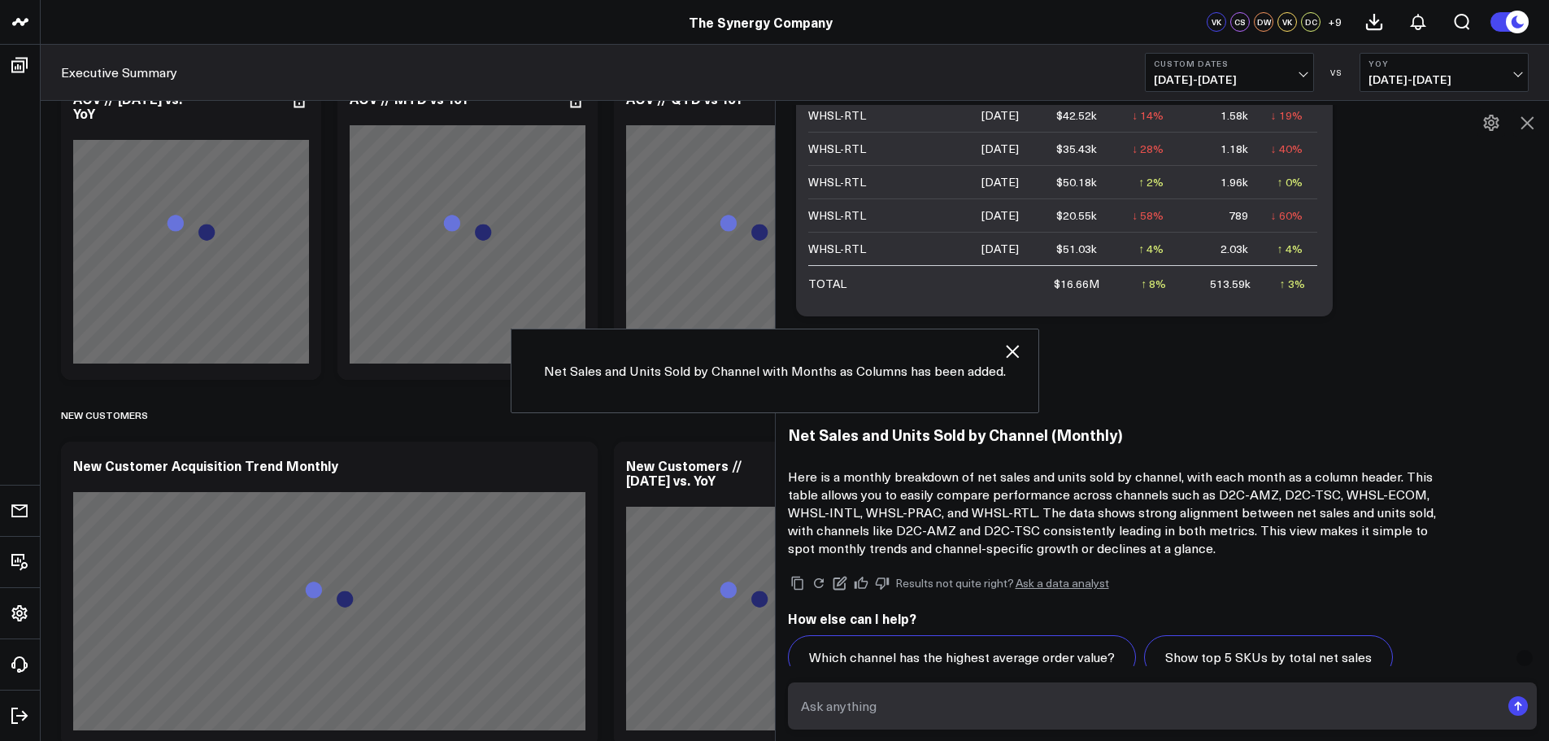
scroll to position [3644, 0]
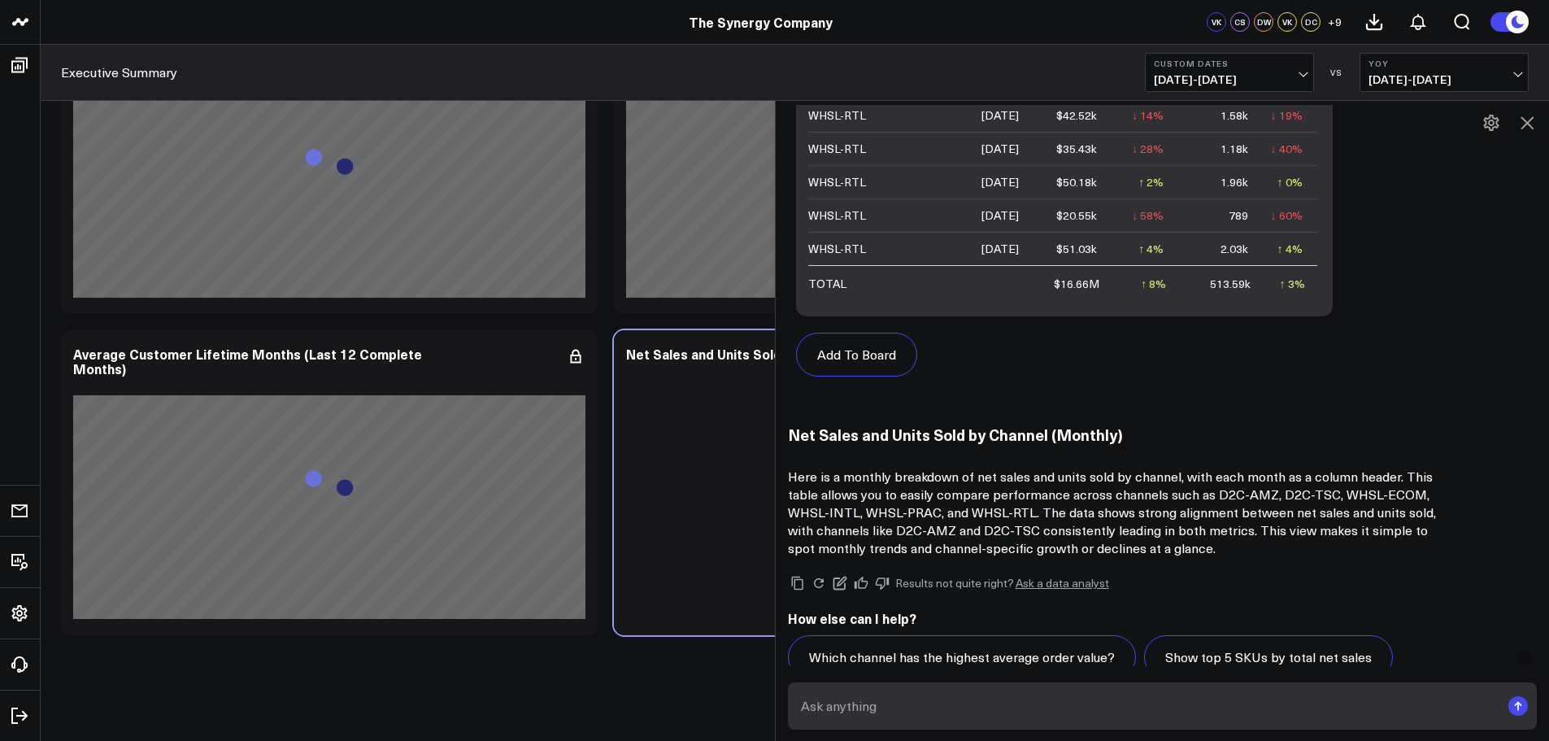
click at [1527, 124] on icon at bounding box center [1527, 122] width 13 height 13
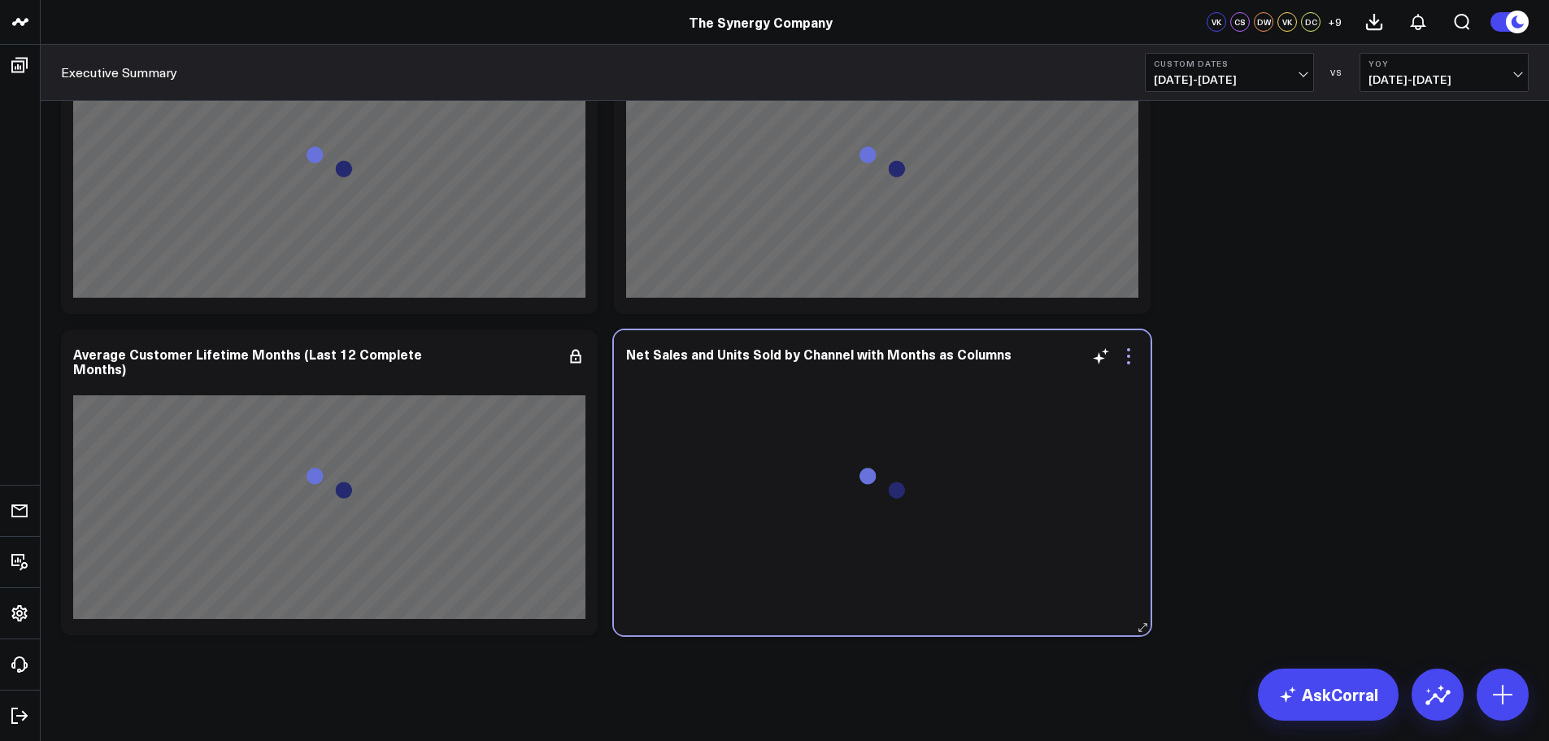
click at [1132, 356] on icon at bounding box center [1129, 356] width 20 height 20
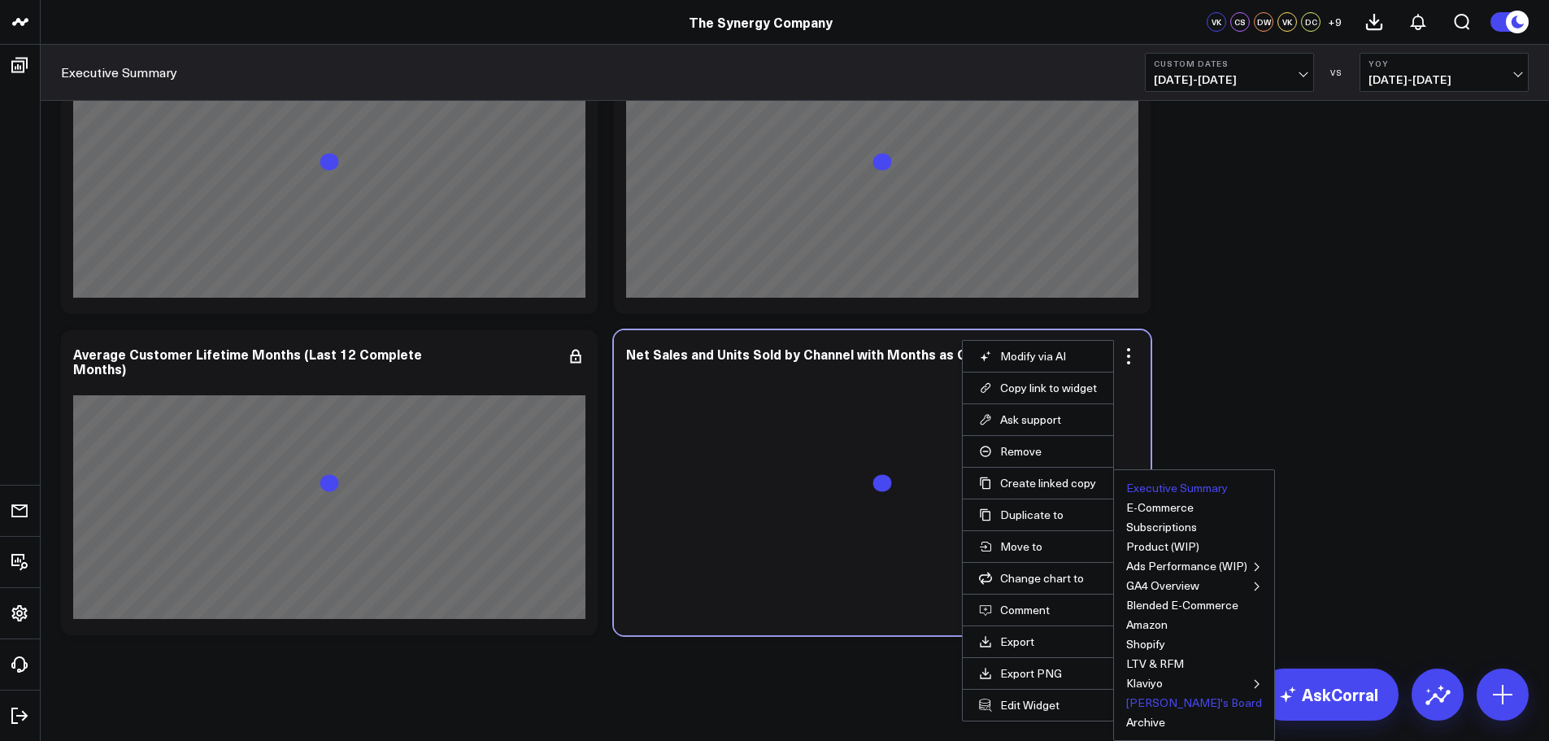
click at [1158, 703] on button "[PERSON_NAME]'s Board" at bounding box center [1194, 702] width 136 height 11
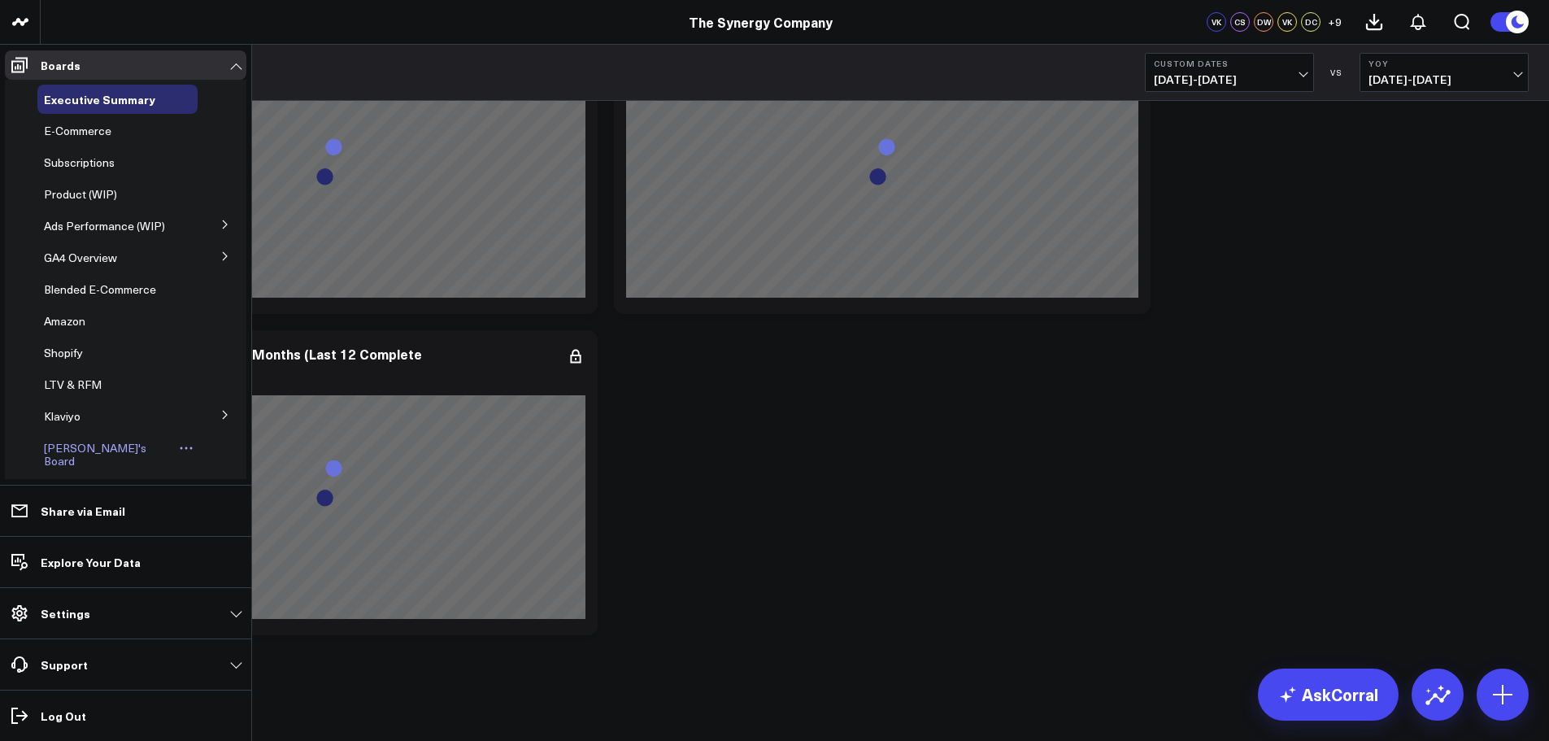
click at [75, 451] on span "[PERSON_NAME]'s Board" at bounding box center [95, 454] width 102 height 28
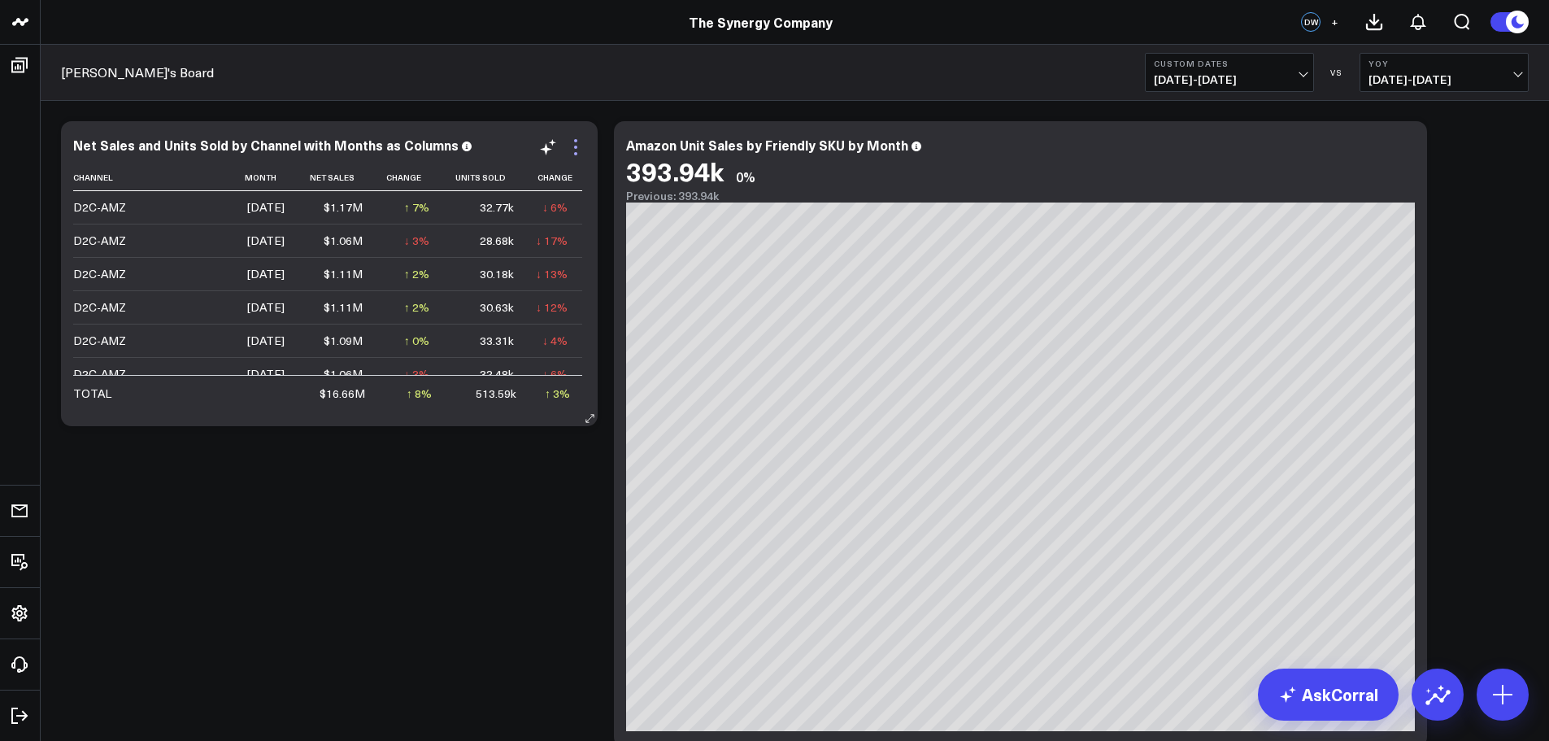
click at [577, 147] on icon at bounding box center [575, 147] width 3 height 3
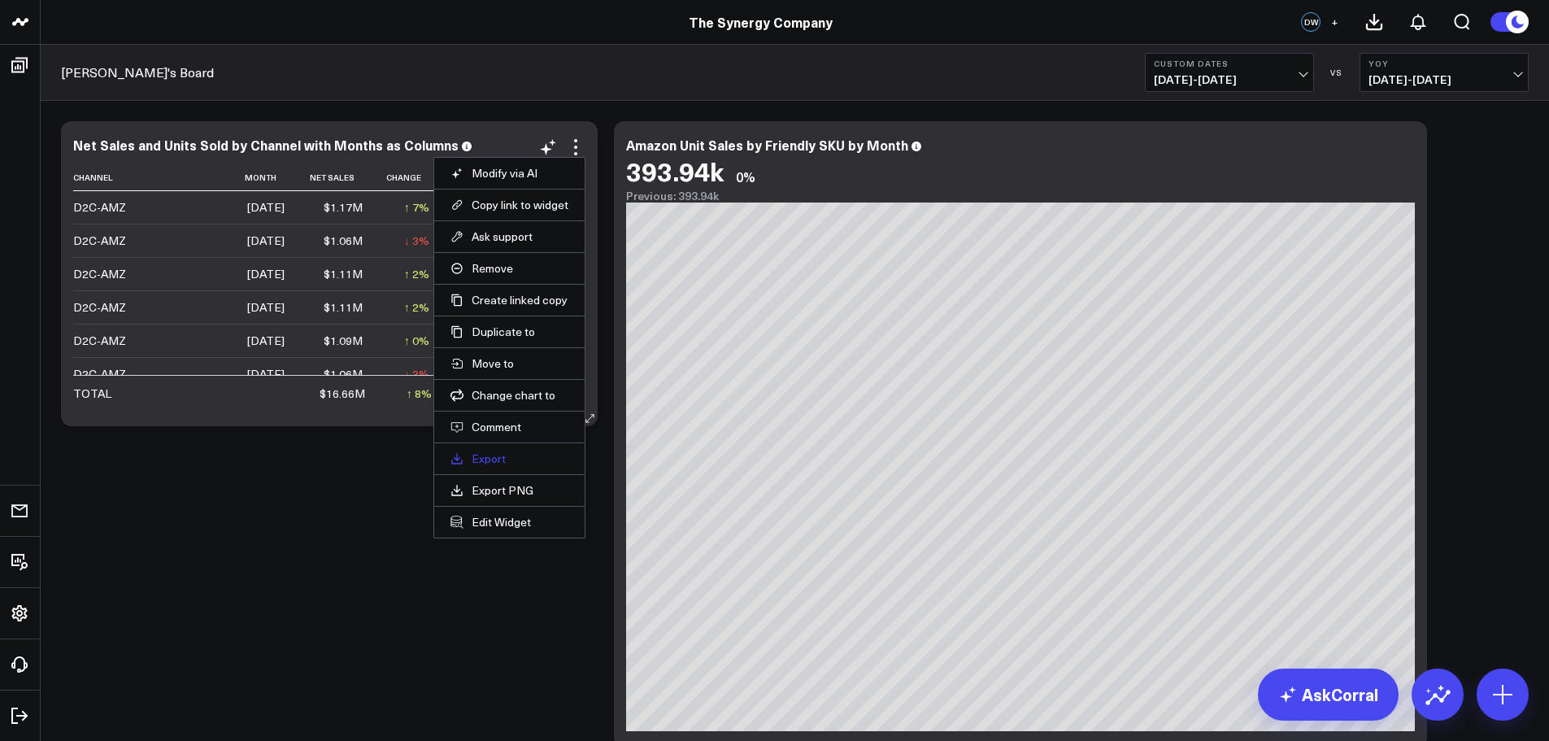
click at [493, 459] on link "Export" at bounding box center [510, 458] width 118 height 15
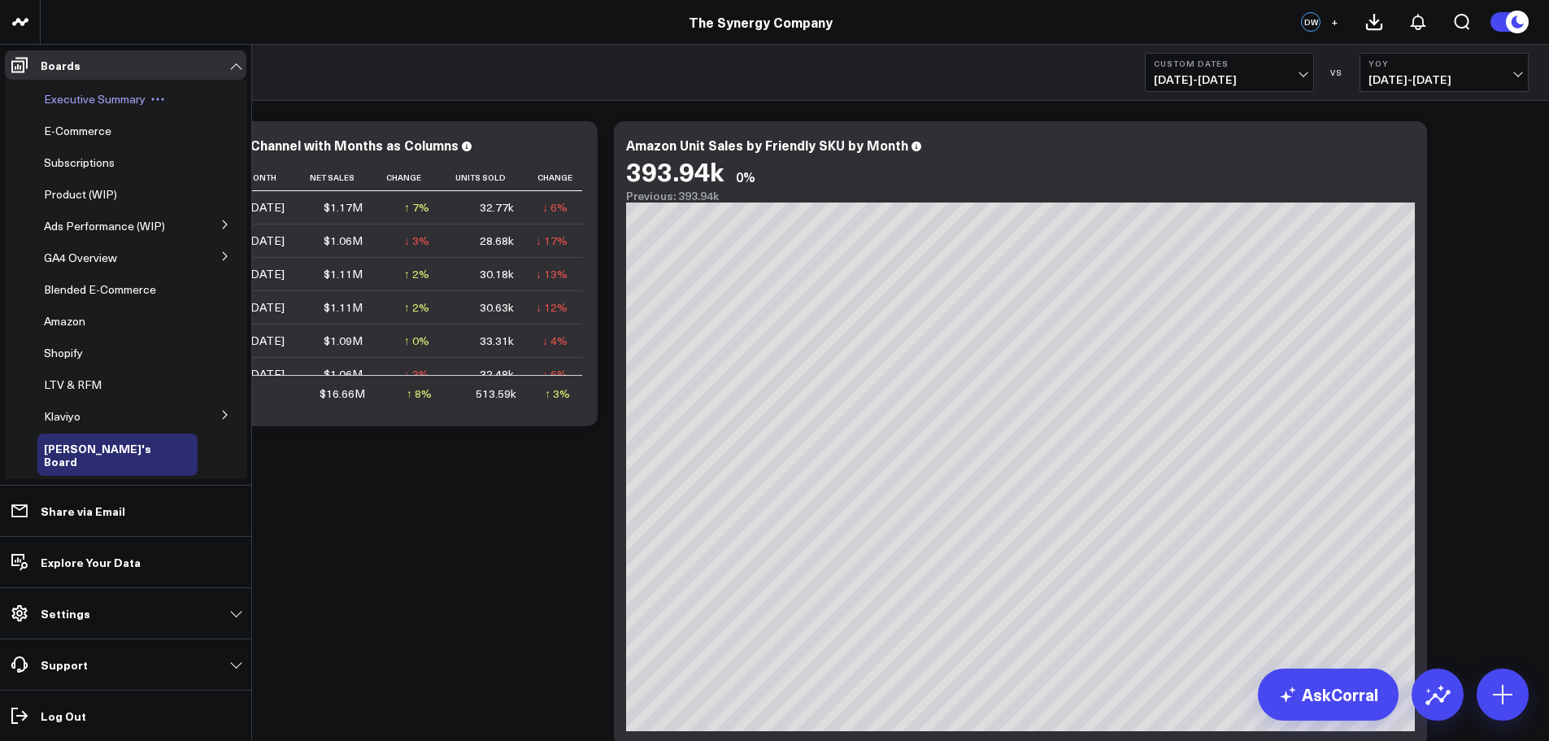
click at [89, 98] on span "Executive Summary" at bounding box center [95, 98] width 102 height 15
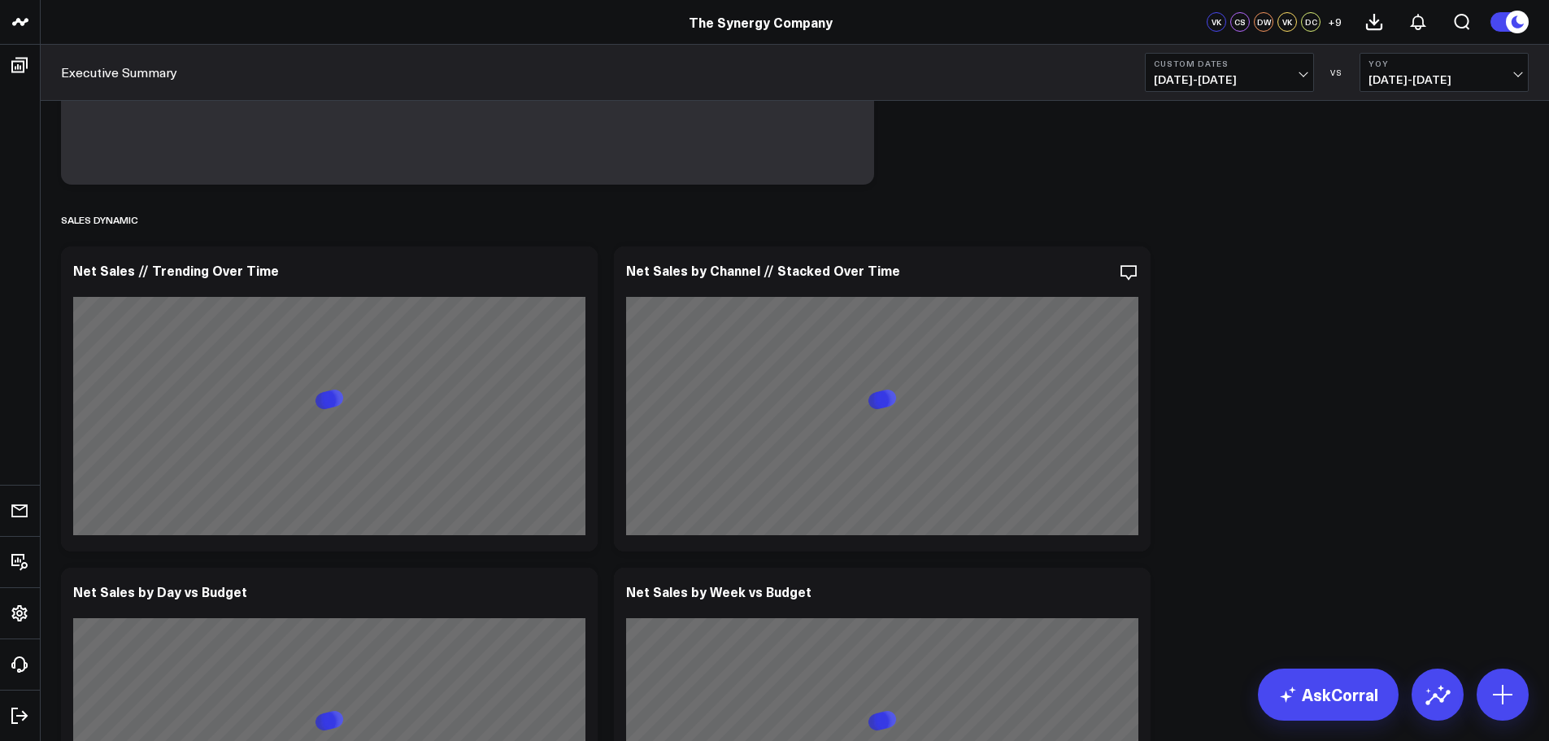
scroll to position [976, 0]
click at [1072, 275] on icon "button" at bounding box center [1073, 271] width 16 height 15
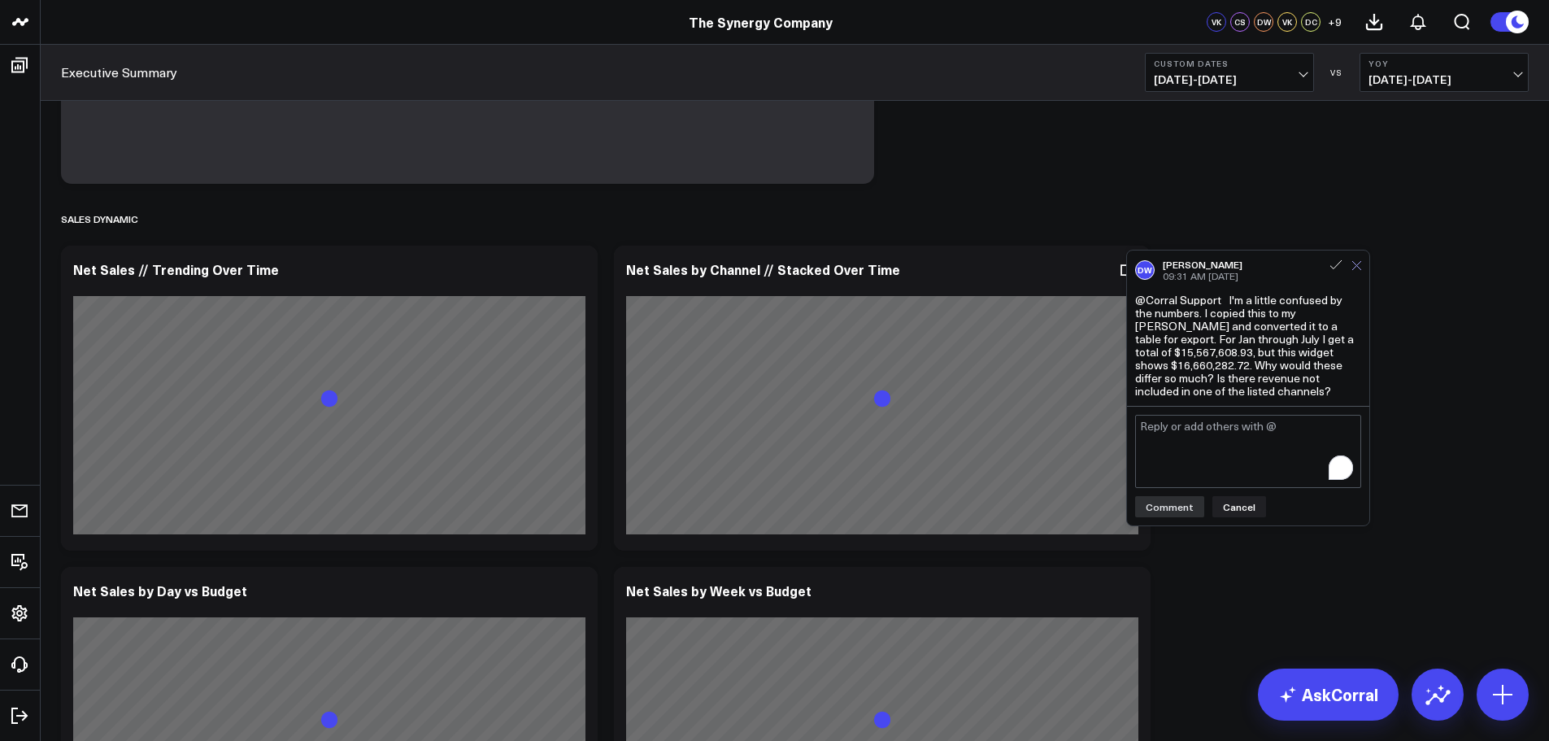
click at [1357, 266] on use at bounding box center [1357, 265] width 9 height 9
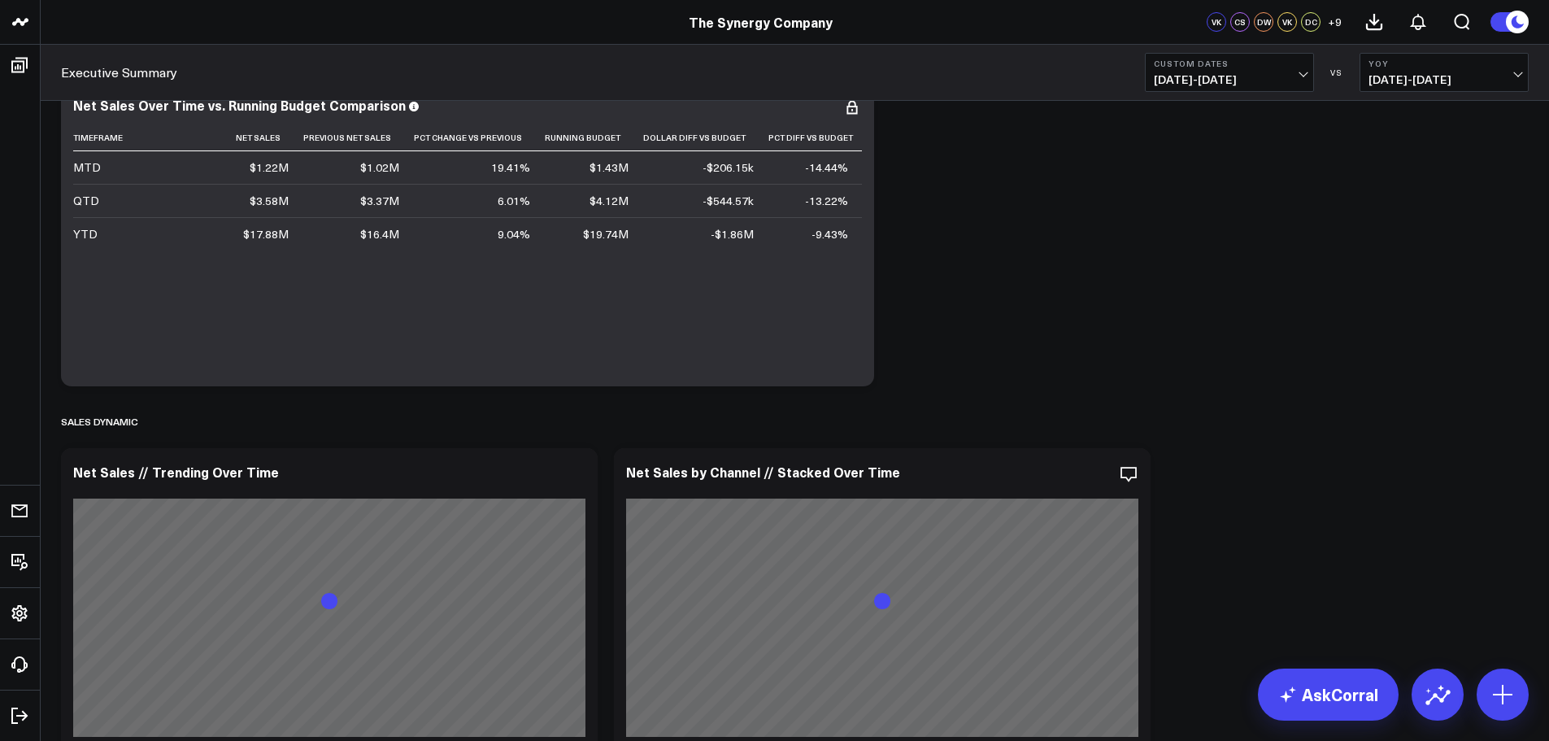
scroll to position [895, 0]
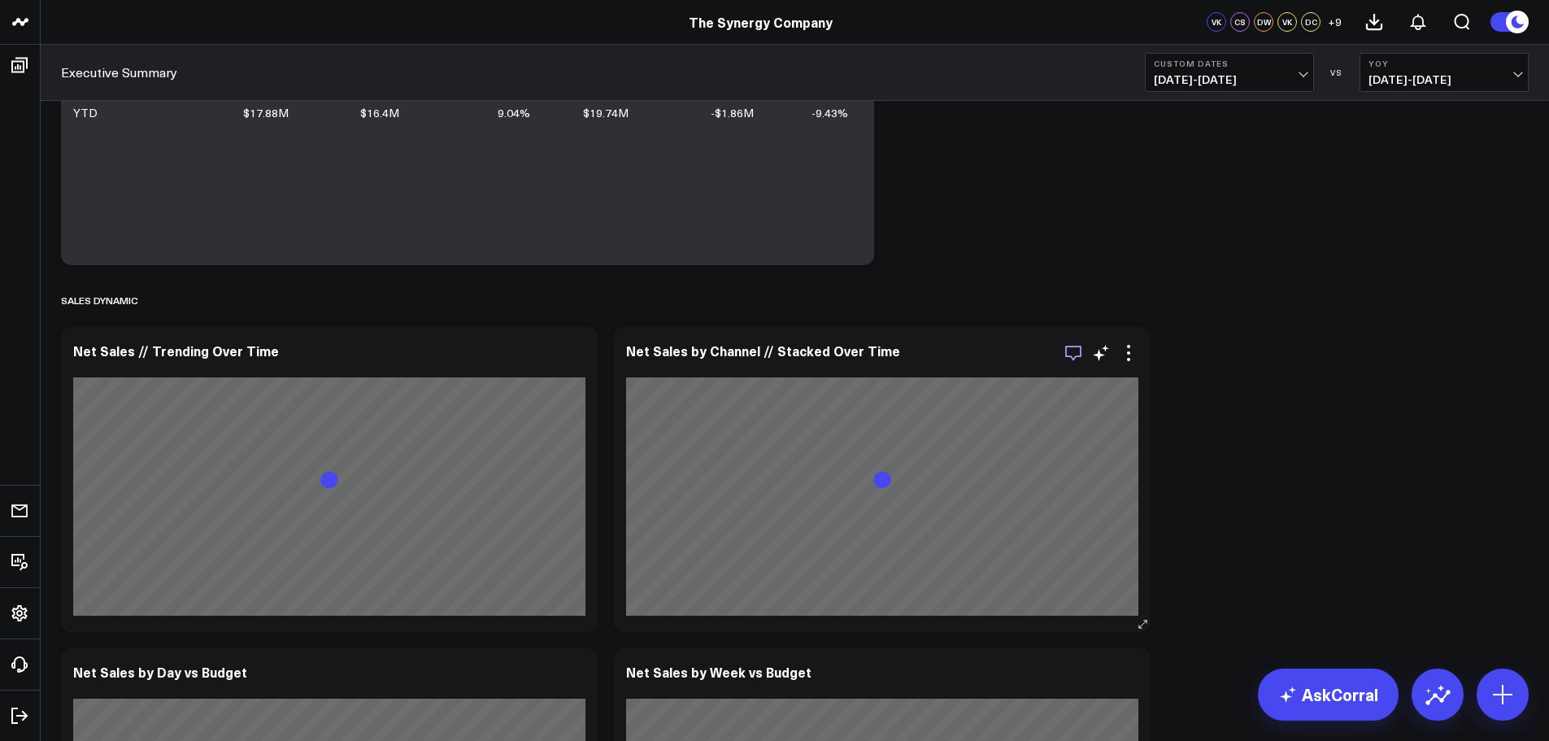
click at [1066, 357] on icon "button" at bounding box center [1074, 353] width 20 height 20
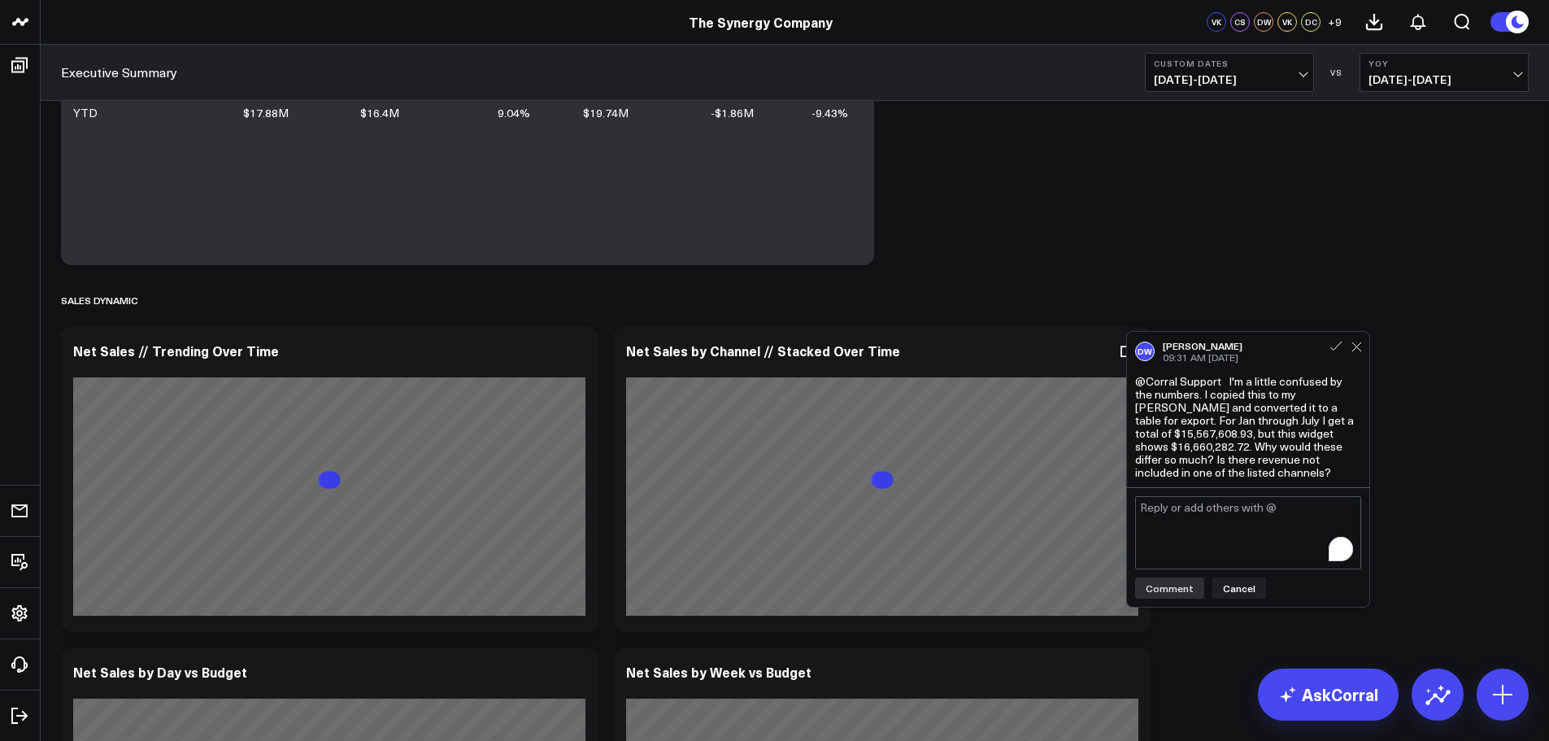
click at [1190, 526] on textarea "To enrich screen reader interactions, please activate Accessibility in Grammarl…" at bounding box center [1248, 532] width 226 height 73
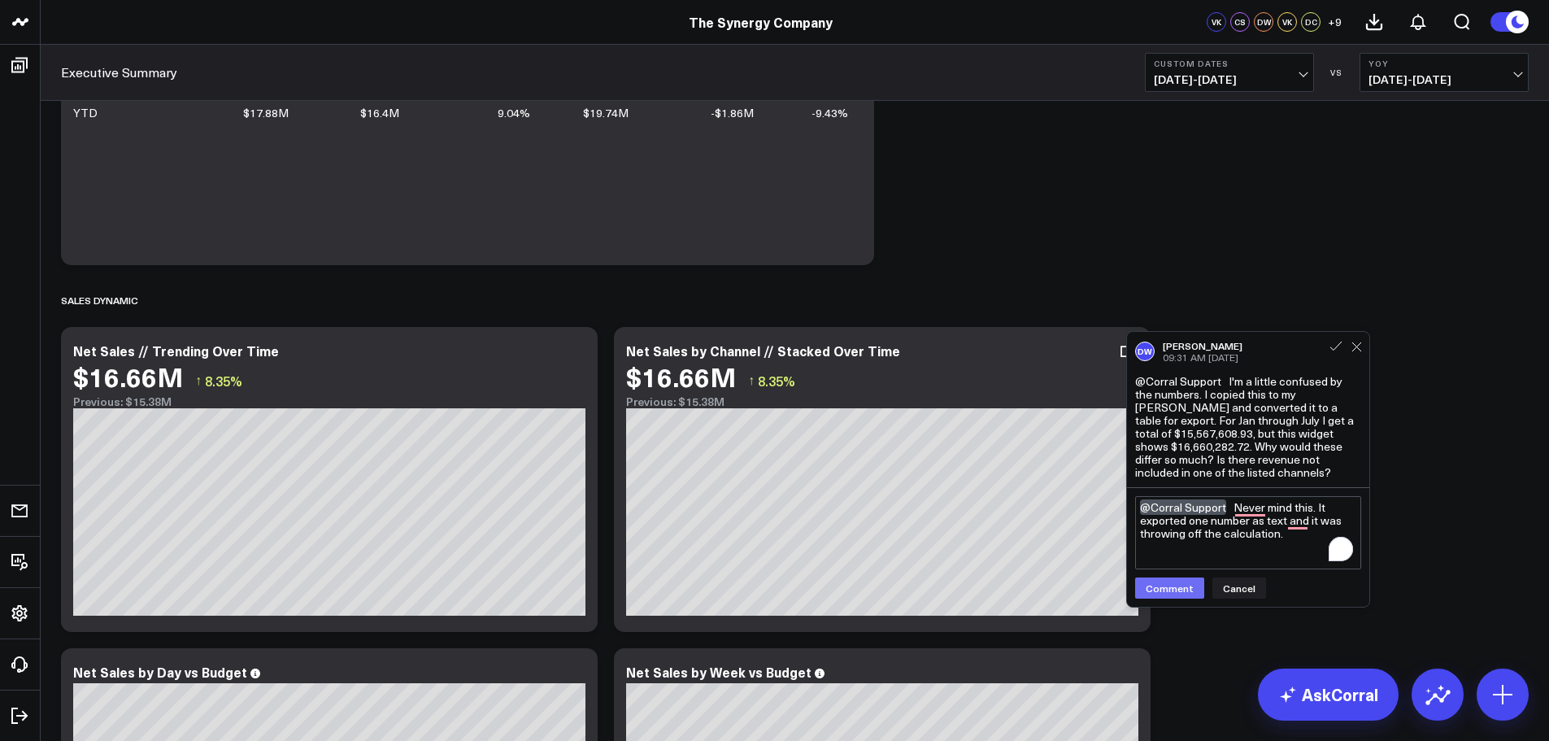
type textarea "@Corral Support Never mind this. It exported one number as text and it was thro…"
click at [1168, 598] on button "Comment" at bounding box center [1169, 587] width 69 height 21
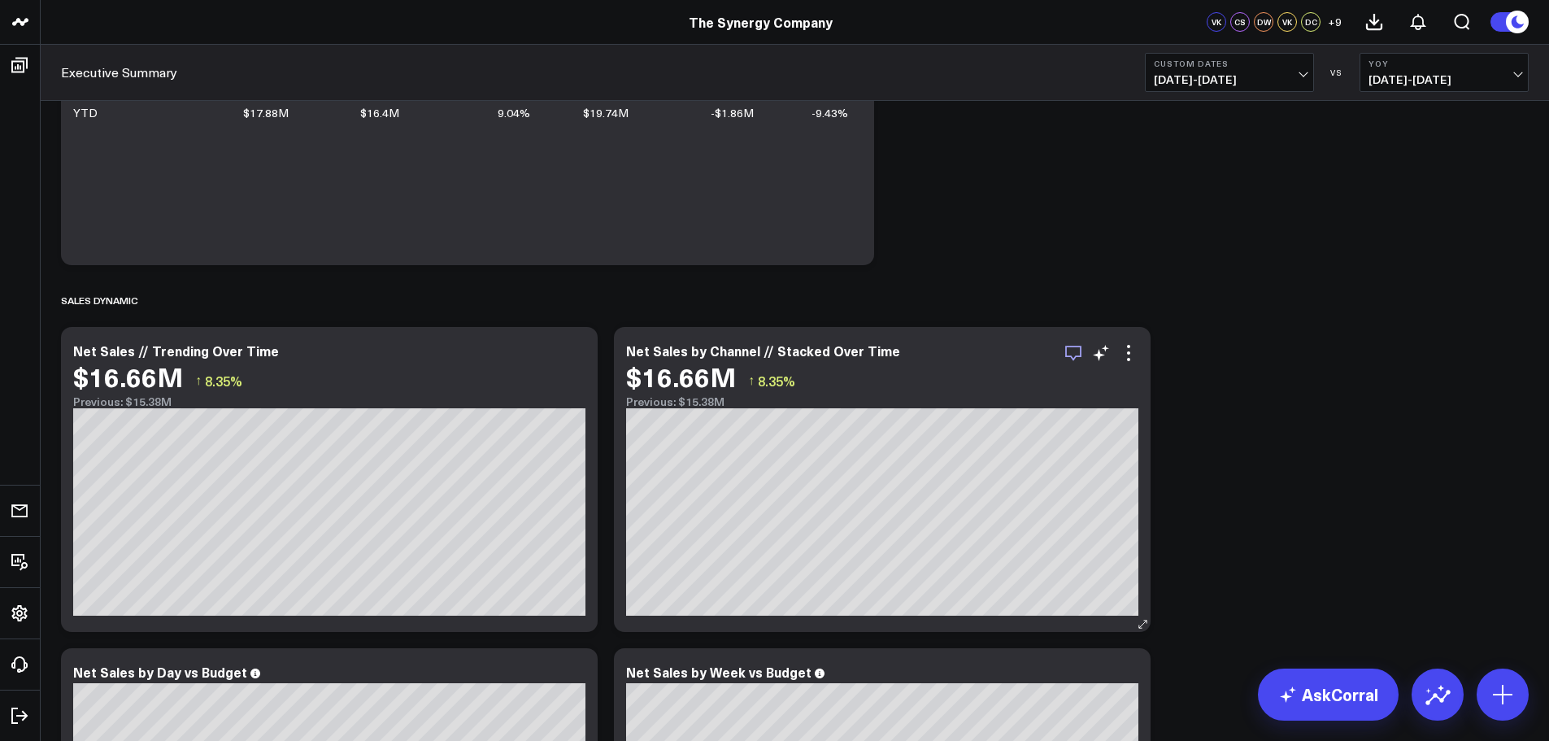
click at [1077, 356] on icon "button" at bounding box center [1073, 353] width 16 height 15
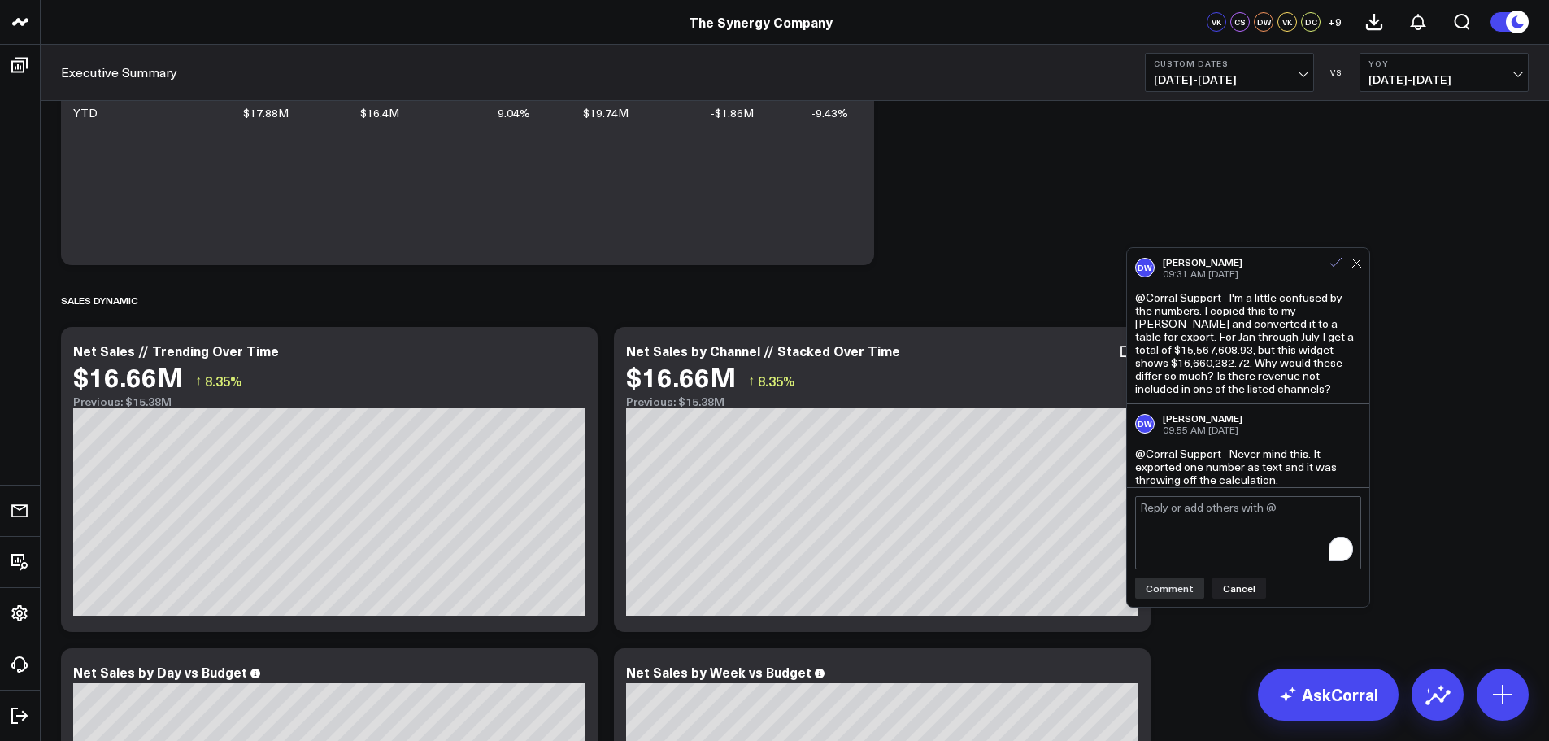
click at [1339, 260] on icon at bounding box center [1336, 262] width 15 height 15
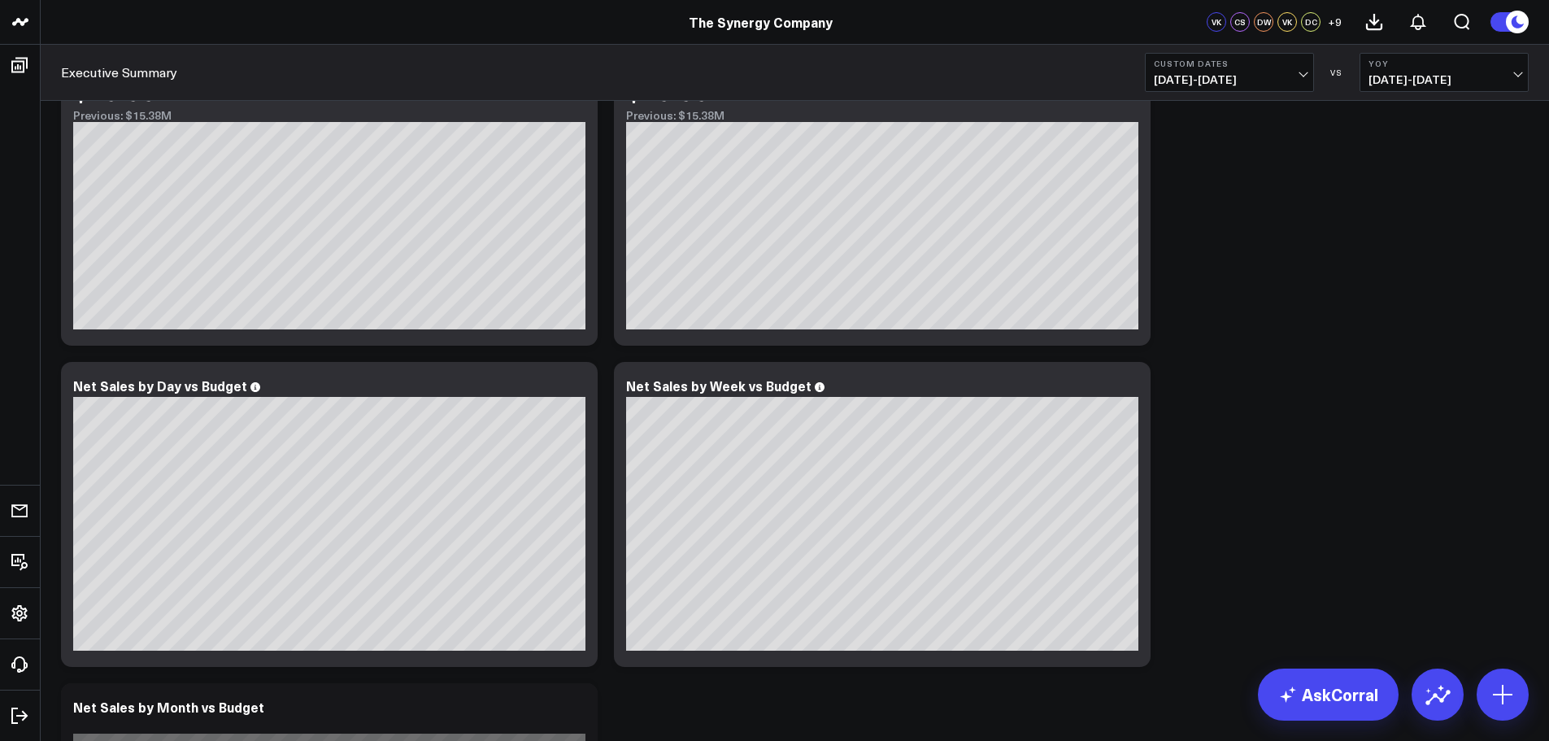
scroll to position [1301, 0]
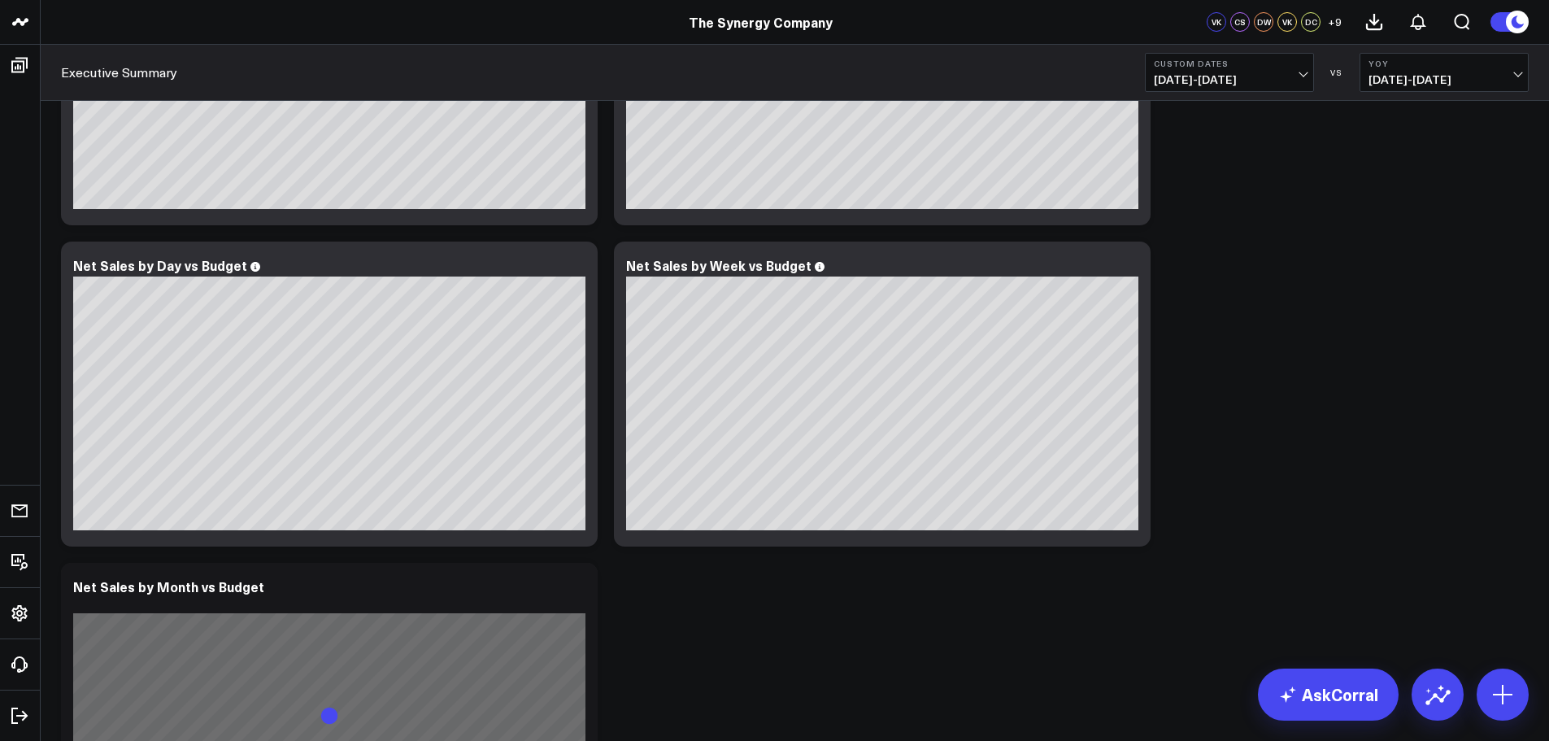
click at [1300, 73] on span "[DATE] - [DATE]" at bounding box center [1229, 79] width 151 height 13
click at [1192, 233] on link "Last 90 Days" at bounding box center [1230, 234] width 168 height 31
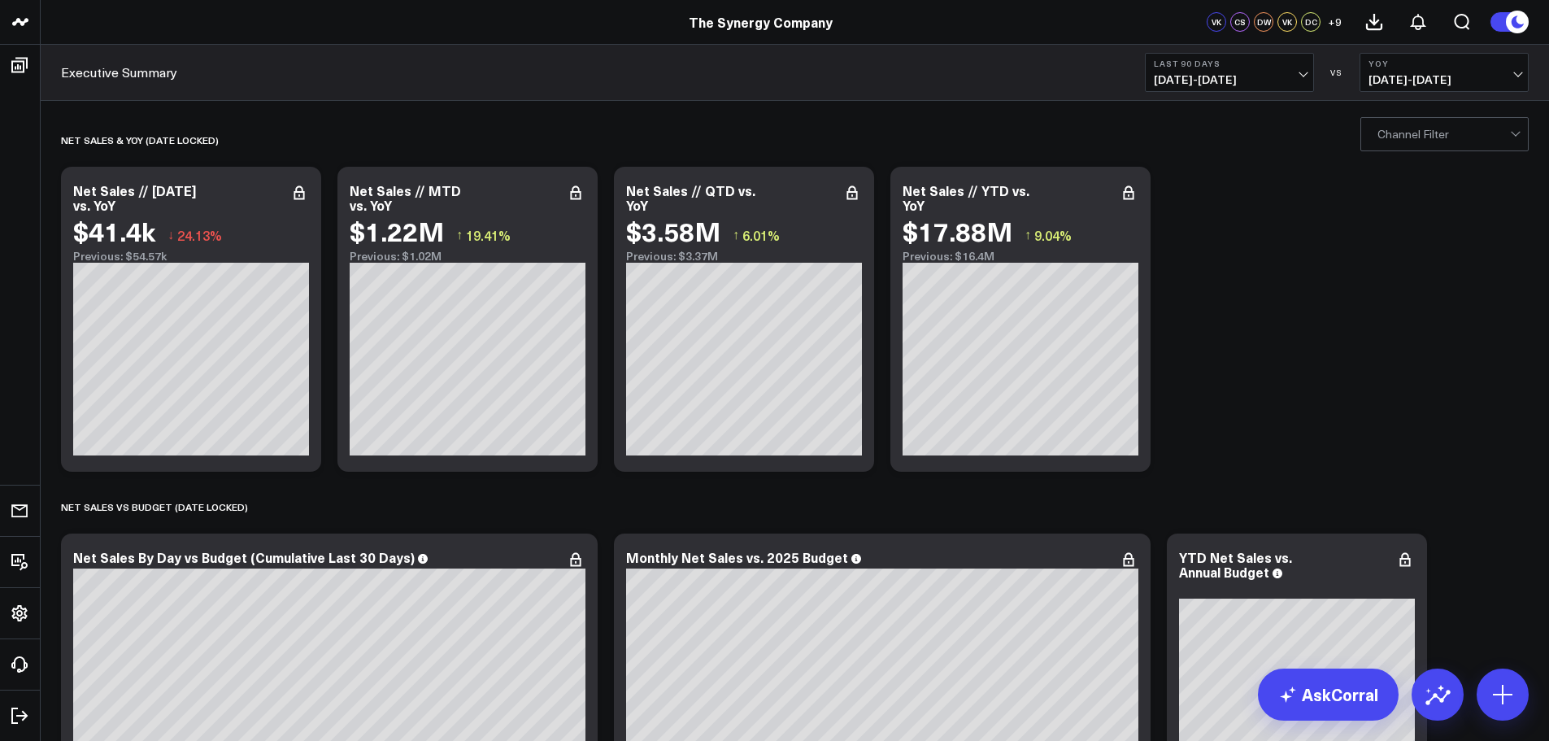
click at [1405, 153] on div "net sales & yoy (date locked)" at bounding box center [795, 139] width 1468 height 37
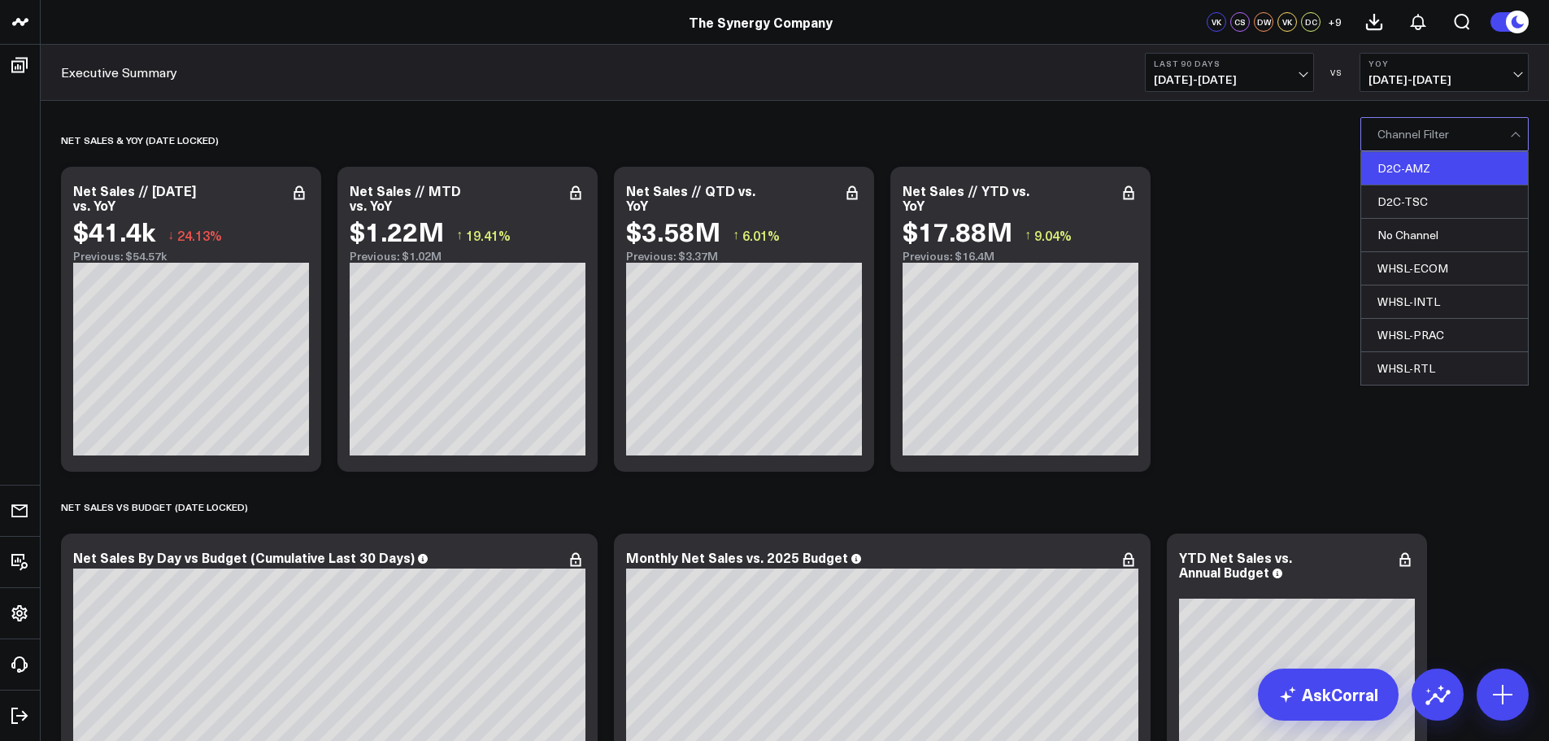
click at [1401, 161] on div "D2C-AMZ" at bounding box center [1445, 168] width 167 height 33
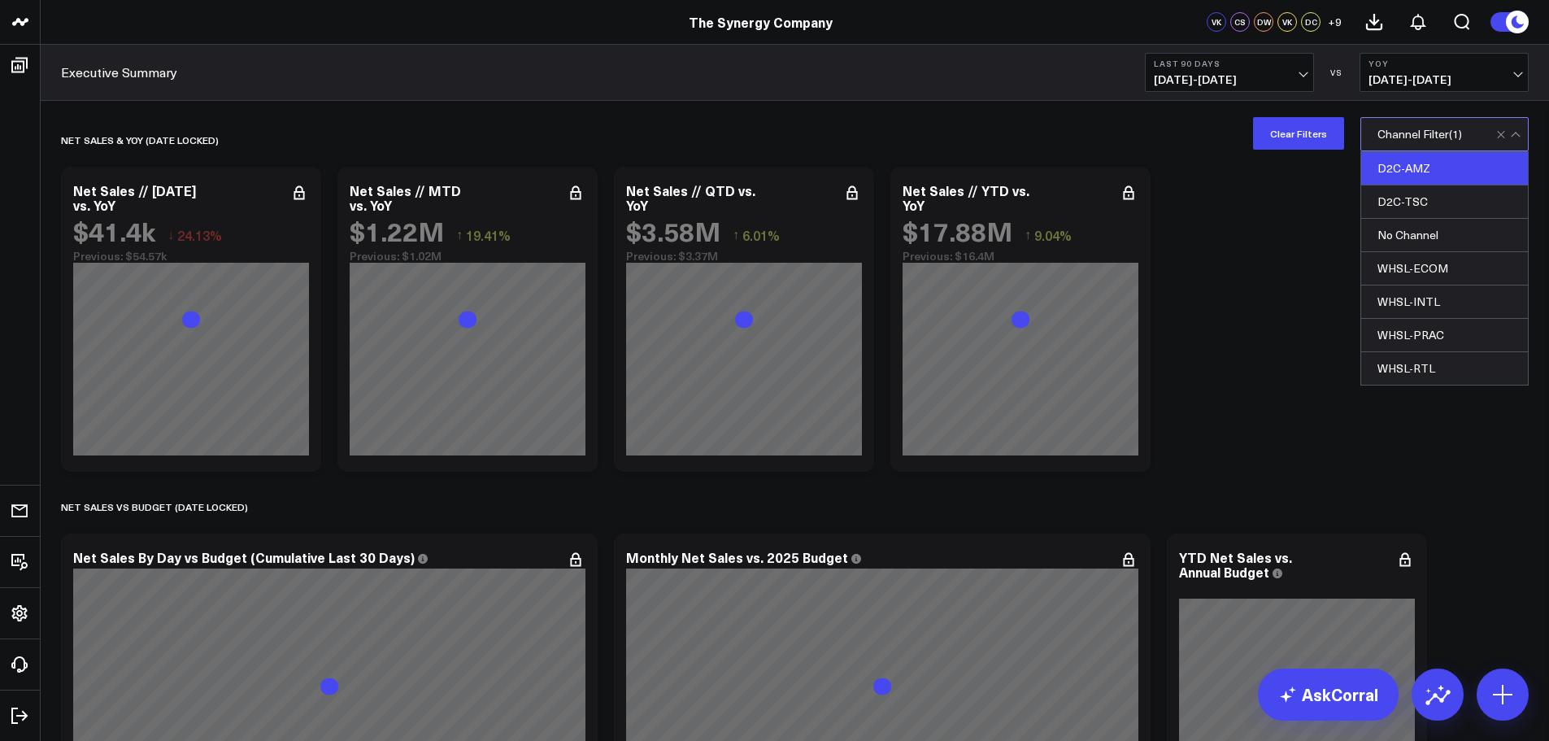
click at [1396, 193] on div "D2C-TSC" at bounding box center [1445, 201] width 167 height 33
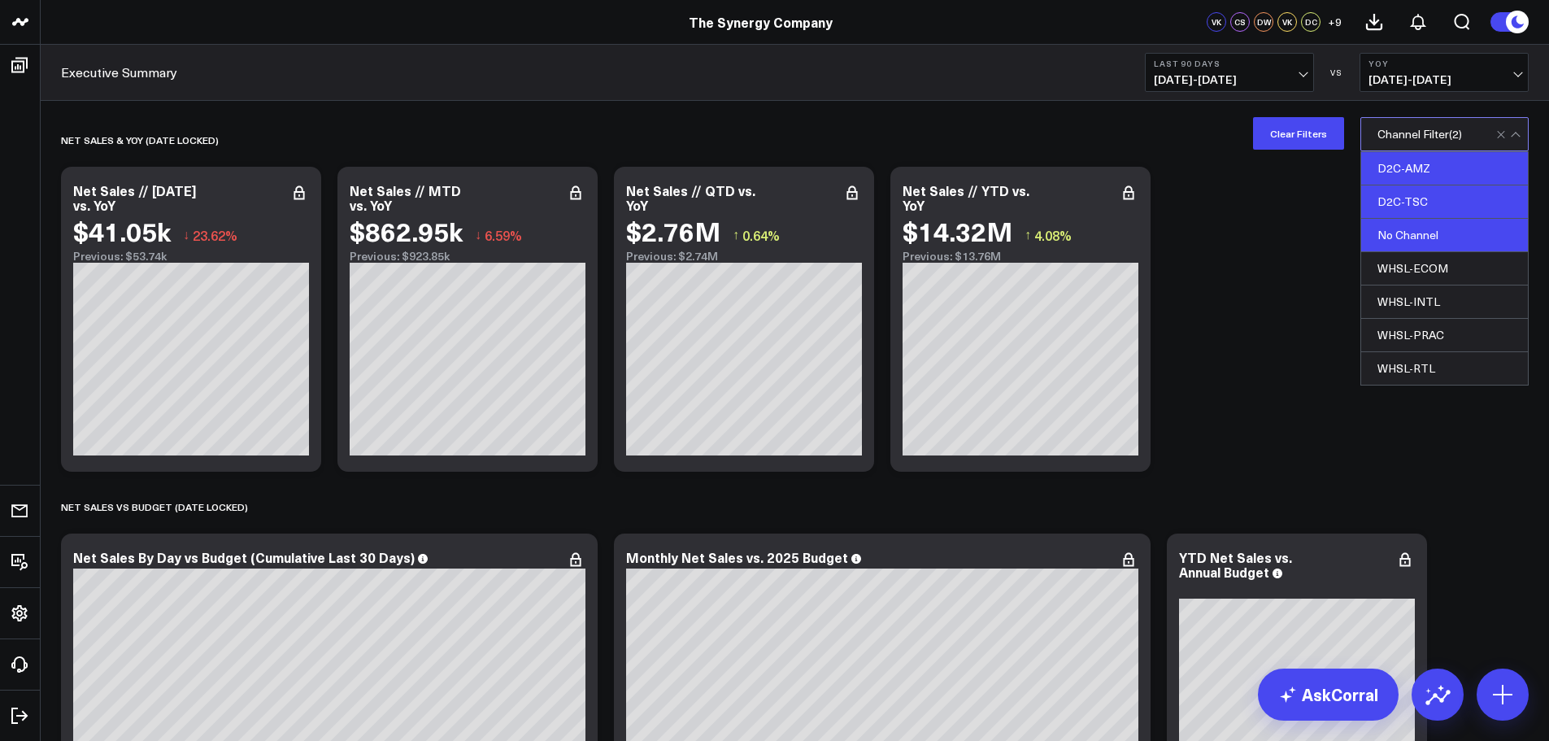
click at [1417, 263] on div "WHSL-ECOM" at bounding box center [1445, 268] width 167 height 33
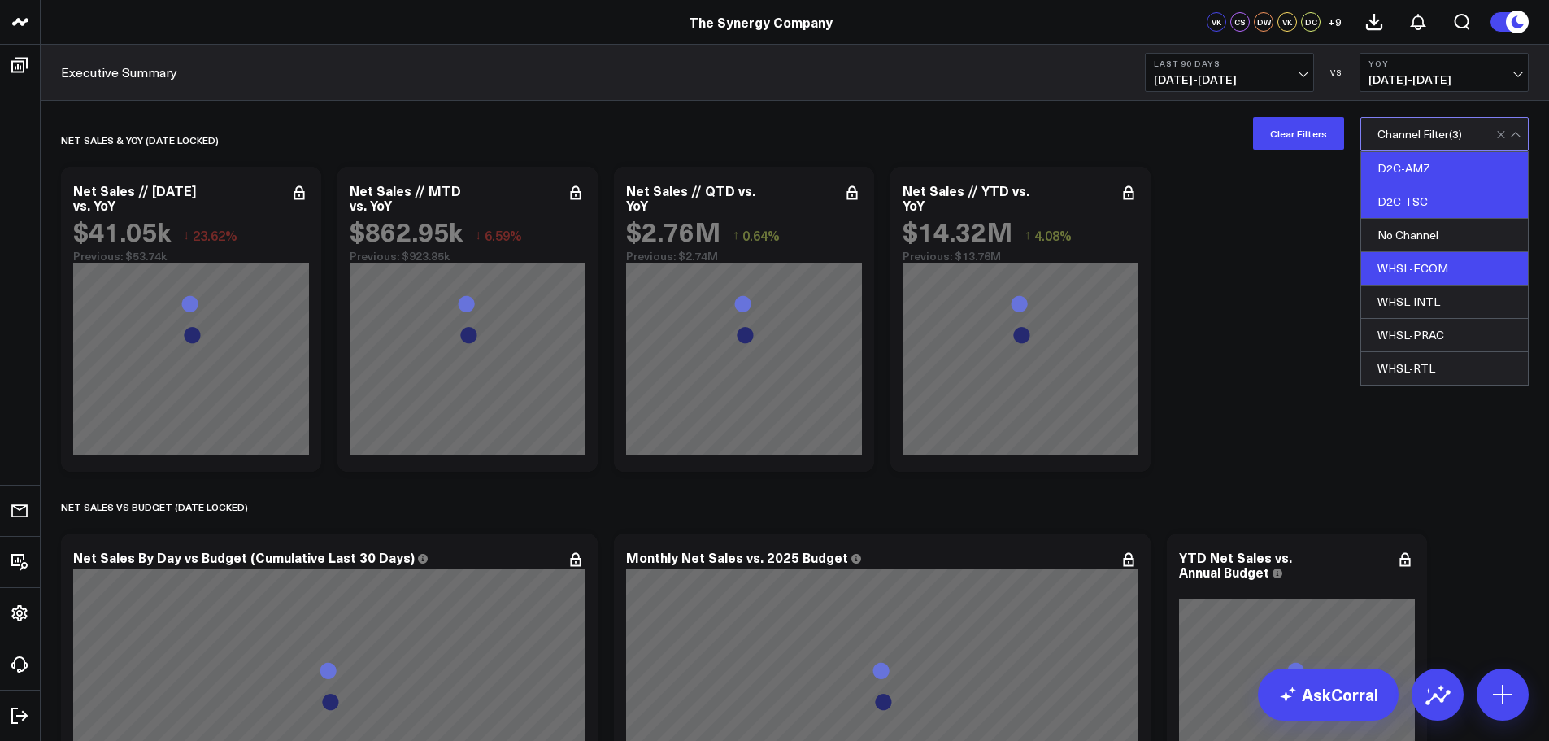
click at [1410, 204] on div "D2C-TSC" at bounding box center [1445, 201] width 167 height 33
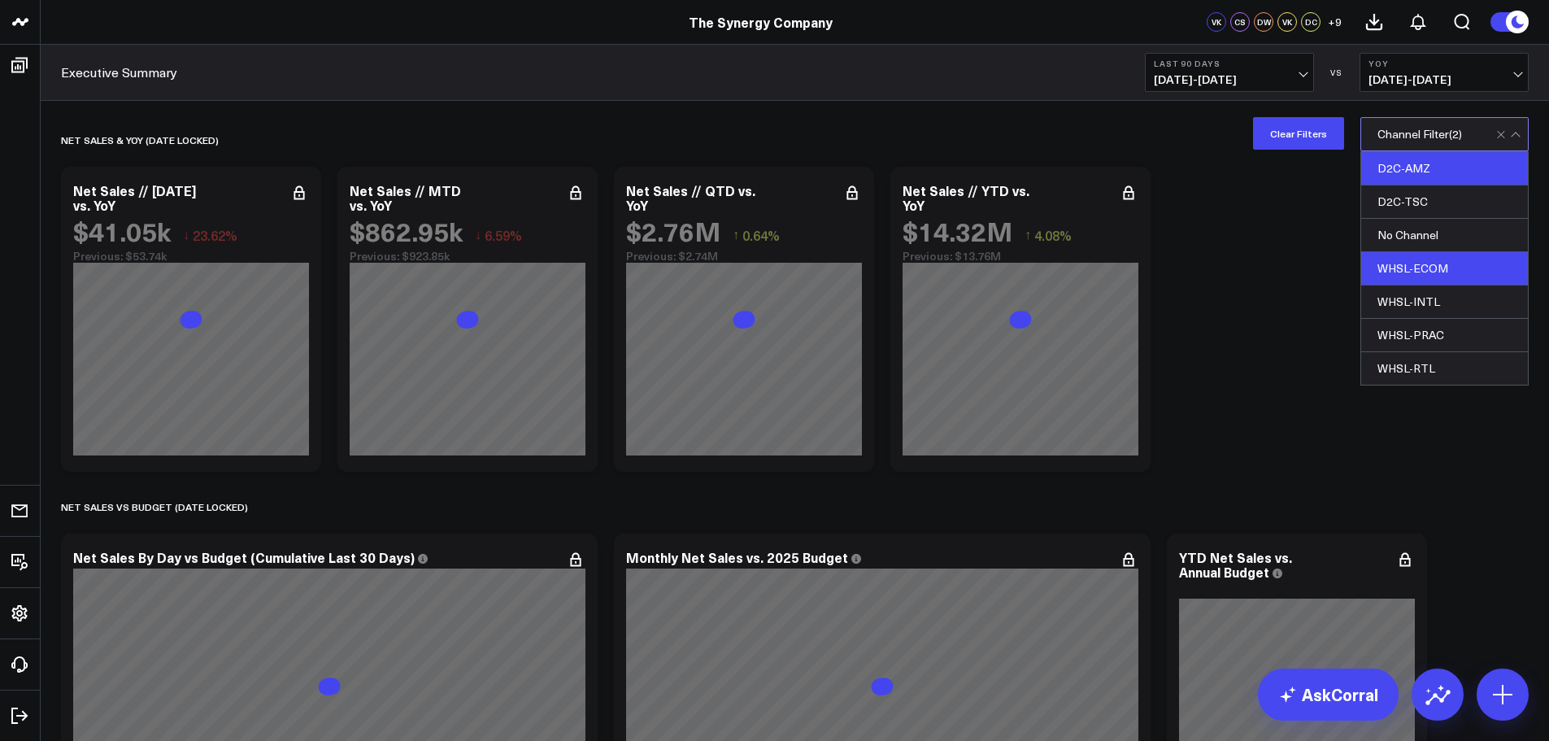
drag, startPoint x: 1410, startPoint y: 170, endPoint x: 1287, endPoint y: 264, distance: 155.0
click at [1410, 169] on div "D2C-AMZ" at bounding box center [1445, 168] width 167 height 33
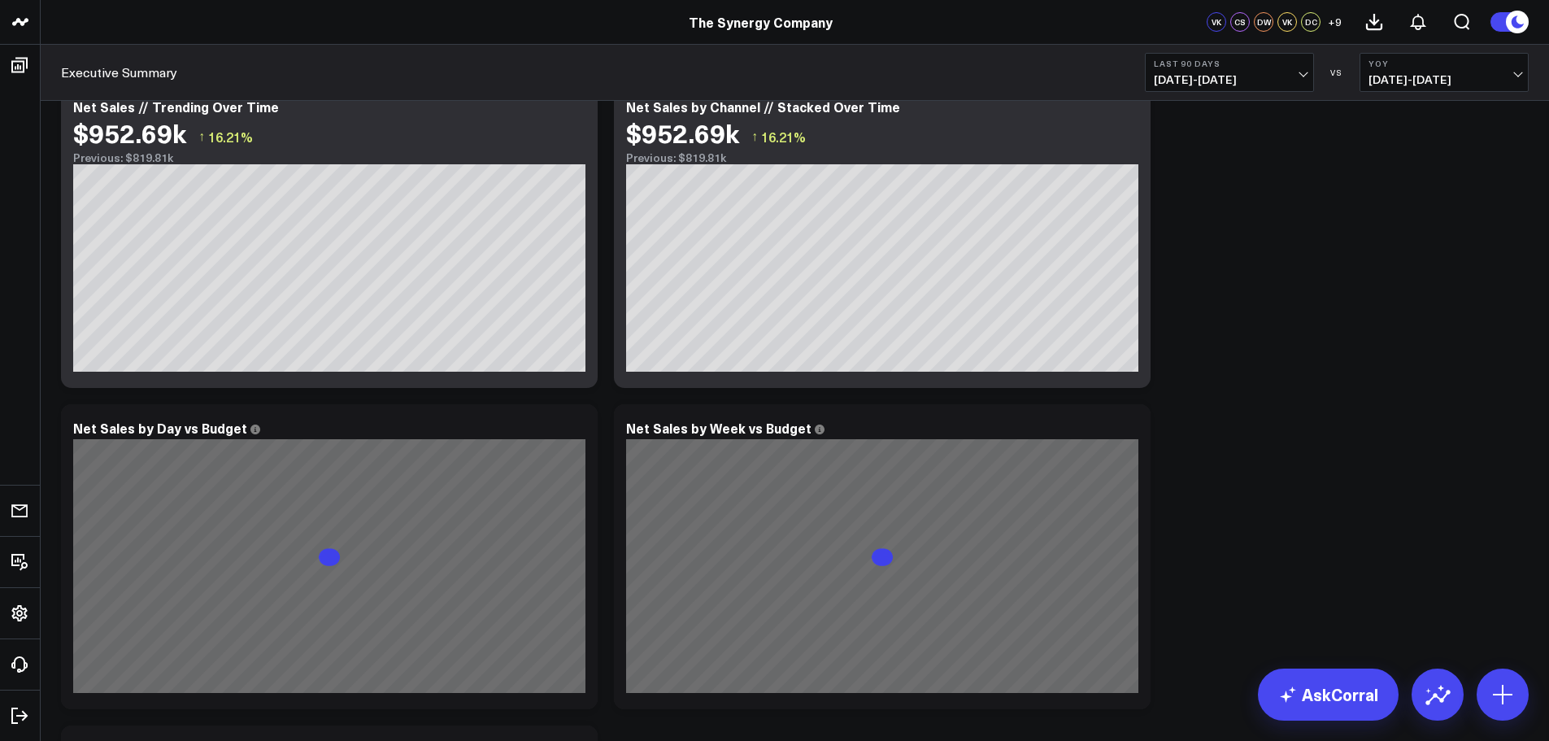
scroll to position [1220, 0]
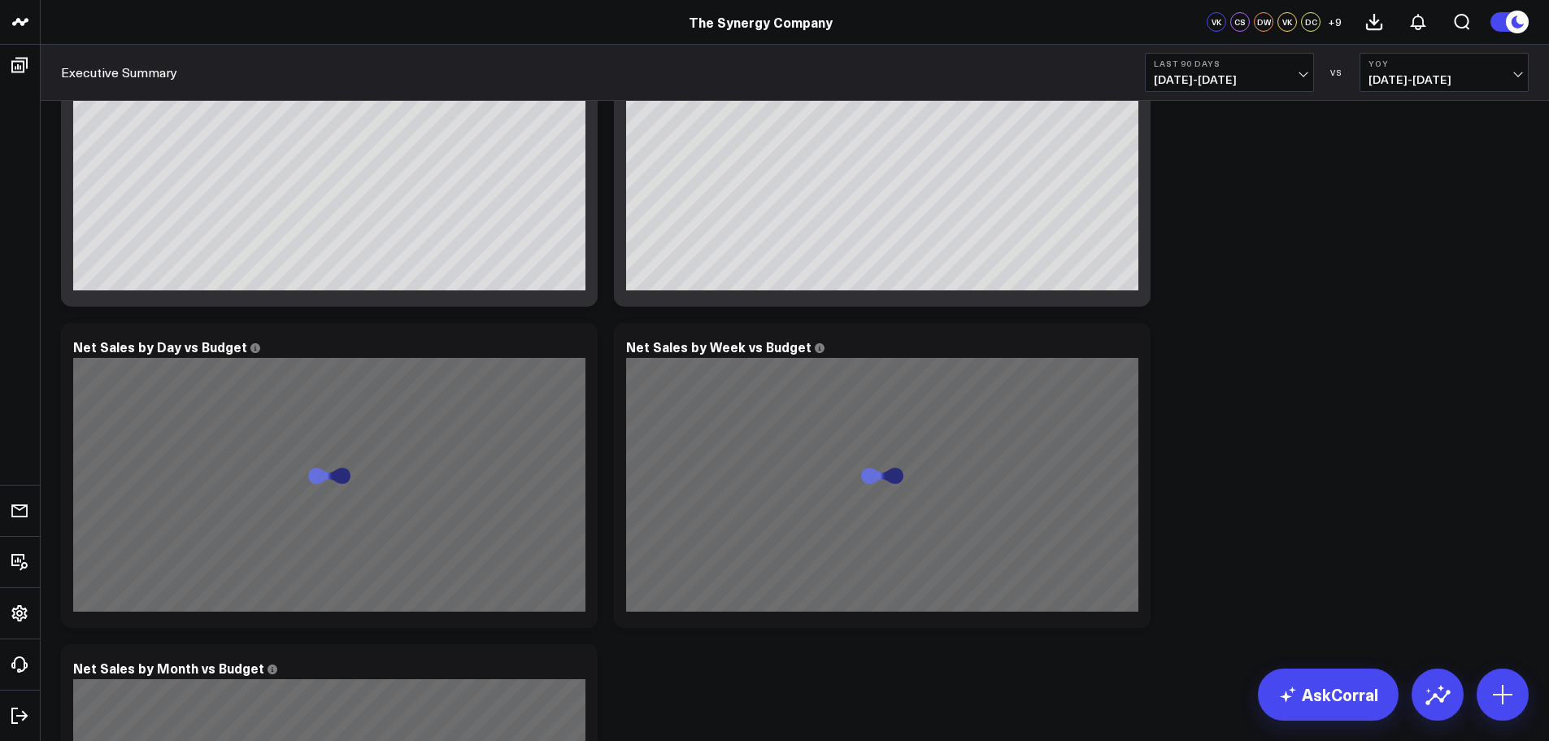
click at [1276, 72] on button "Last 90 Days [DATE] - [DATE]" at bounding box center [1229, 72] width 169 height 39
click at [1201, 175] on link "Last 30 Days" at bounding box center [1230, 170] width 168 height 31
